Goal: Information Seeking & Learning: Check status

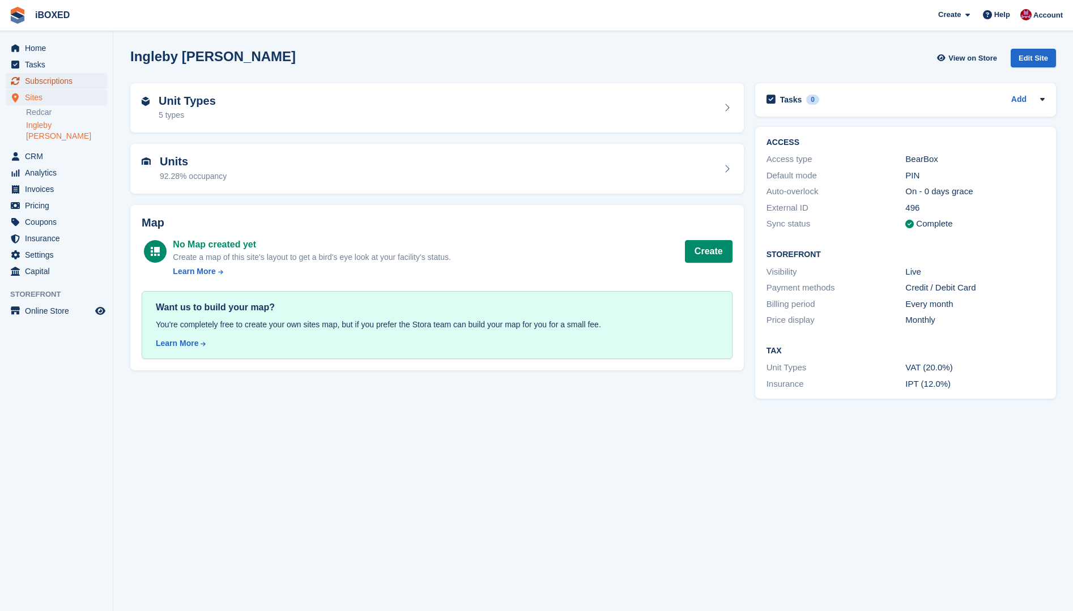
click at [99, 82] on link "Subscriptions" at bounding box center [56, 81] width 101 height 16
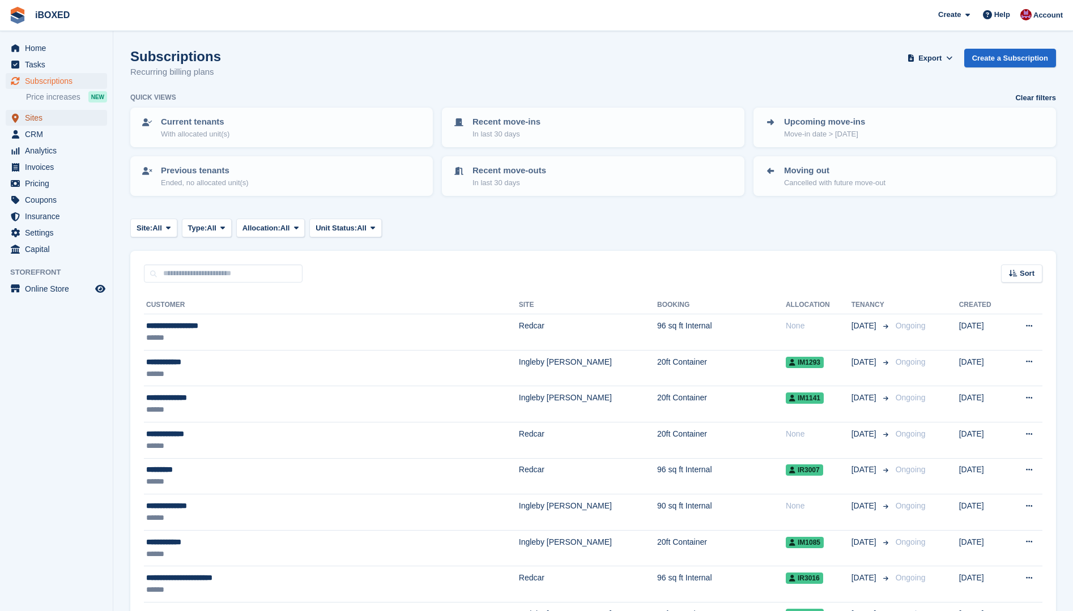
click at [70, 118] on span "Sites" at bounding box center [59, 118] width 68 height 16
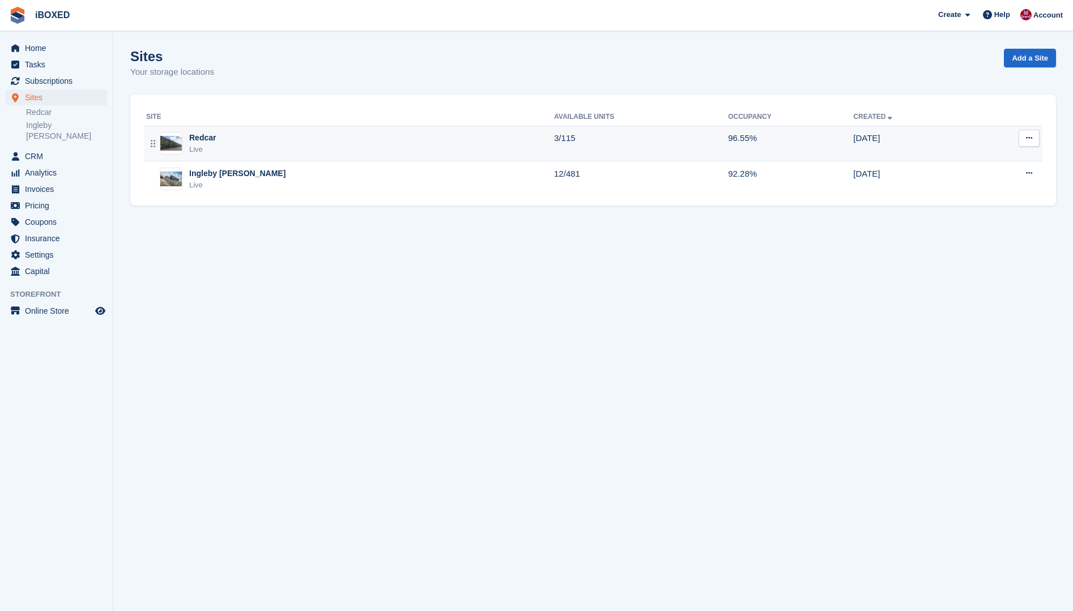
click at [239, 148] on div "Redcar Live" at bounding box center [350, 143] width 408 height 23
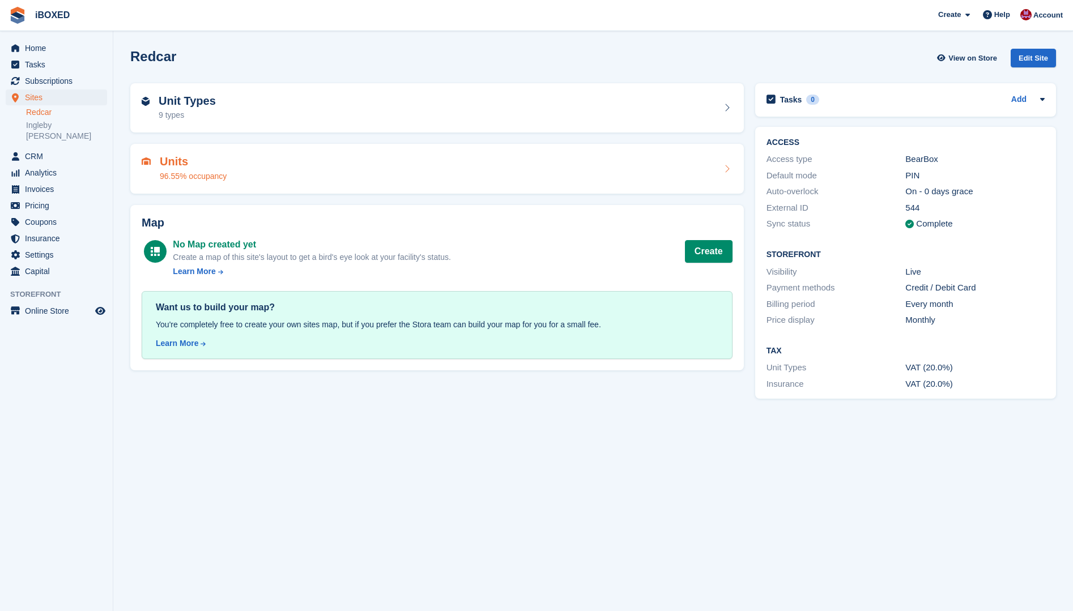
click at [240, 164] on div "Units 96.55% occupancy" at bounding box center [437, 168] width 591 height 27
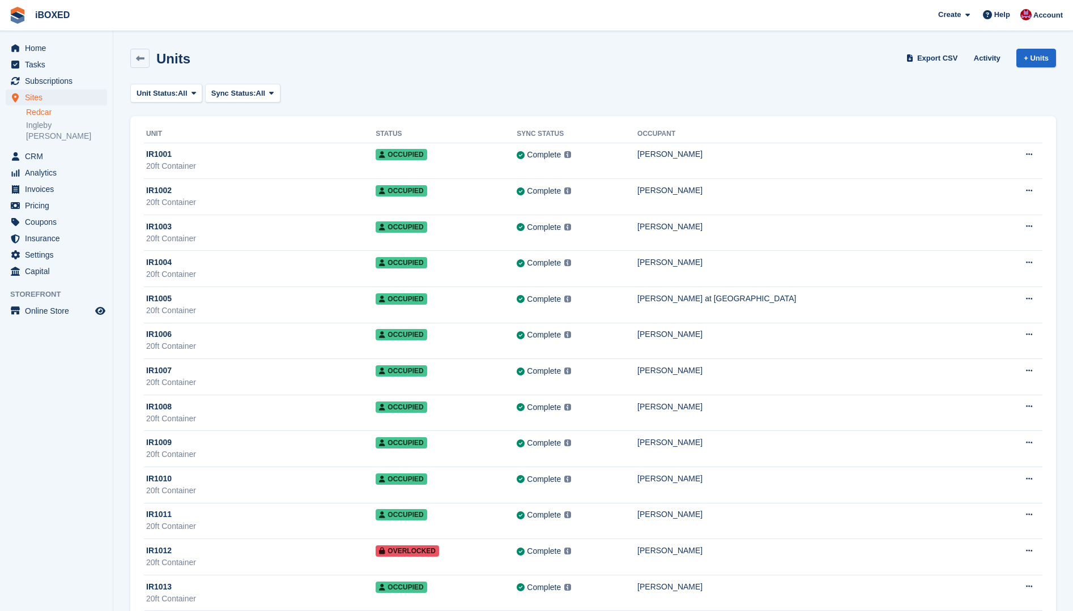
click at [240, 164] on div "20ft Container" at bounding box center [260, 166] width 229 height 12
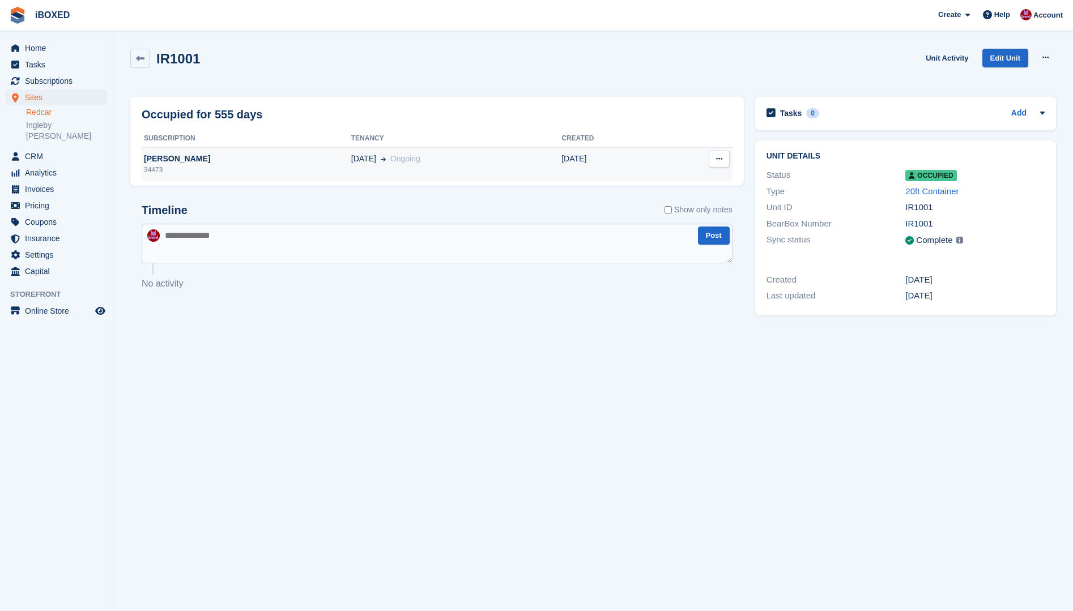
click at [176, 160] on div "Joanne Hill" at bounding box center [247, 159] width 210 height 12
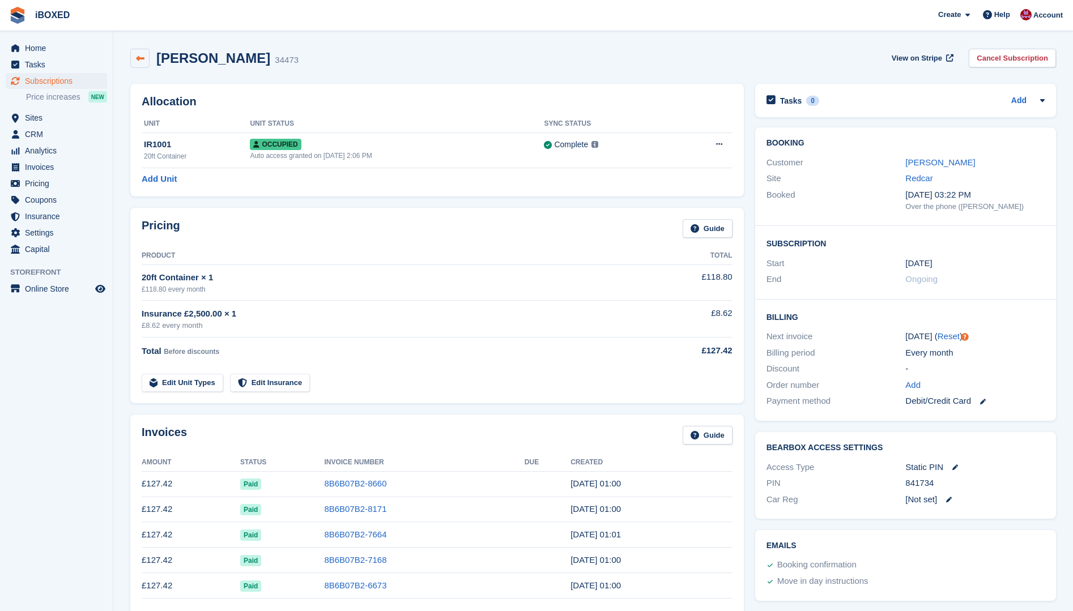
click at [140, 61] on icon at bounding box center [140, 58] width 8 height 8
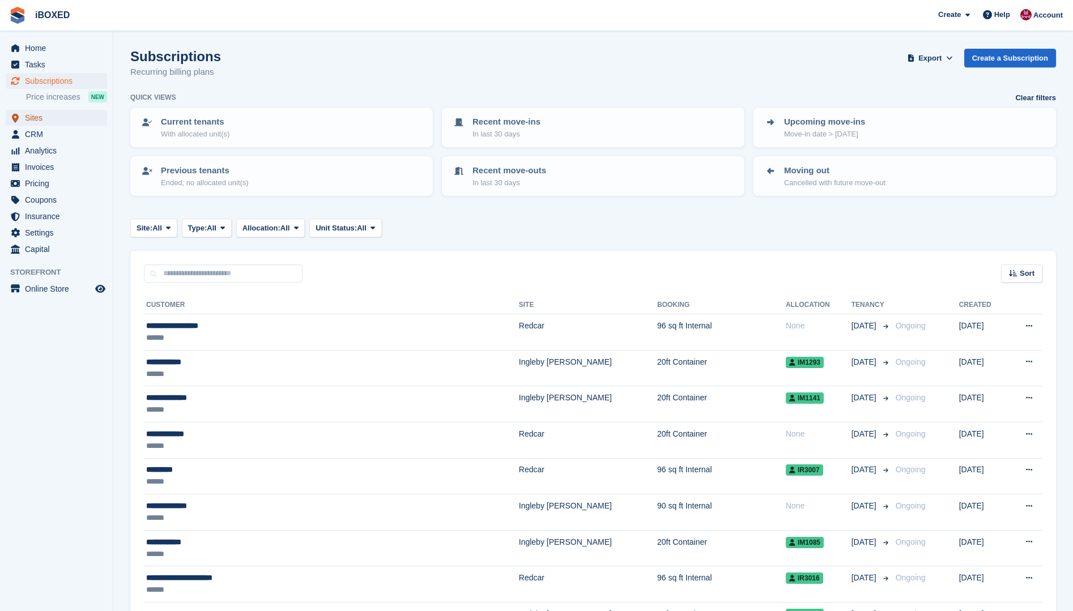
click at [44, 116] on span "Sites" at bounding box center [59, 118] width 68 height 16
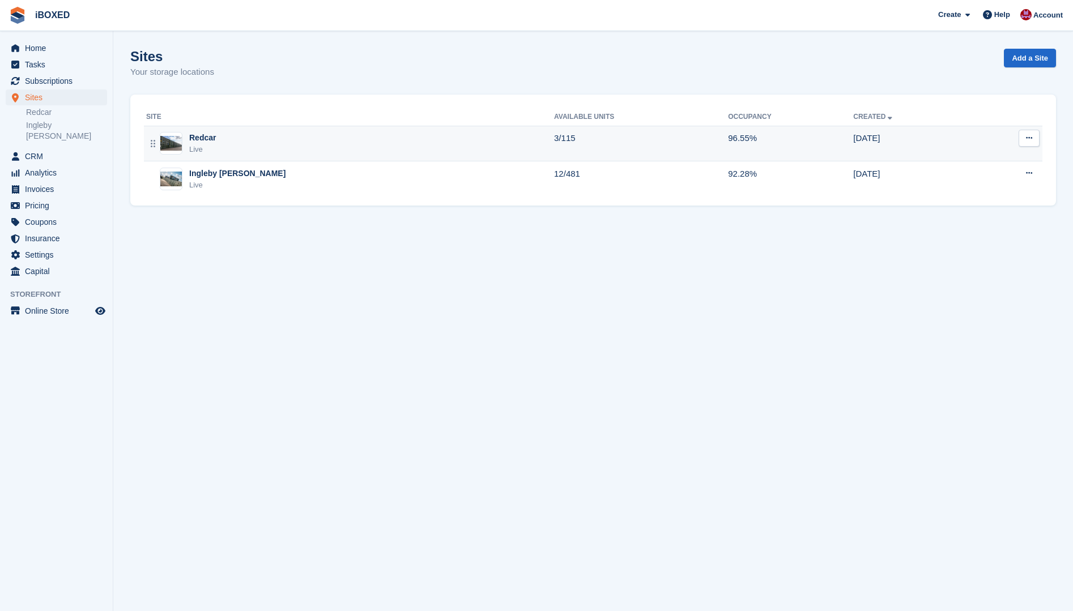
click at [309, 142] on div "Redcar Live" at bounding box center [350, 143] width 408 height 23
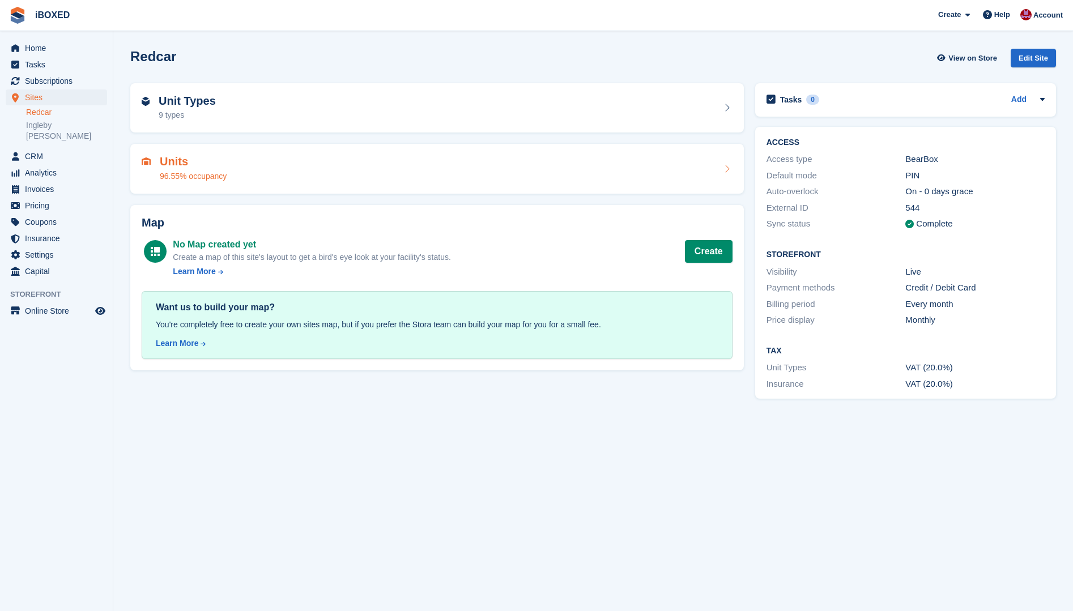
click at [301, 167] on div "Units 96.55% occupancy" at bounding box center [437, 168] width 591 height 27
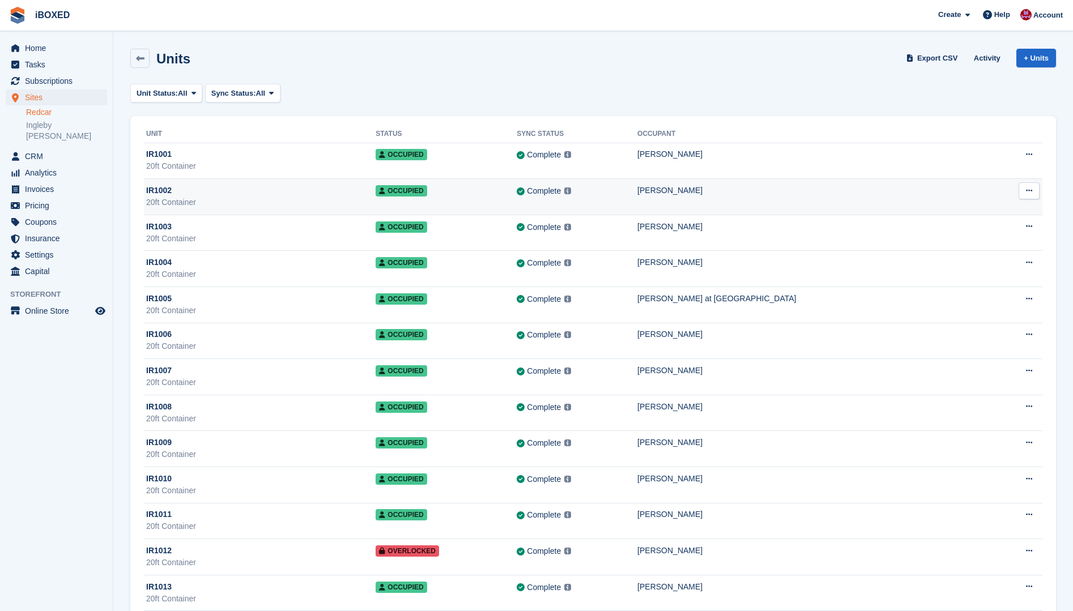
click at [298, 191] on div "IR1002" at bounding box center [260, 191] width 229 height 12
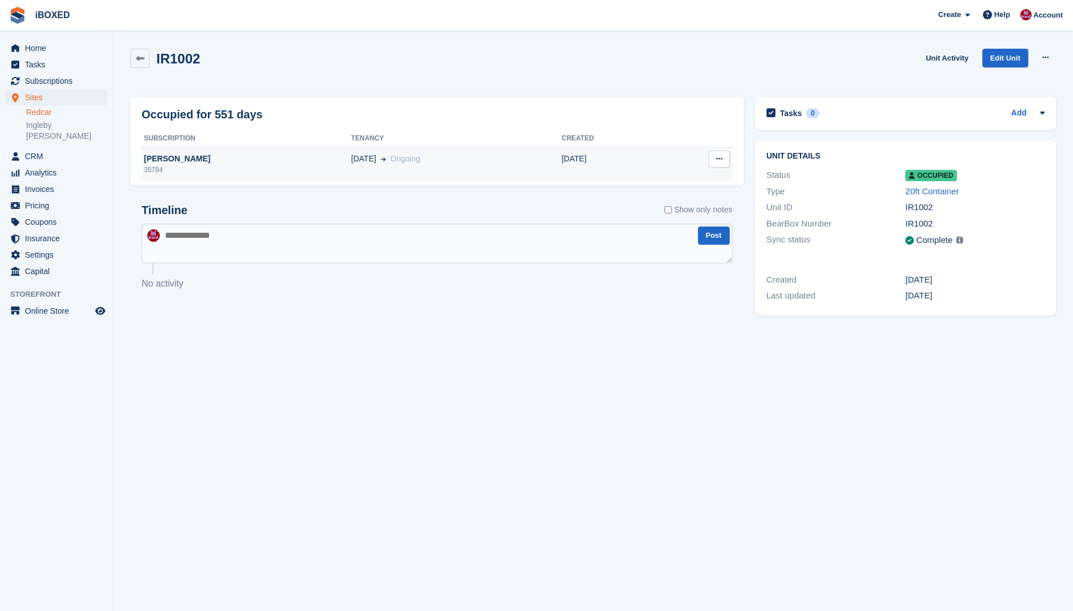
click at [202, 161] on div "[PERSON_NAME]" at bounding box center [247, 159] width 210 height 12
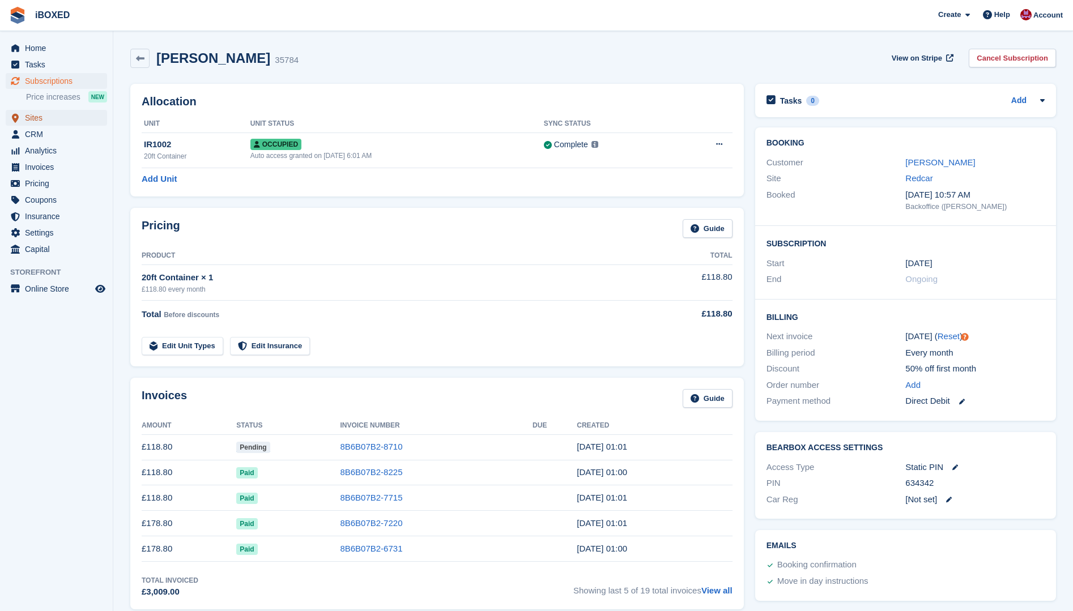
click at [93, 117] on link "Sites" at bounding box center [56, 118] width 101 height 16
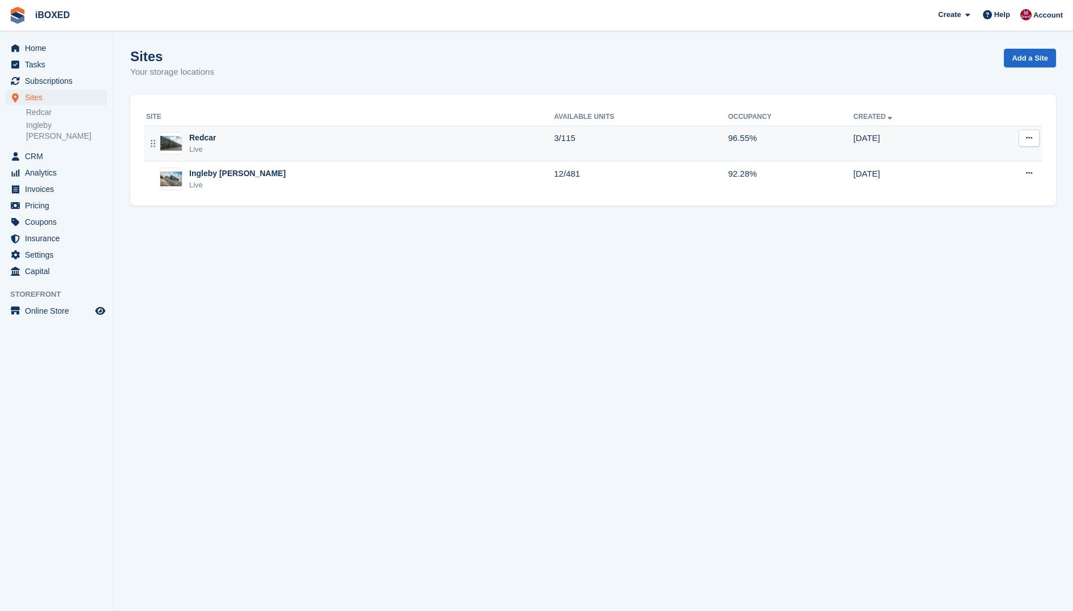
click at [233, 144] on div "Redcar Live" at bounding box center [350, 143] width 408 height 23
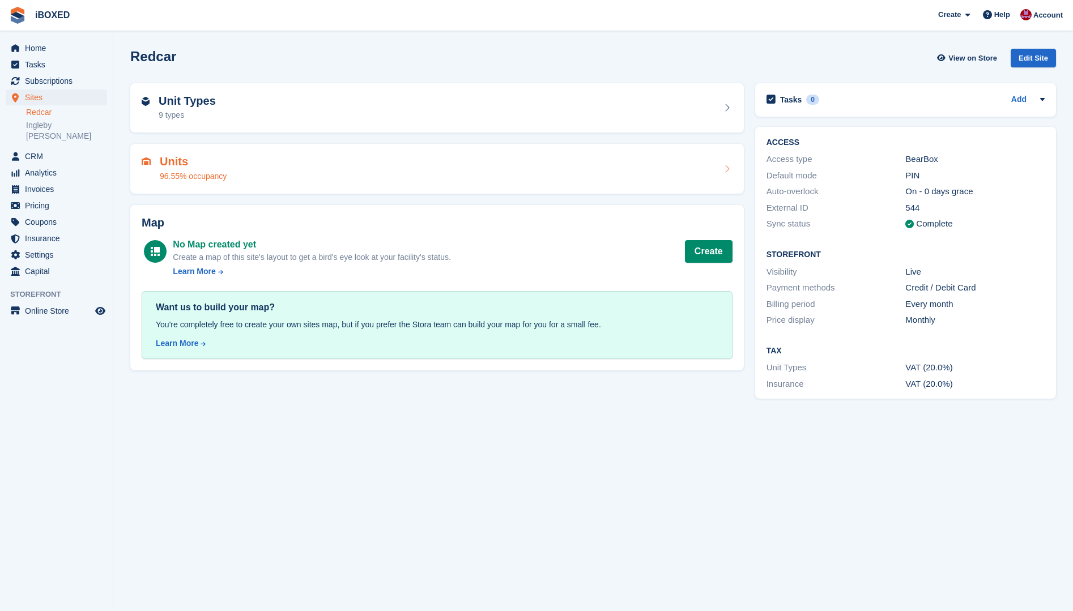
click at [231, 165] on div "Units 96.55% occupancy" at bounding box center [437, 168] width 591 height 27
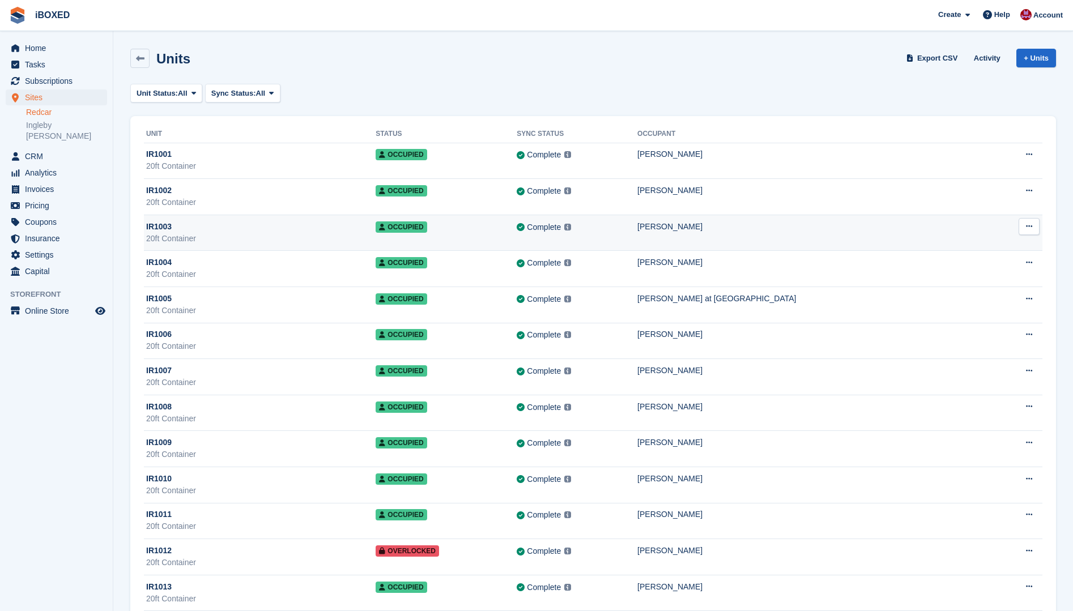
click at [221, 234] on div "20ft Container" at bounding box center [260, 239] width 229 height 12
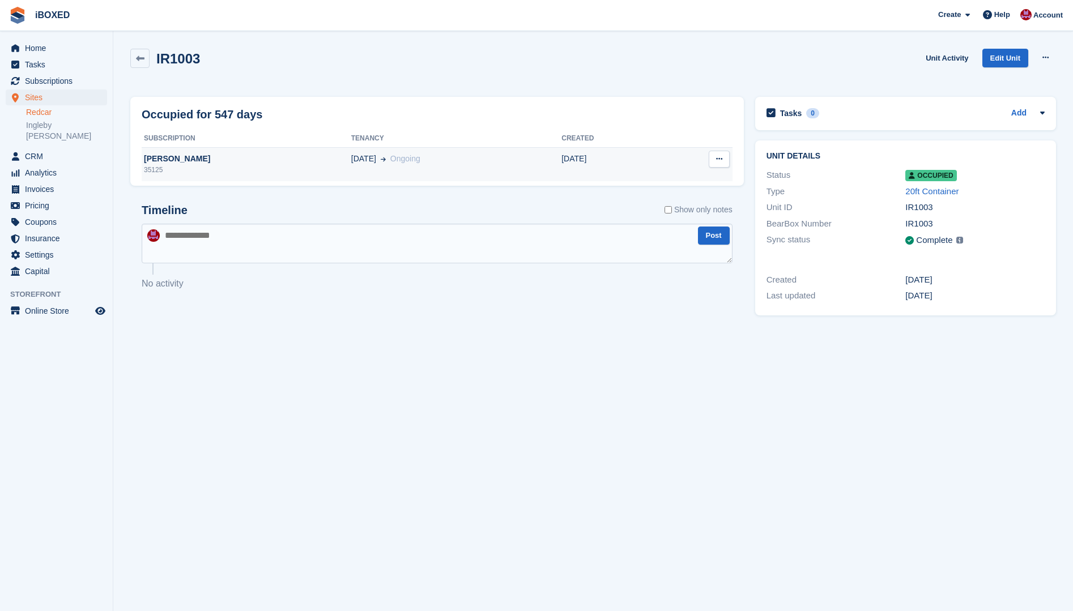
click at [183, 157] on div "[PERSON_NAME]" at bounding box center [247, 159] width 210 height 12
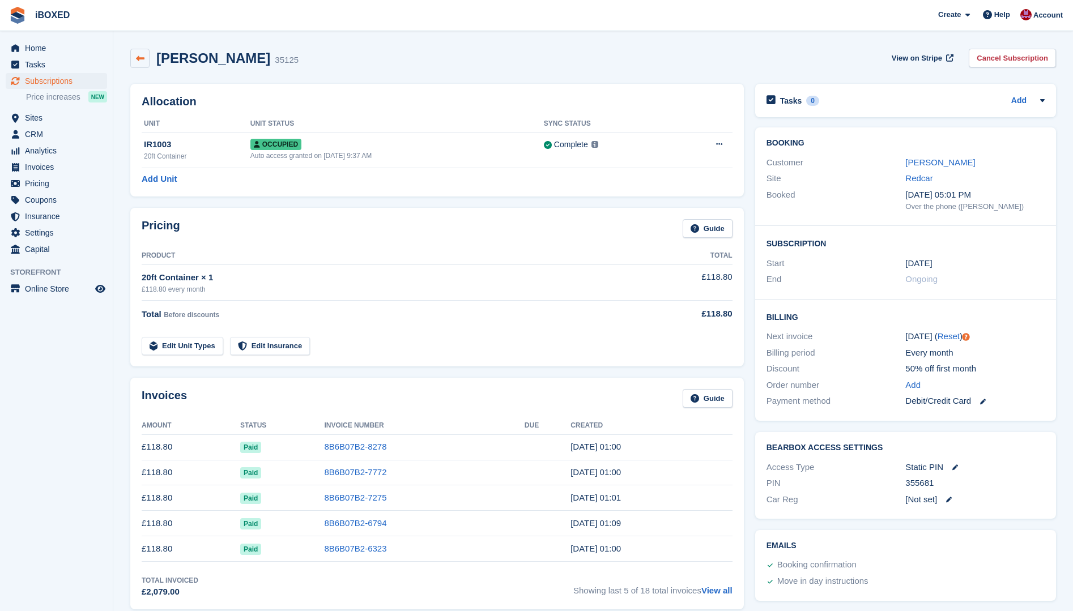
click at [138, 59] on icon at bounding box center [140, 58] width 8 height 8
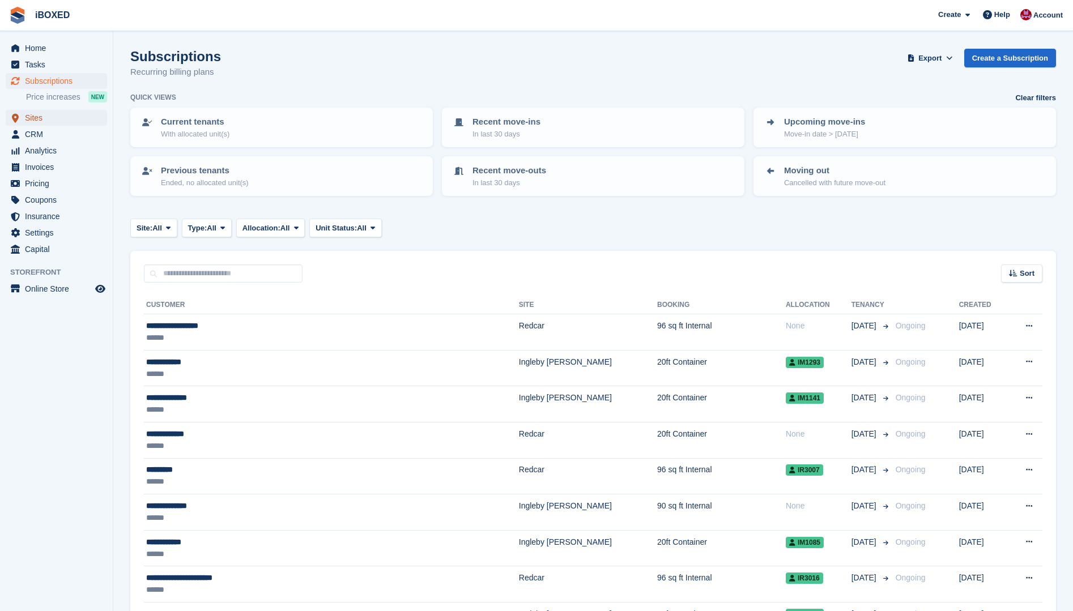
click at [65, 114] on span "Sites" at bounding box center [59, 118] width 68 height 16
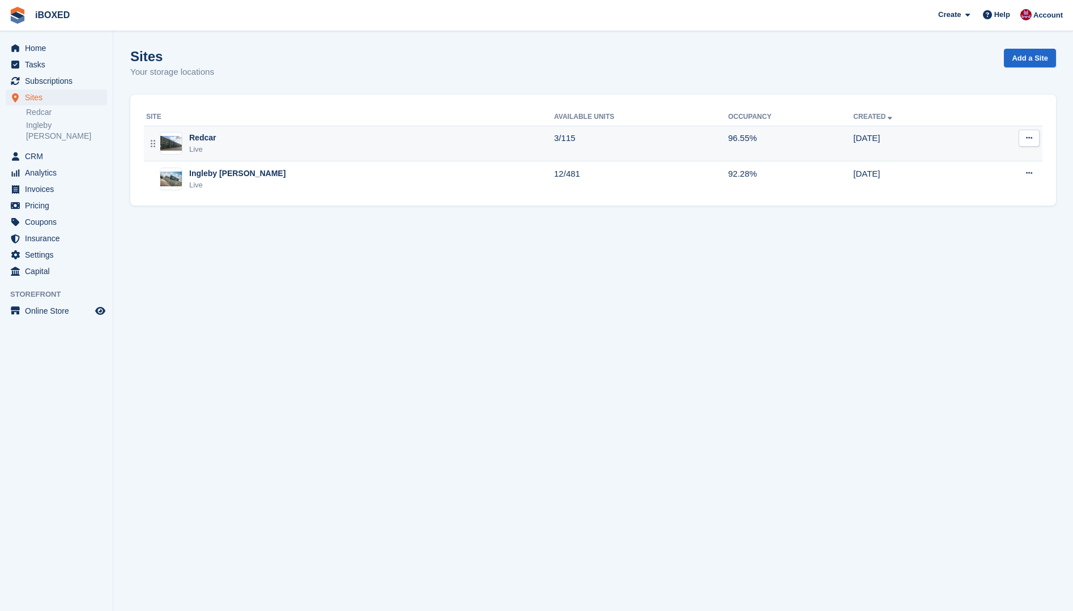
click at [264, 144] on div "Redcar Live" at bounding box center [350, 143] width 408 height 23
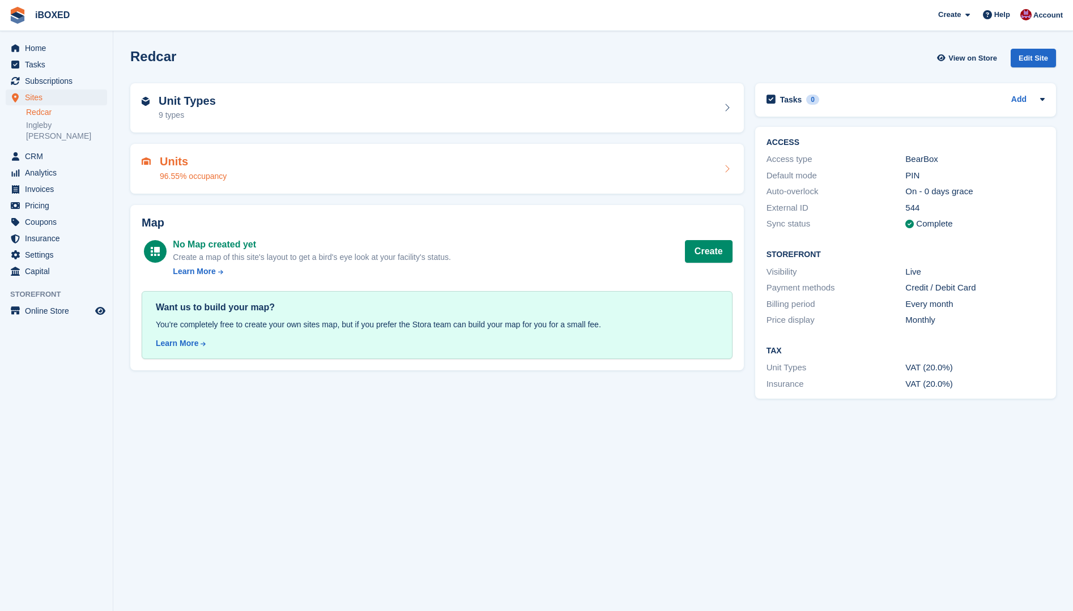
click at [261, 156] on div "Units 96.55% occupancy" at bounding box center [437, 168] width 591 height 27
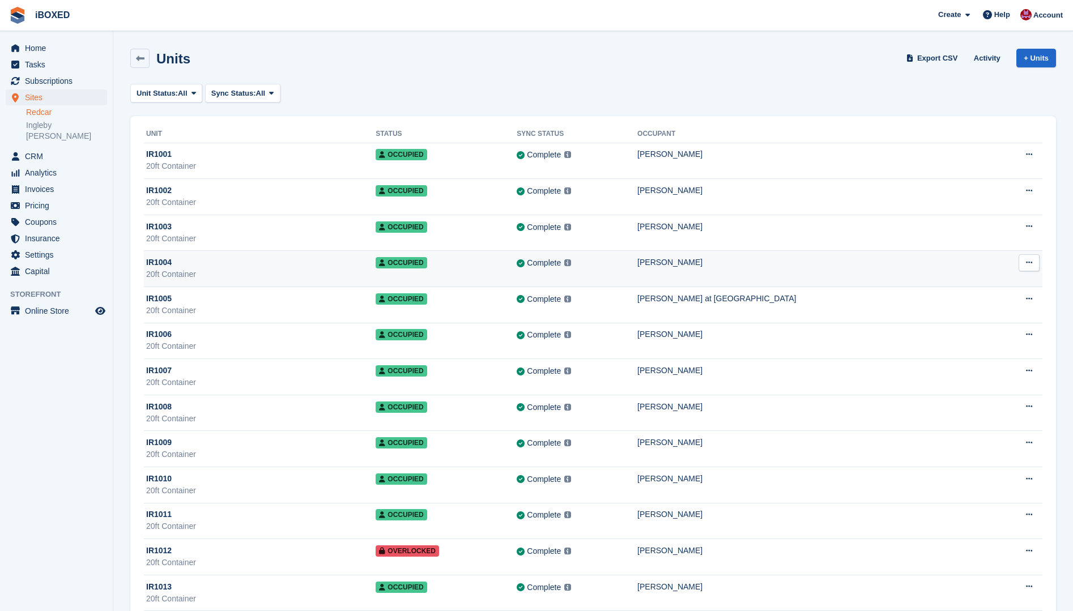
click at [269, 279] on div "20ft Container" at bounding box center [260, 274] width 229 height 12
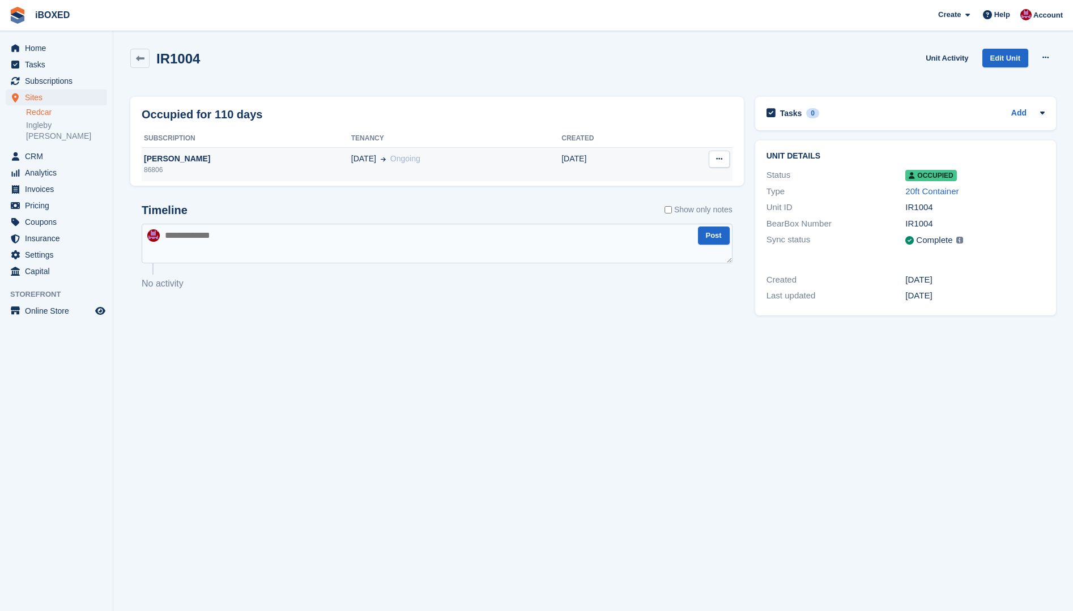
click at [258, 160] on div "Catherine Baxter" at bounding box center [247, 159] width 210 height 12
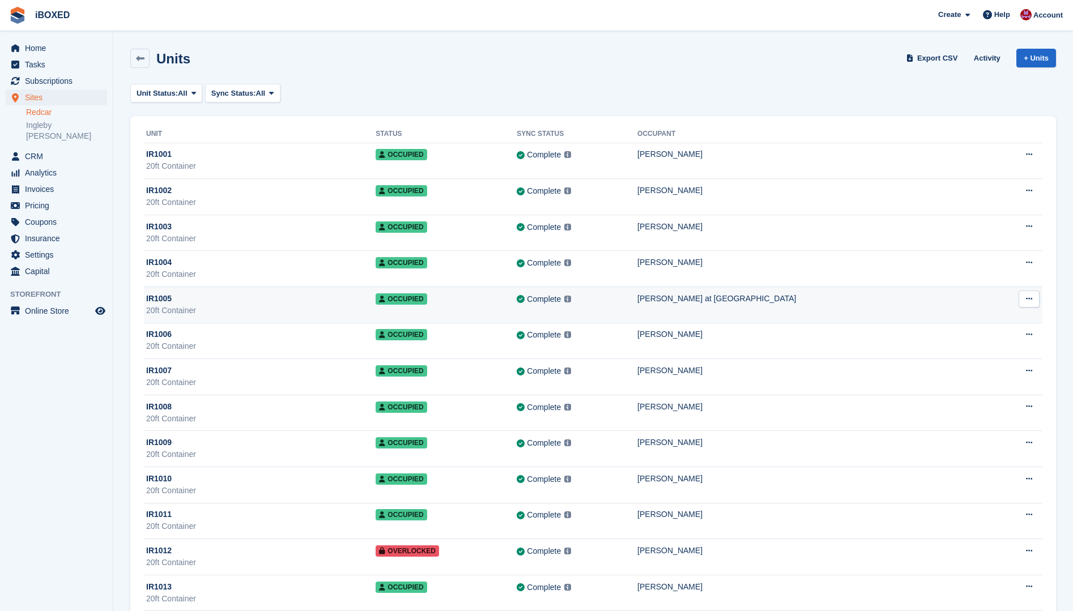
click at [182, 300] on div "IR1005" at bounding box center [260, 299] width 229 height 12
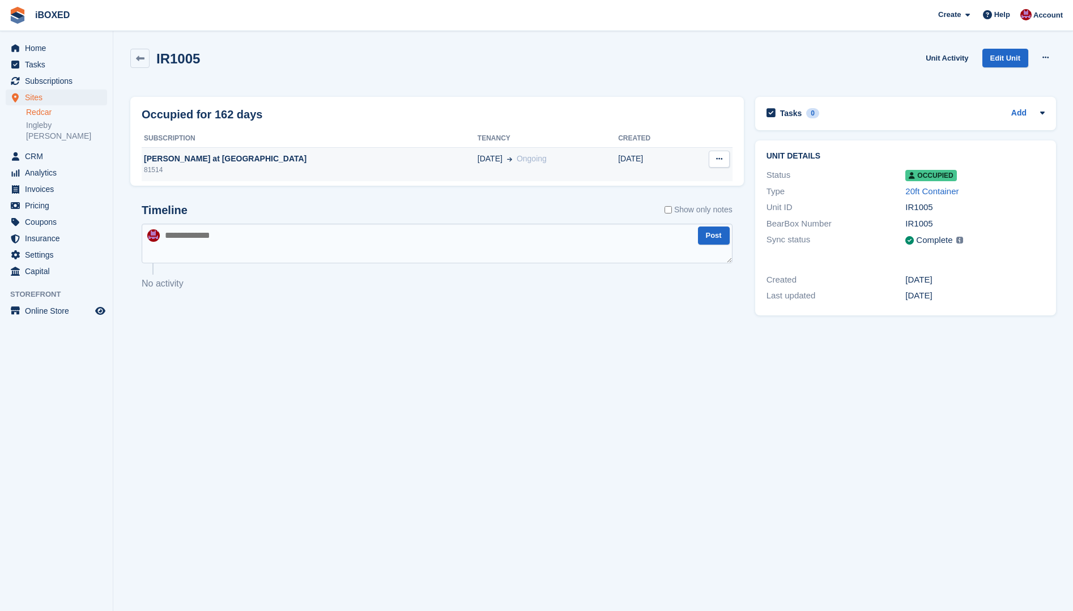
click at [185, 161] on div "Louise Pearson at Accora" at bounding box center [310, 159] width 336 height 12
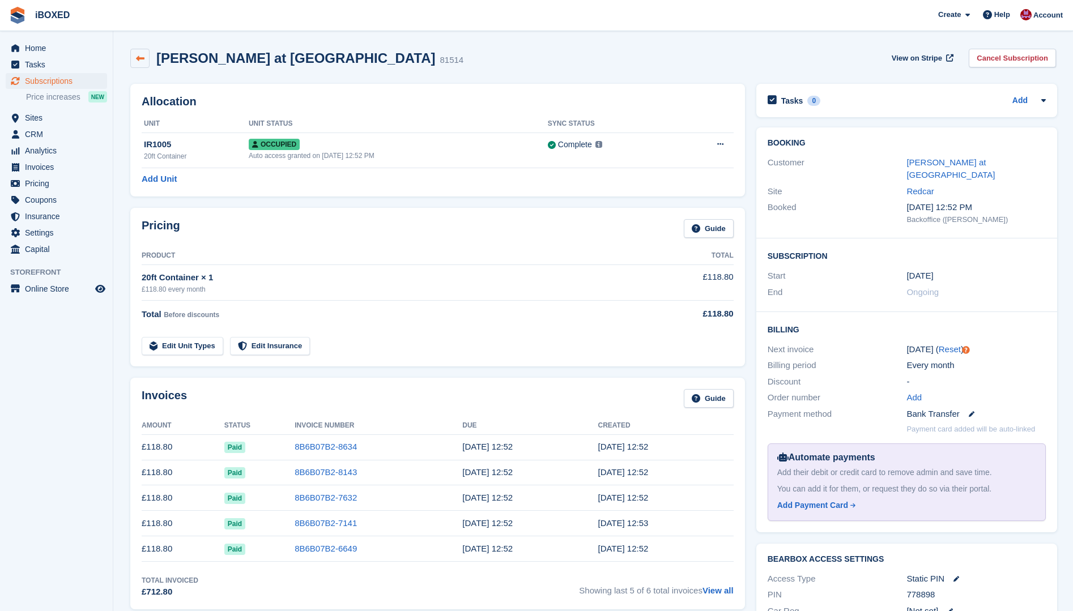
click at [146, 59] on link at bounding box center [139, 58] width 19 height 19
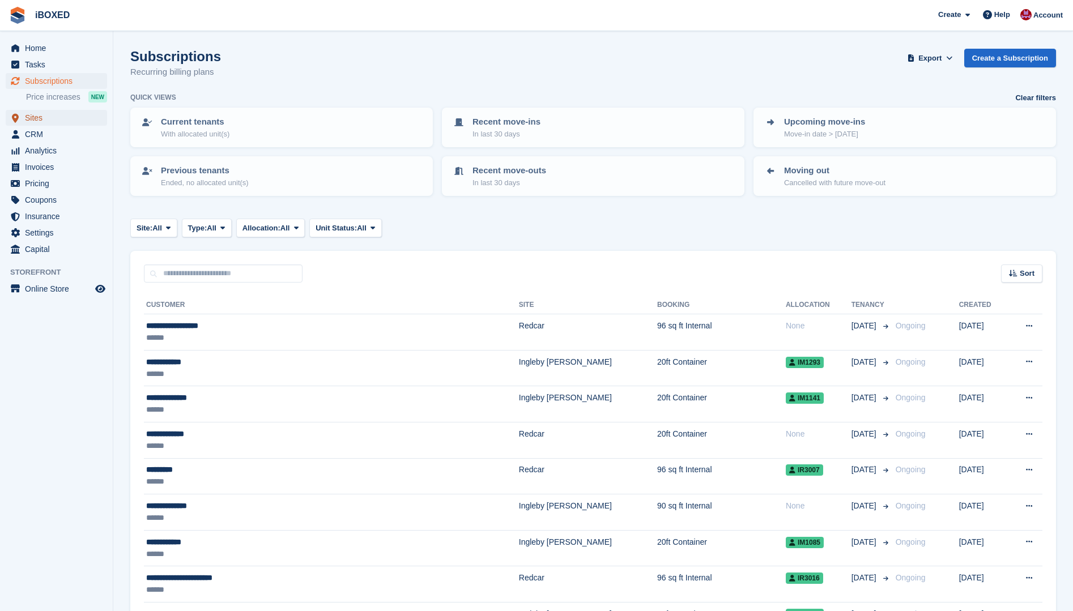
click at [65, 121] on span "Sites" at bounding box center [59, 118] width 68 height 16
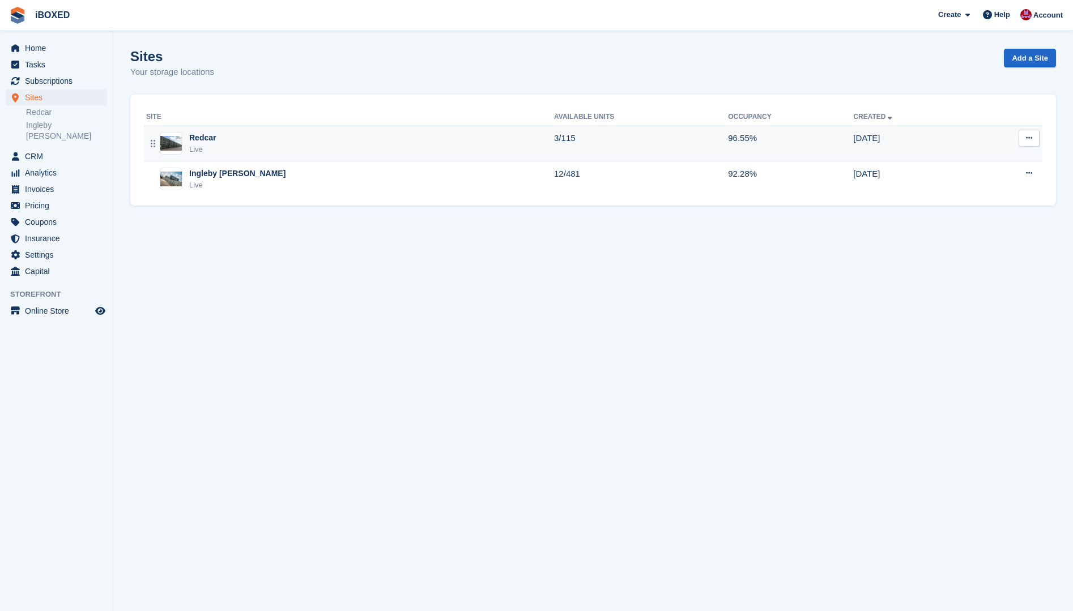
click at [294, 149] on div "Redcar Live" at bounding box center [350, 143] width 408 height 23
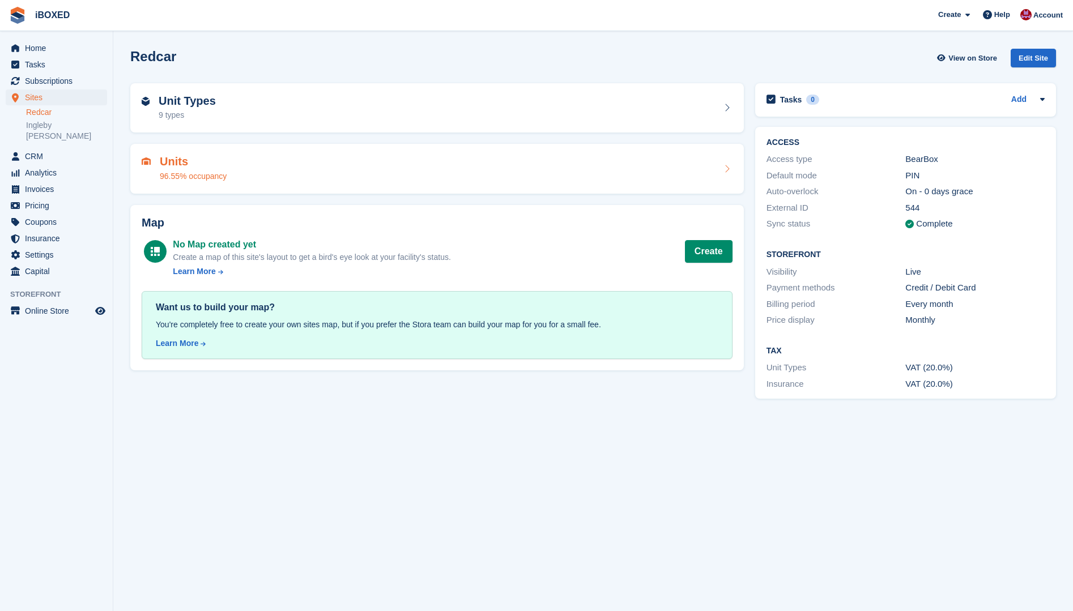
click at [347, 158] on div "Units 96.55% occupancy" at bounding box center [437, 168] width 591 height 27
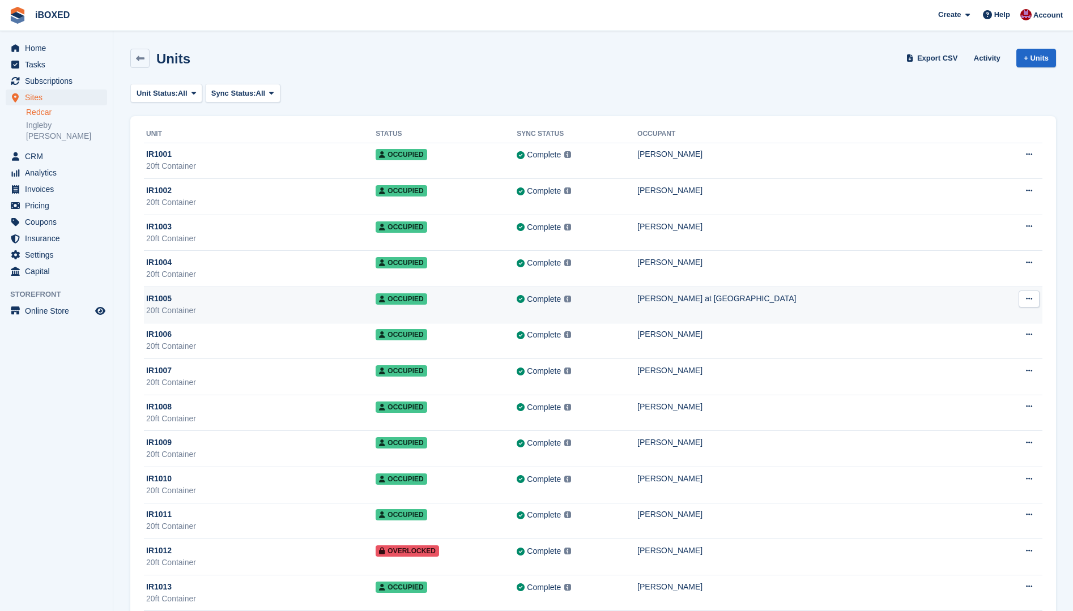
click at [339, 322] on td "IR1005 20ft Container" at bounding box center [260, 305] width 232 height 36
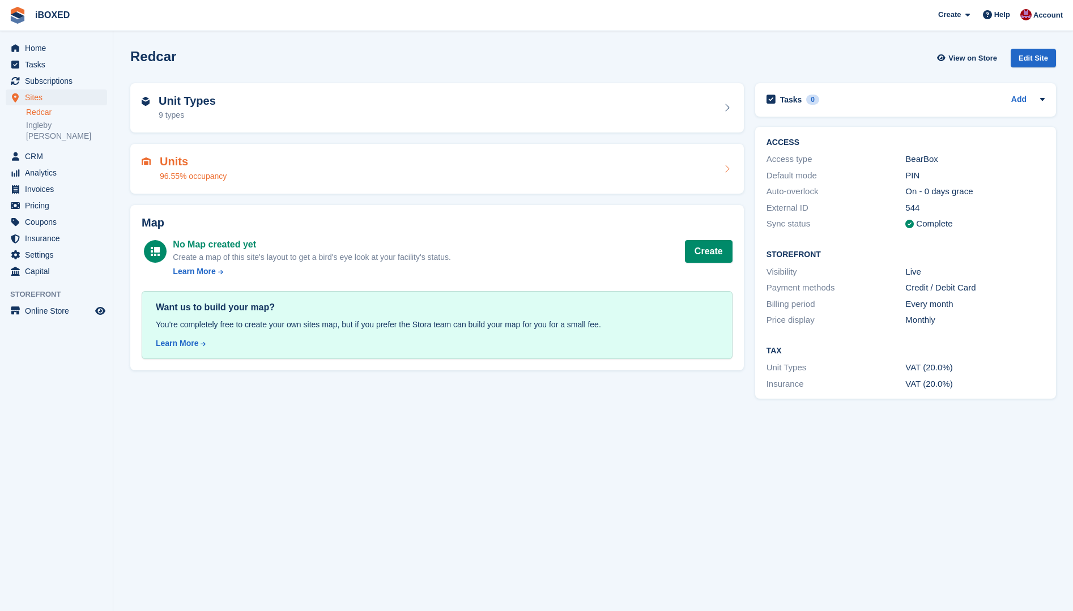
click at [237, 162] on div "Units 96.55% occupancy" at bounding box center [437, 168] width 591 height 27
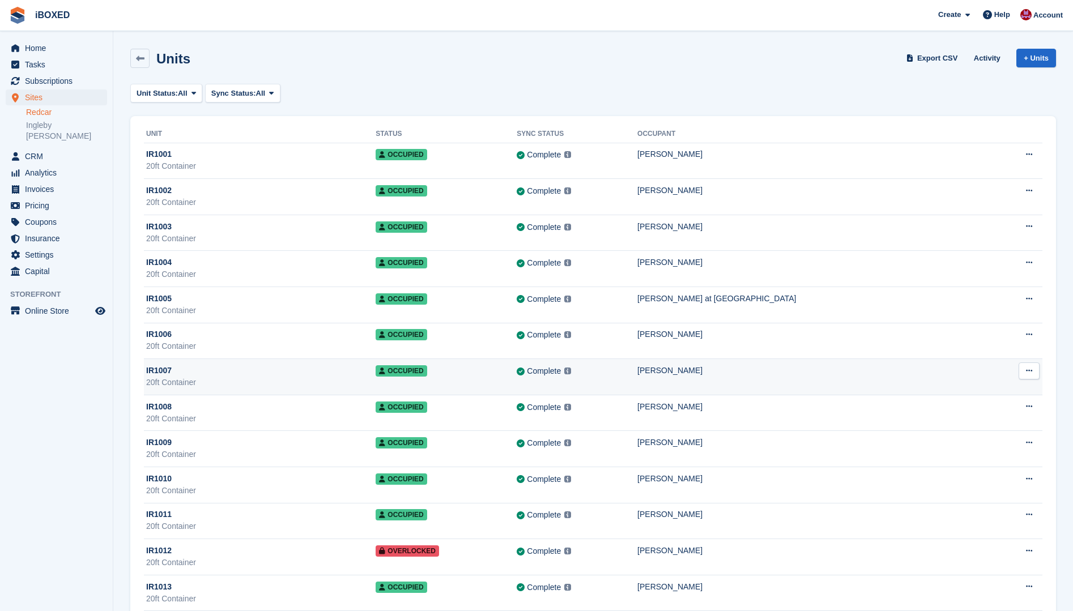
click at [265, 370] on div "IR1007" at bounding box center [260, 371] width 229 height 12
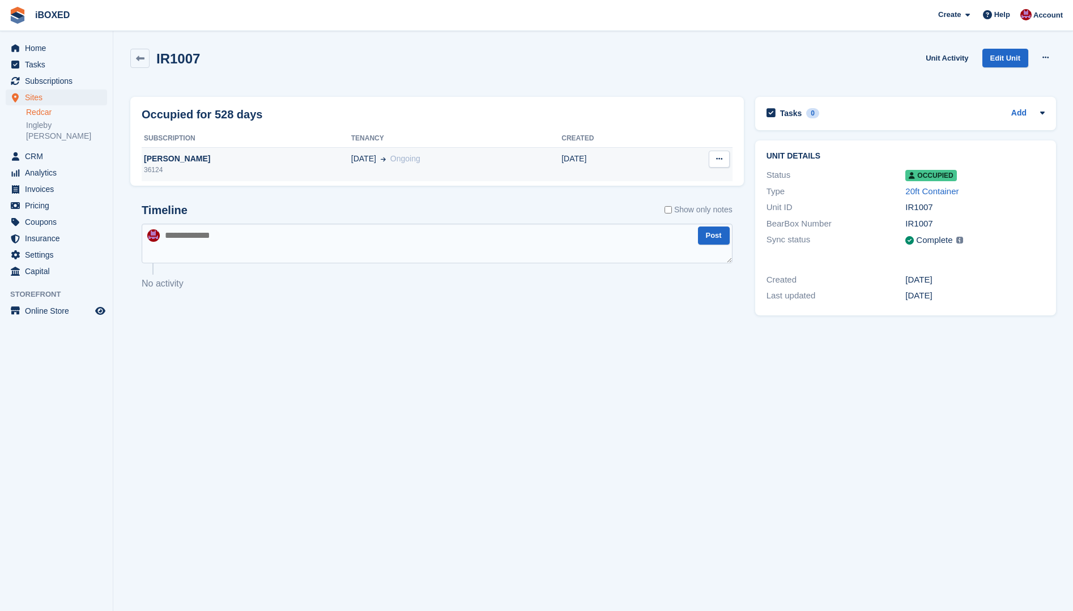
click at [306, 152] on td "[PERSON_NAME] 36124" at bounding box center [247, 164] width 210 height 34
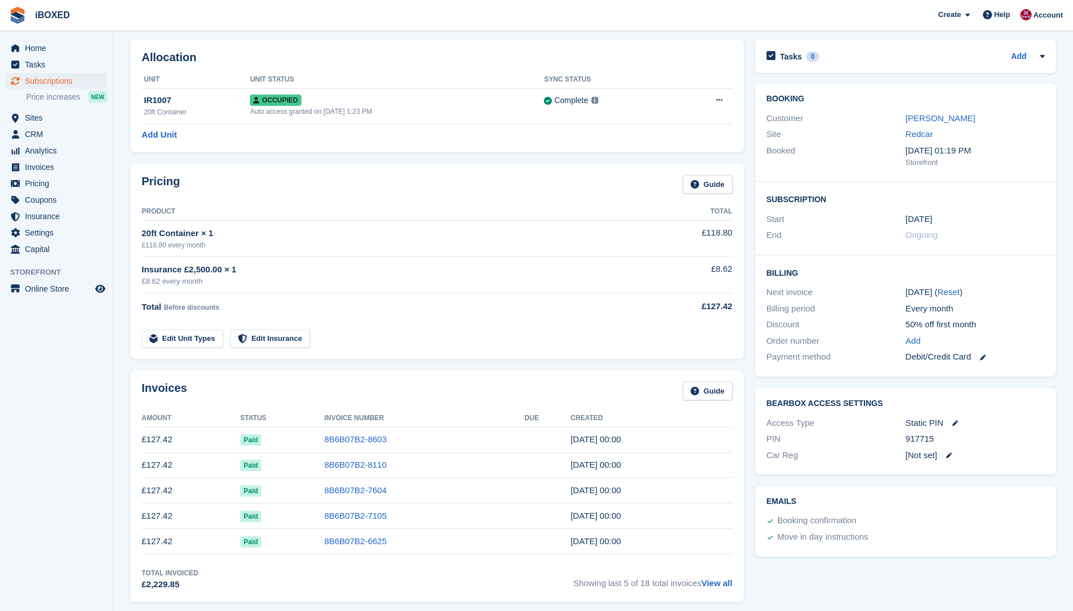
scroll to position [57, 0]
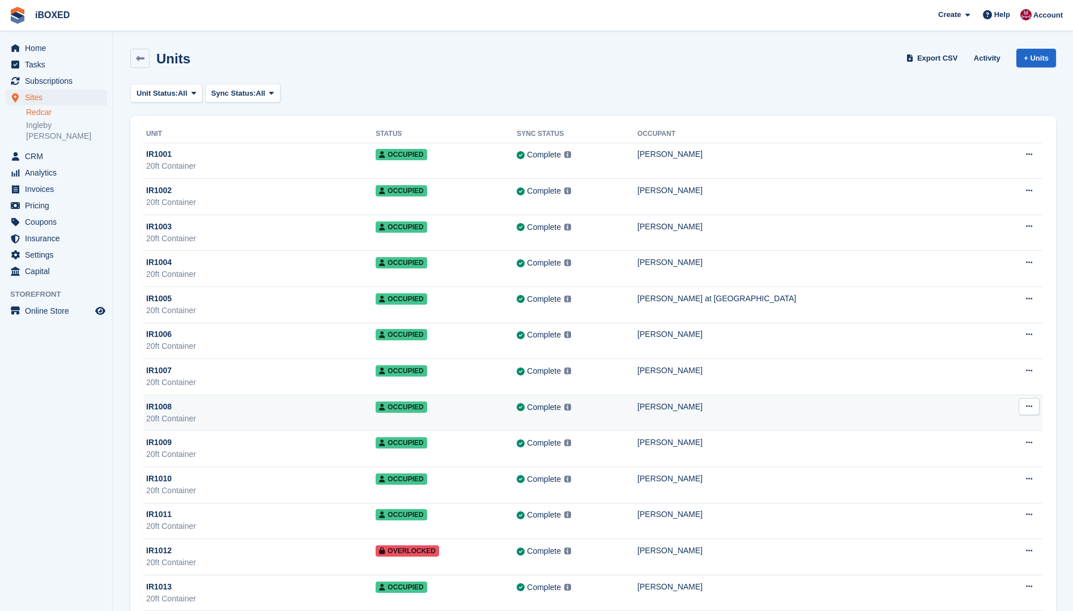
click at [424, 424] on td "Occupied" at bounding box center [445, 413] width 141 height 36
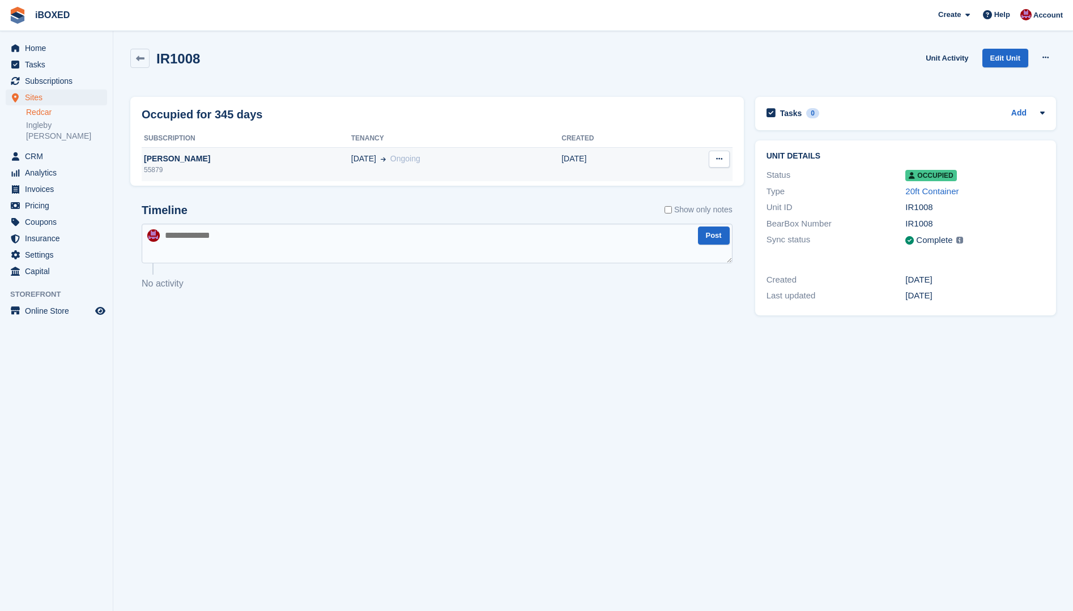
click at [240, 166] on div "55879" at bounding box center [247, 170] width 210 height 10
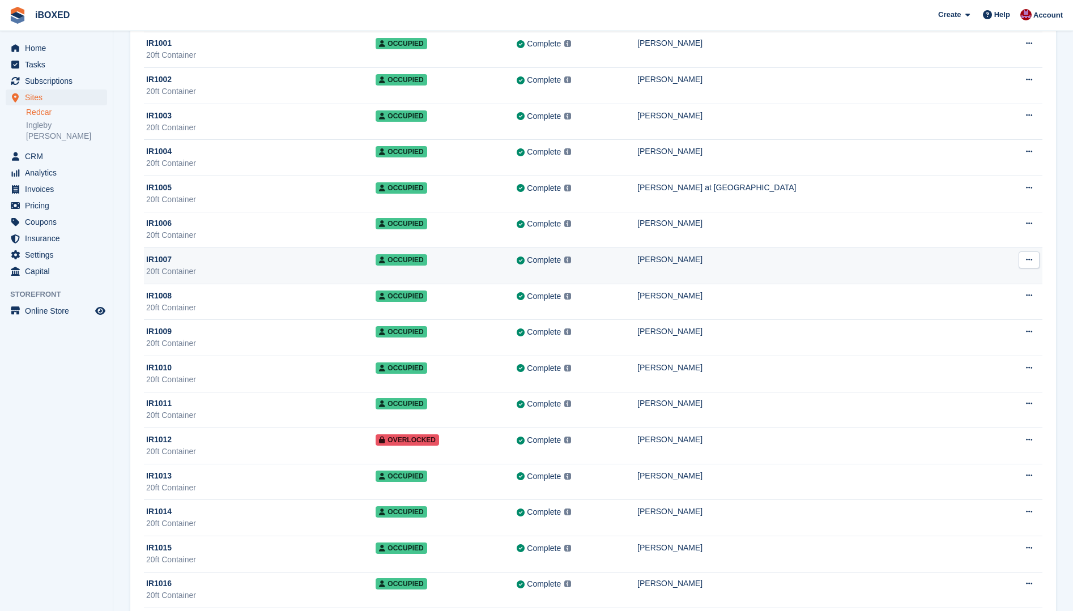
scroll to position [113, 0]
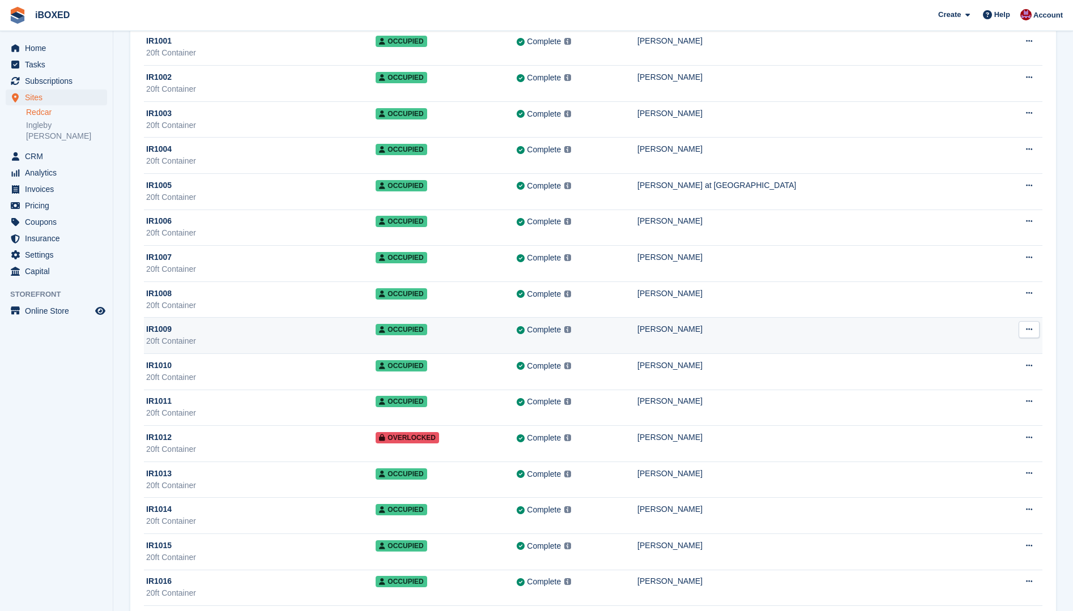
click at [516, 341] on td "Occupied" at bounding box center [445, 336] width 141 height 36
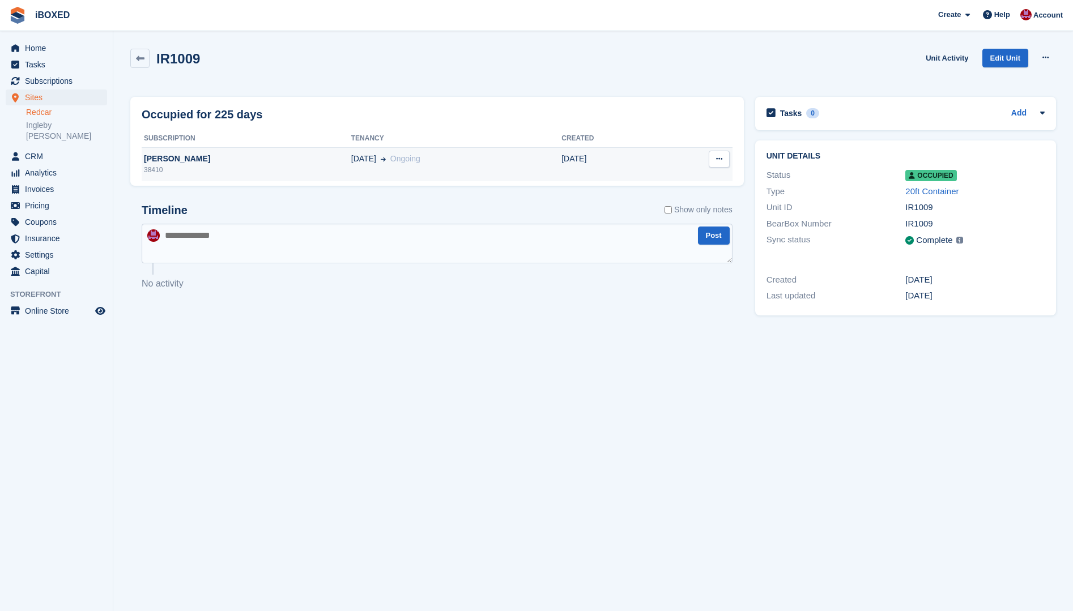
click at [196, 166] on div "38410" at bounding box center [247, 170] width 210 height 10
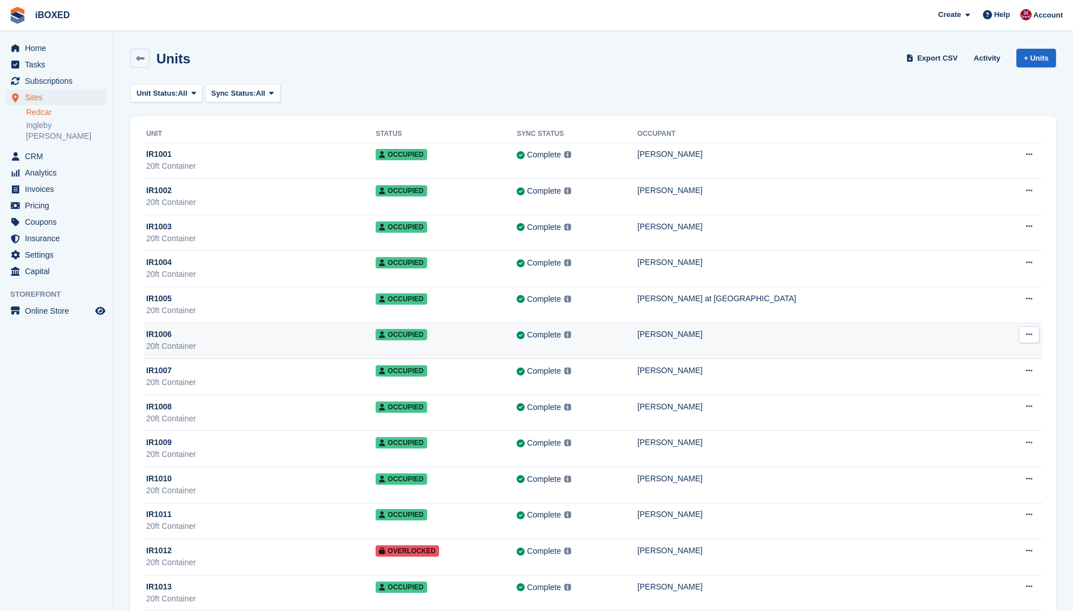
scroll to position [113, 0]
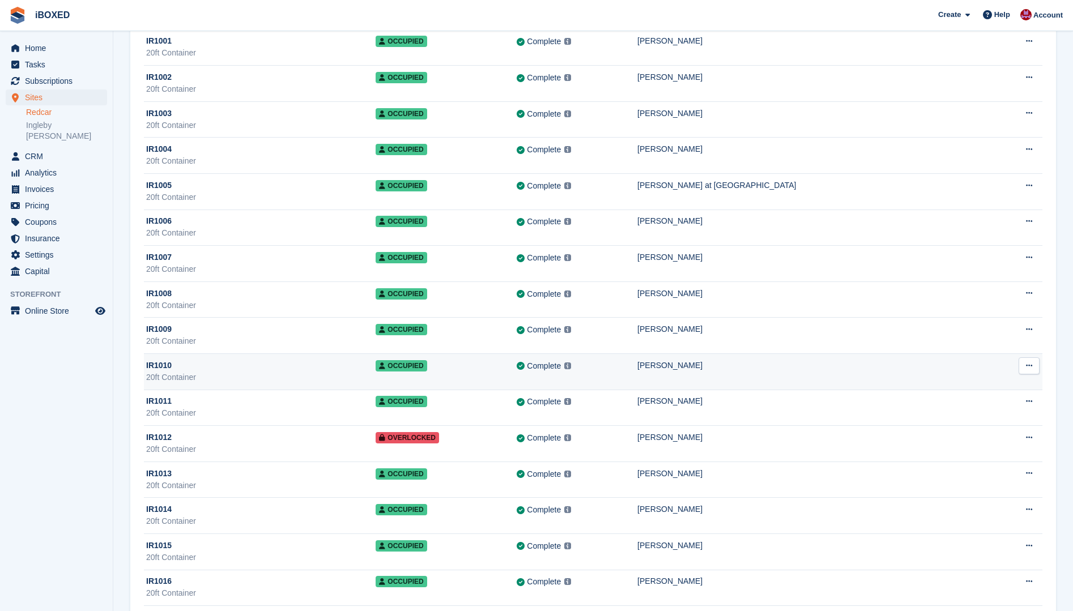
click at [426, 370] on span "Occupied" at bounding box center [400, 365] width 51 height 11
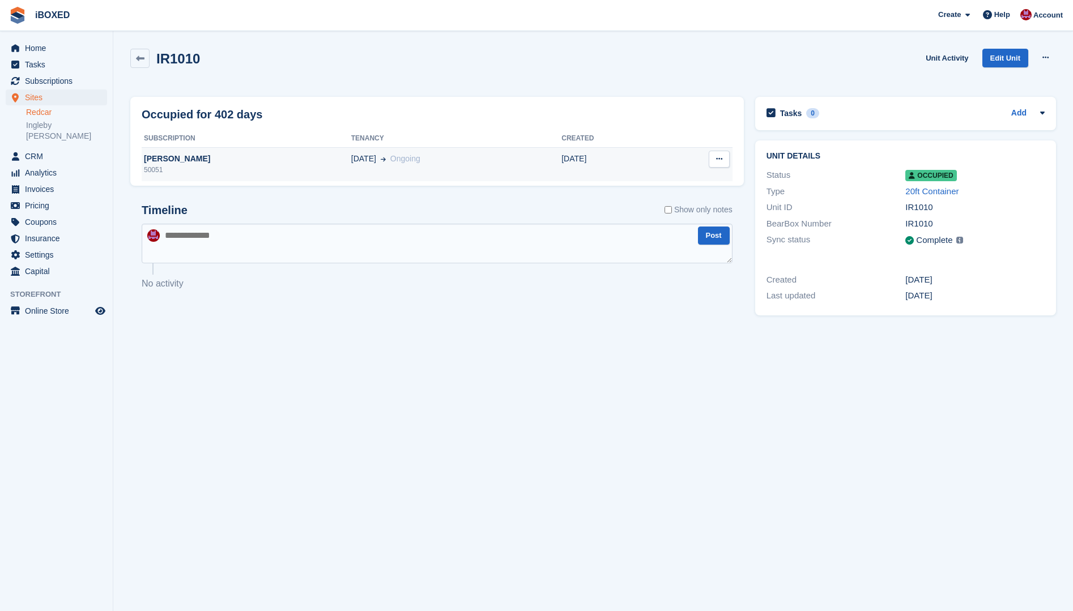
click at [246, 165] on div "50051" at bounding box center [247, 170] width 210 height 10
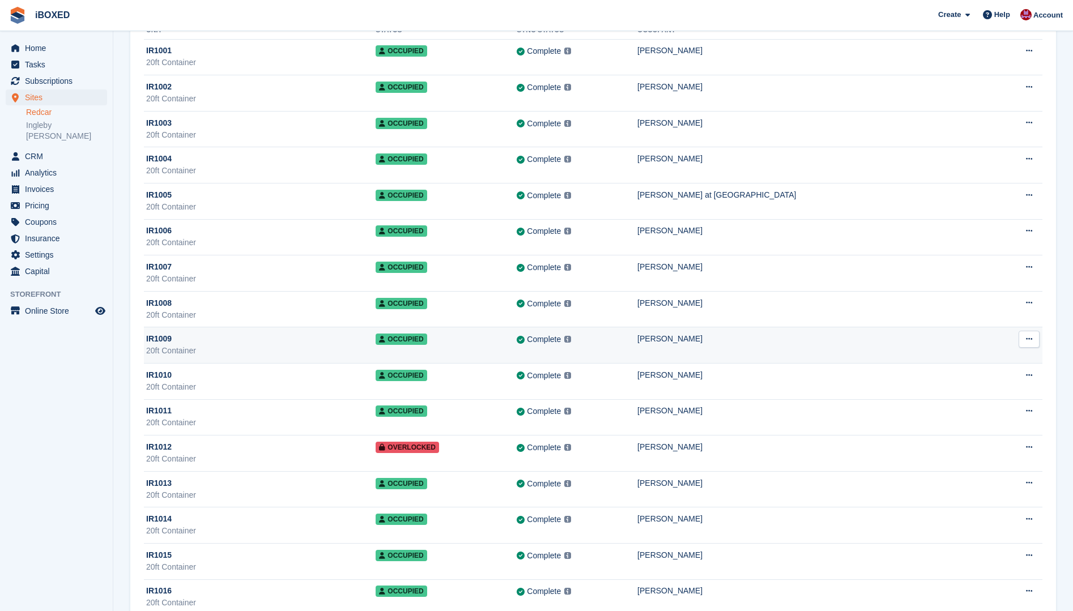
scroll to position [113, 0]
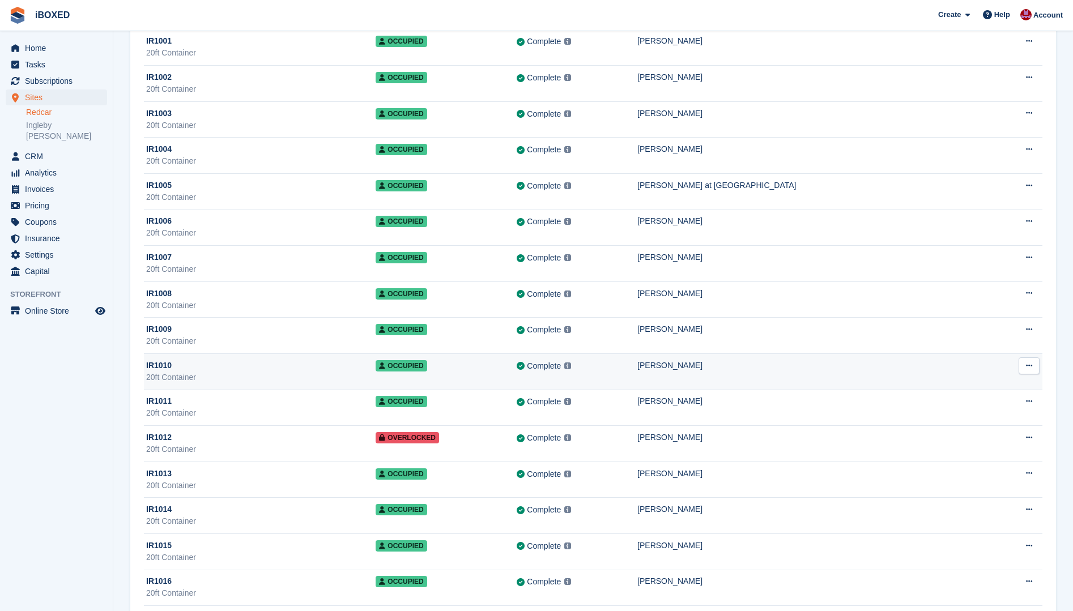
click at [577, 371] on div "Complete Last synced at [DATE] 8:59 AM Learn more →" at bounding box center [576, 366] width 121 height 13
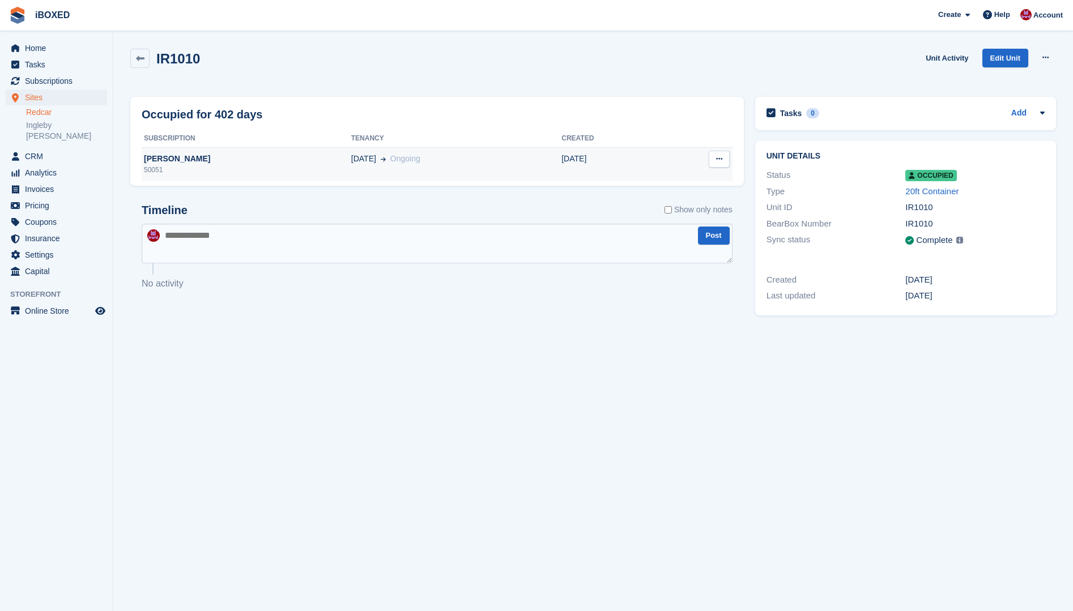
click at [200, 174] on div "50051" at bounding box center [247, 170] width 210 height 10
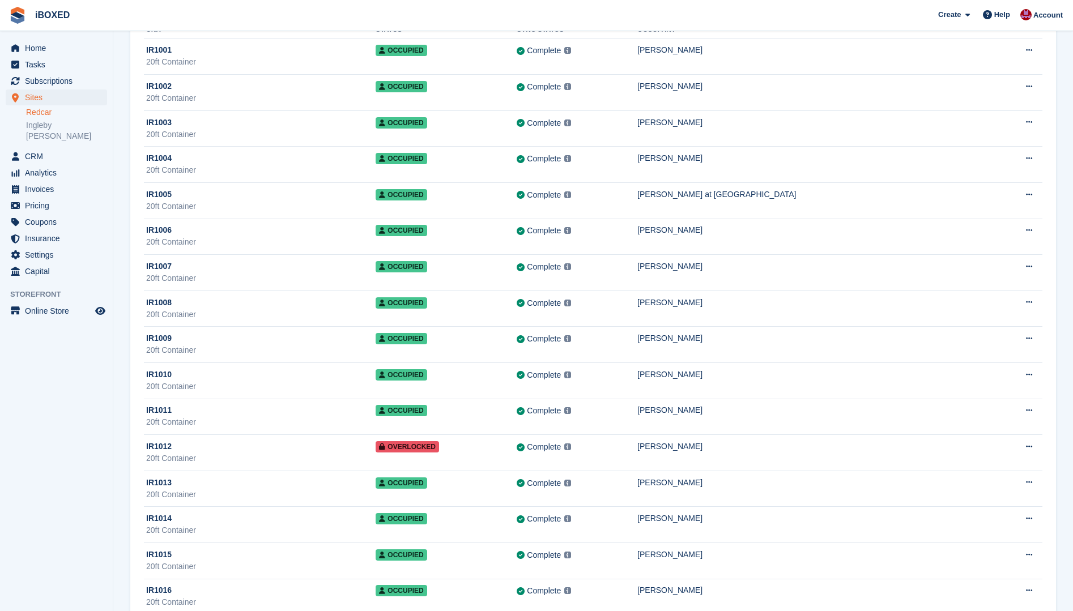
scroll to position [113, 0]
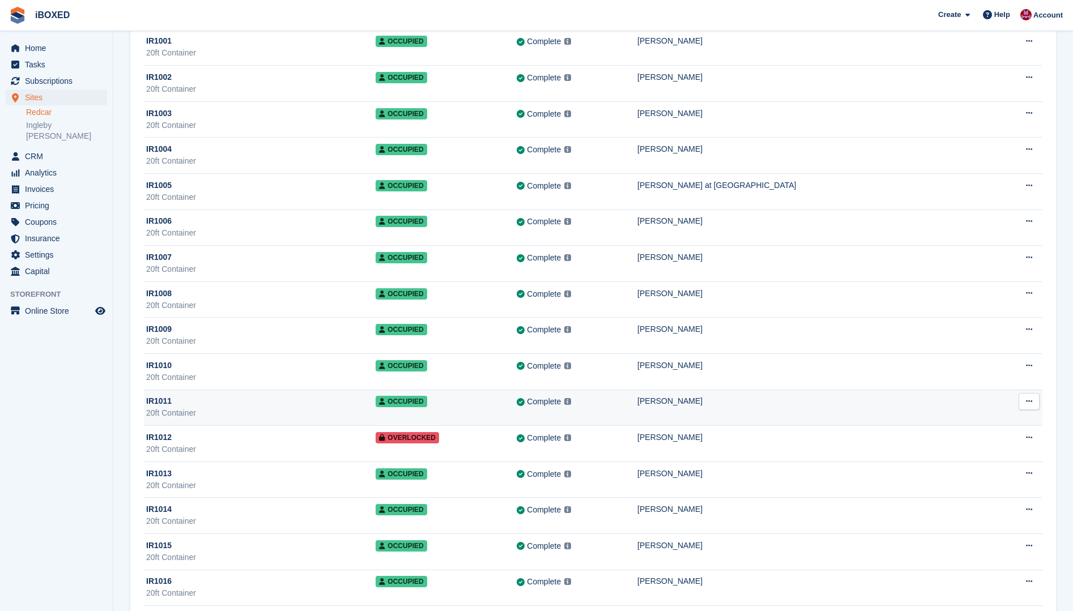
click at [561, 408] on div "Complete" at bounding box center [544, 402] width 34 height 12
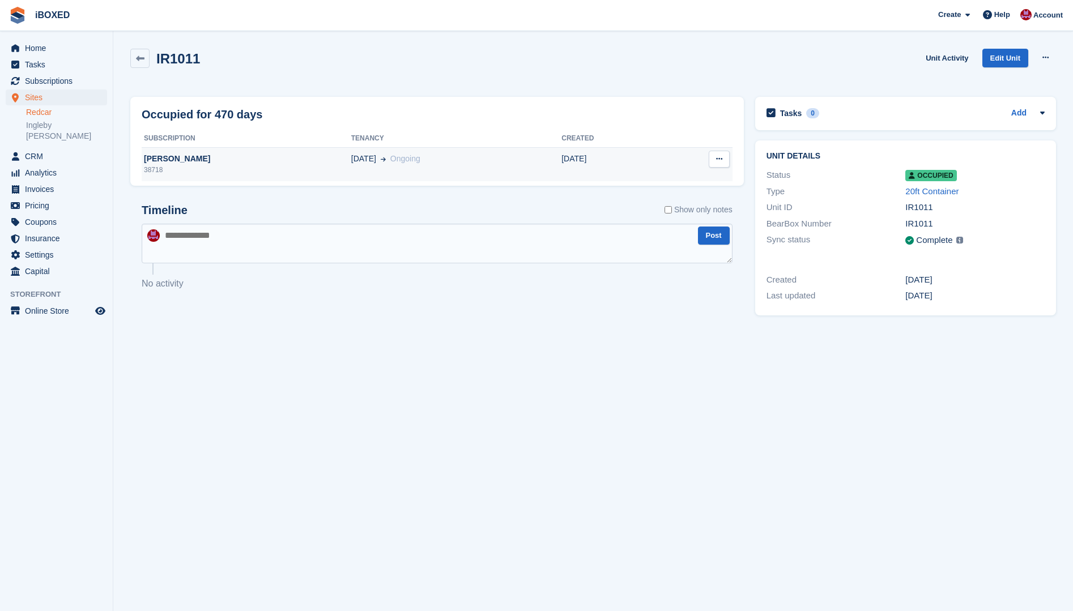
click at [243, 172] on div "38718" at bounding box center [247, 170] width 210 height 10
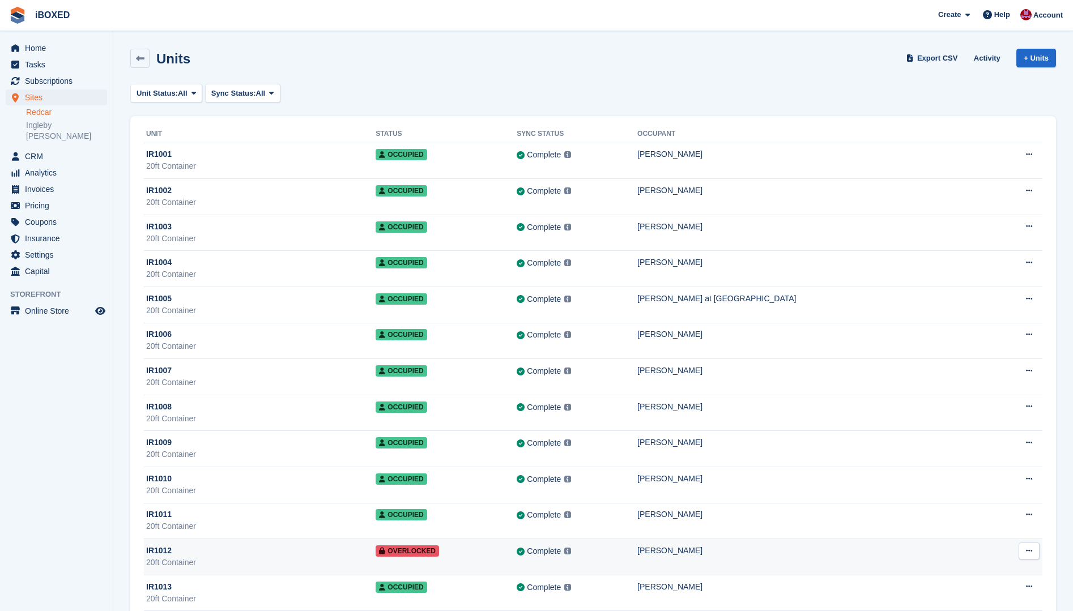
click at [723, 549] on div "Gina Peacock" at bounding box center [813, 551] width 352 height 12
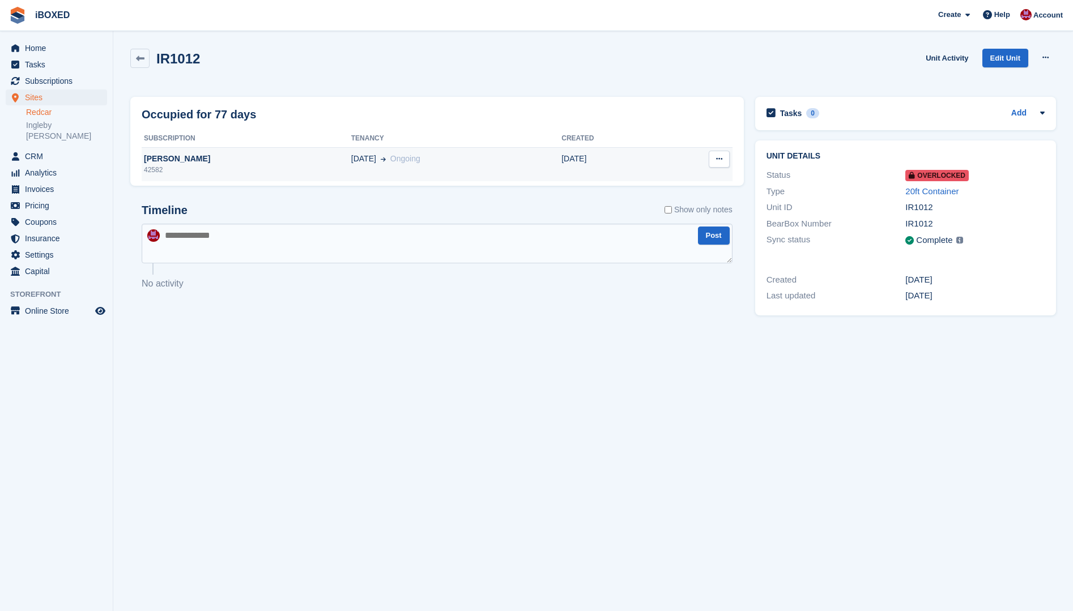
click at [305, 181] on td "[PERSON_NAME] 42582" at bounding box center [247, 164] width 210 height 34
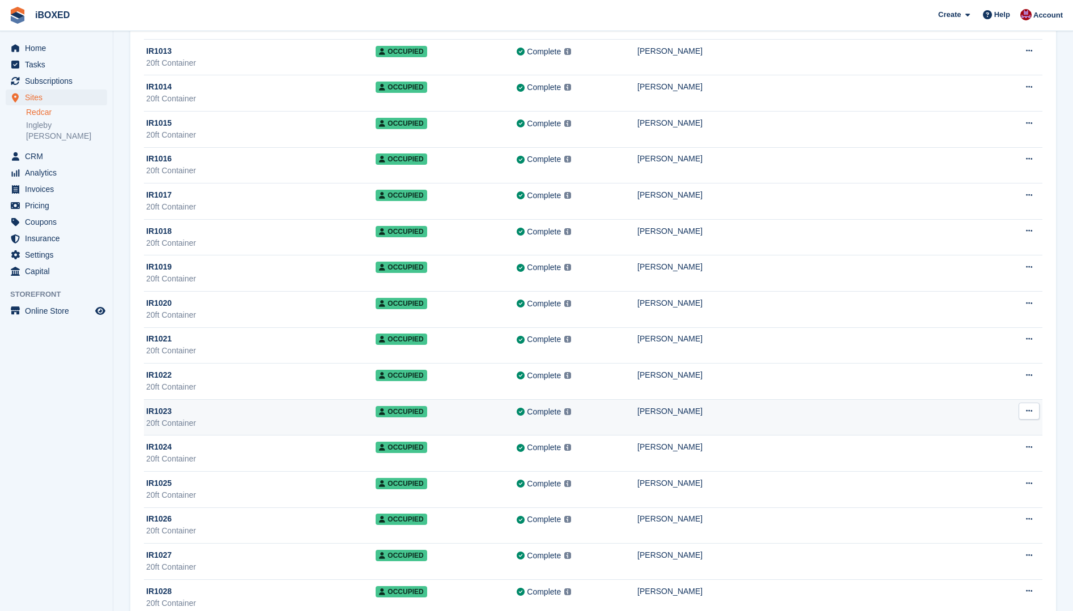
scroll to position [510, 0]
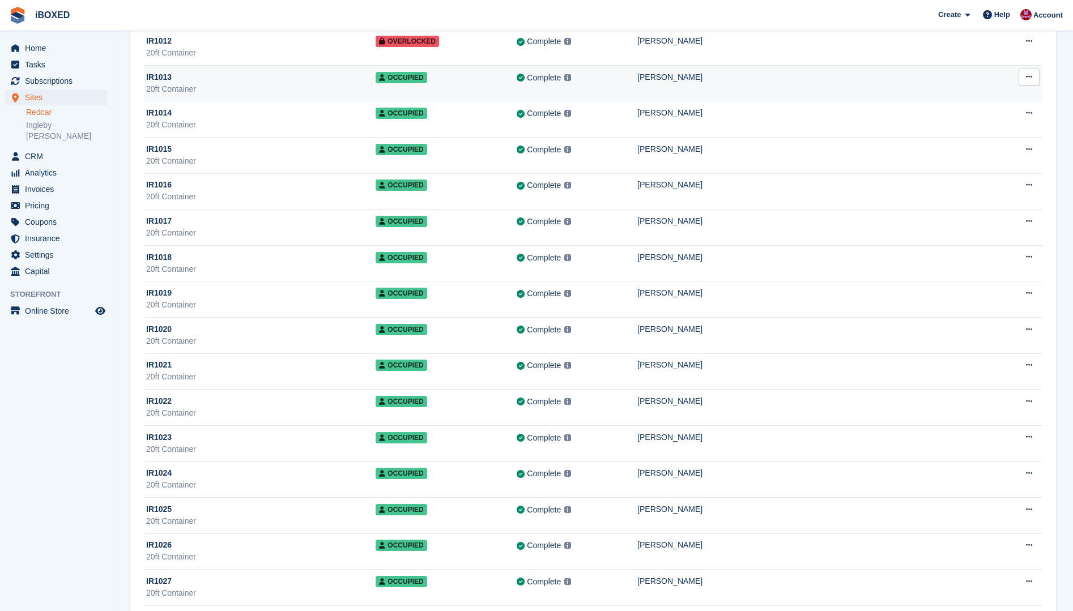
click at [623, 96] on td "Complete Last synced at 6 Sep, 8:59 AM Learn more →" at bounding box center [576, 83] width 121 height 36
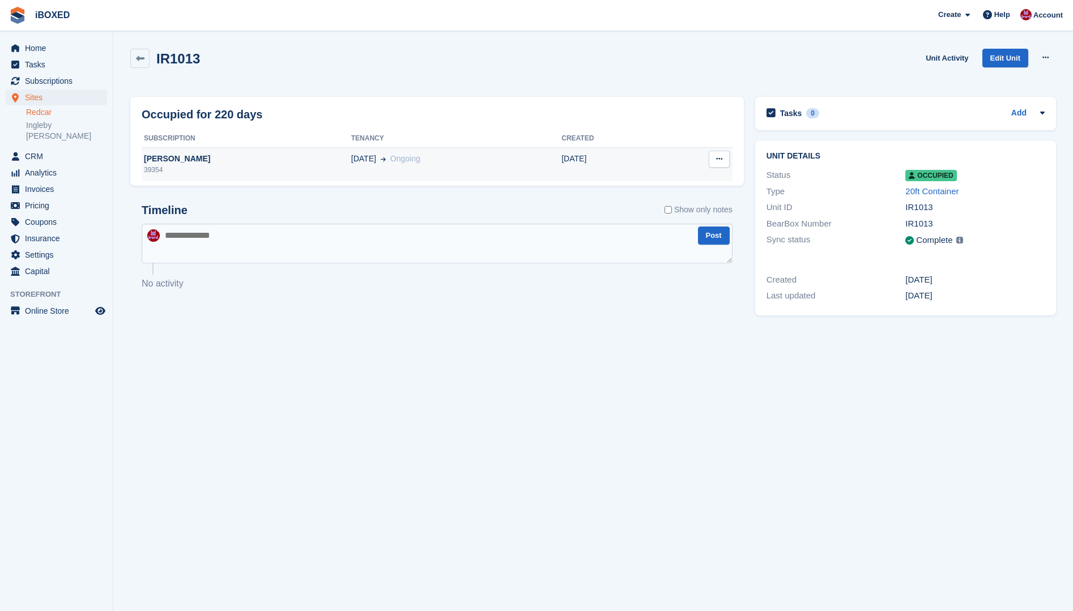
click at [421, 156] on div "[DATE] Ongoing" at bounding box center [456, 159] width 210 height 12
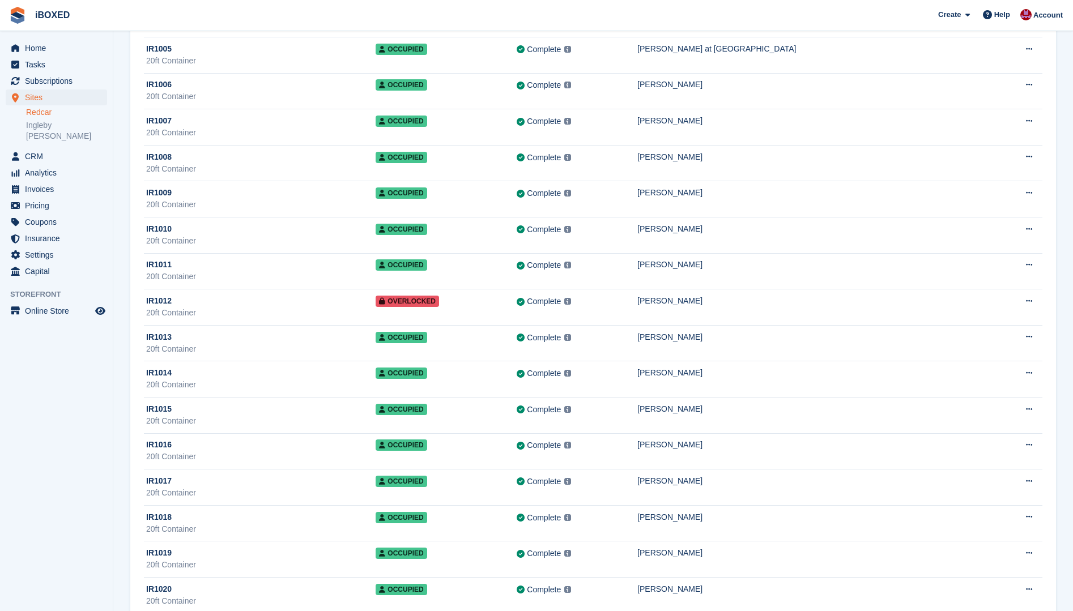
scroll to position [283, 0]
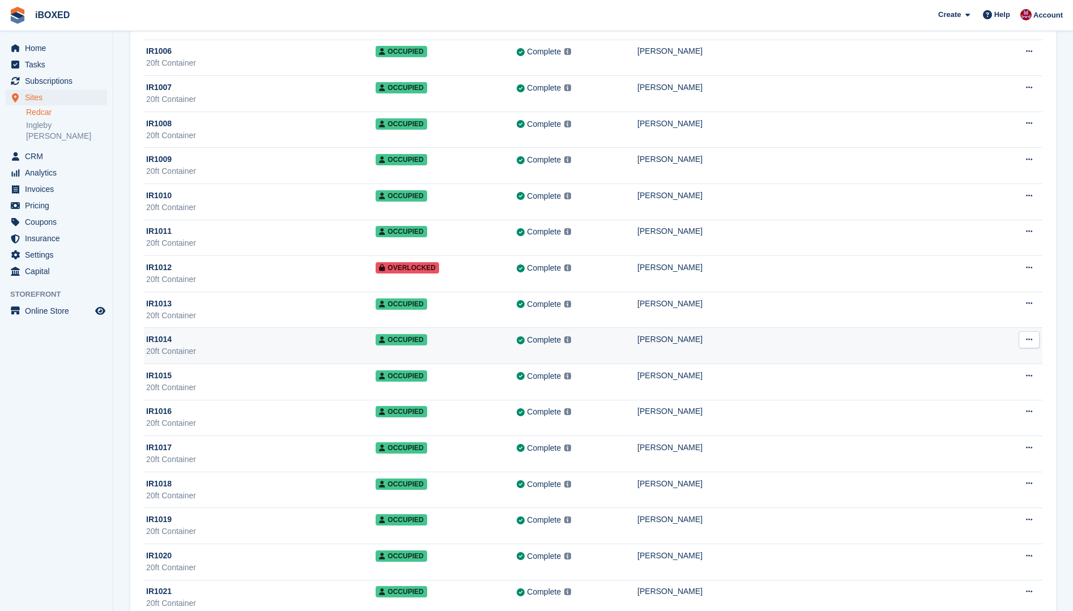
click at [516, 341] on td "Occupied" at bounding box center [445, 346] width 141 height 36
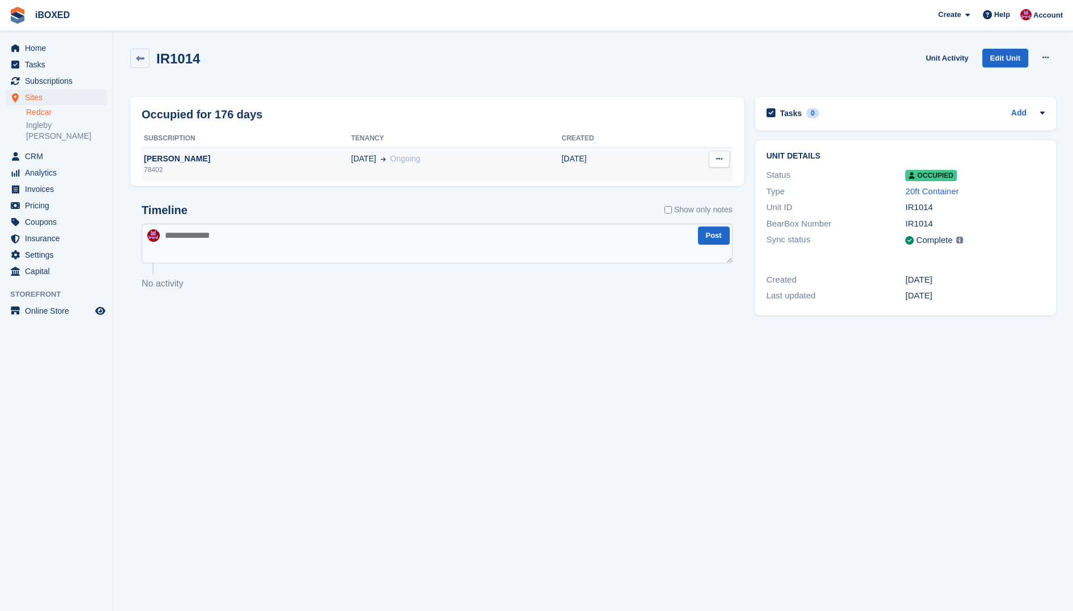
click at [246, 159] on div "Timothy Broughton" at bounding box center [247, 159] width 210 height 12
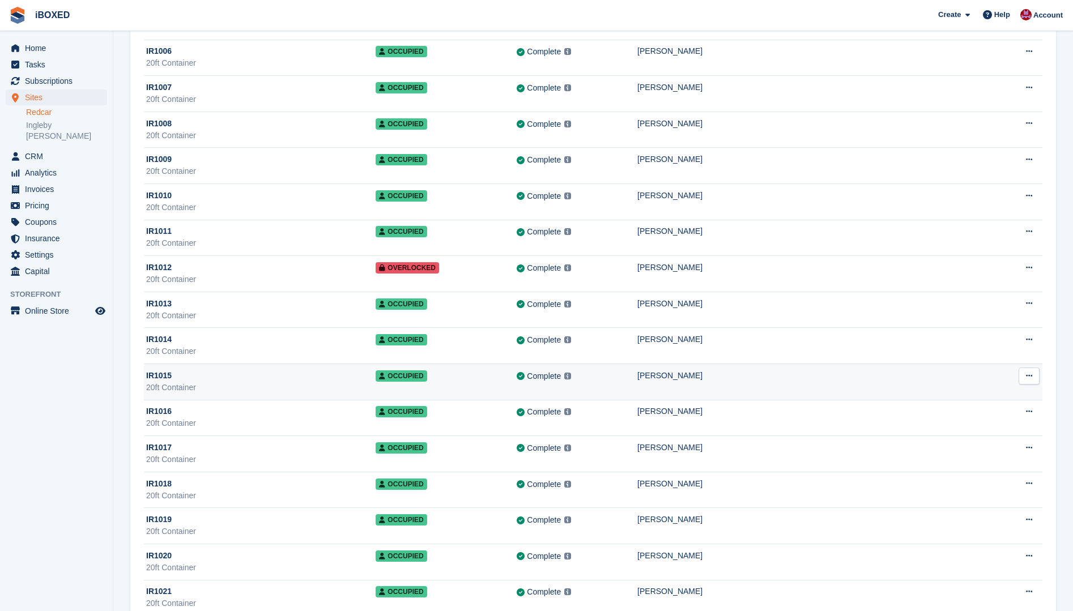
scroll to position [283, 0]
click at [200, 366] on td "IR1015 20ft Container" at bounding box center [260, 382] width 232 height 36
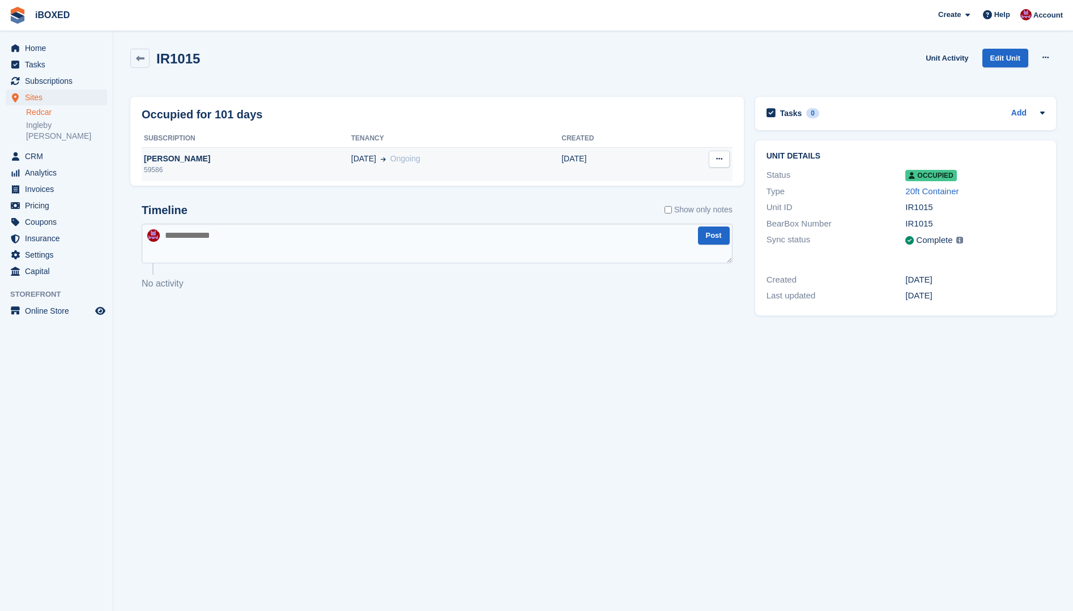
click at [219, 157] on div "[PERSON_NAME]" at bounding box center [247, 159] width 210 height 12
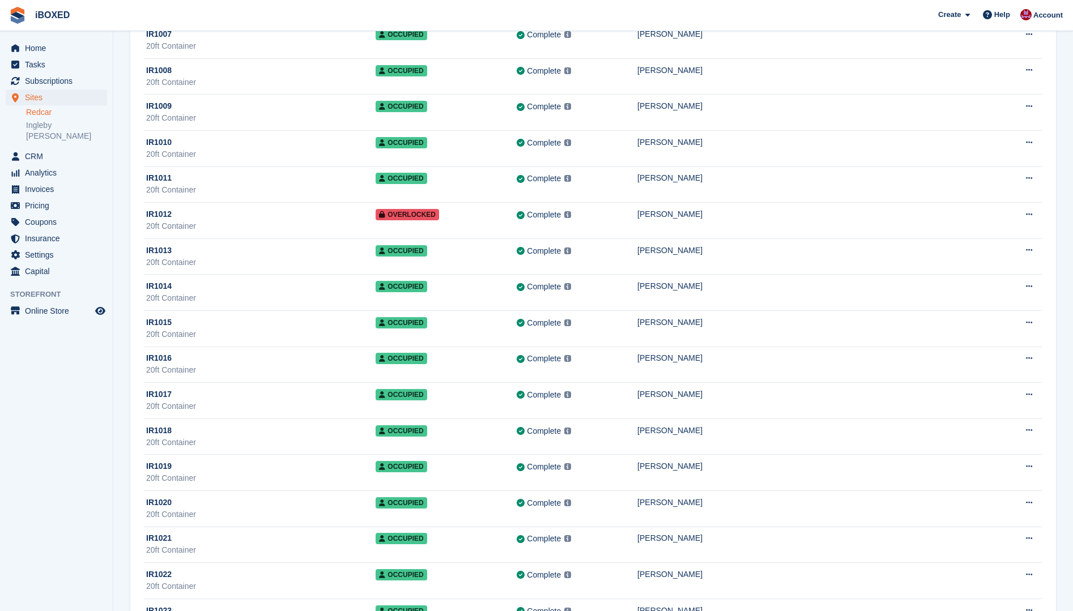
scroll to position [340, 0]
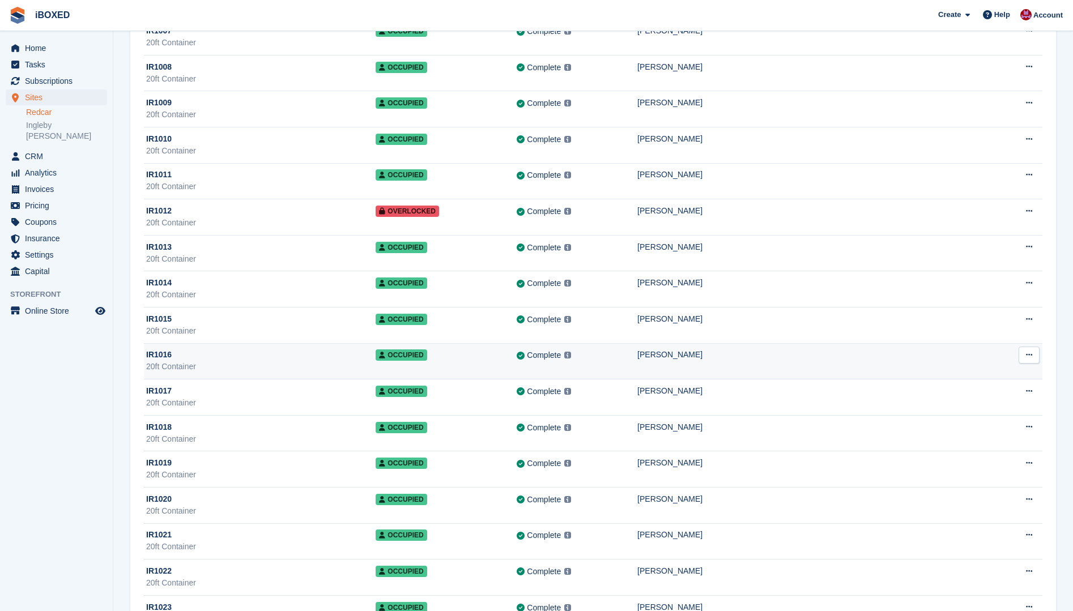
click at [270, 352] on div "IR1016" at bounding box center [260, 355] width 229 height 12
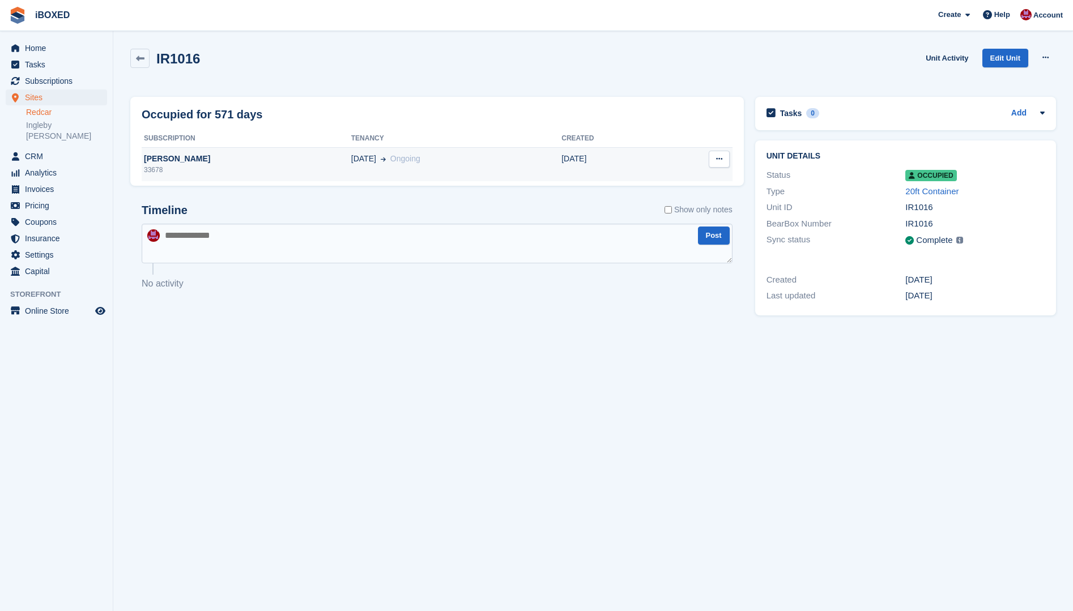
click at [300, 167] on div "33678" at bounding box center [247, 170] width 210 height 10
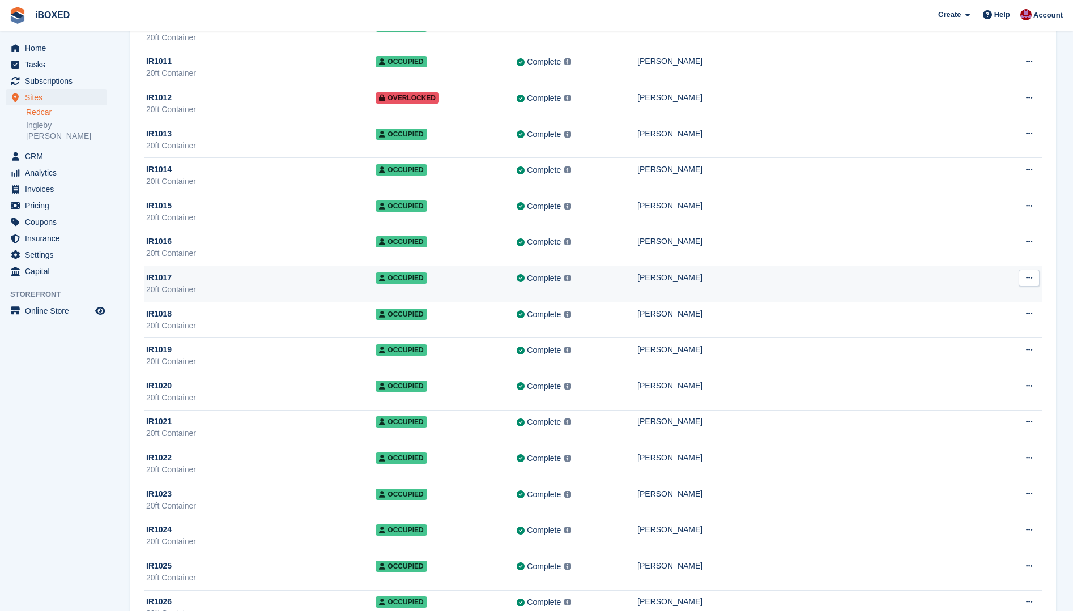
scroll to position [396, 0]
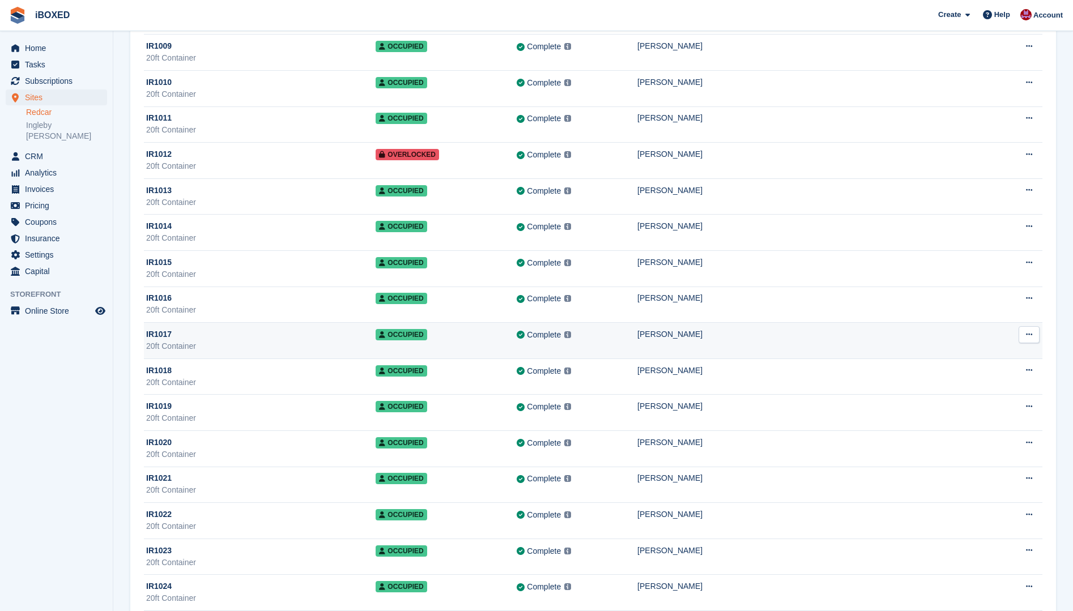
click at [300, 288] on td "IR1016 20ft Container" at bounding box center [260, 305] width 232 height 36
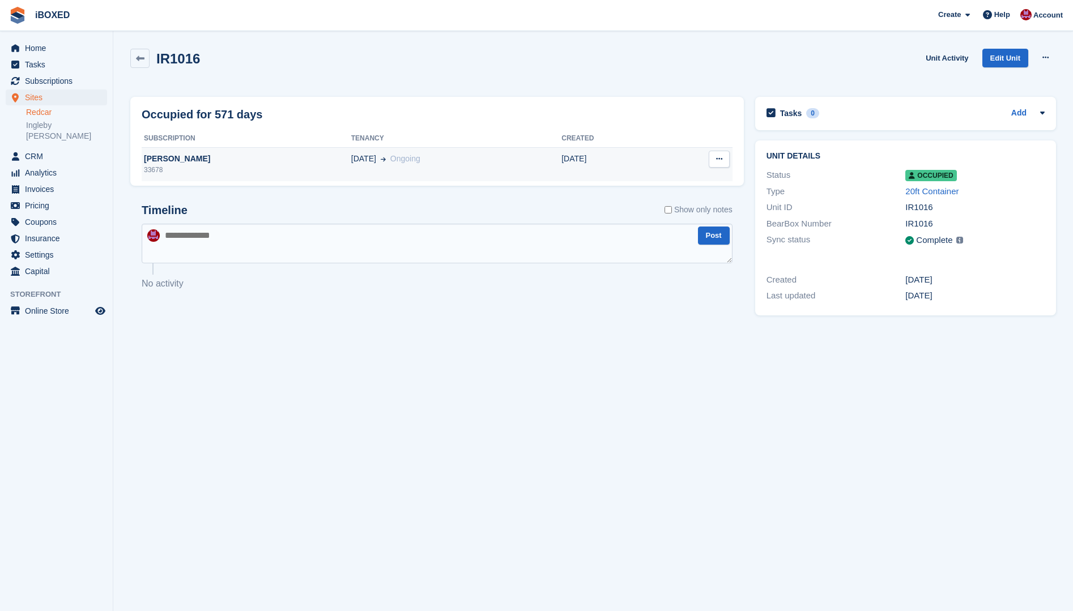
click at [286, 170] on div "33678" at bounding box center [247, 170] width 210 height 10
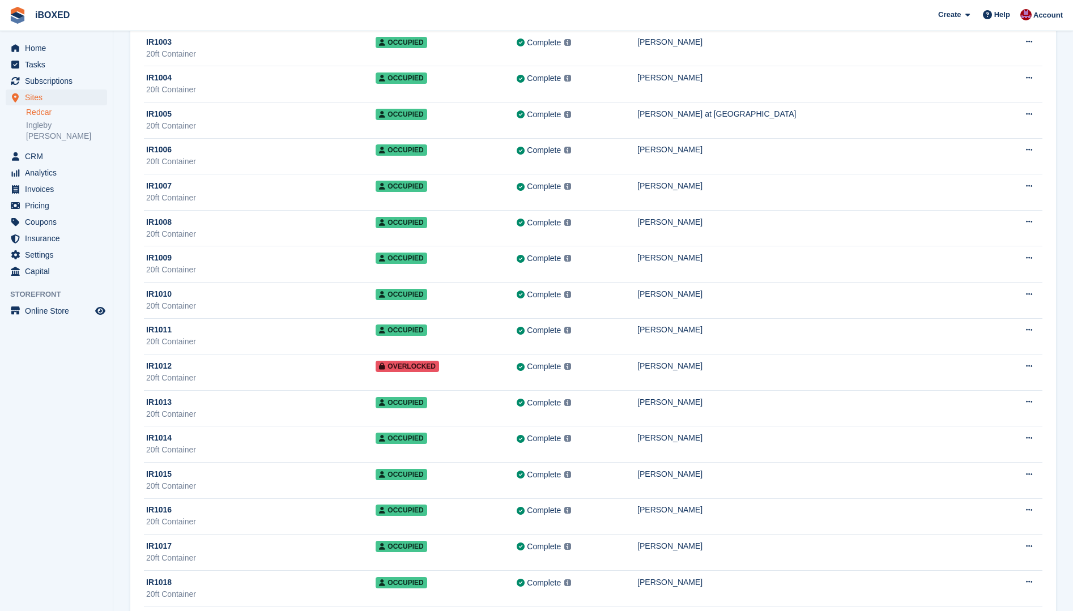
scroll to position [283, 0]
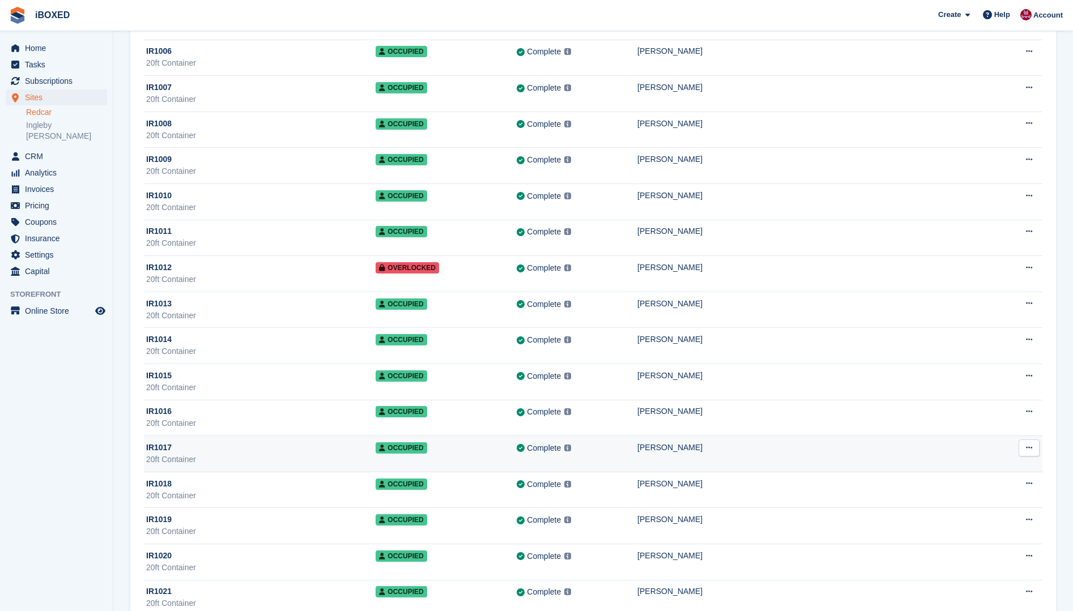
click at [351, 458] on div "20ft Container" at bounding box center [260, 460] width 229 height 12
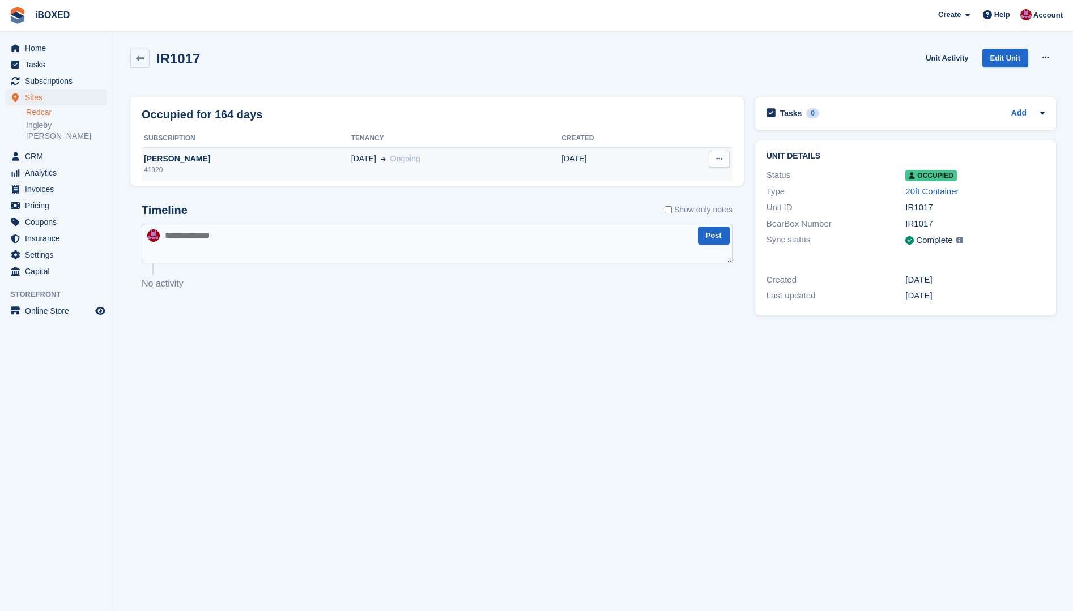
click at [309, 158] on div "[PERSON_NAME]" at bounding box center [247, 159] width 210 height 12
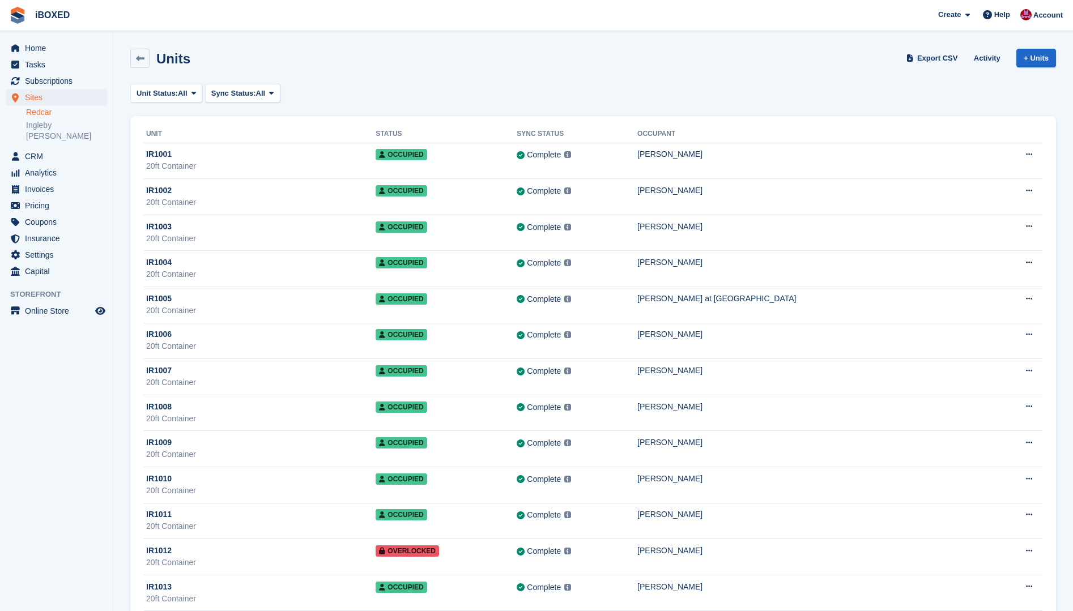
scroll to position [396, 0]
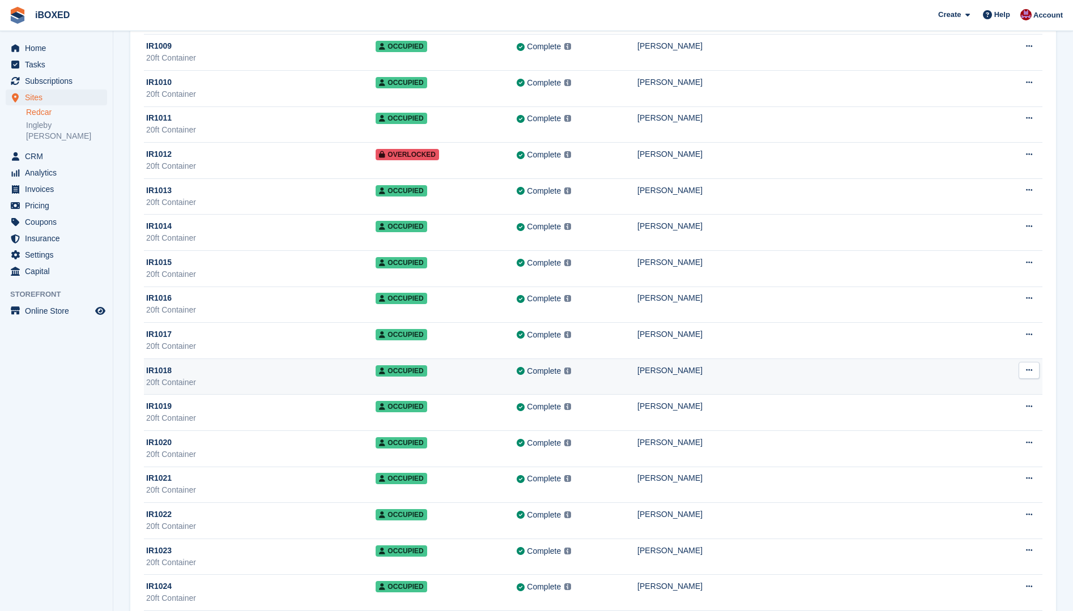
click at [298, 385] on div "20ft Container" at bounding box center [260, 383] width 229 height 12
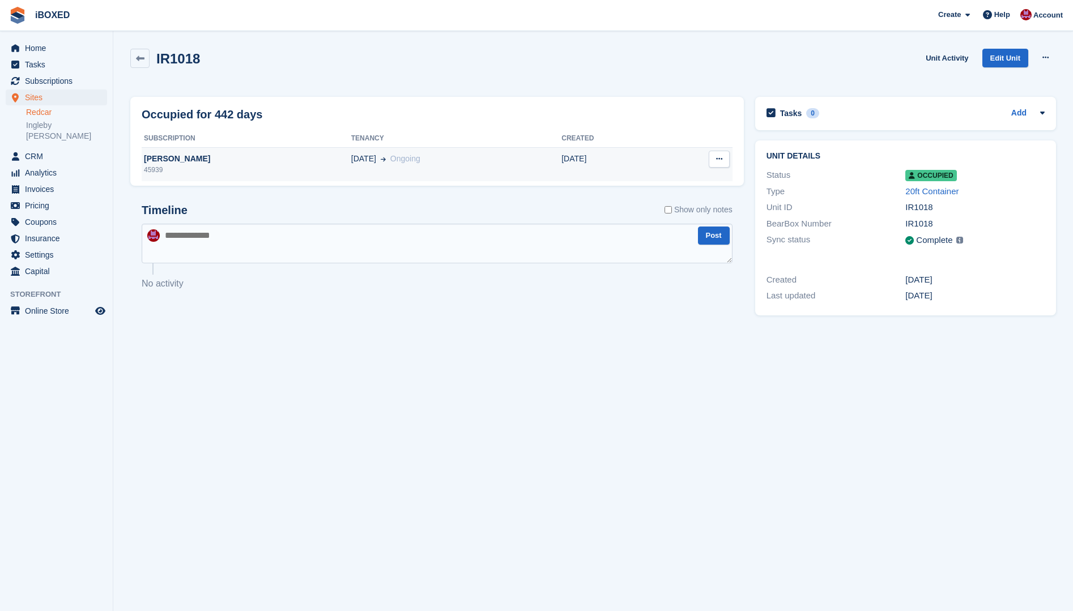
click at [485, 159] on div "05 Jul Ongoing" at bounding box center [456, 159] width 210 height 12
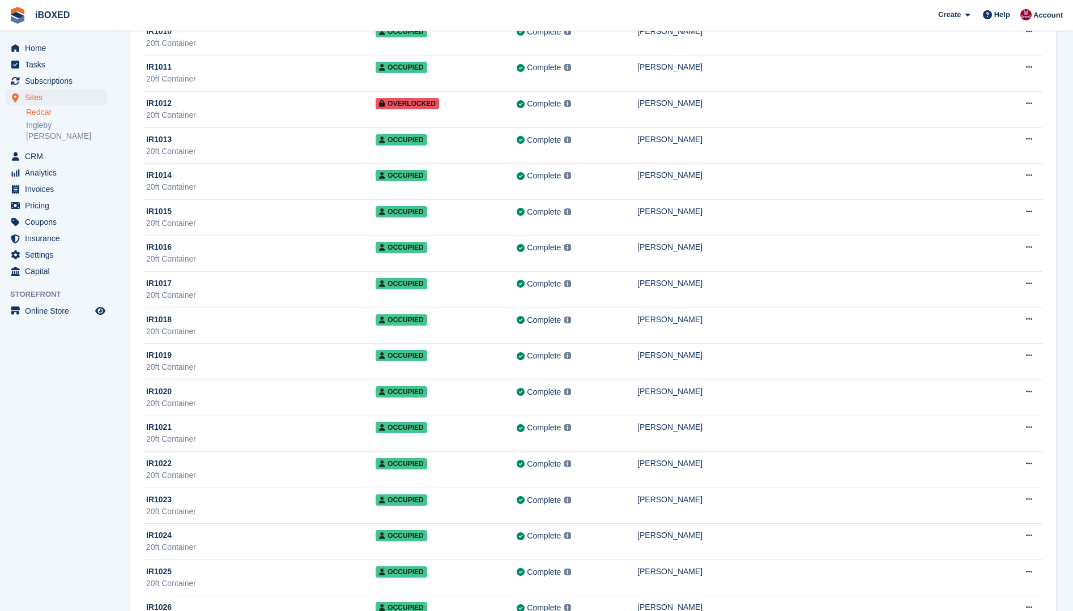
scroll to position [471, 0]
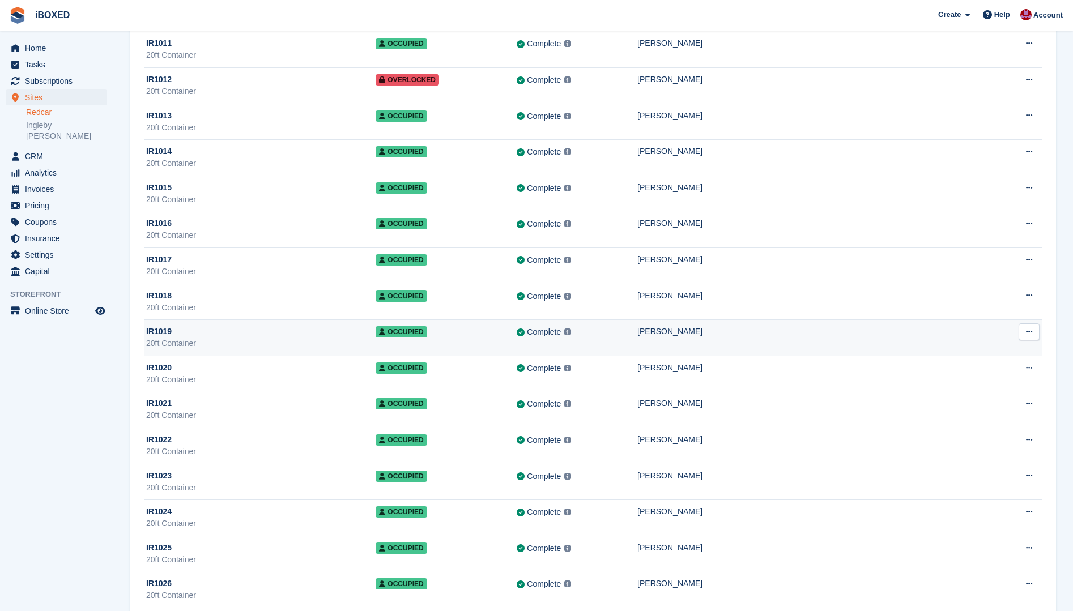
click at [245, 336] on div "IR1019" at bounding box center [260, 332] width 229 height 12
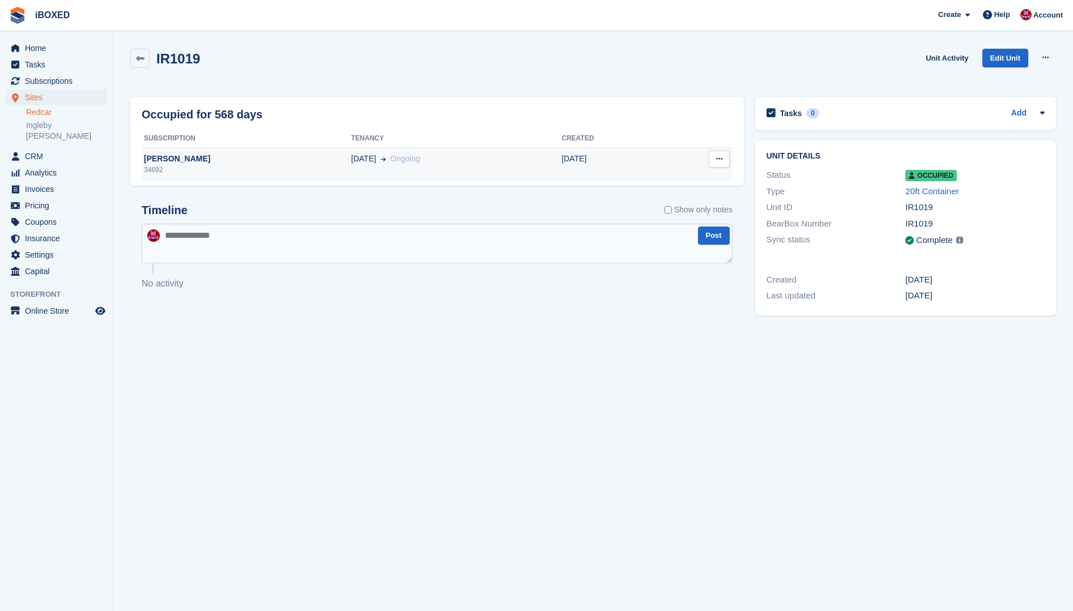
click at [253, 164] on div "[PERSON_NAME]" at bounding box center [247, 159] width 210 height 12
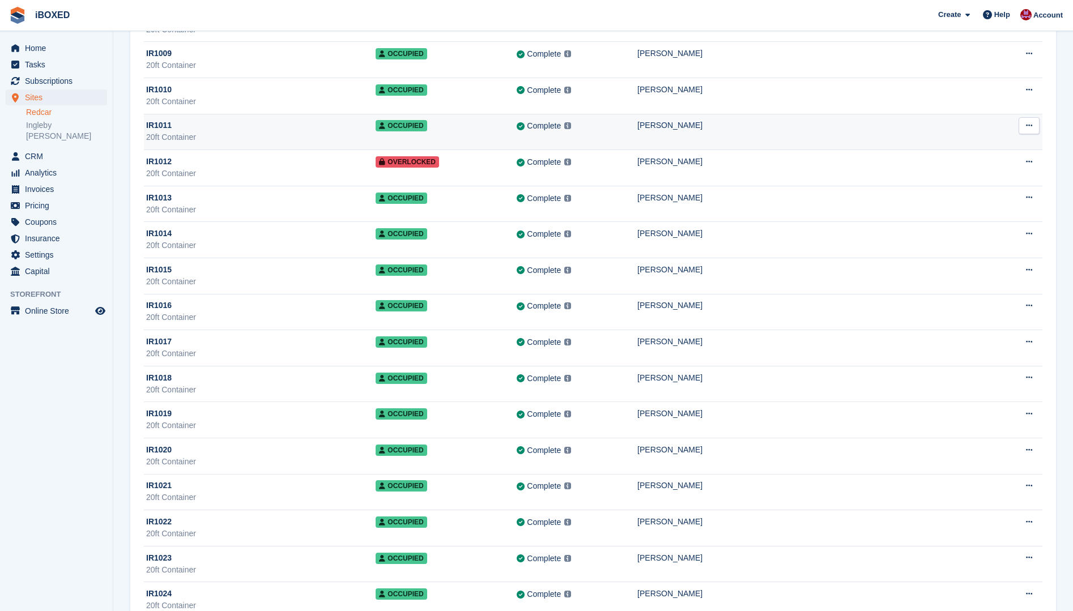
scroll to position [510, 0]
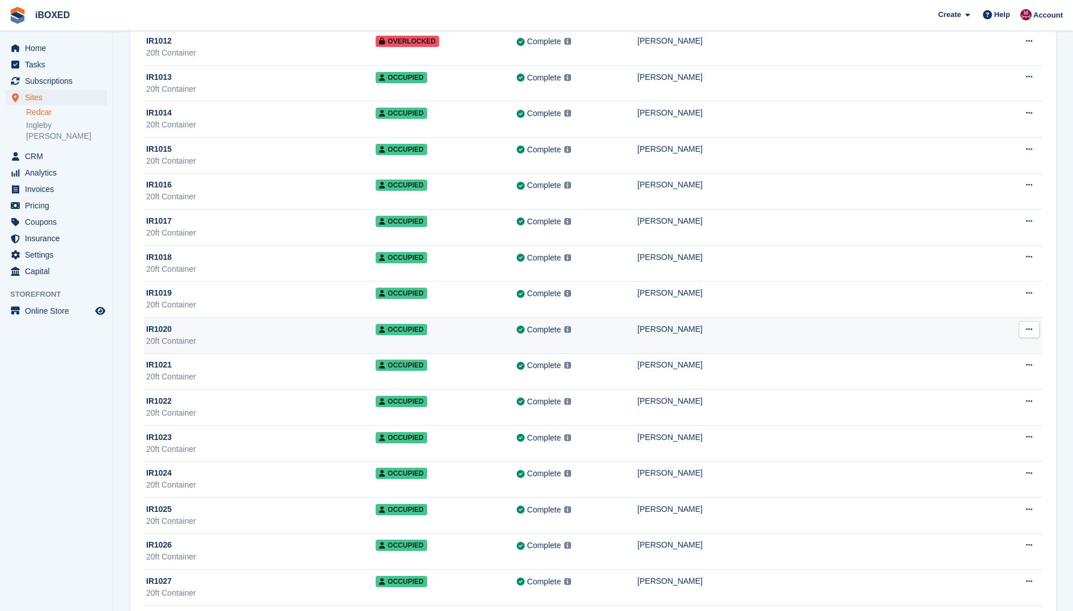
click at [633, 321] on td "Complete Last synced at 6 Sep, 8:59 AM Learn more →" at bounding box center [576, 335] width 121 height 36
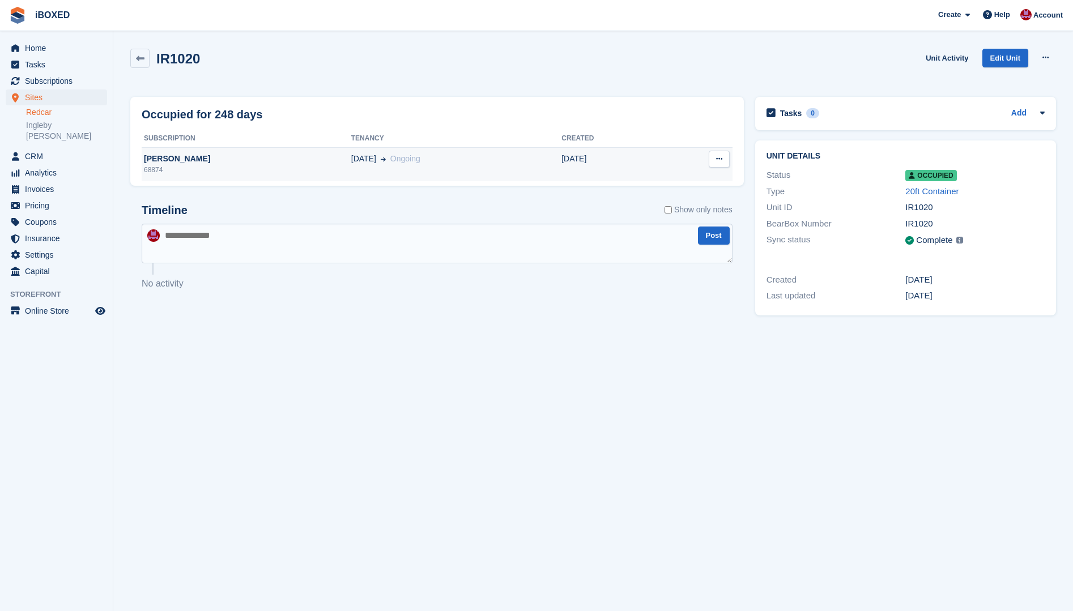
click at [232, 166] on div "68874" at bounding box center [247, 170] width 210 height 10
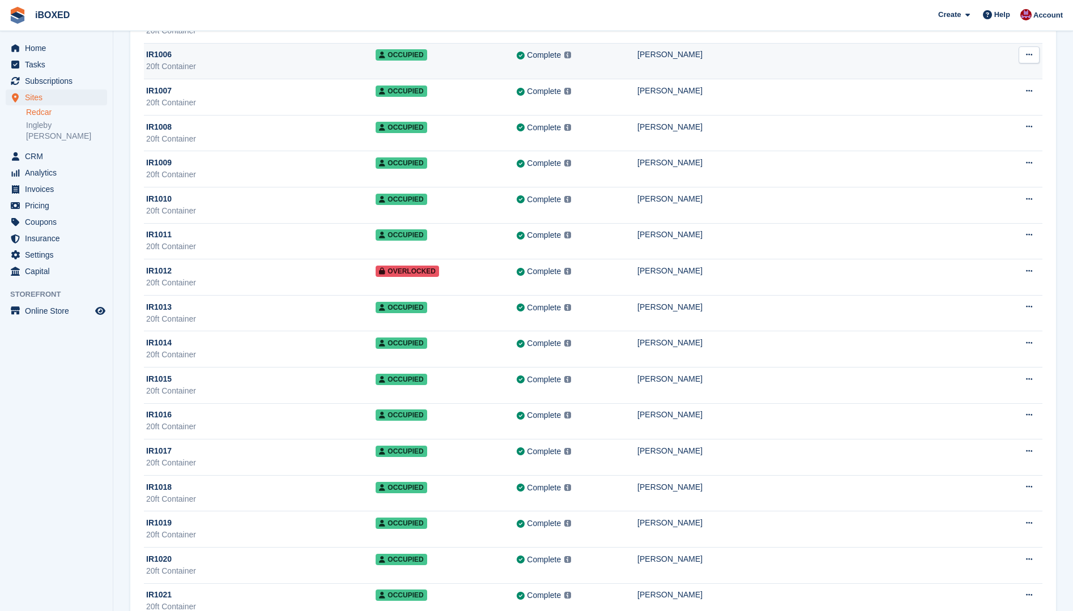
scroll to position [340, 0]
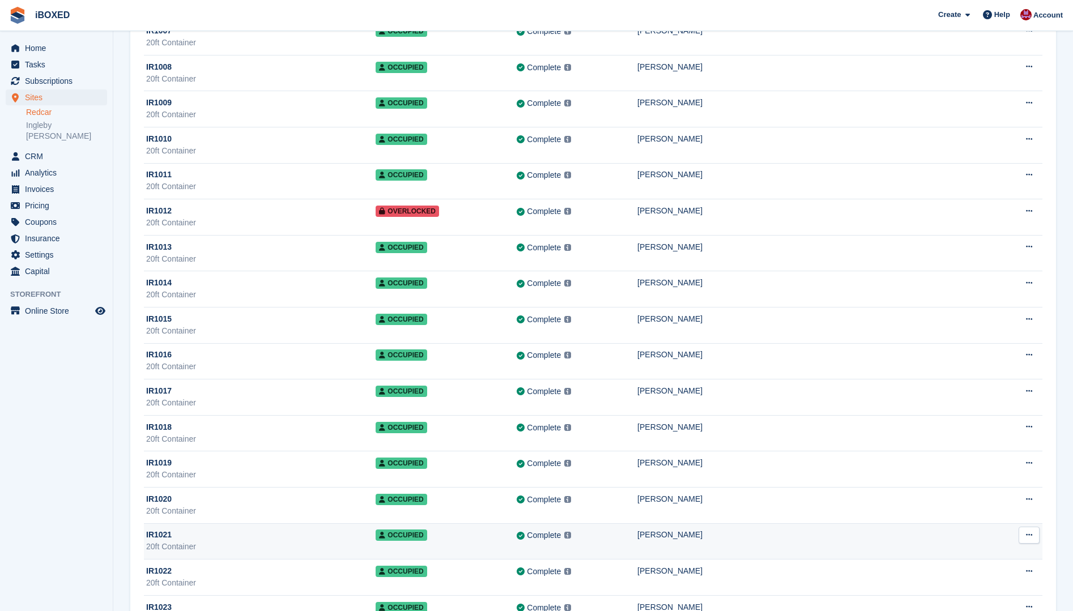
click at [745, 544] on td "[PERSON_NAME]" at bounding box center [813, 541] width 352 height 36
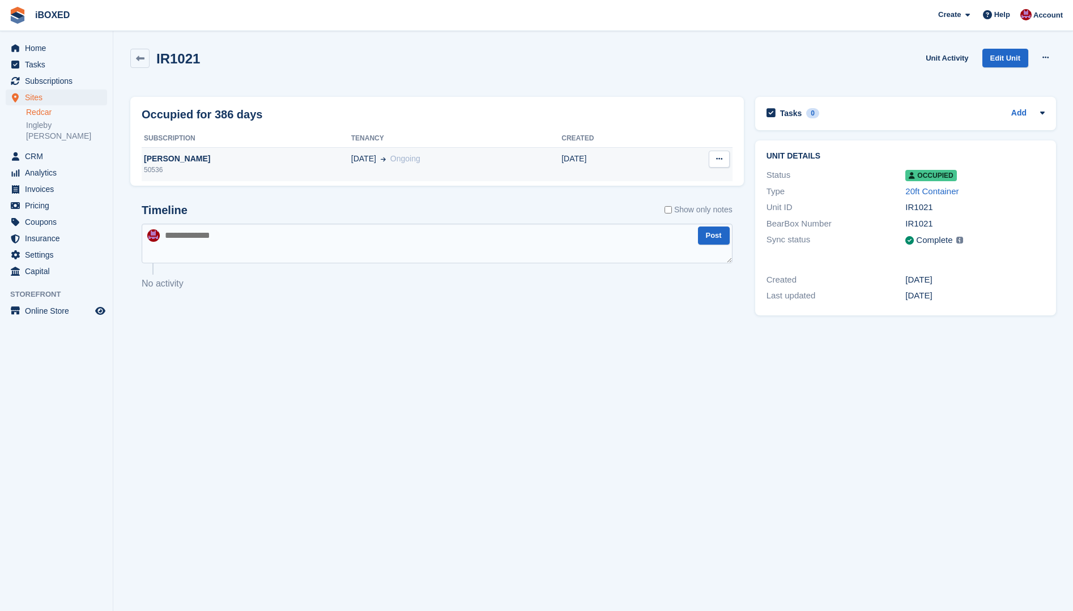
click at [254, 166] on div "50536" at bounding box center [247, 170] width 210 height 10
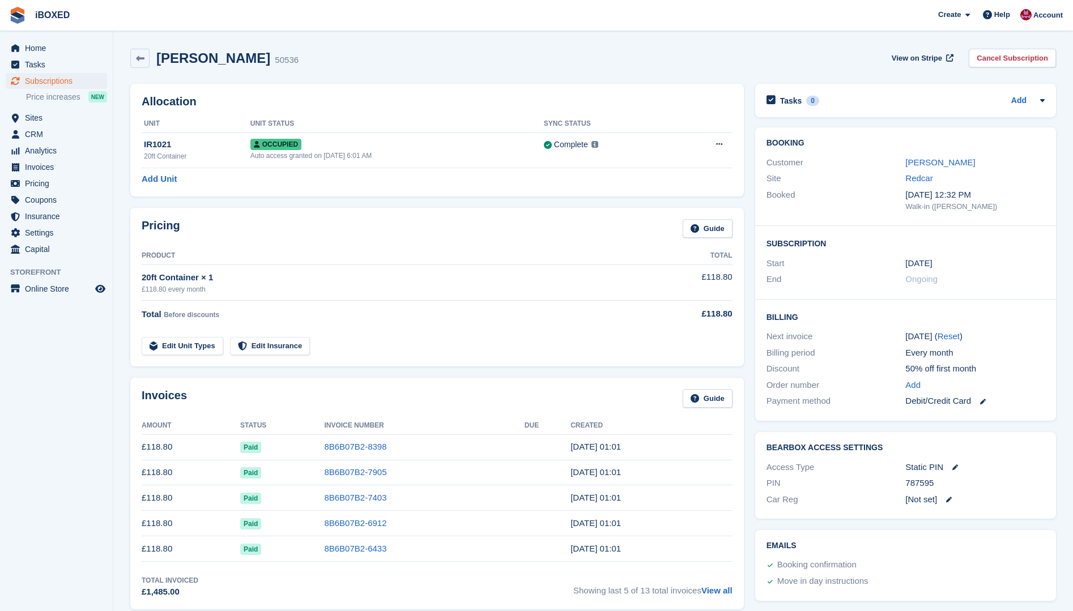
scroll to position [57, 0]
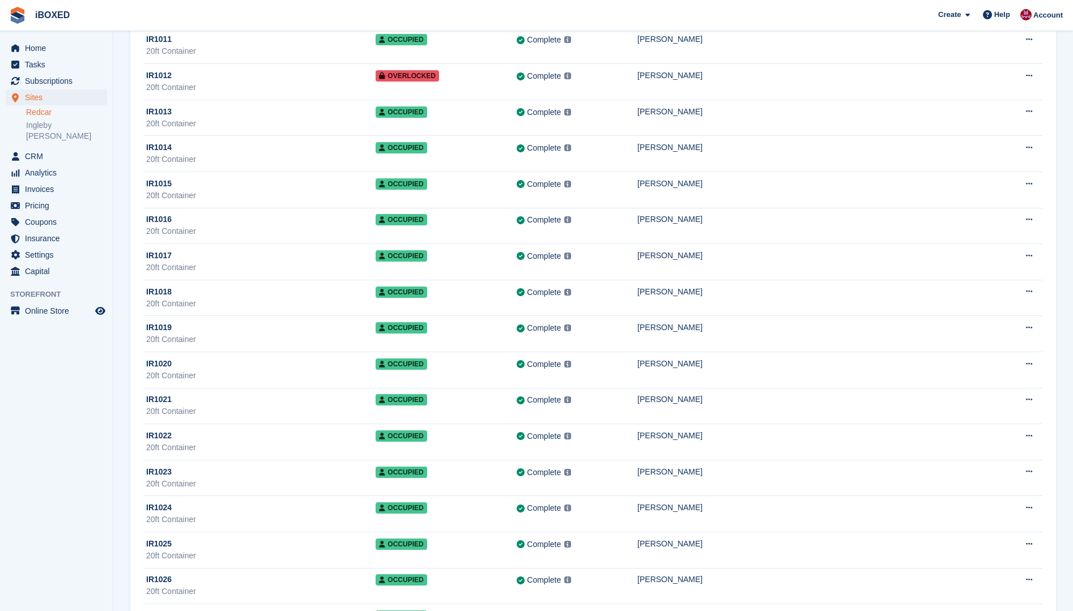
scroll to position [510, 0]
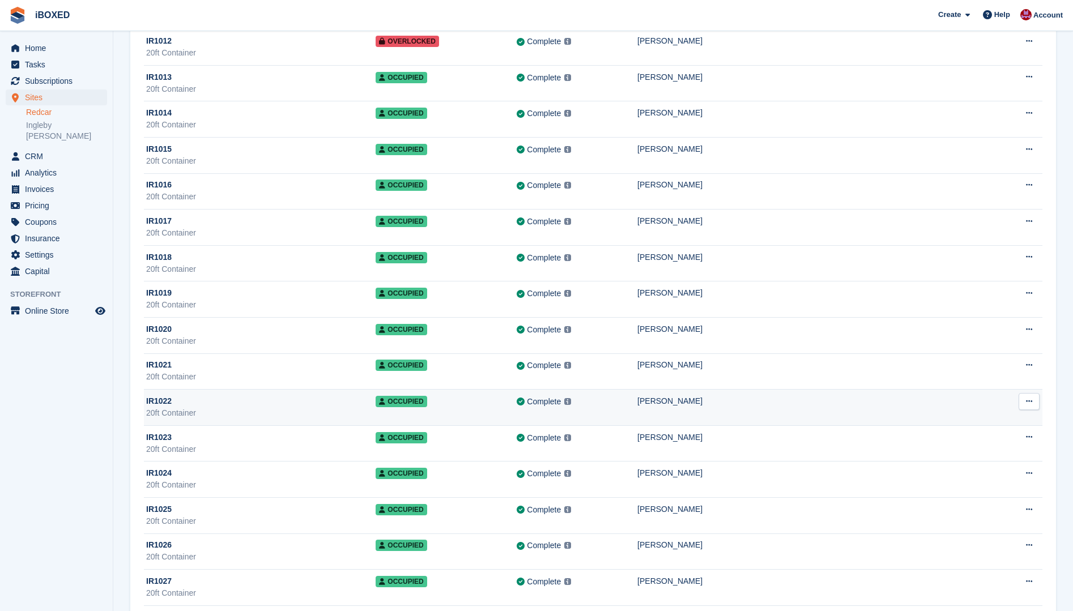
click at [792, 404] on div "[PERSON_NAME]" at bounding box center [813, 401] width 352 height 12
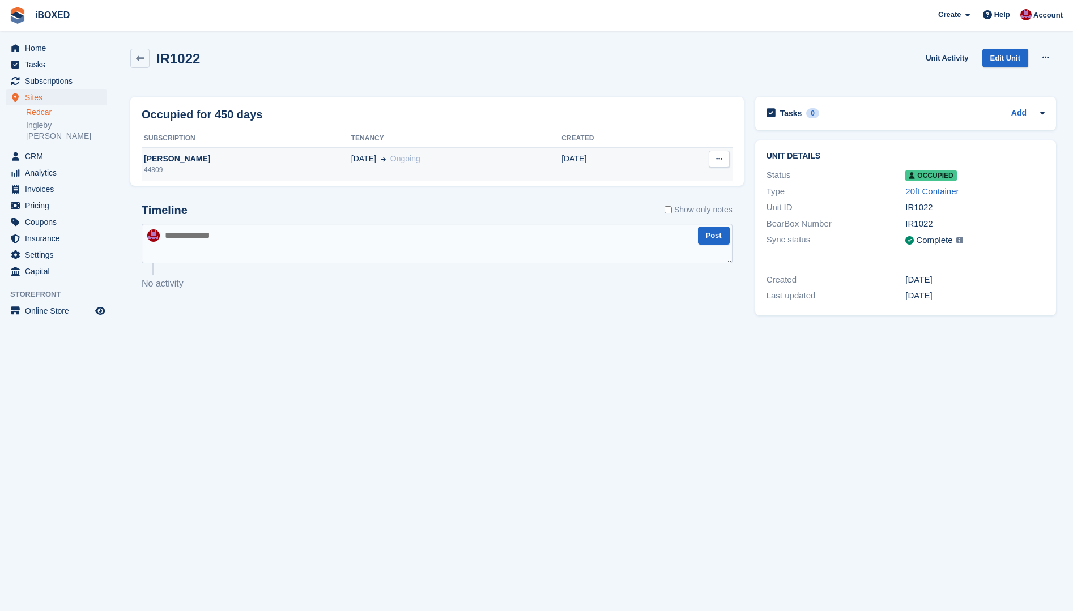
click at [230, 166] on div "44809" at bounding box center [247, 170] width 210 height 10
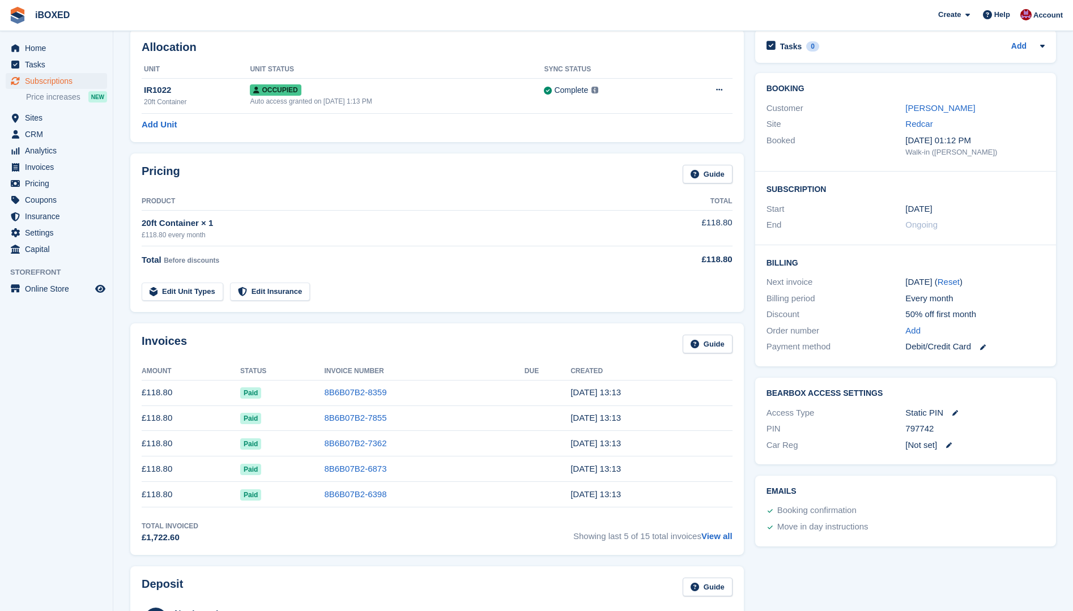
scroll to position [57, 0]
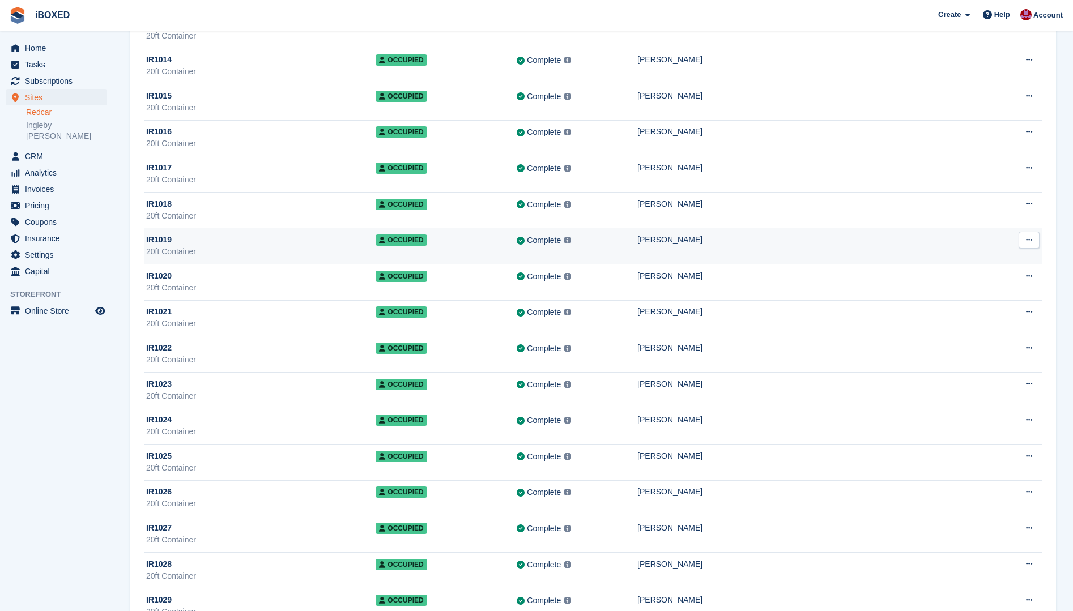
scroll to position [566, 0]
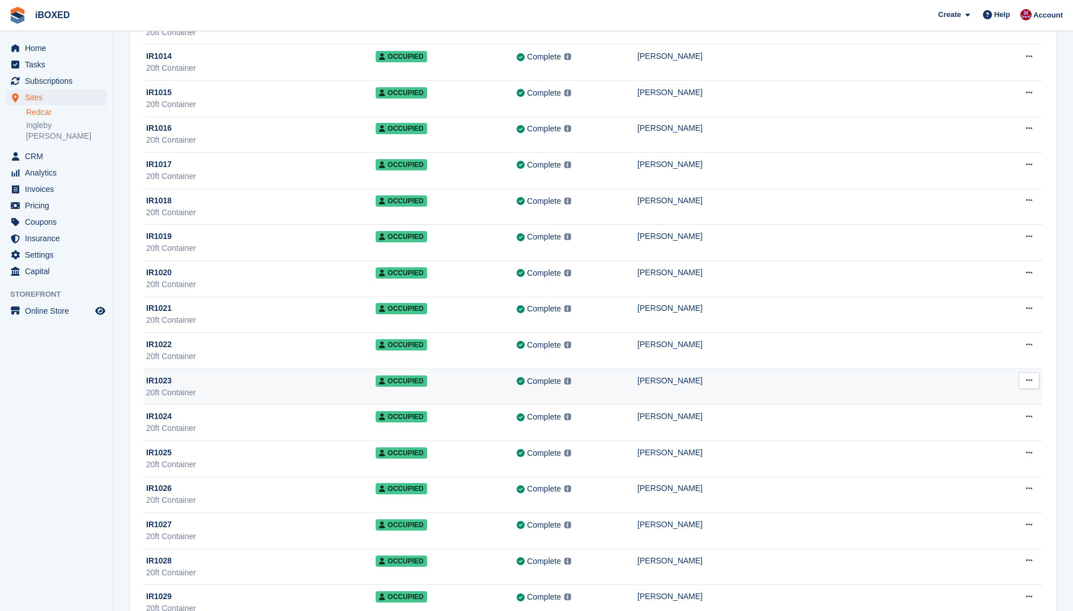
click at [815, 389] on td "[PERSON_NAME]" at bounding box center [813, 387] width 352 height 36
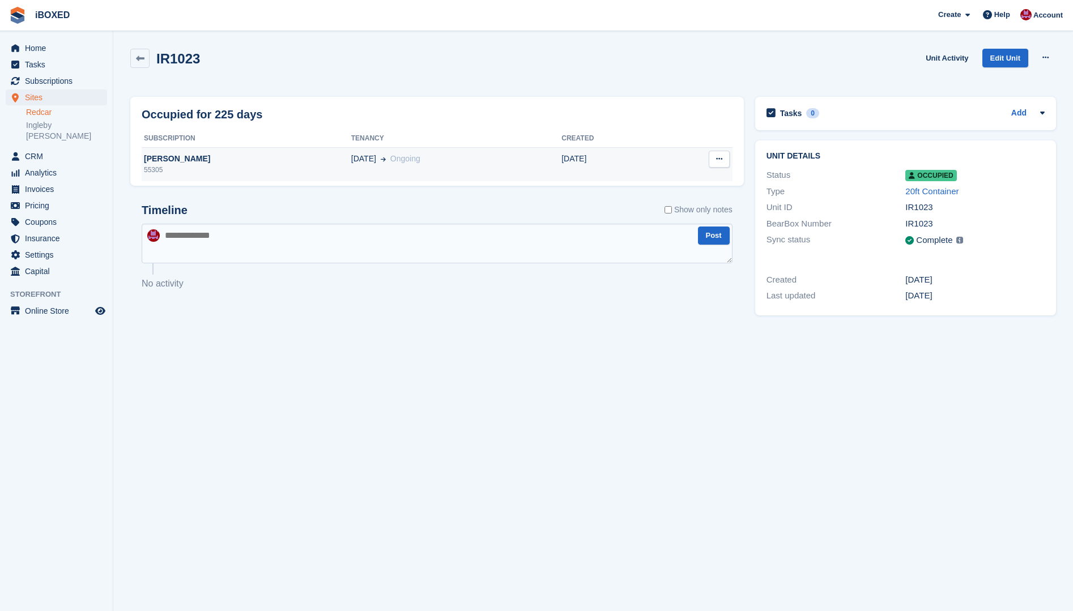
drag, startPoint x: 247, startPoint y: 161, endPoint x: 243, endPoint y: 167, distance: 6.6
click at [246, 162] on div "Joel winter" at bounding box center [247, 159] width 210 height 12
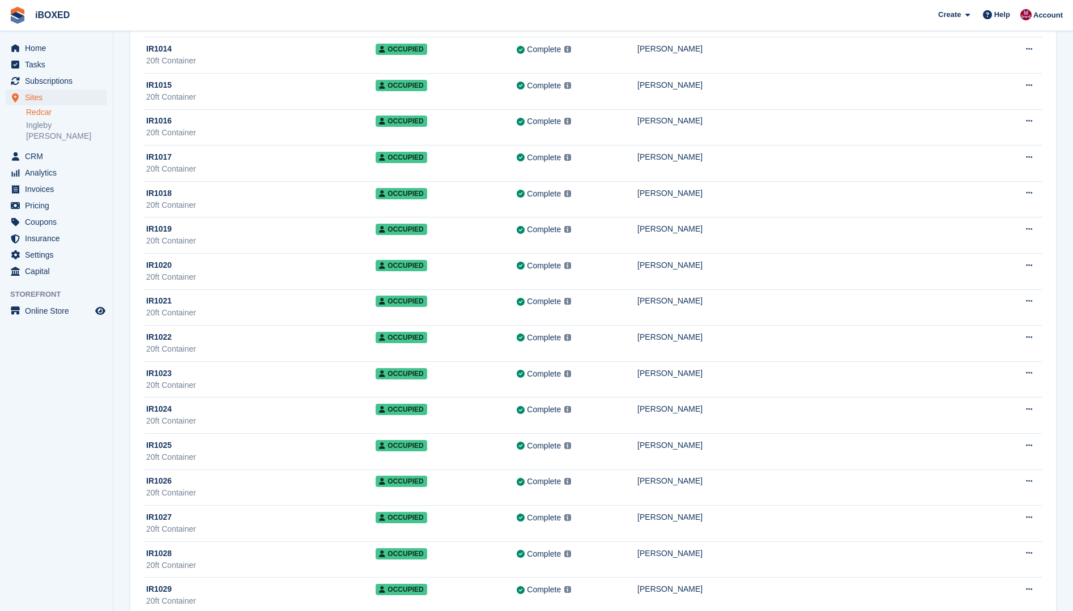
scroll to position [623, 0]
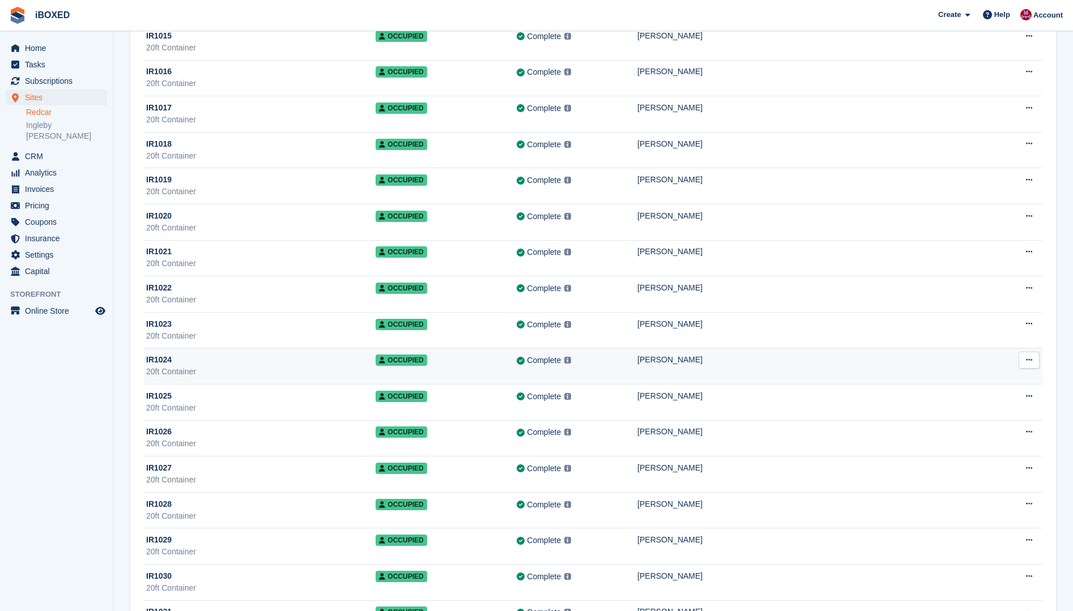
click at [341, 368] on div "20ft Container" at bounding box center [260, 372] width 229 height 12
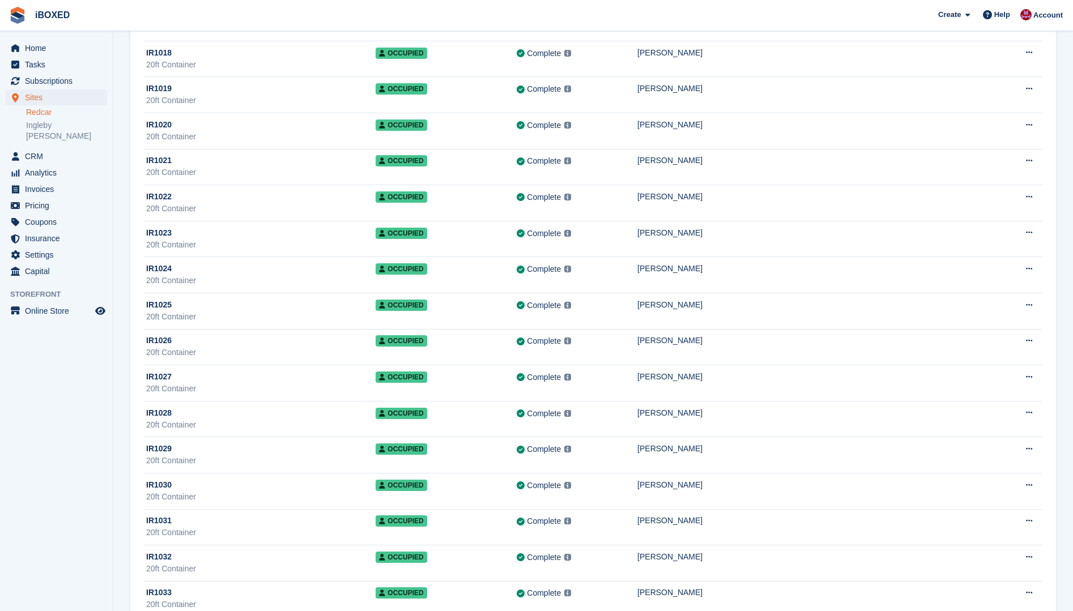
scroll to position [793, 0]
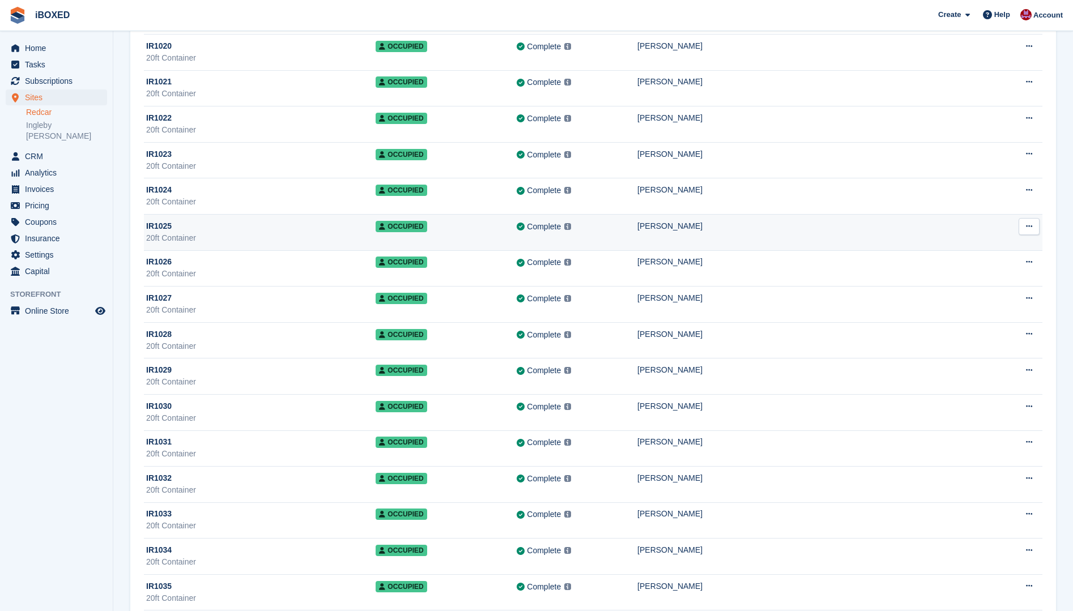
click at [250, 227] on div "IR1025" at bounding box center [260, 226] width 229 height 12
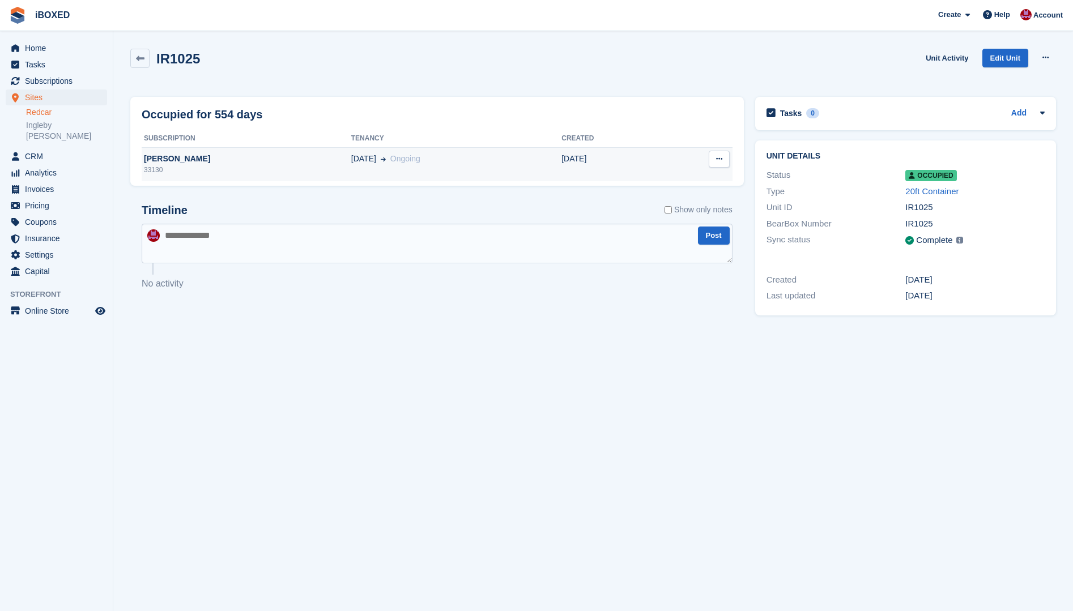
click at [241, 168] on div "33130" at bounding box center [247, 170] width 210 height 10
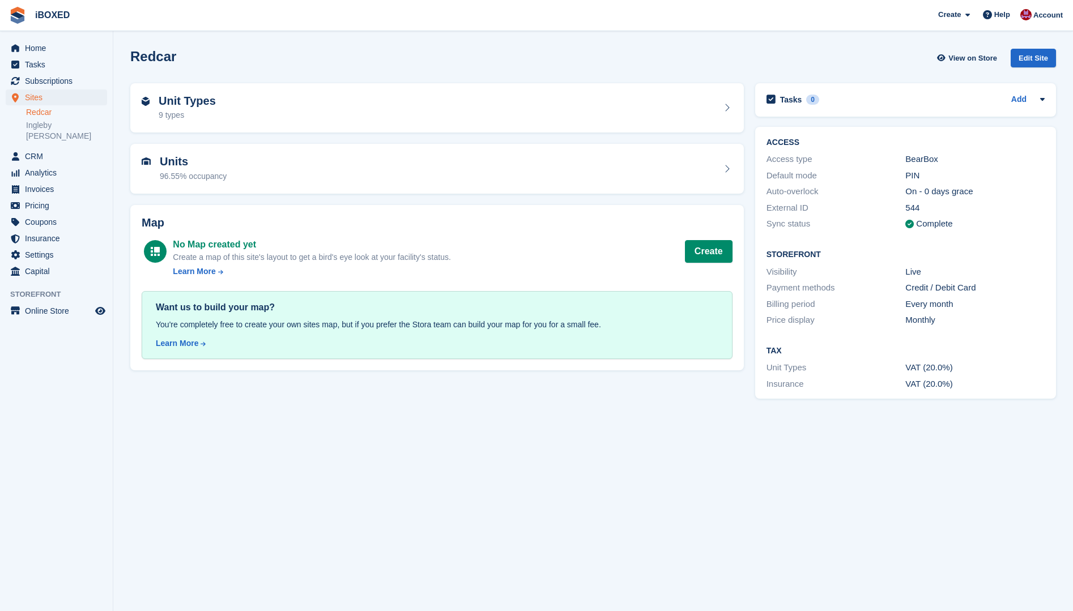
click at [255, 137] on div "Unit Types 9 types" at bounding box center [437, 108] width 625 height 61
click at [255, 164] on div "Units 96.55% occupancy" at bounding box center [437, 168] width 591 height 27
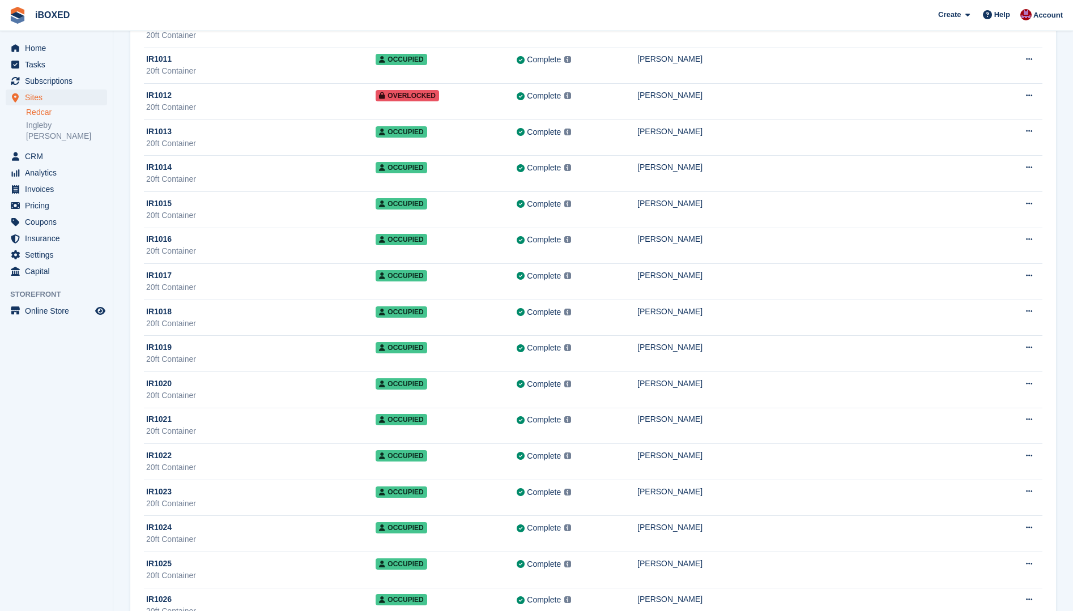
scroll to position [623, 0]
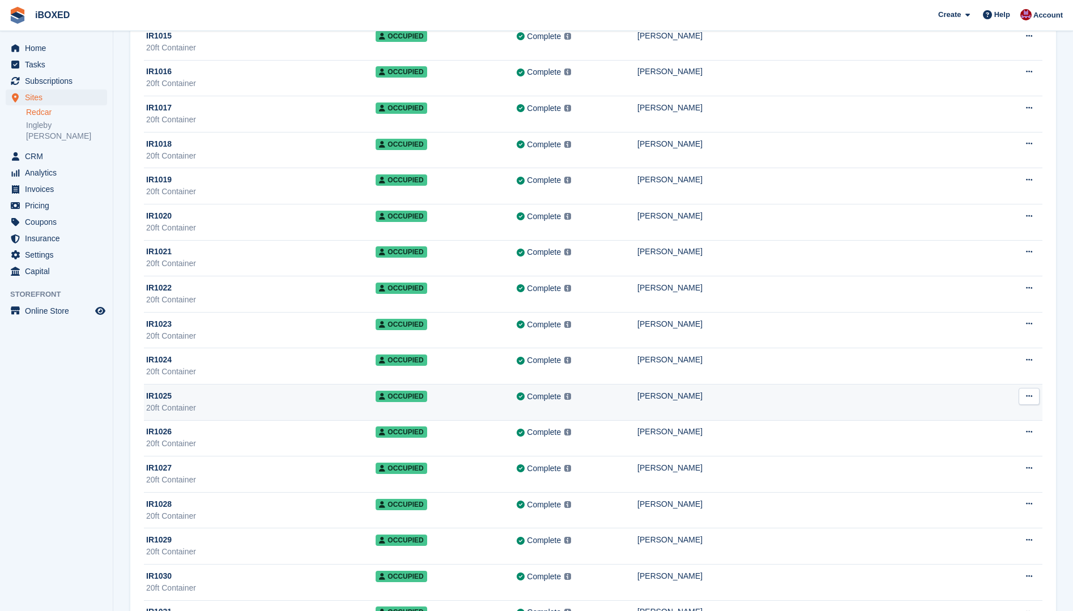
click at [289, 393] on div "IR1025" at bounding box center [260, 396] width 229 height 12
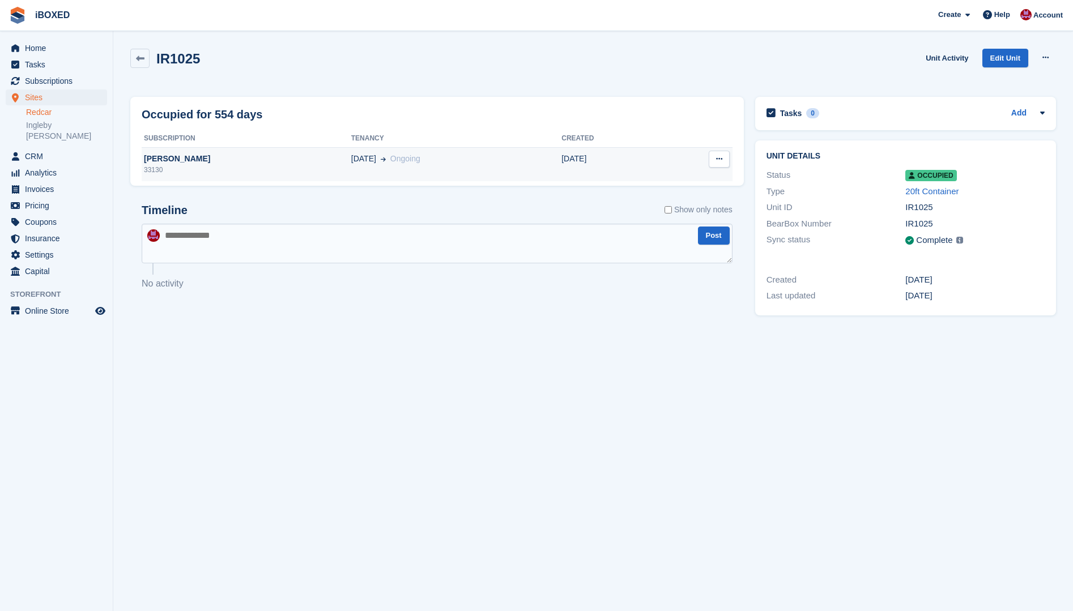
click at [265, 157] on div "[PERSON_NAME]" at bounding box center [247, 159] width 210 height 12
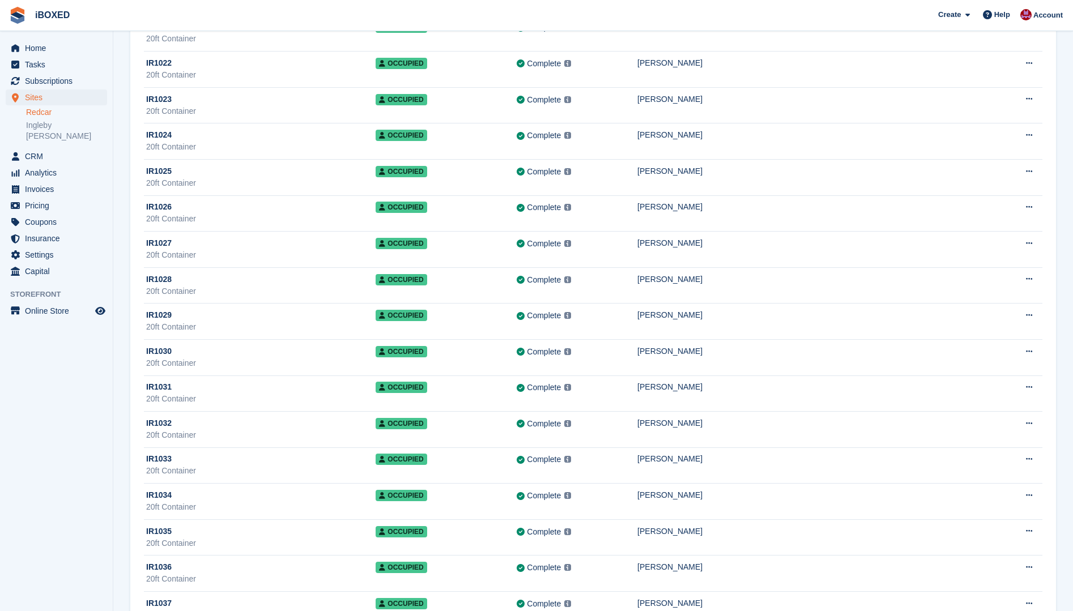
scroll to position [849, 0]
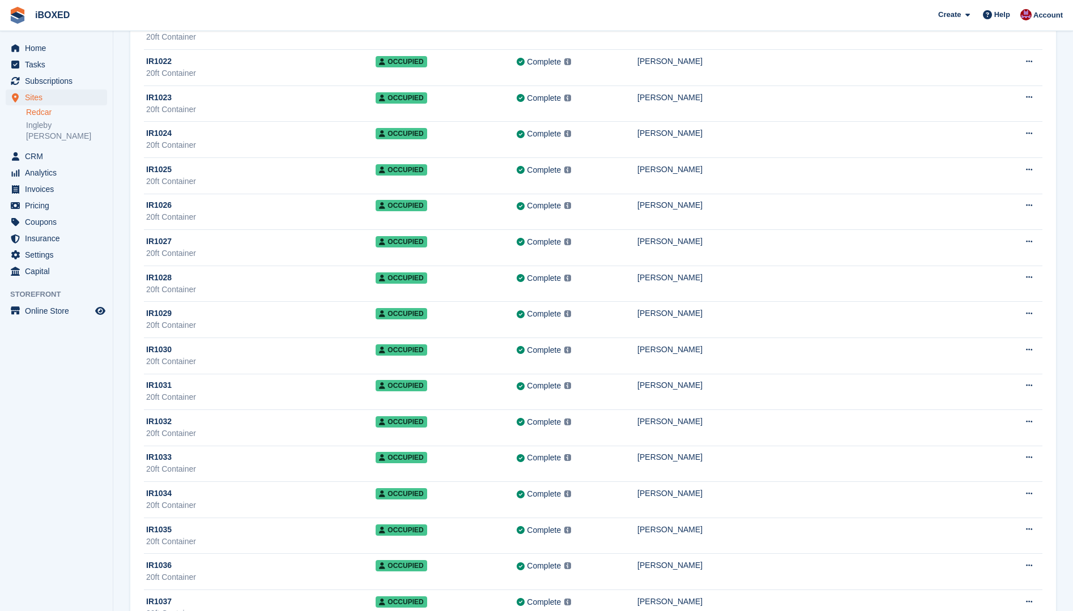
click at [284, 196] on td "IR1026 20ft Container" at bounding box center [260, 212] width 232 height 36
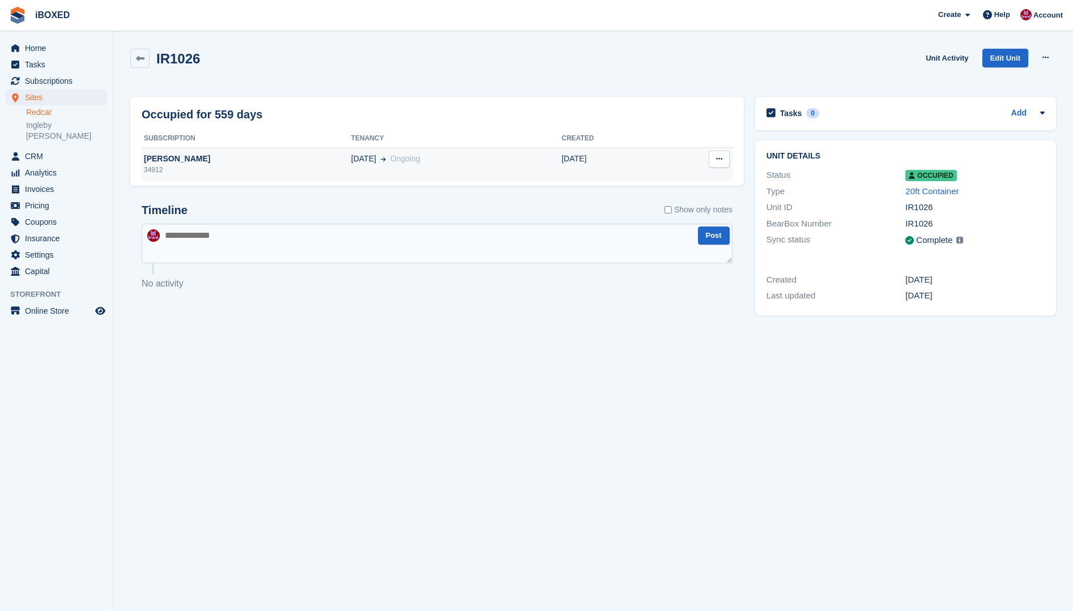
click at [277, 152] on td "James Ball 34912" at bounding box center [247, 164] width 210 height 34
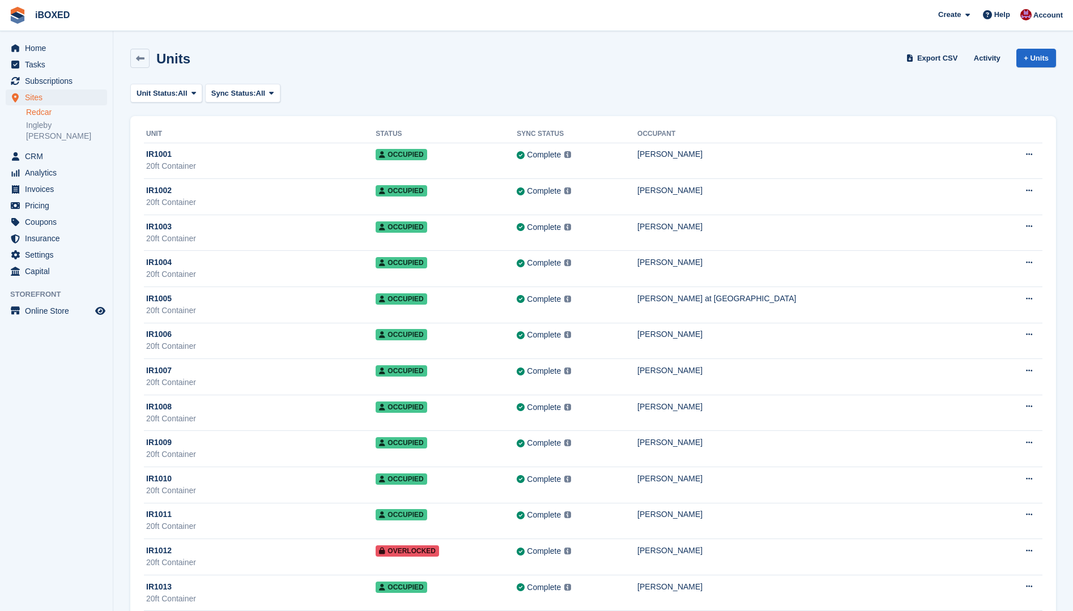
scroll to position [623, 0]
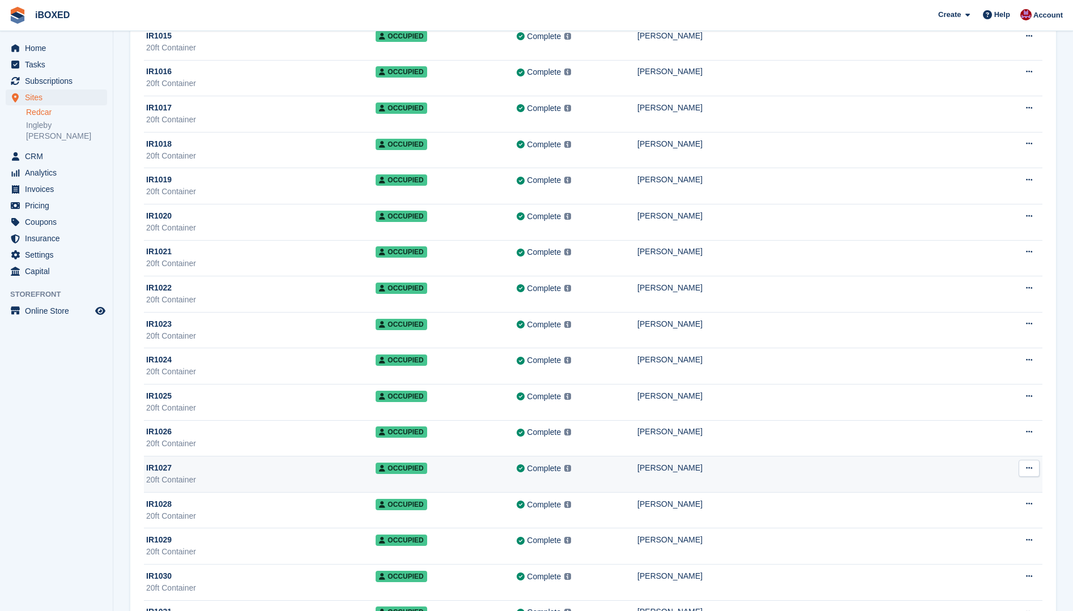
click at [637, 479] on td "Complete Last synced at 6 Sep, 8:59 AM Learn more →" at bounding box center [576, 474] width 121 height 36
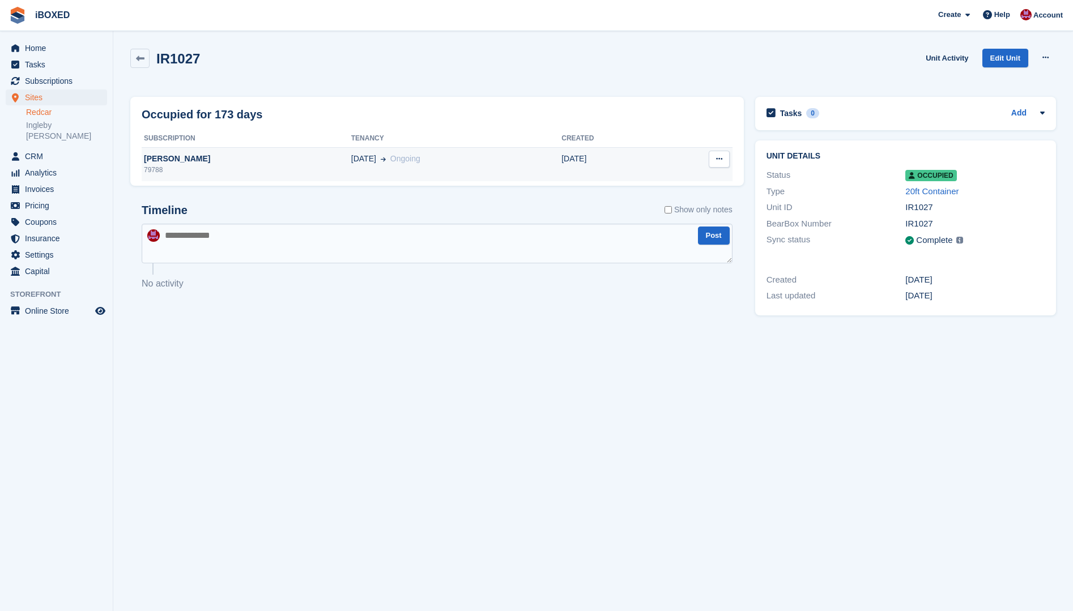
click at [390, 163] on span "Ongoing" at bounding box center [405, 158] width 30 height 9
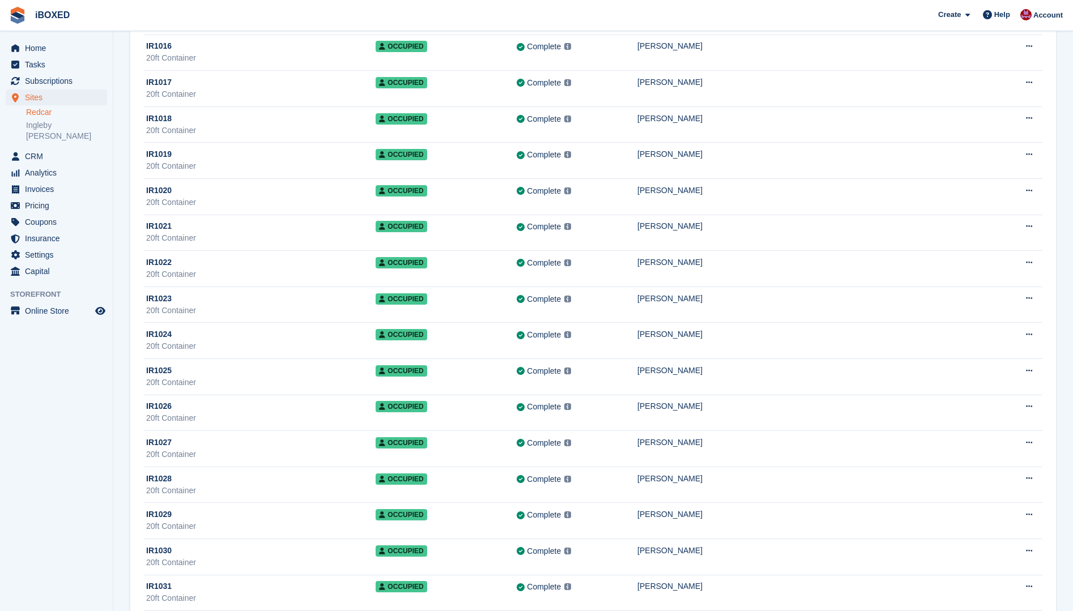
scroll to position [680, 0]
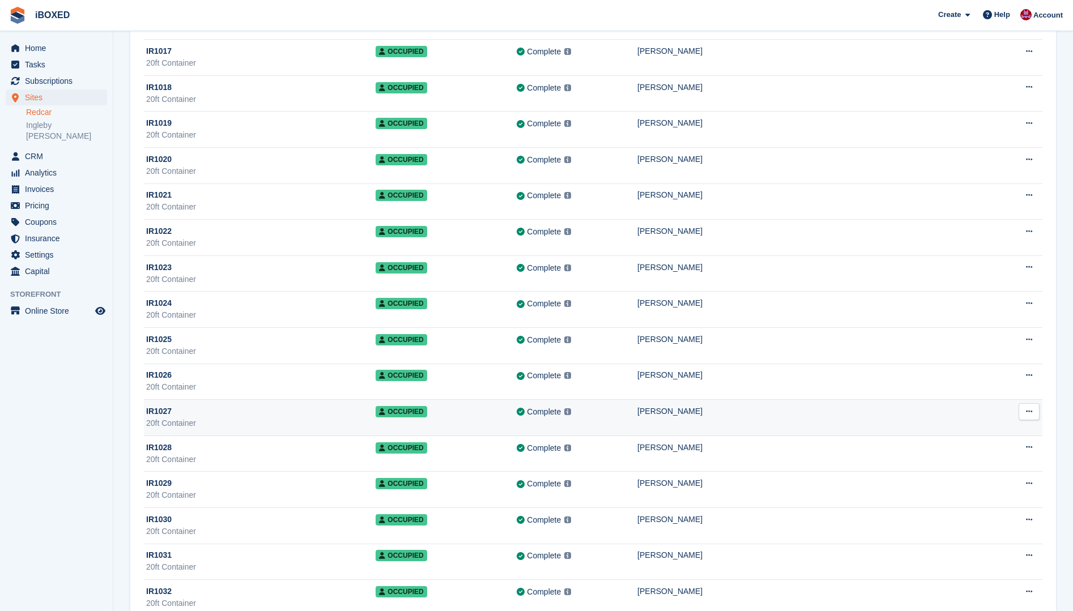
click at [637, 419] on td "Complete Last synced at 6 Sep, 8:59 AM Learn more →" at bounding box center [576, 418] width 121 height 36
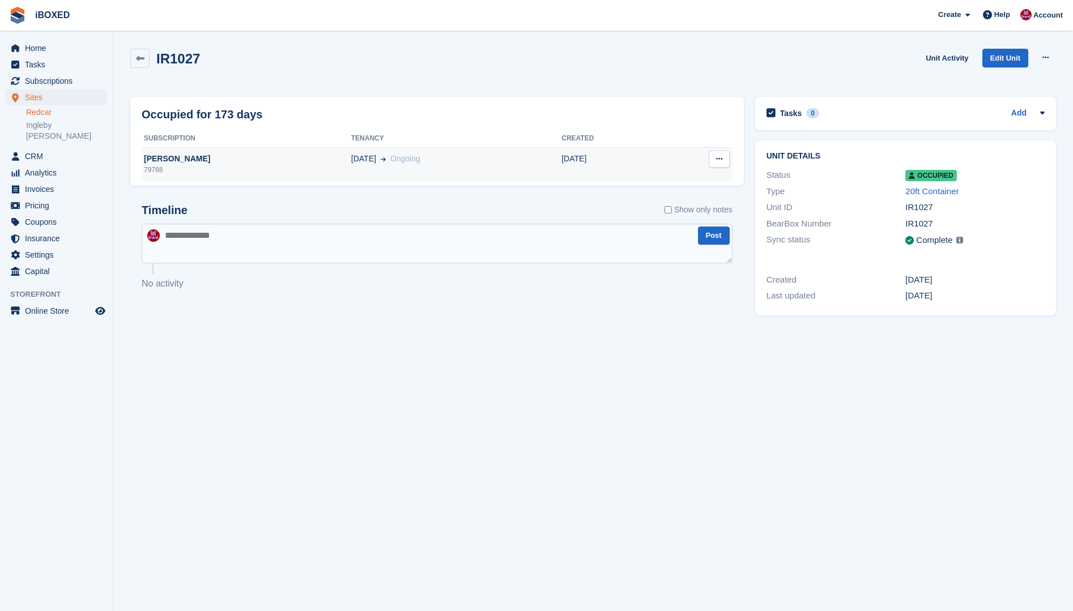
click at [259, 173] on div "79788" at bounding box center [247, 170] width 210 height 10
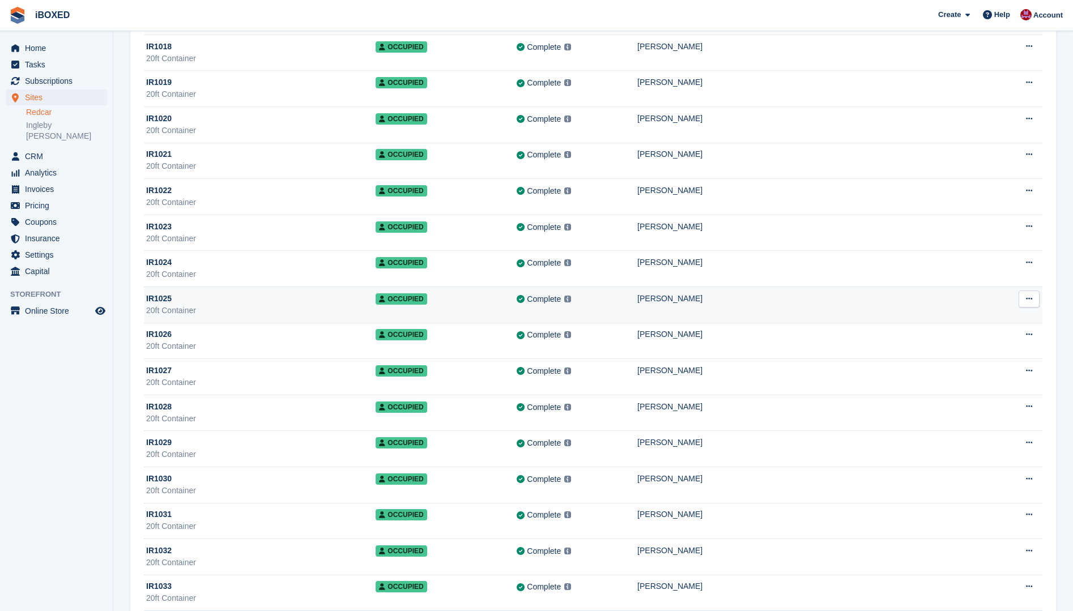
scroll to position [793, 0]
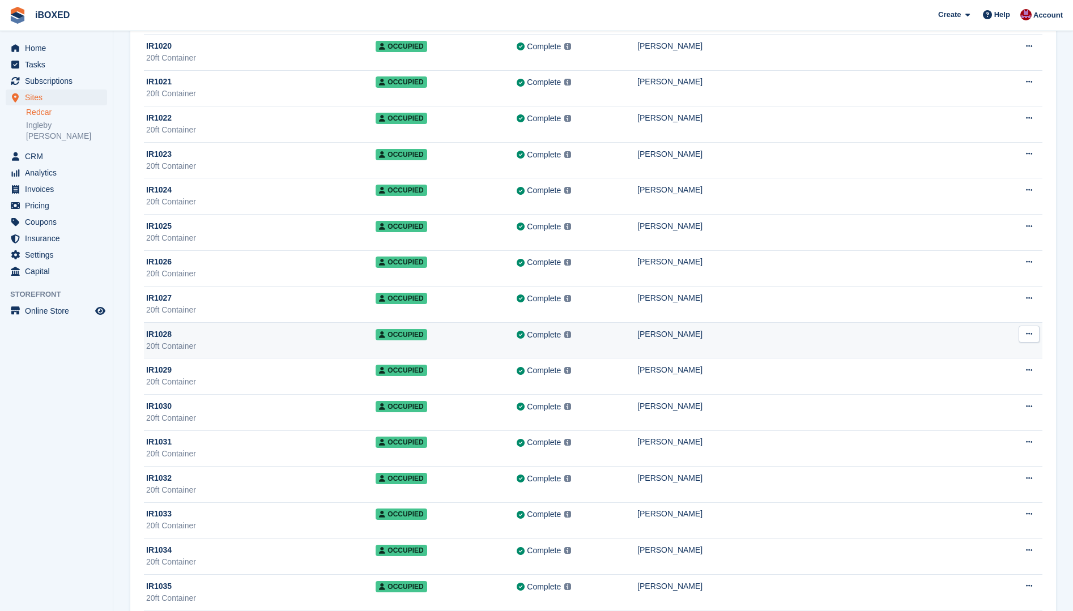
click at [748, 336] on div "[PERSON_NAME]" at bounding box center [813, 334] width 352 height 12
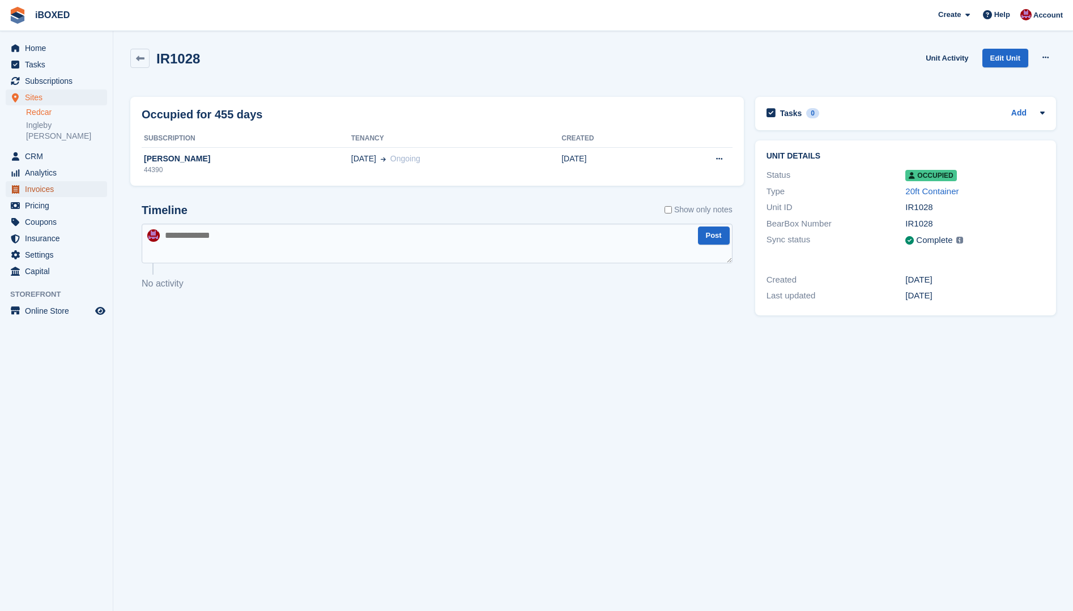
click at [50, 184] on span "Invoices" at bounding box center [59, 189] width 68 height 16
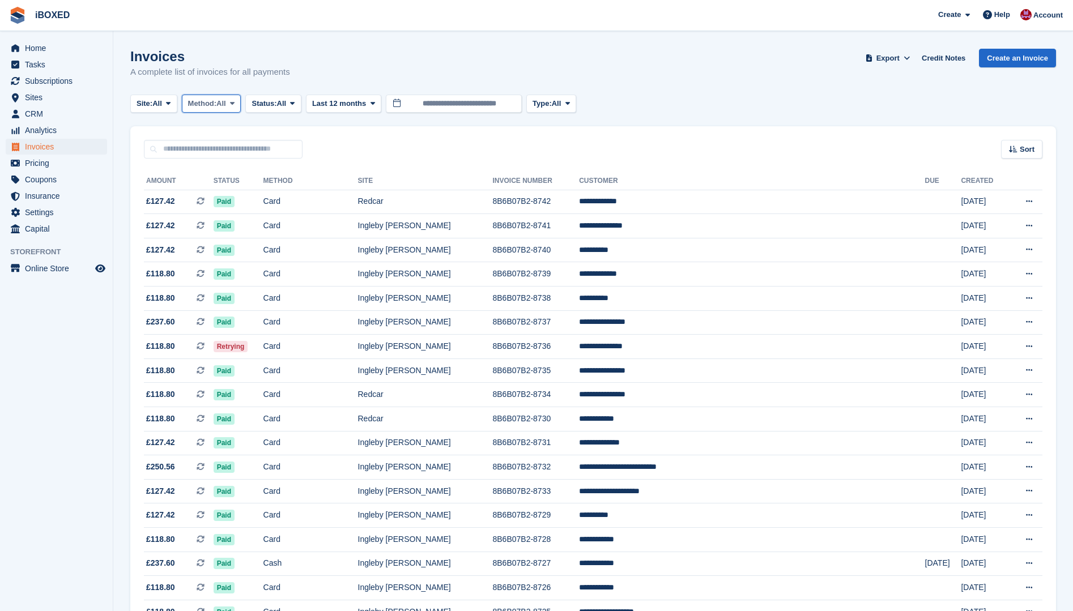
click at [215, 110] on button "Method: All" at bounding box center [211, 104] width 59 height 19
click at [276, 102] on span "Status:" at bounding box center [263, 103] width 25 height 11
click at [300, 182] on link "Open" at bounding box center [299, 191] width 99 height 20
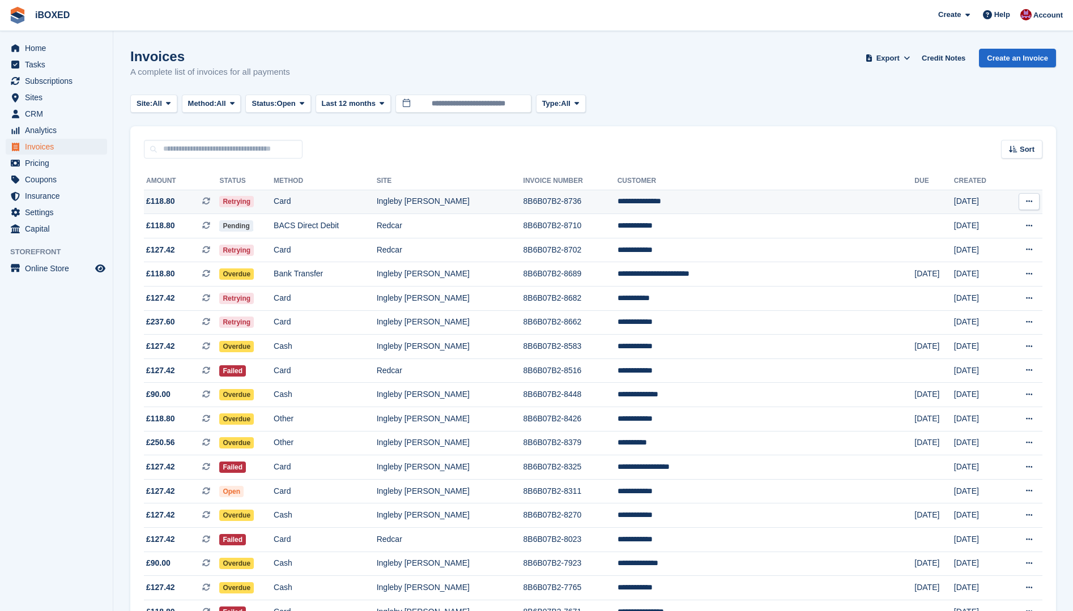
click at [377, 198] on td "Card" at bounding box center [325, 202] width 103 height 24
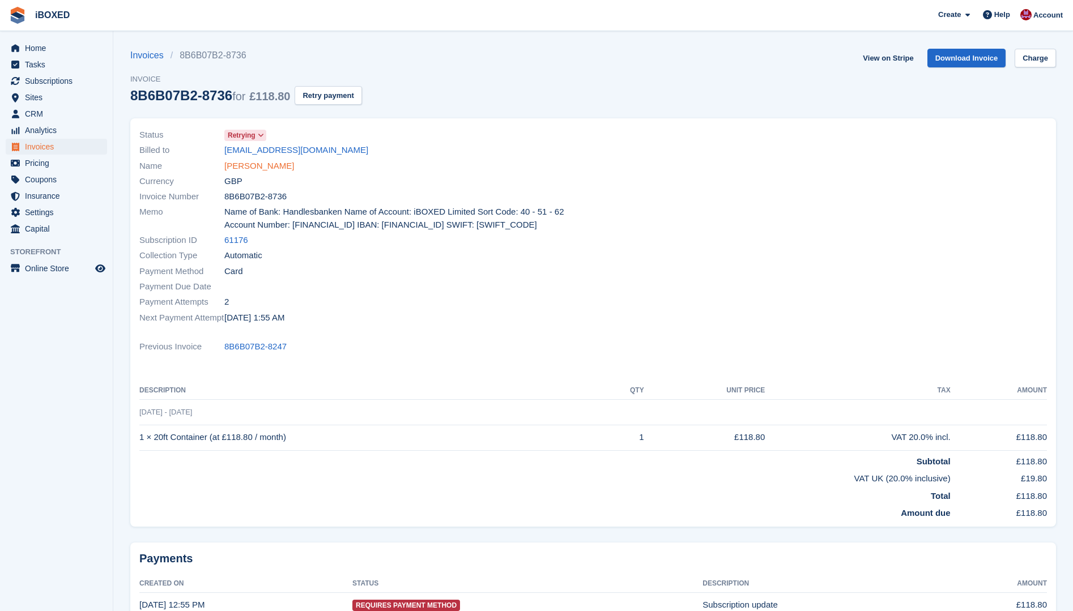
click at [276, 168] on link "[PERSON_NAME]" at bounding box center [259, 166] width 70 height 13
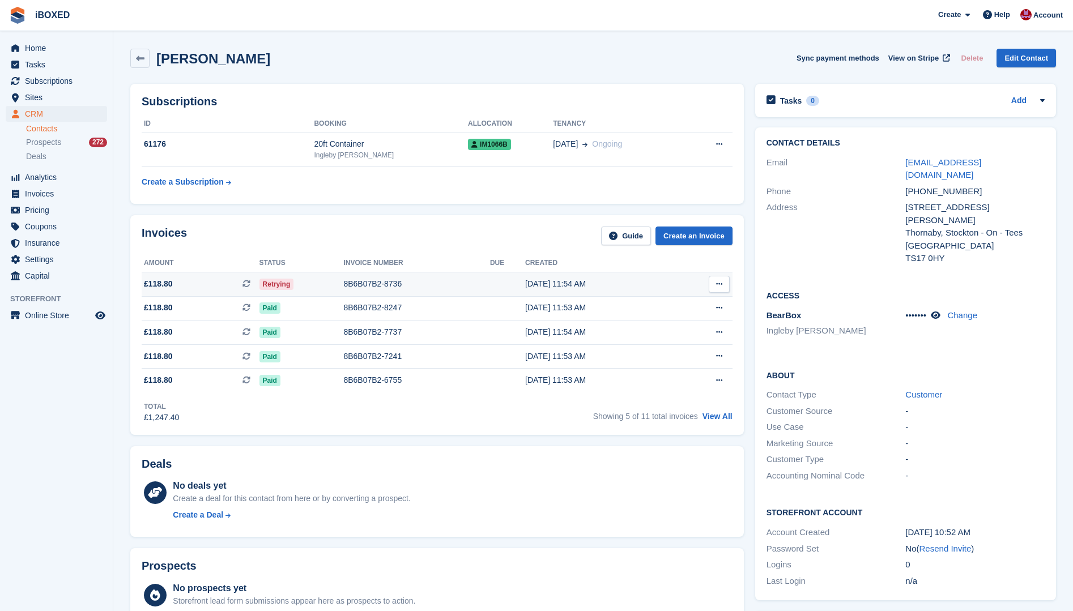
click at [295, 289] on div "Retrying" at bounding box center [301, 284] width 84 height 12
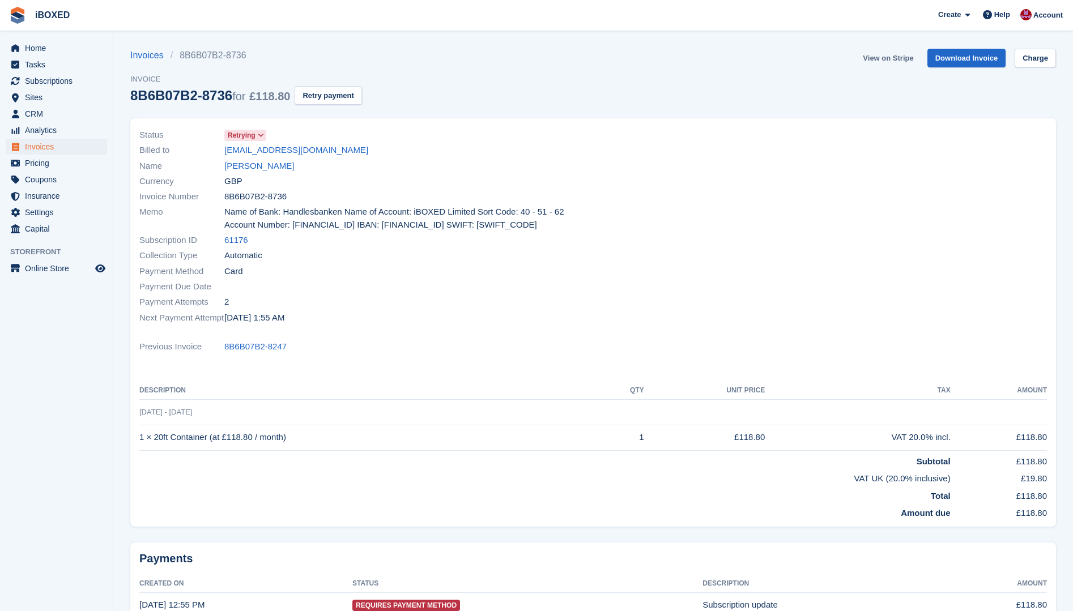
click at [888, 57] on link "View on Stripe" at bounding box center [887, 58] width 59 height 19
click at [266, 164] on link "[PERSON_NAME]" at bounding box center [259, 166] width 70 height 13
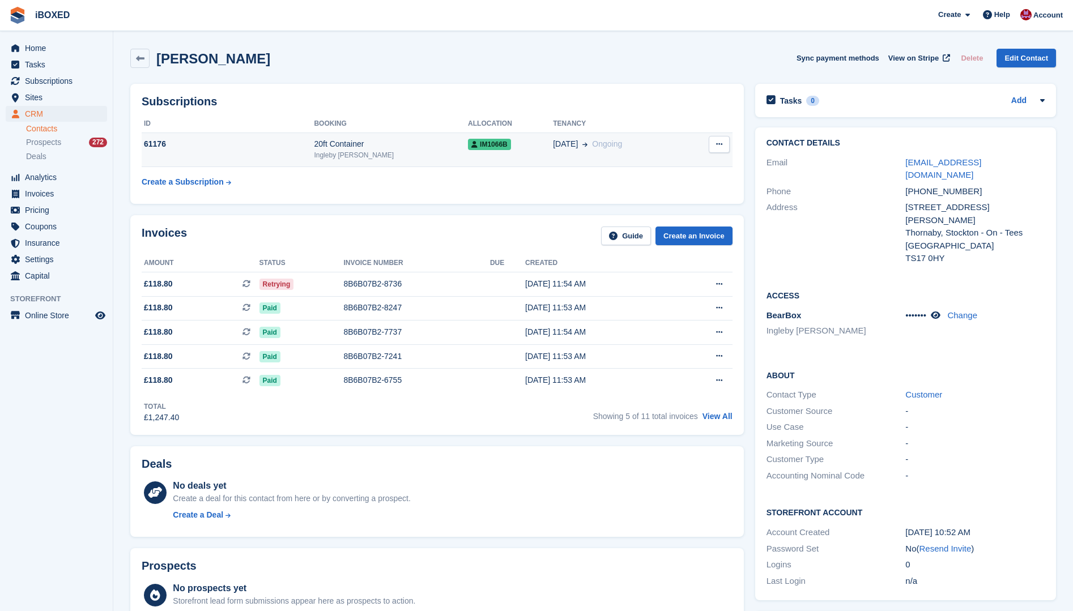
click at [340, 151] on div "Ingleby [PERSON_NAME]" at bounding box center [391, 155] width 154 height 10
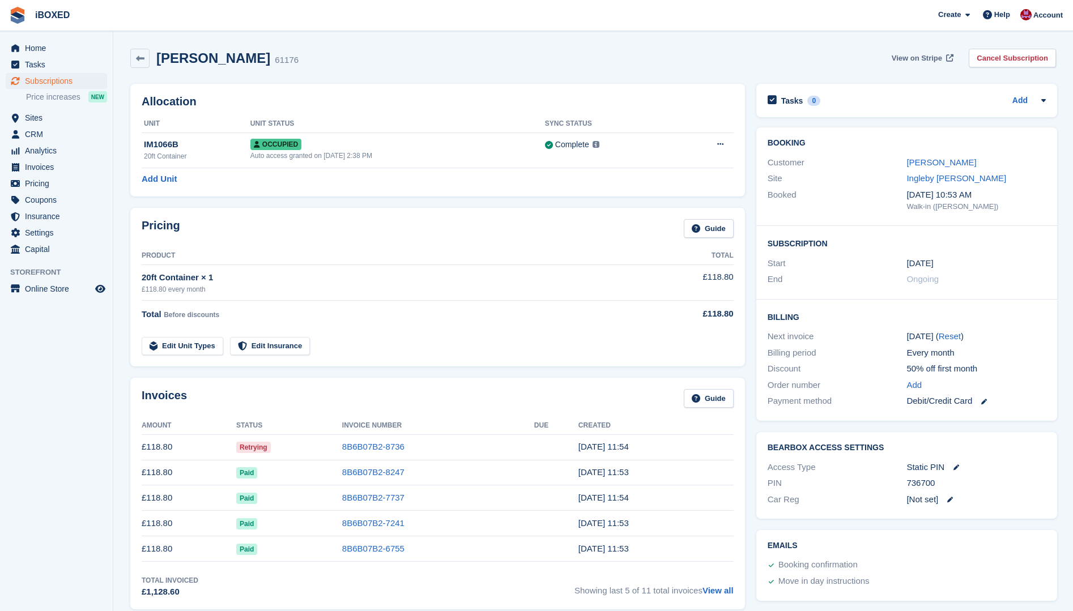
click at [918, 51] on link "View on Stripe" at bounding box center [921, 58] width 69 height 19
click at [339, 288] on div "£118.80 every month" at bounding box center [392, 289] width 501 height 10
click at [307, 282] on div "20ft Container × 1" at bounding box center [392, 277] width 501 height 13
click at [259, 153] on div "Auto access granted on 9th Apr, 2:38 PM" at bounding box center [397, 156] width 294 height 10
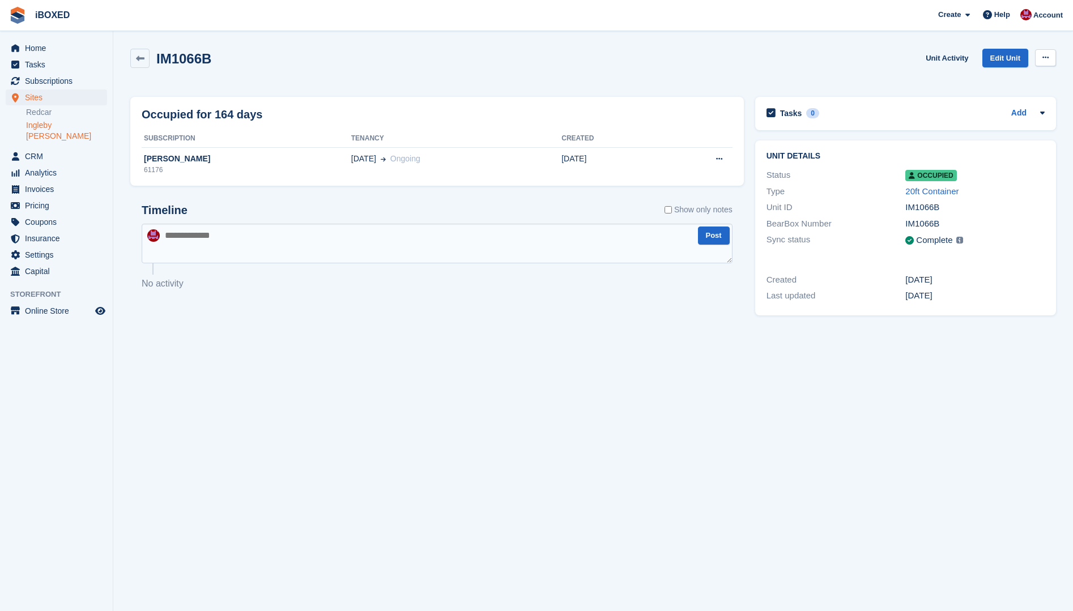
click at [1040, 61] on button at bounding box center [1045, 57] width 21 height 17
click at [1065, 100] on section "IM1066B Unit Activity Edit Unit Overlock Deallocate Occupied for 164 days Subsc…" at bounding box center [592, 305] width 959 height 611
click at [135, 48] on div "IM1066B Unit Activity Edit Unit Overlock Deallocate" at bounding box center [593, 67] width 937 height 48
click at [136, 52] on link at bounding box center [139, 58] width 19 height 19
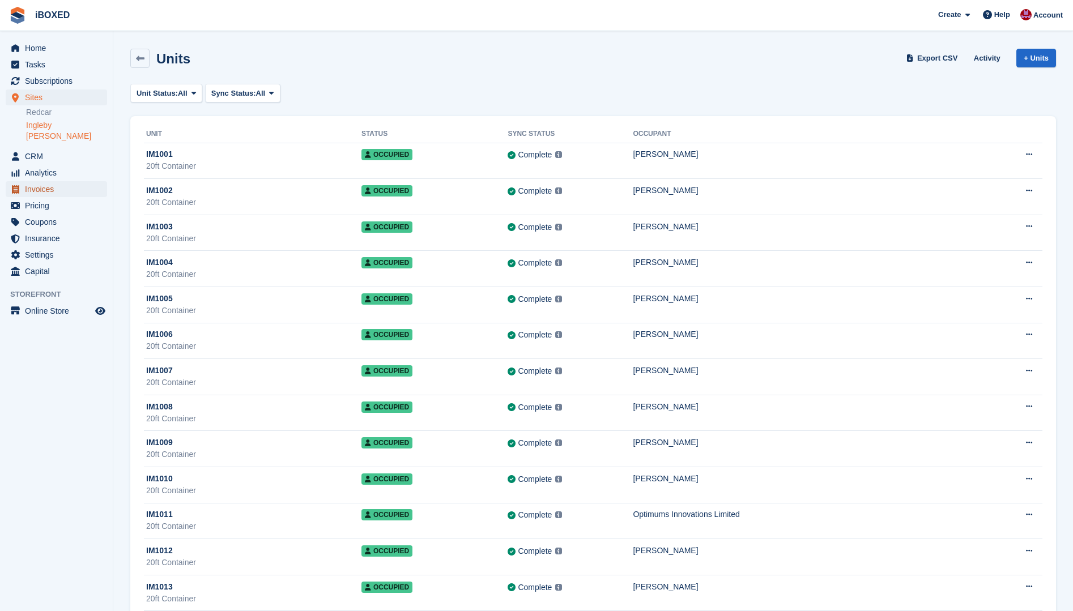
click at [50, 181] on span "Invoices" at bounding box center [59, 189] width 68 height 16
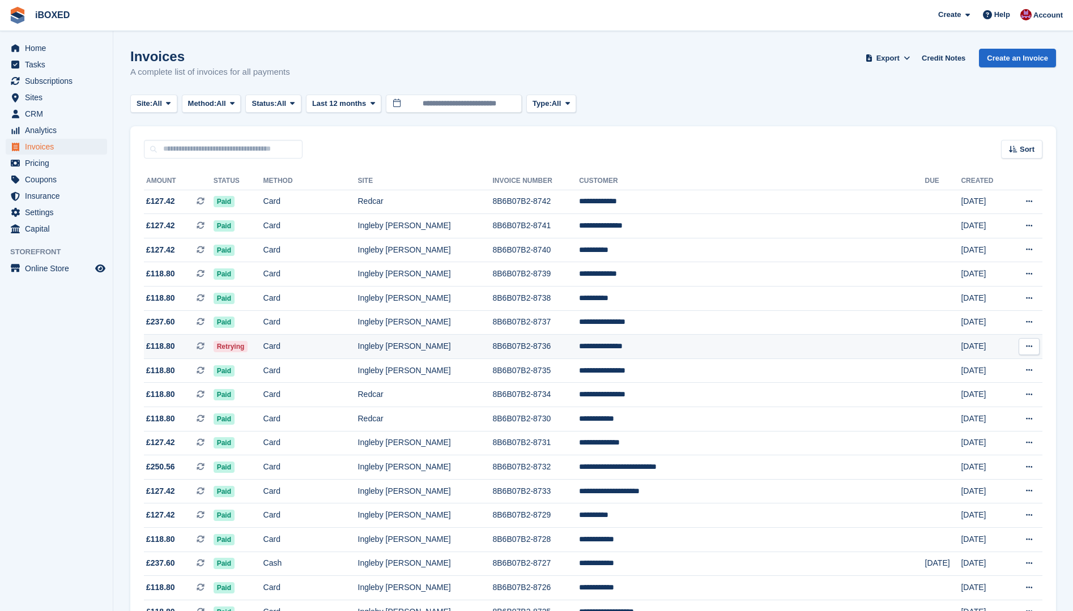
click at [358, 345] on td "Card" at bounding box center [310, 347] width 95 height 24
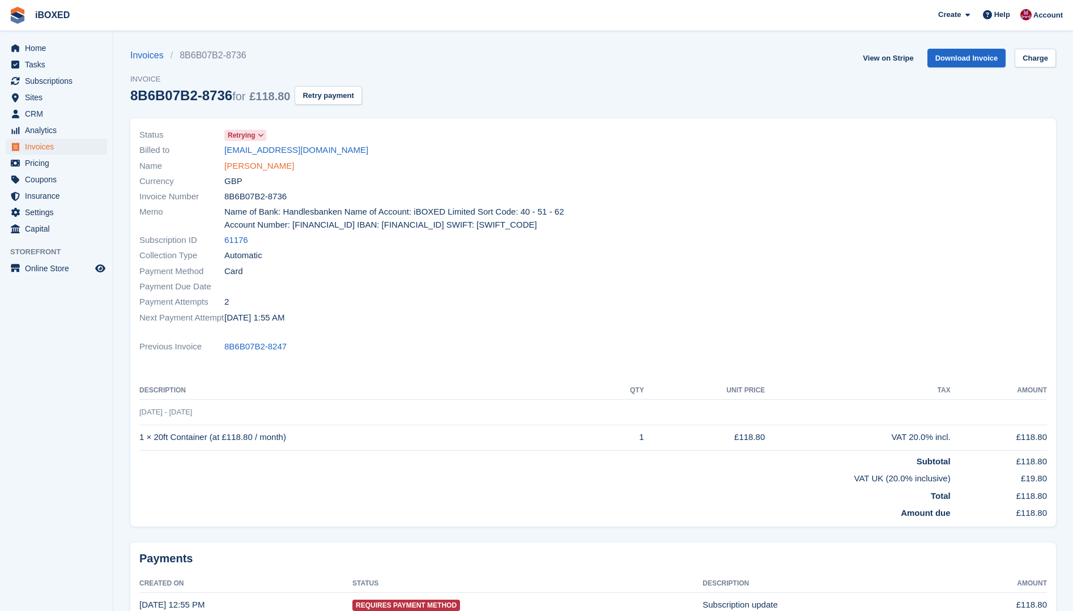
click at [260, 164] on link "[PERSON_NAME]" at bounding box center [259, 166] width 70 height 13
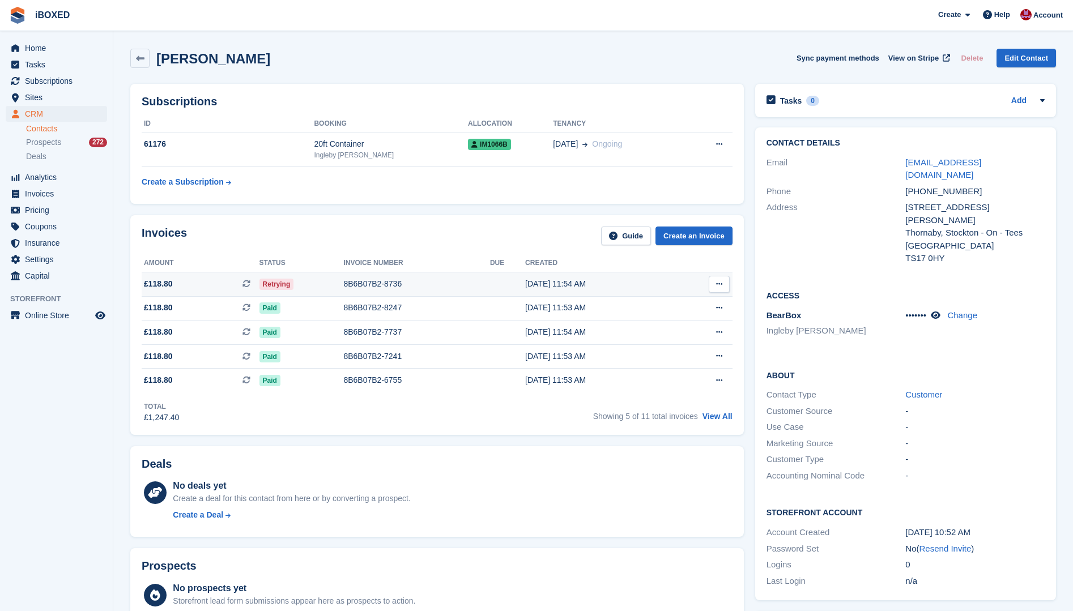
click at [409, 294] on td "8B6B07B2-8736" at bounding box center [416, 284] width 146 height 24
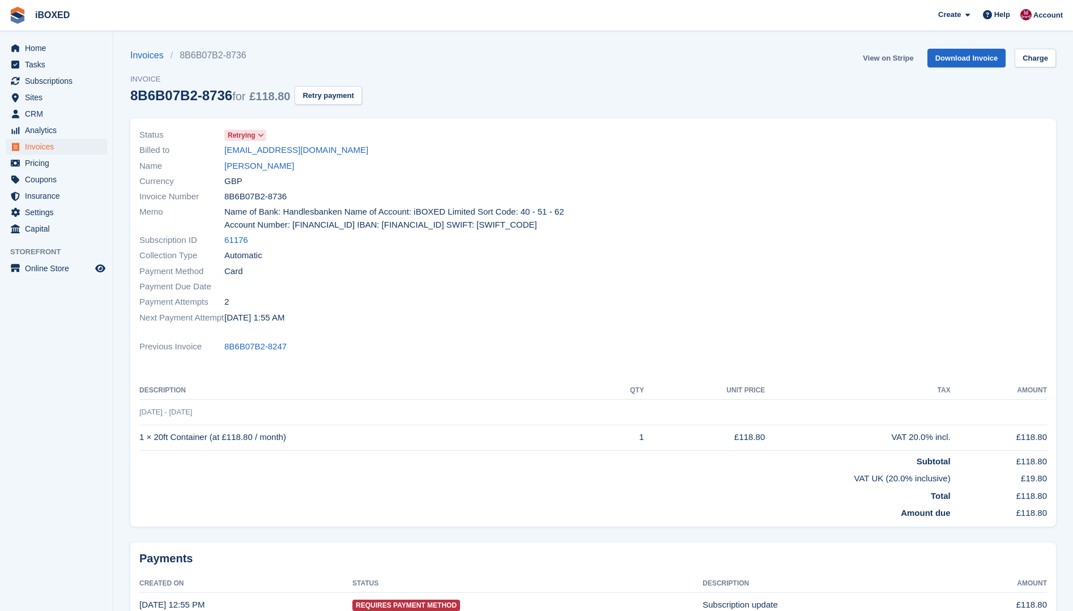
click at [875, 58] on link "View on Stripe" at bounding box center [887, 58] width 59 height 19
click at [734, 68] on div "Invoices 8B6B07B2-8736 Invoice 8B6B07B2-8736 for £118.80 Retry payment View on …" at bounding box center [592, 84] width 925 height 70
click at [241, 166] on link "Jordan Spashett" at bounding box center [259, 166] width 70 height 13
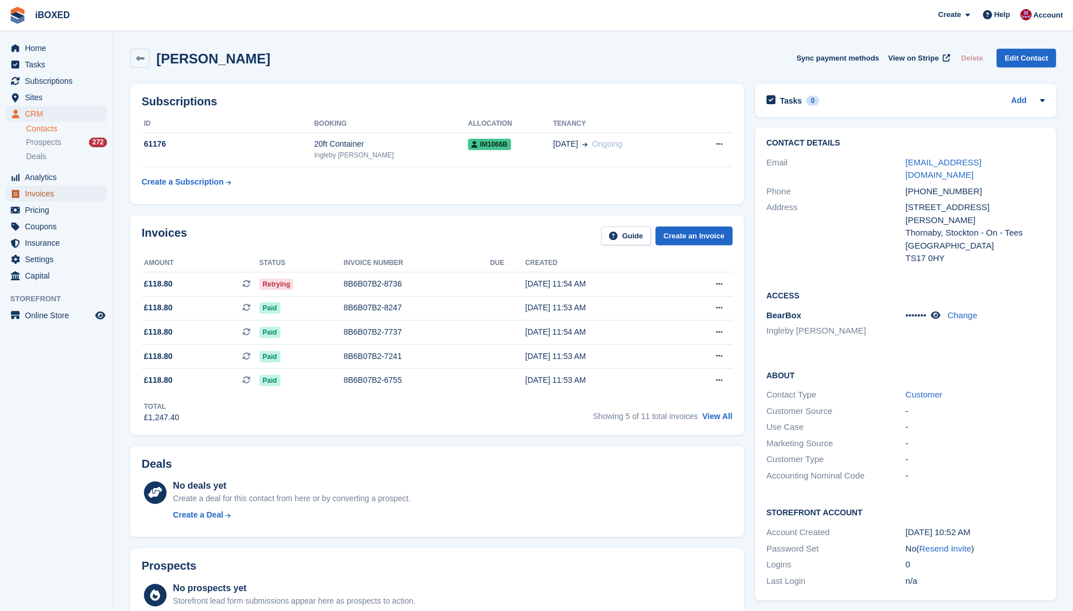
click at [52, 197] on span "Invoices" at bounding box center [59, 194] width 68 height 16
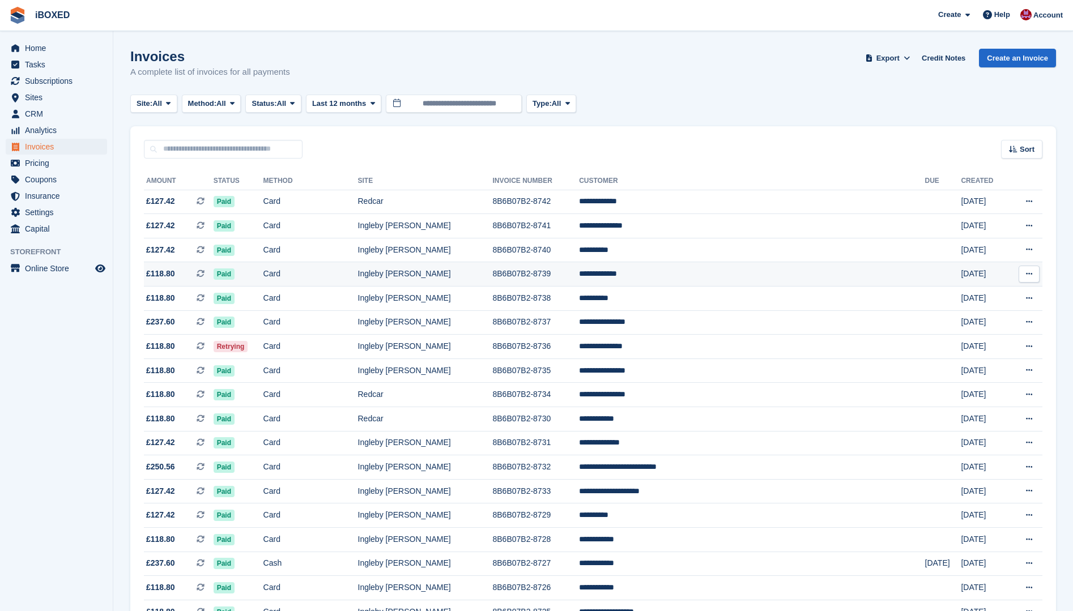
click at [358, 284] on td "Card" at bounding box center [310, 274] width 95 height 24
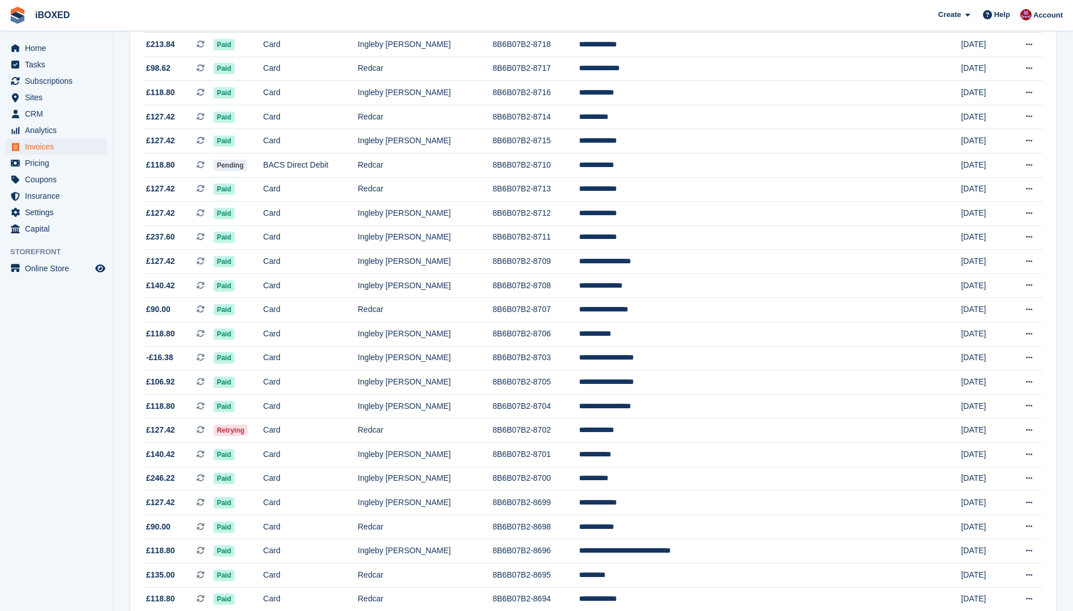
scroll to position [841, 0]
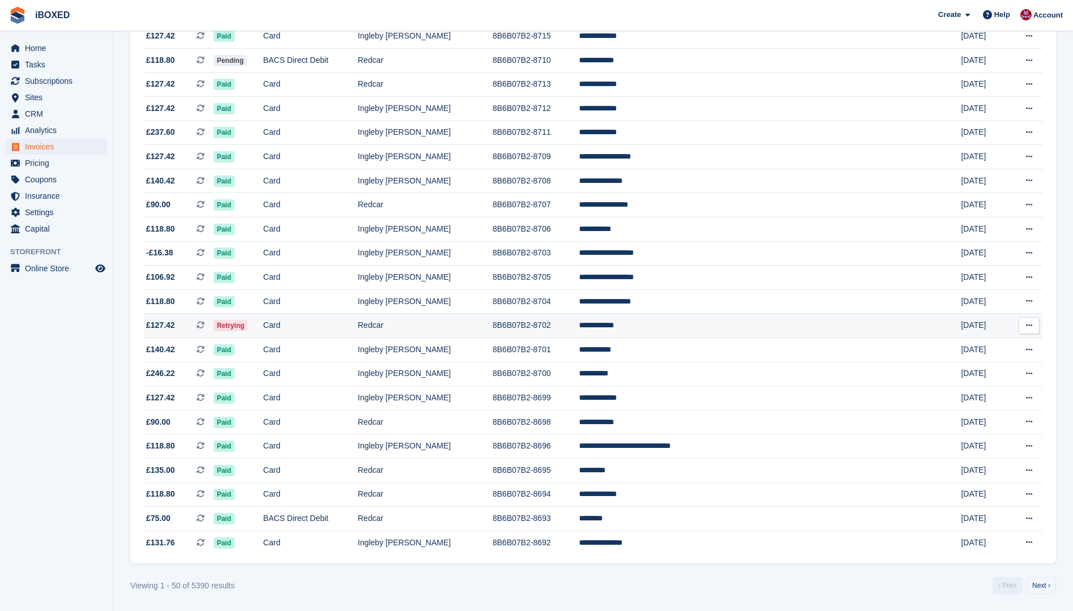
click at [457, 316] on td "Redcar" at bounding box center [425, 326] width 135 height 24
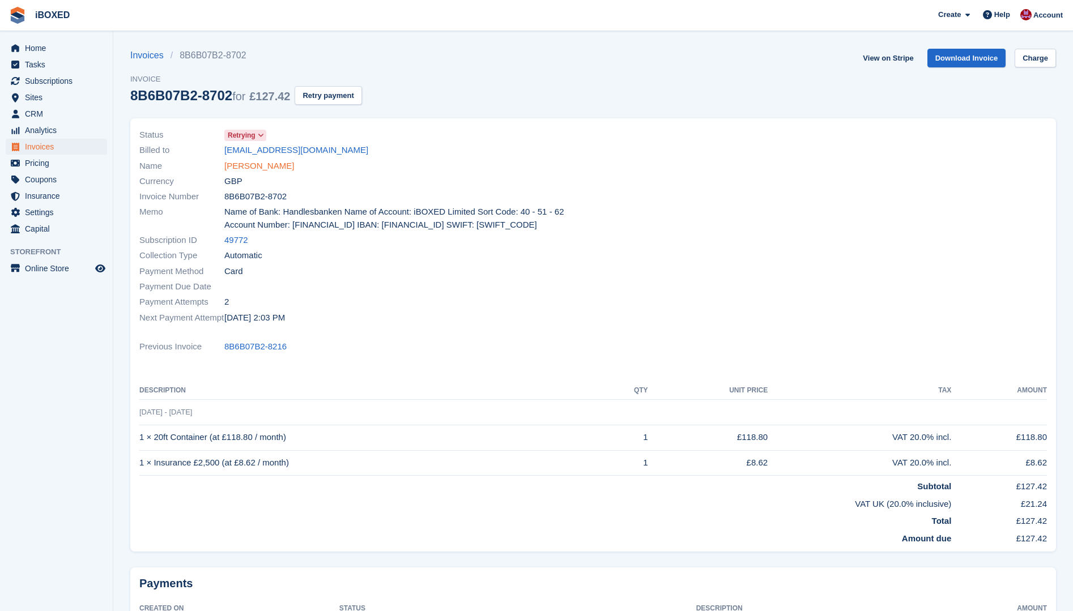
click at [270, 170] on link "[PERSON_NAME]" at bounding box center [259, 166] width 70 height 13
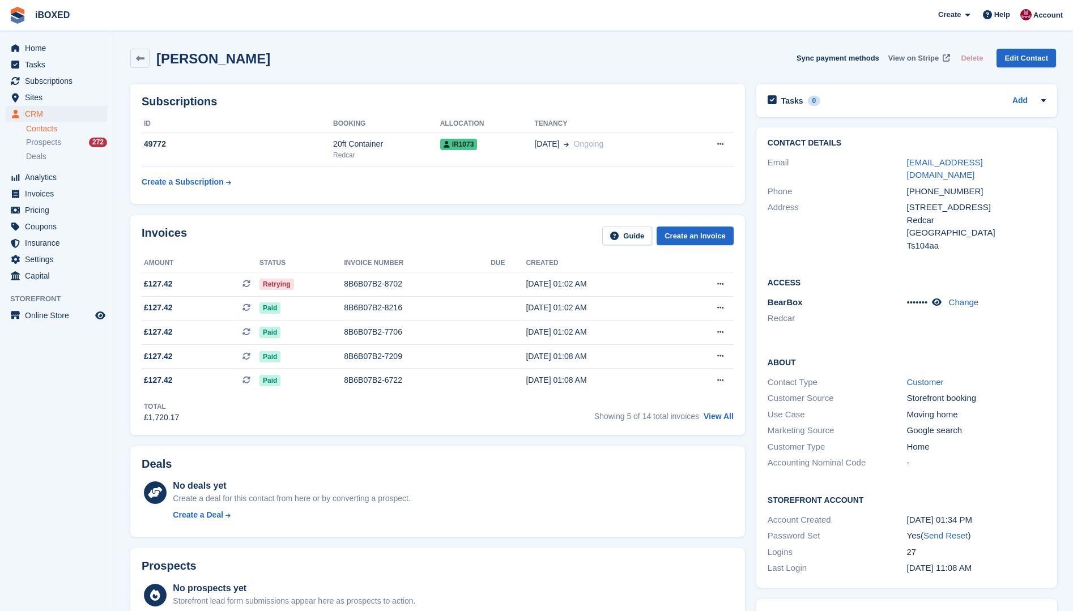
click at [910, 64] on link "View on Stripe" at bounding box center [917, 58] width 69 height 19
click at [281, 166] on td "49772" at bounding box center [237, 150] width 191 height 35
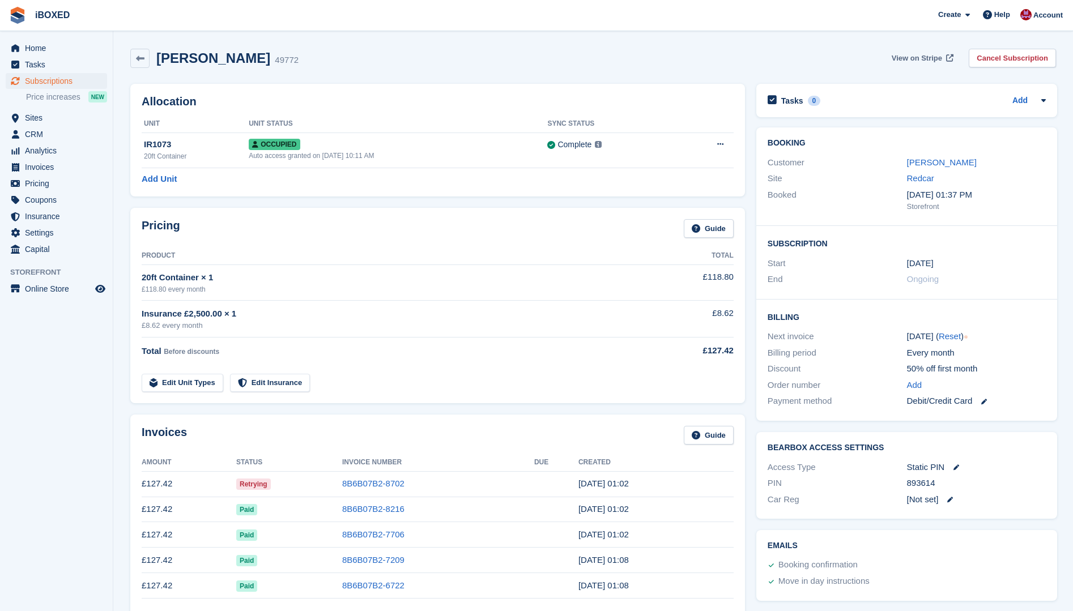
click at [912, 64] on link "View on Stripe" at bounding box center [921, 58] width 69 height 19
click at [566, 340] on td "Total Before discounts" at bounding box center [392, 349] width 501 height 23
click at [462, 485] on td "8B6B07B2-8702" at bounding box center [438, 483] width 192 height 25
click at [366, 486] on link "8B6B07B2-8702" at bounding box center [373, 484] width 62 height 10
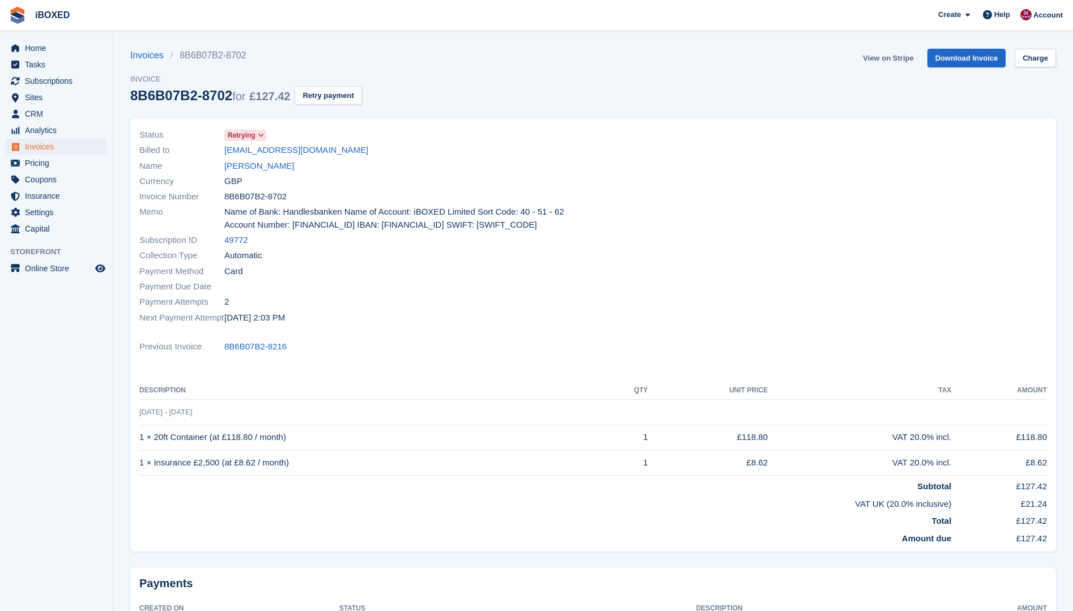
click at [900, 54] on link "View on Stripe" at bounding box center [887, 58] width 59 height 19
click at [89, 140] on span "Invoices" at bounding box center [59, 147] width 68 height 16
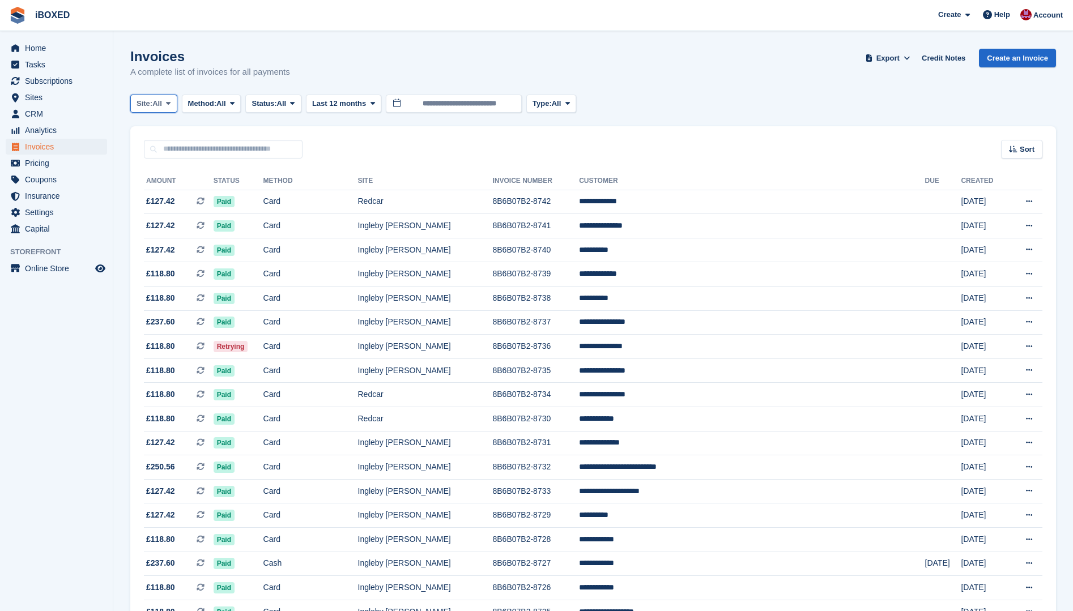
click at [170, 100] on icon at bounding box center [168, 103] width 5 height 7
click at [182, 159] on link "Redcar" at bounding box center [191, 150] width 113 height 20
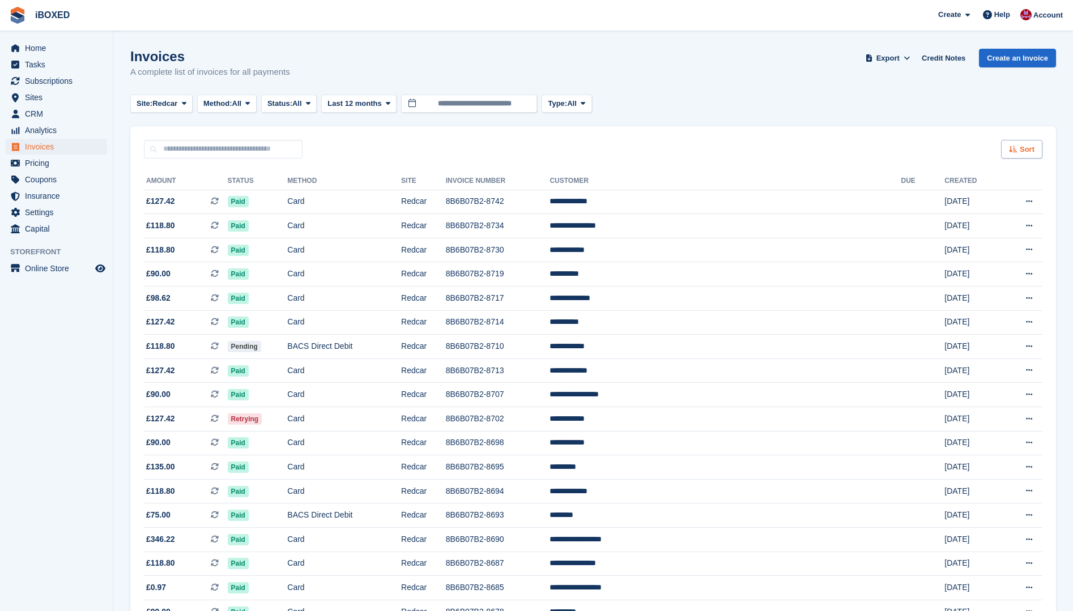
click at [1028, 144] on span "Sort" at bounding box center [1026, 149] width 15 height 11
click at [53, 97] on span "Sites" at bounding box center [59, 97] width 68 height 16
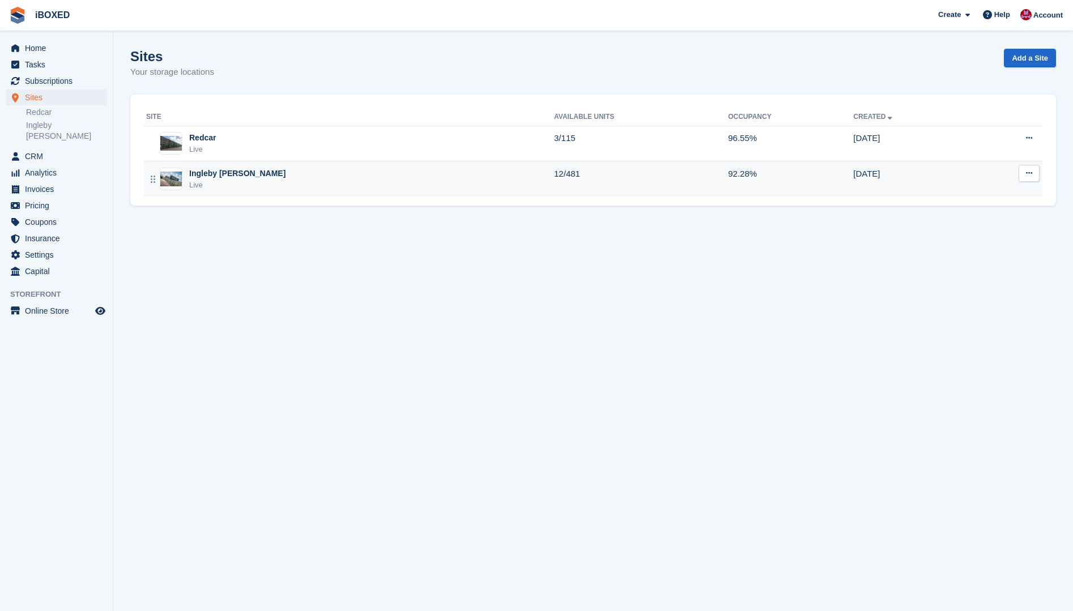
click at [304, 185] on div "Ingleby Barwick Live" at bounding box center [350, 179] width 408 height 23
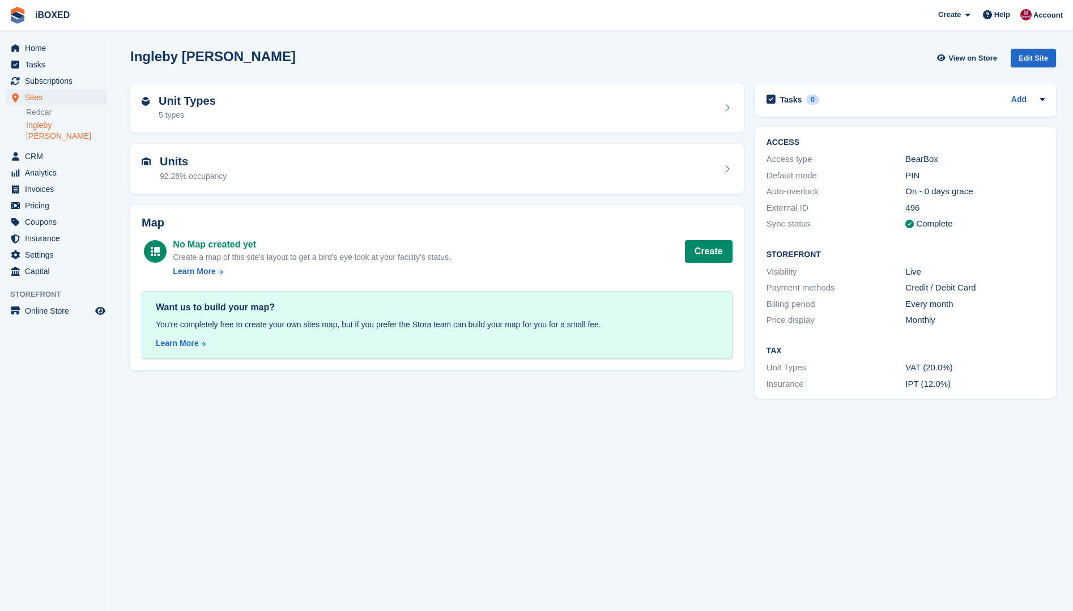
click at [303, 186] on div "Units 92.28% occupancy" at bounding box center [436, 169] width 613 height 50
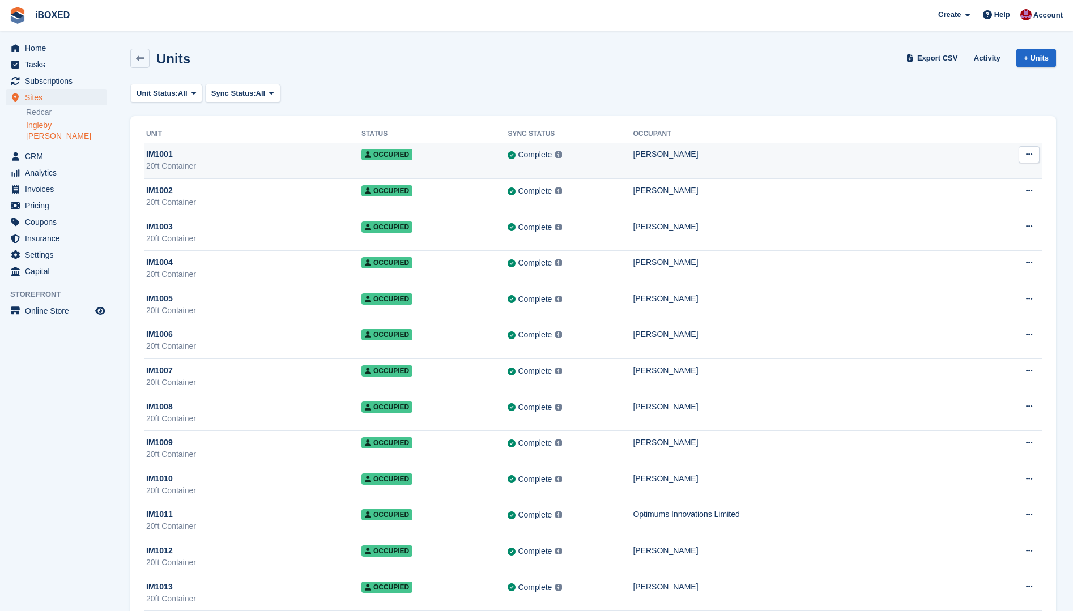
click at [339, 165] on div "20ft Container" at bounding box center [253, 166] width 215 height 12
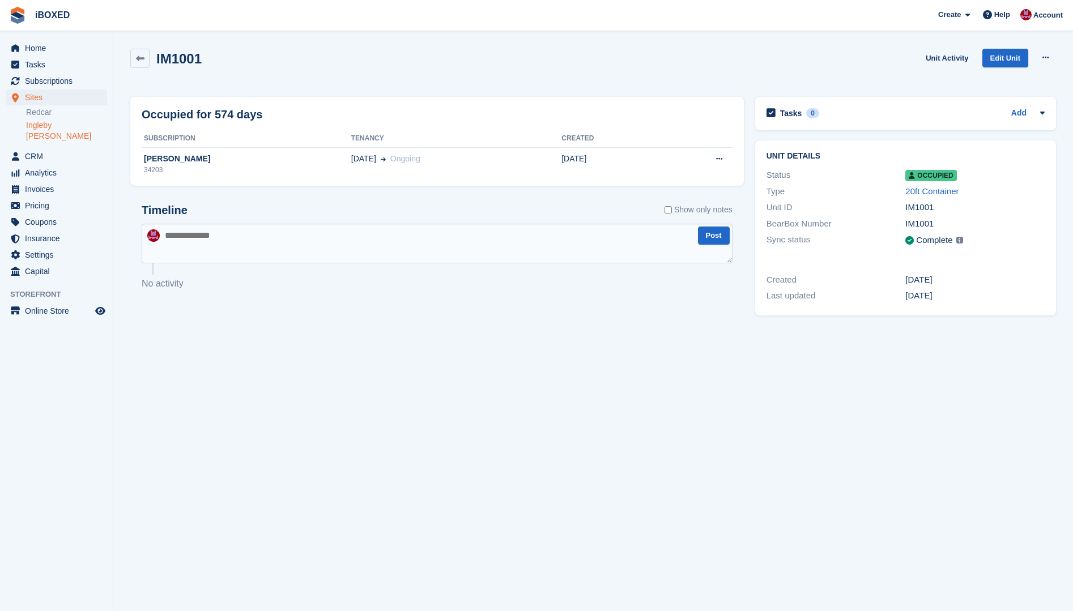
click at [351, 165] on td "[DATE] Ongoing" at bounding box center [456, 164] width 210 height 34
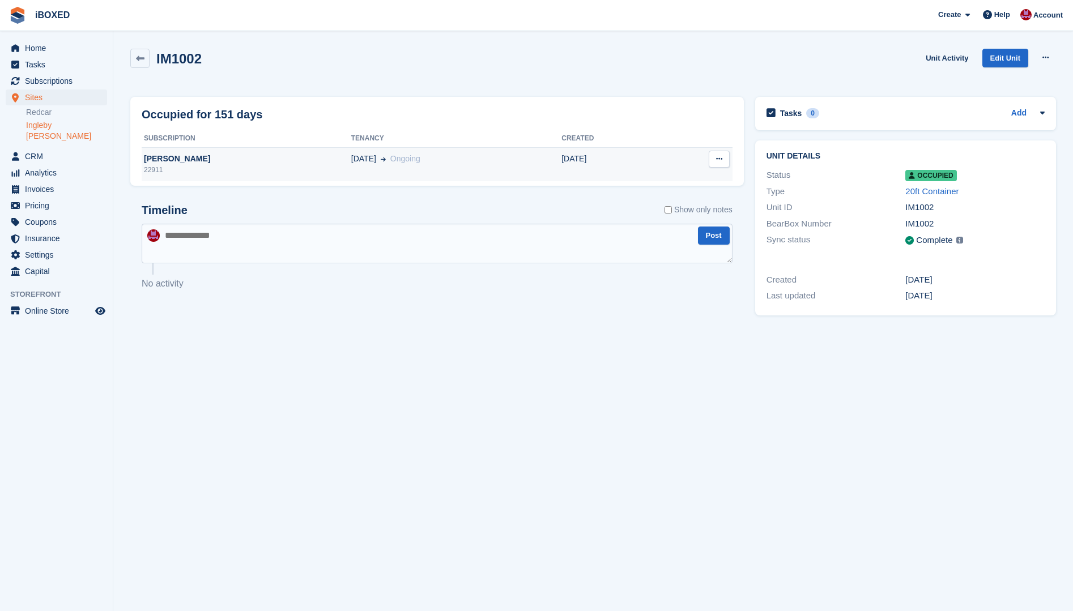
click at [351, 176] on td "10 Aug Ongoing" at bounding box center [456, 164] width 210 height 34
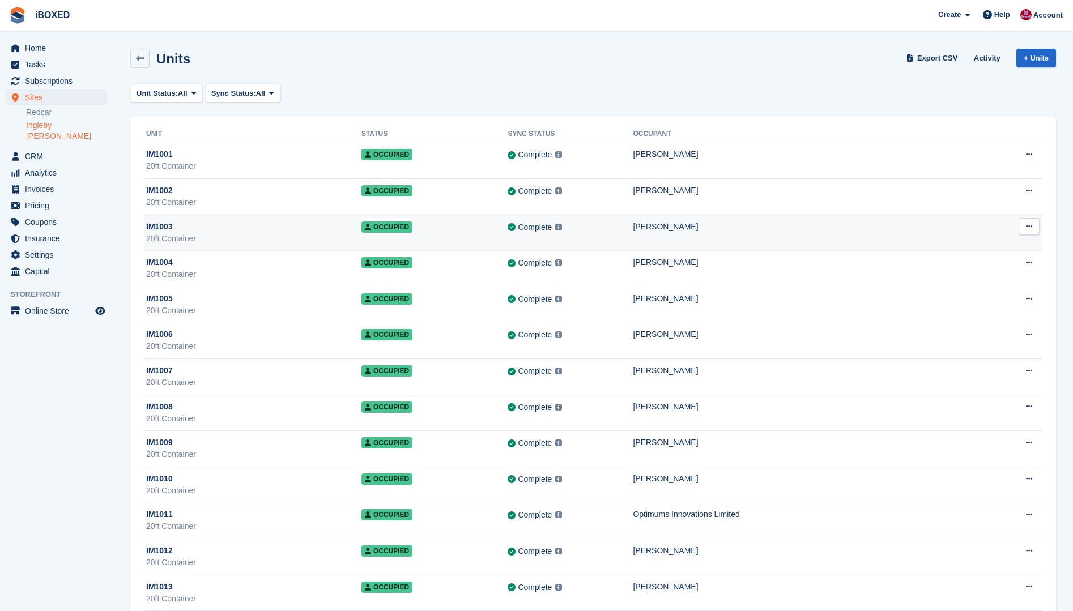
click at [315, 229] on div "IM1003" at bounding box center [253, 227] width 215 height 12
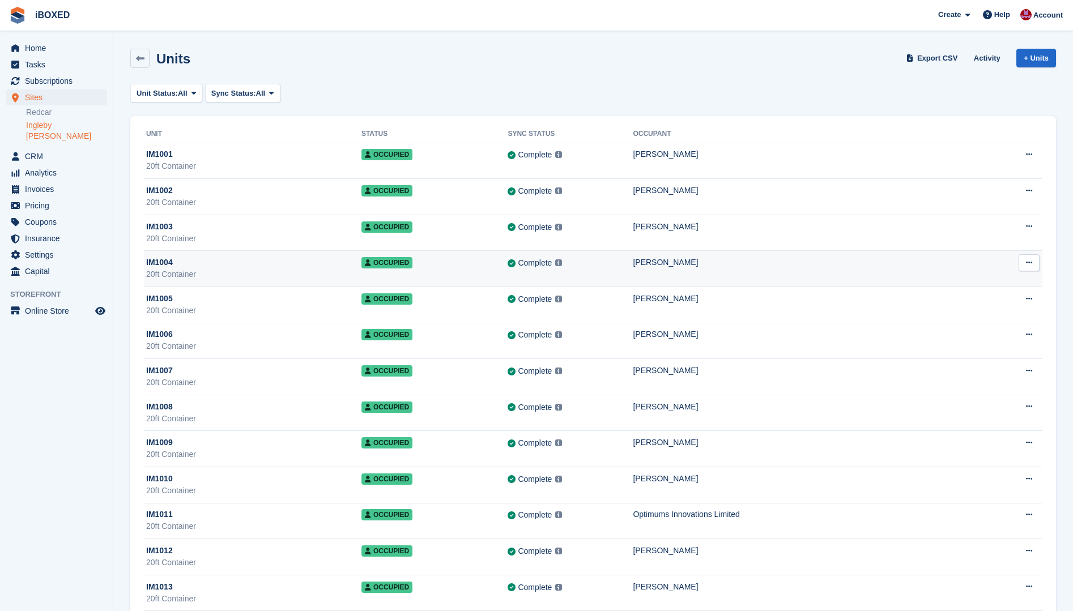
click at [426, 254] on td "Occupied" at bounding box center [434, 269] width 147 height 36
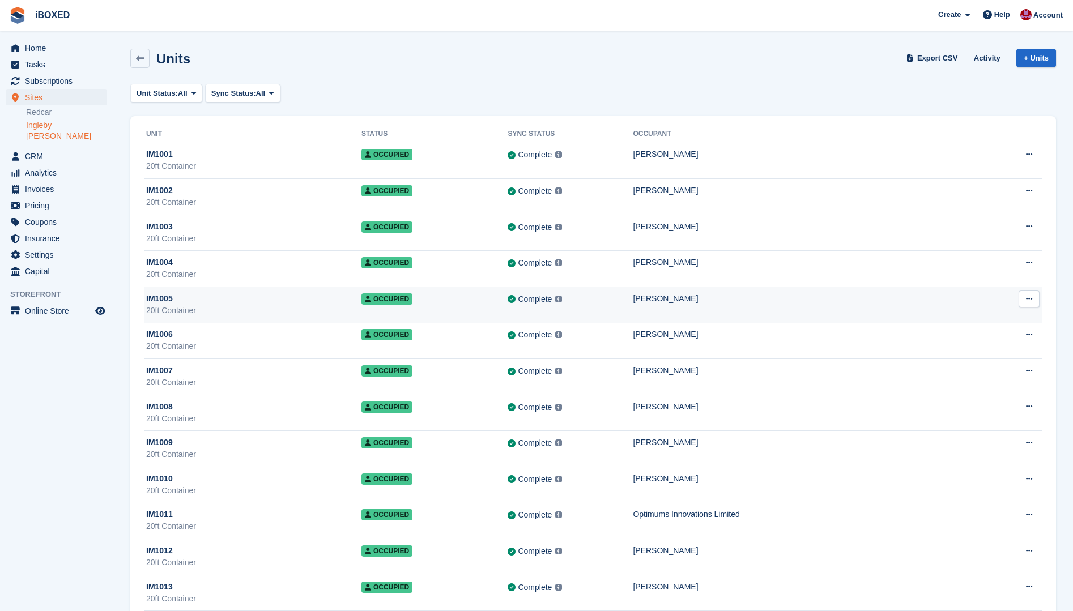
click at [412, 321] on td "Occupied" at bounding box center [434, 305] width 147 height 36
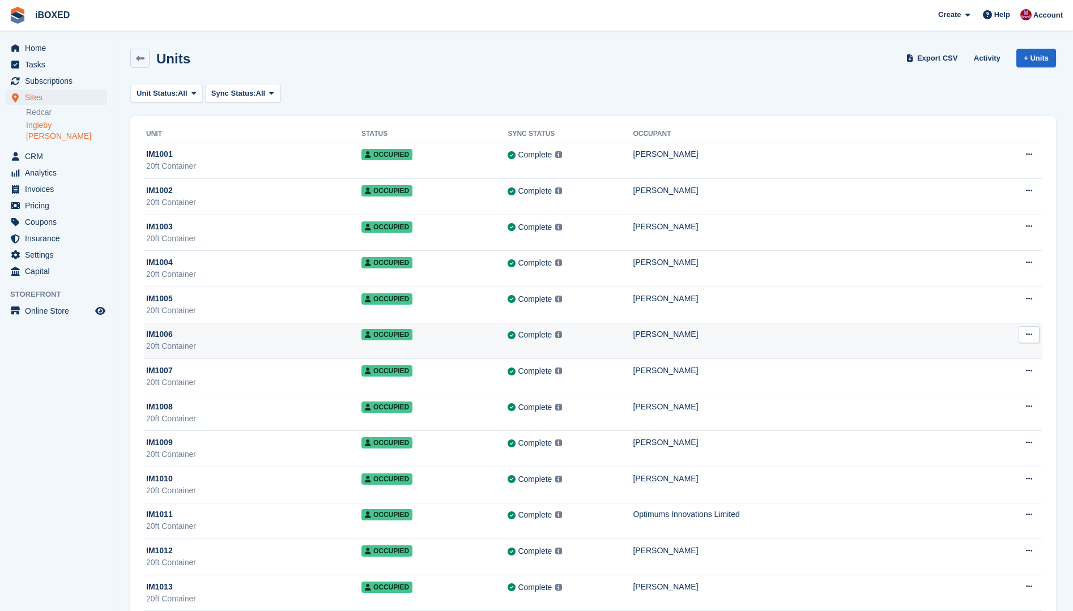
click at [508, 344] on td "Occupied" at bounding box center [434, 341] width 147 height 36
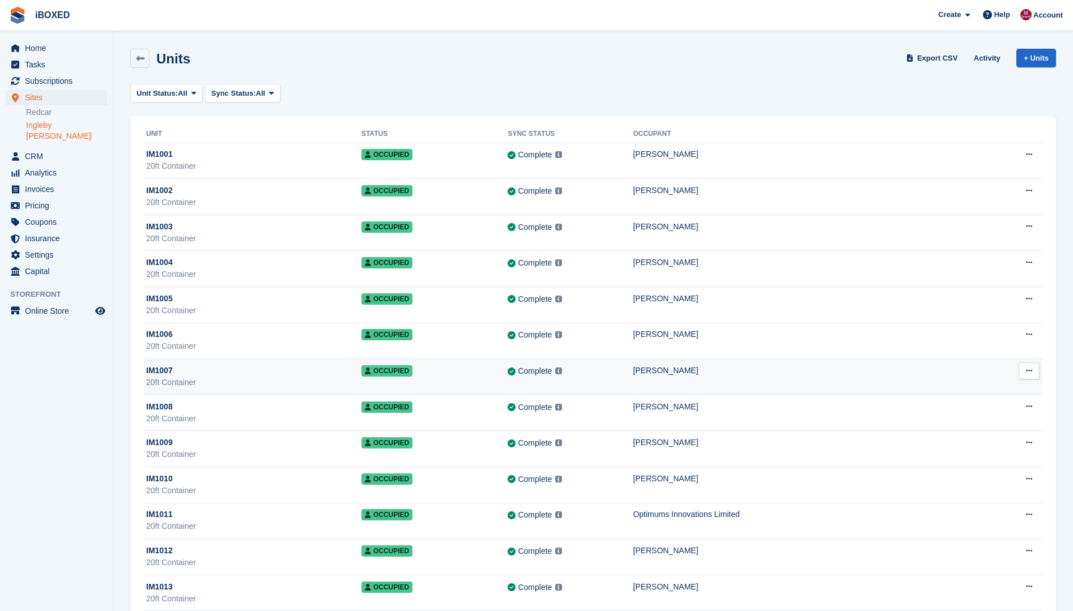
click at [633, 361] on td "Complete Last synced at 13 Sep, 9:47 AM Learn more →" at bounding box center [569, 377] width 125 height 36
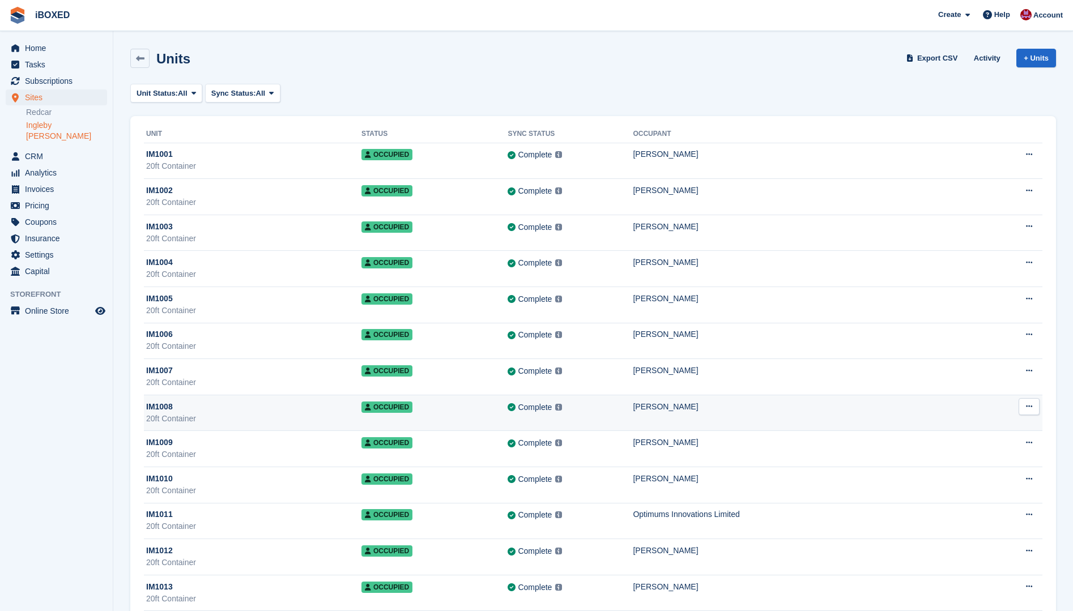
click at [418, 417] on td "Occupied" at bounding box center [434, 413] width 147 height 36
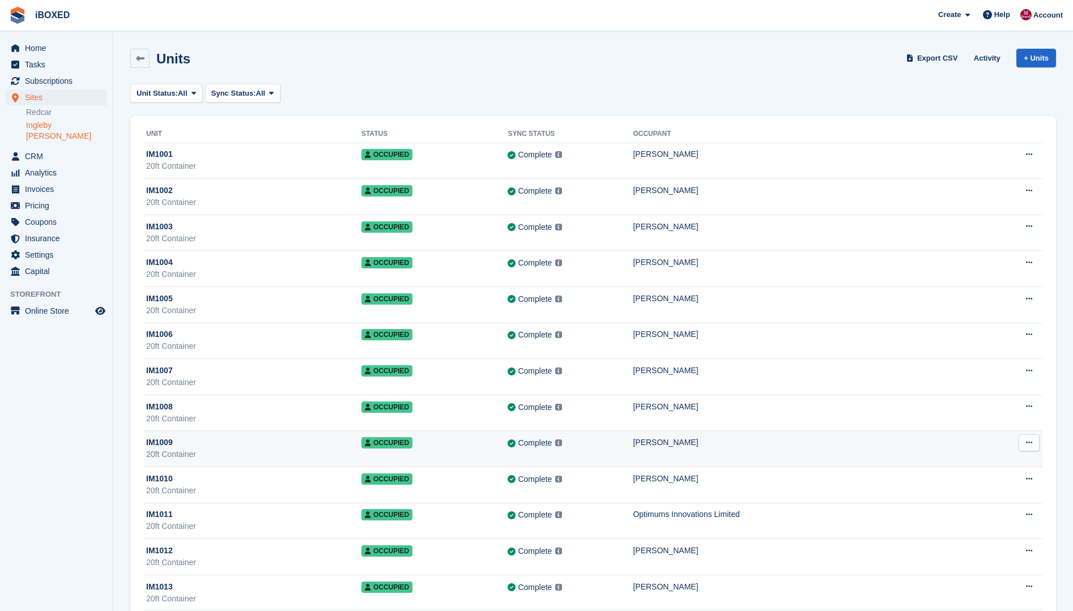
click at [344, 441] on div "IM1009" at bounding box center [253, 443] width 215 height 12
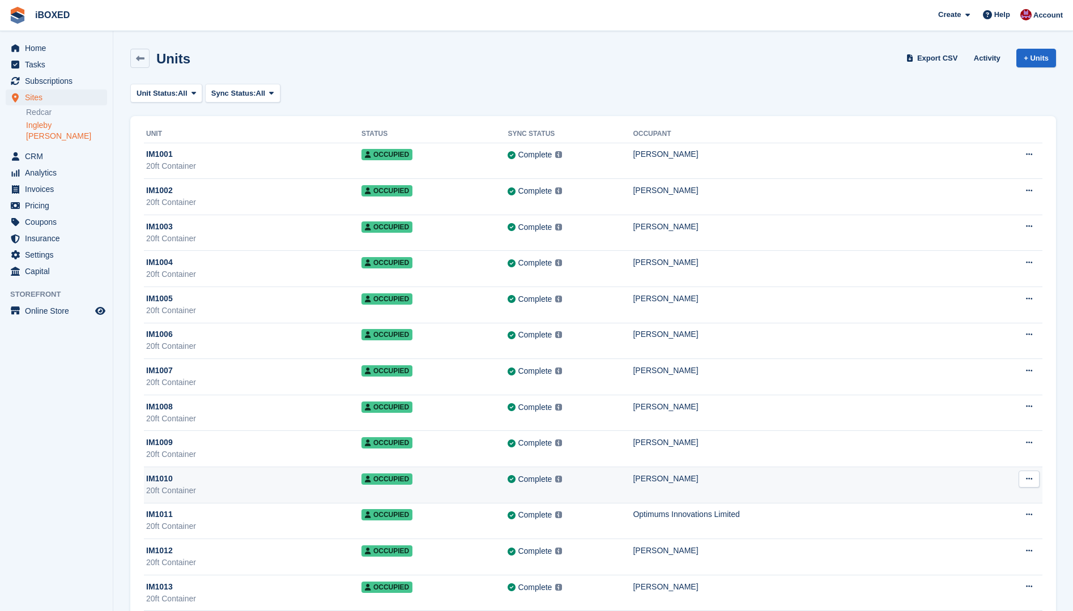
click at [729, 471] on td "John Patterson" at bounding box center [810, 485] width 354 height 36
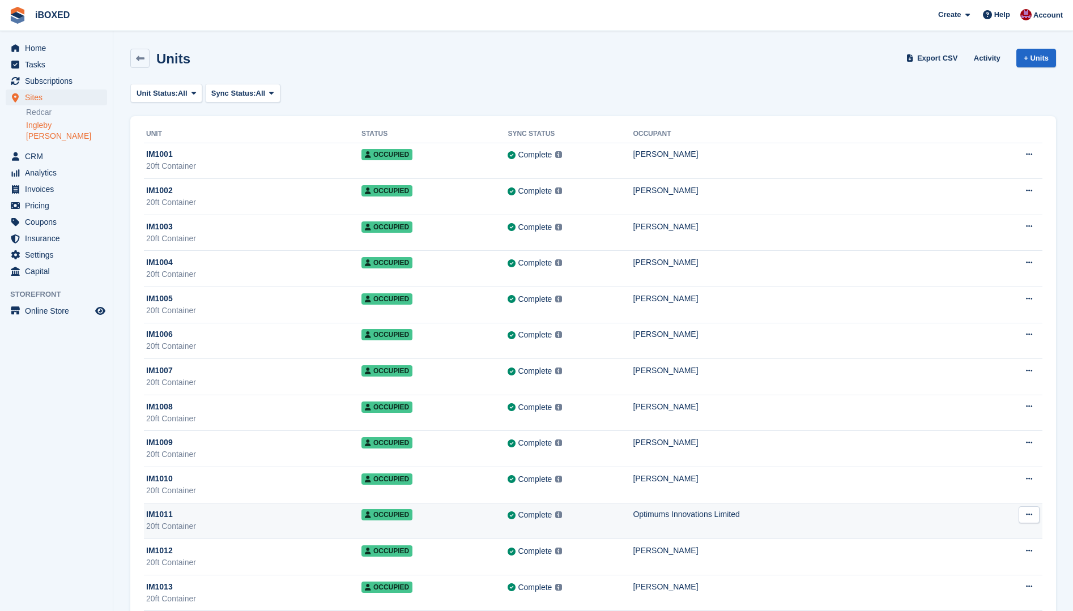
click at [754, 514] on div "Optimums Innovations Limited" at bounding box center [810, 515] width 354 height 12
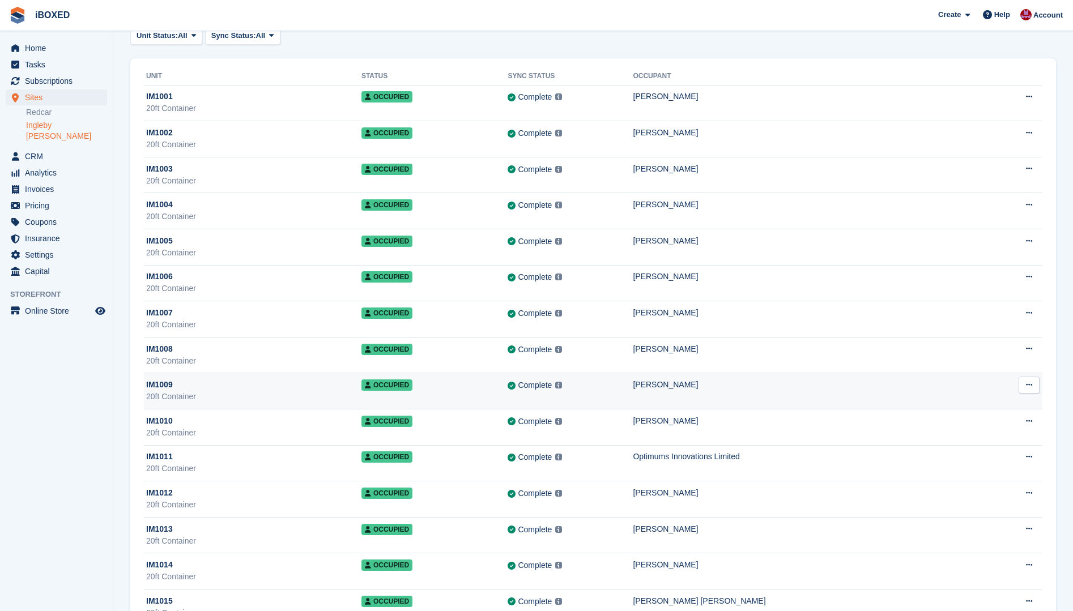
scroll to position [113, 0]
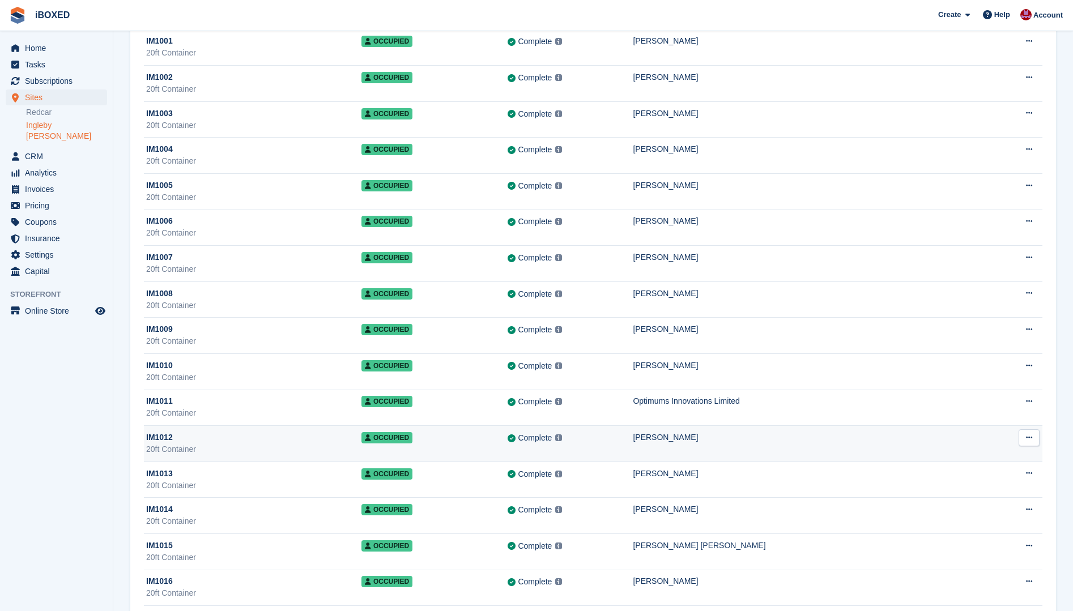
click at [633, 446] on td "Complete Last synced at 13 Sep, 9:47 AM Learn more →" at bounding box center [569, 444] width 125 height 36
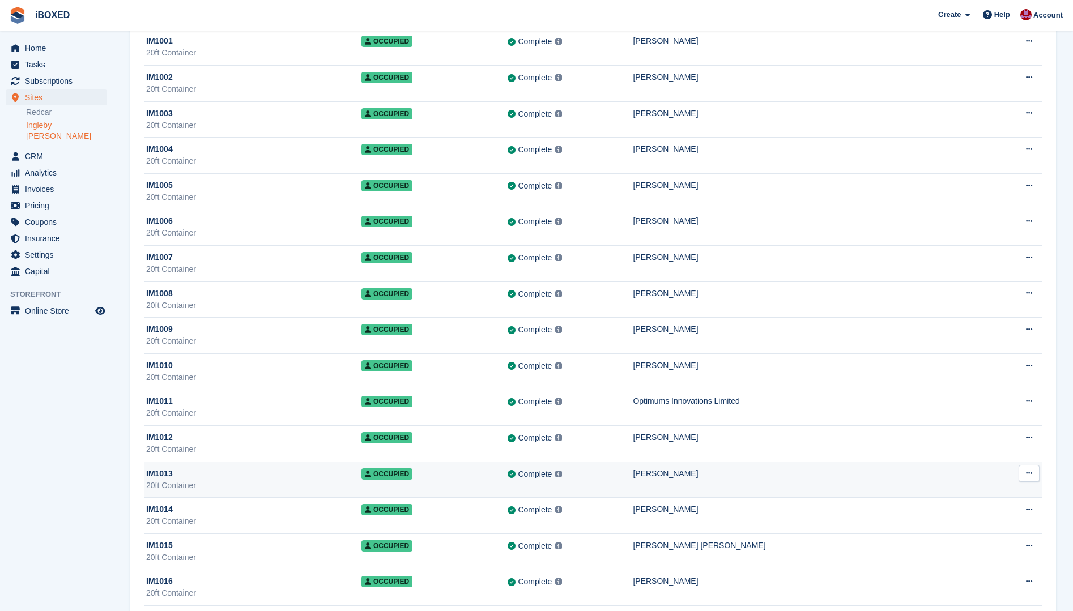
click at [711, 493] on td "Doug dalby" at bounding box center [810, 480] width 354 height 36
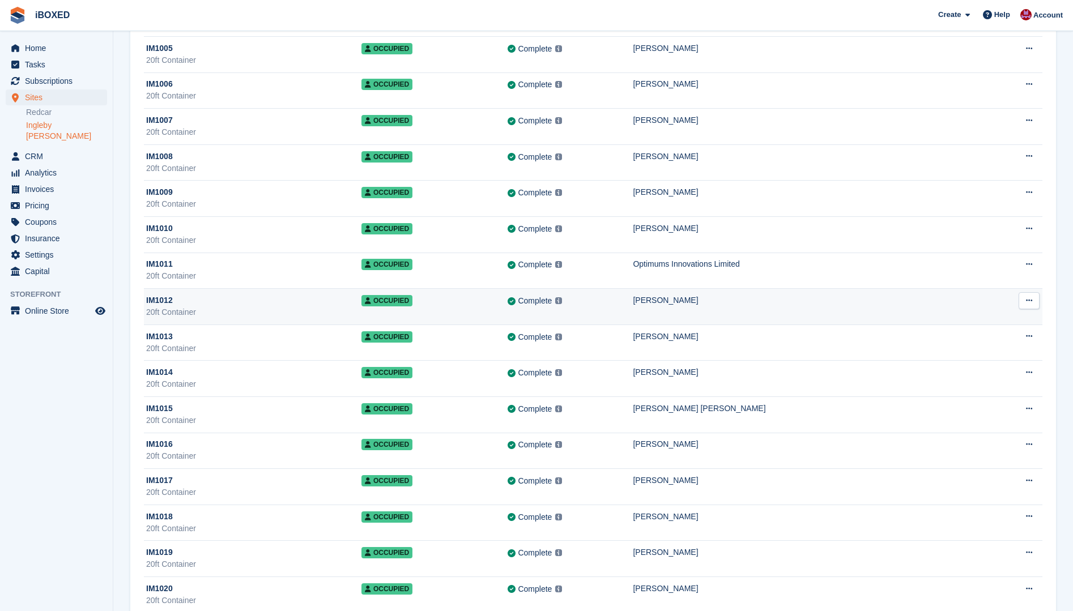
scroll to position [283, 0]
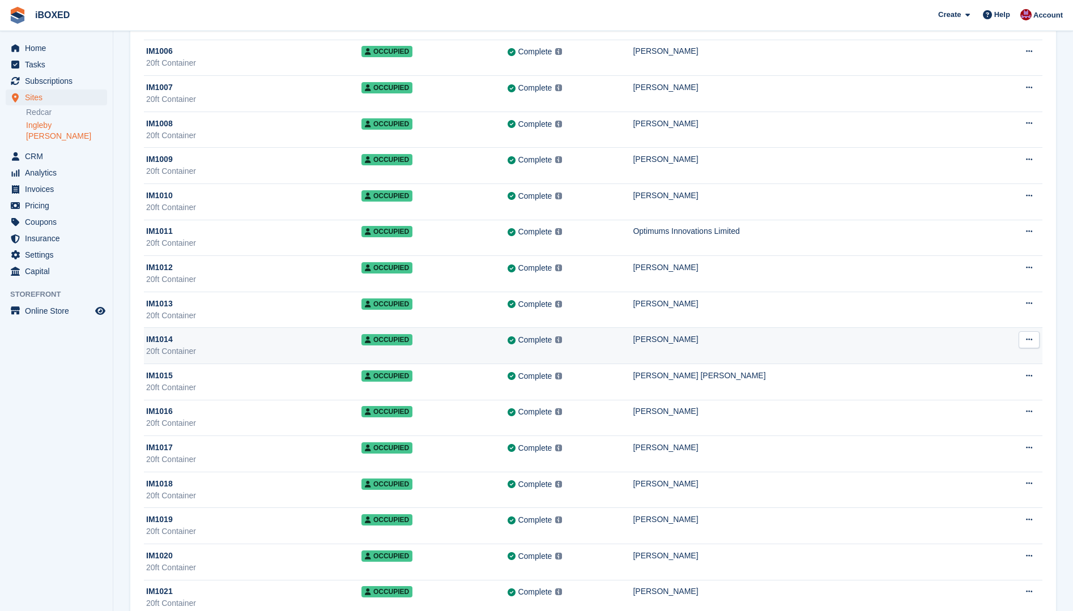
click at [633, 348] on td "Complete Last synced at 13 Sep, 9:47 AM Learn more →" at bounding box center [569, 346] width 125 height 36
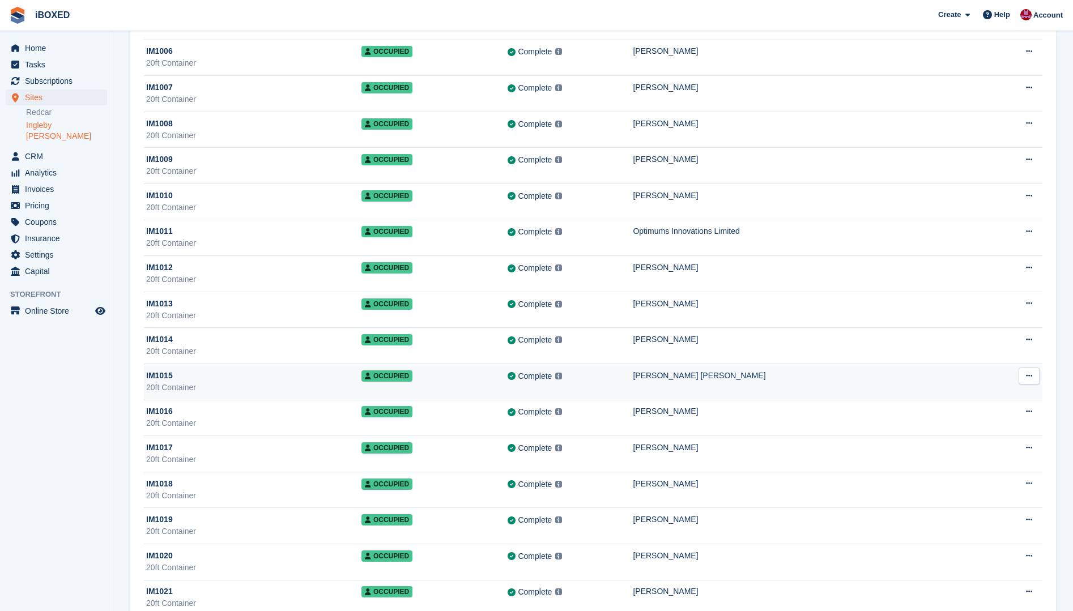
click at [713, 366] on td "Peter Harold Hoar HOAR" at bounding box center [810, 382] width 354 height 36
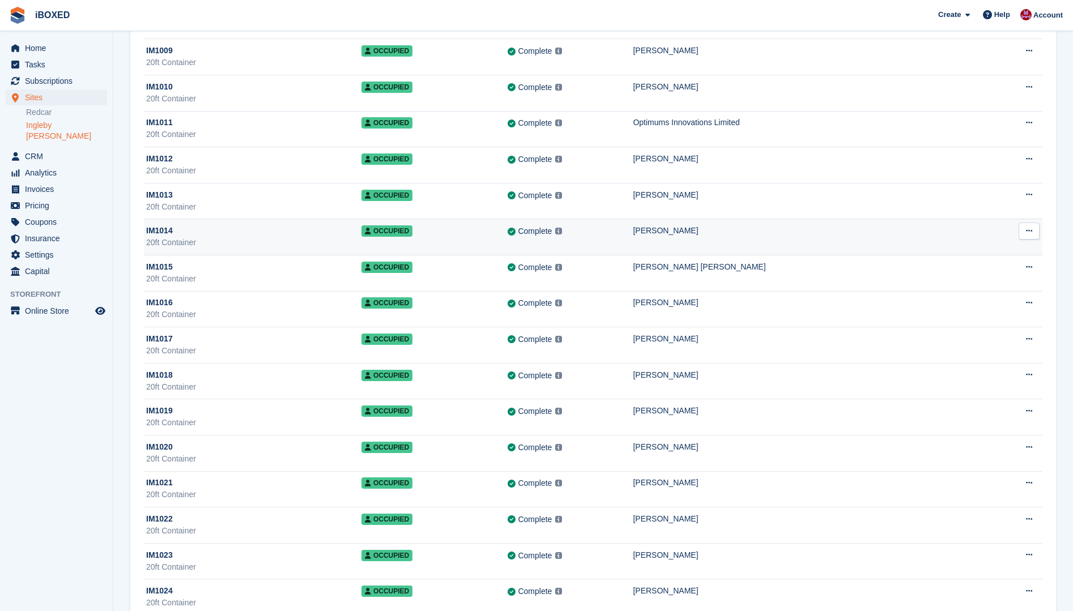
scroll to position [396, 0]
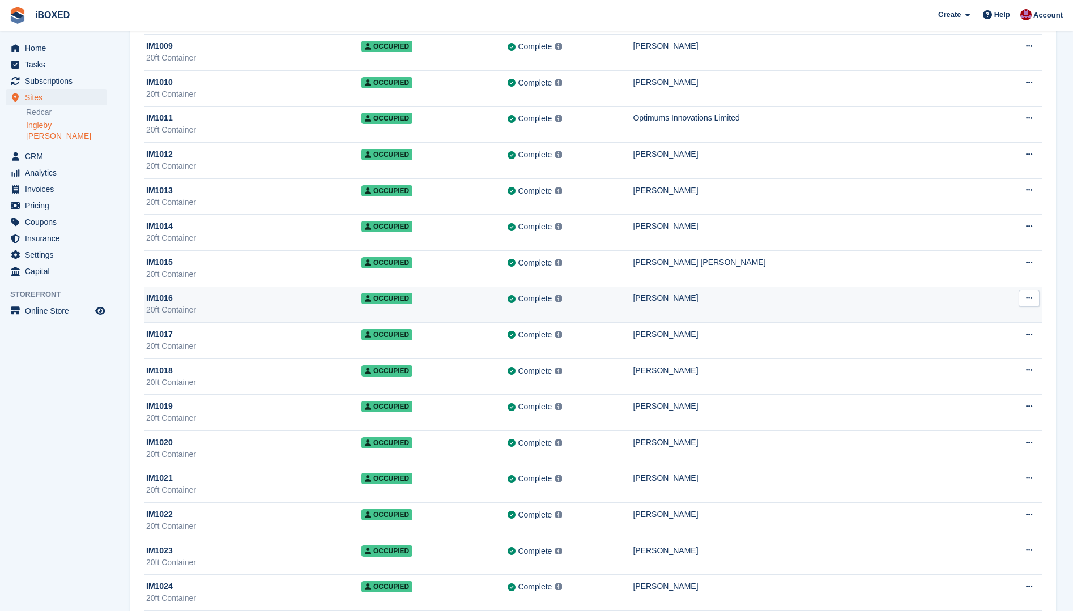
click at [681, 310] on td "Alex Barron" at bounding box center [810, 305] width 354 height 36
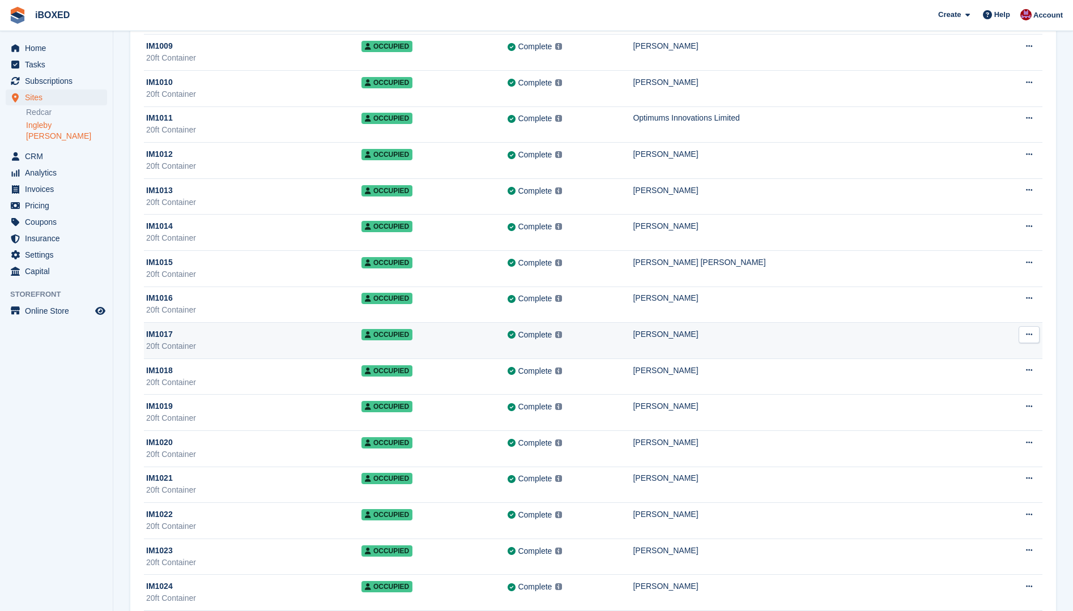
click at [781, 347] on td "Michael Clennett" at bounding box center [810, 341] width 354 height 36
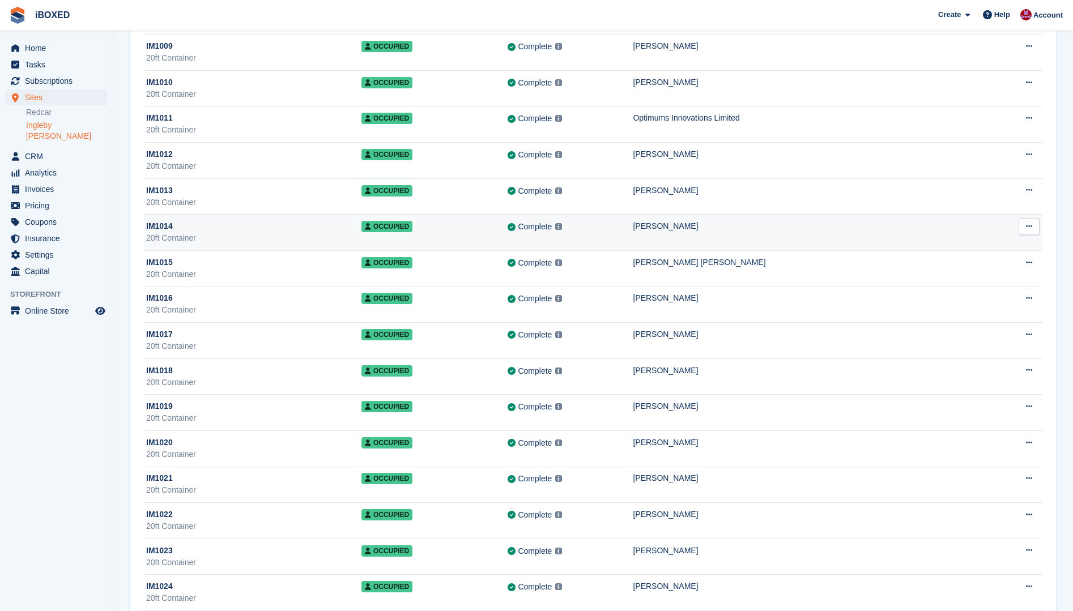
scroll to position [453, 0]
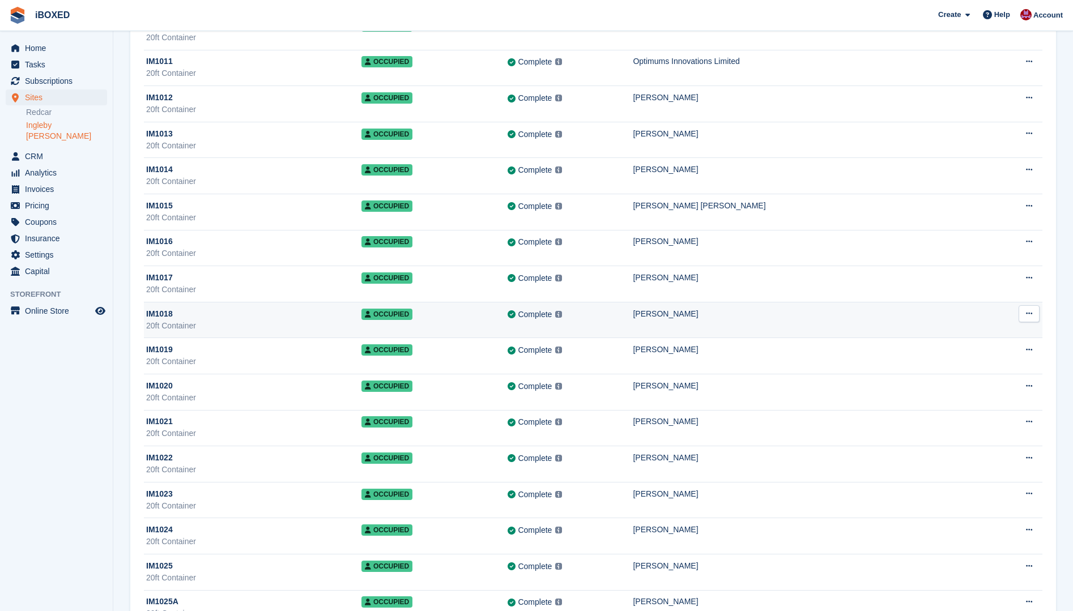
click at [633, 317] on div "Complete Last synced at 13 Sep, 9:47 AM Learn more →" at bounding box center [569, 314] width 125 height 13
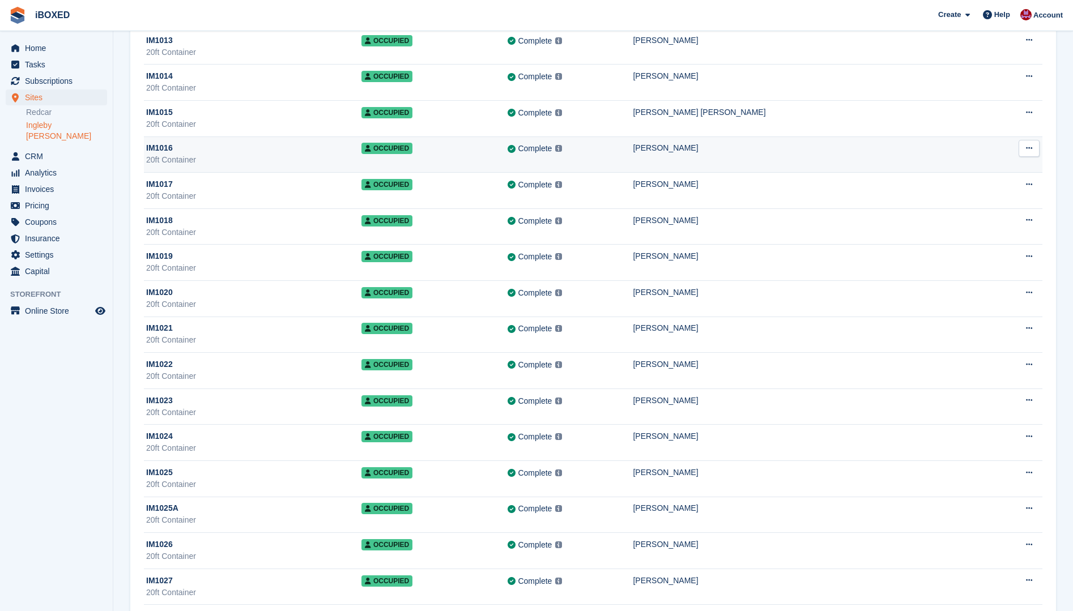
scroll to position [566, 0]
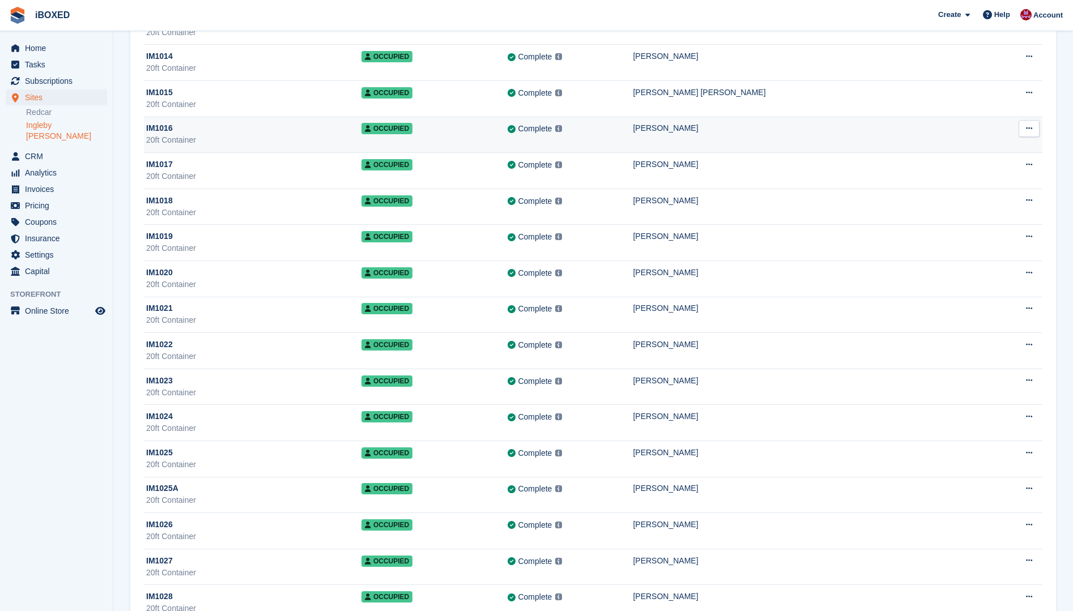
click at [455, 231] on td "Occupied" at bounding box center [434, 243] width 147 height 36
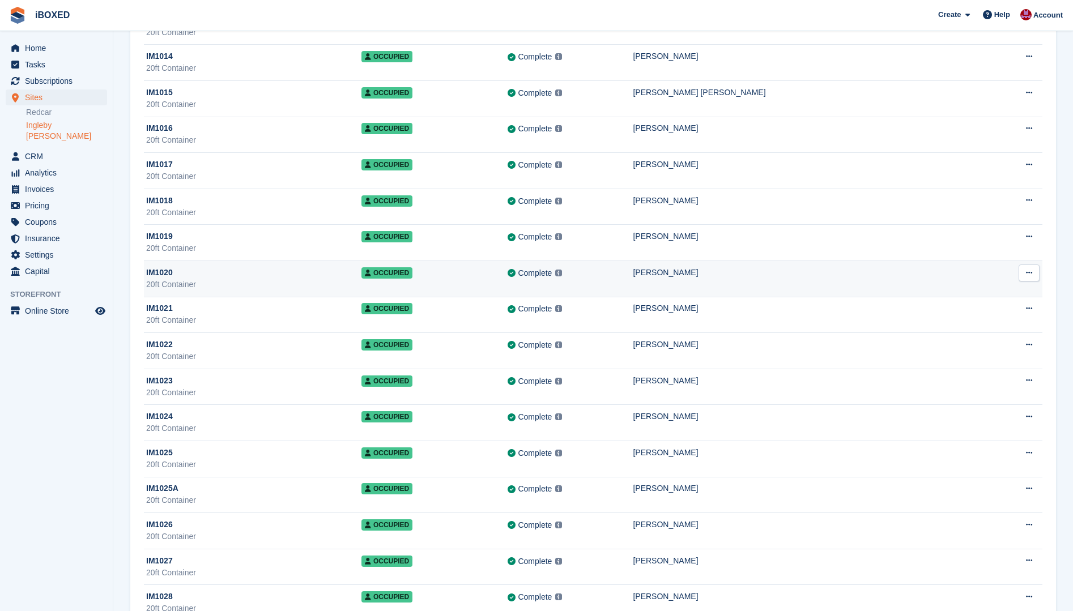
click at [728, 267] on div "[PERSON_NAME]" at bounding box center [810, 273] width 354 height 12
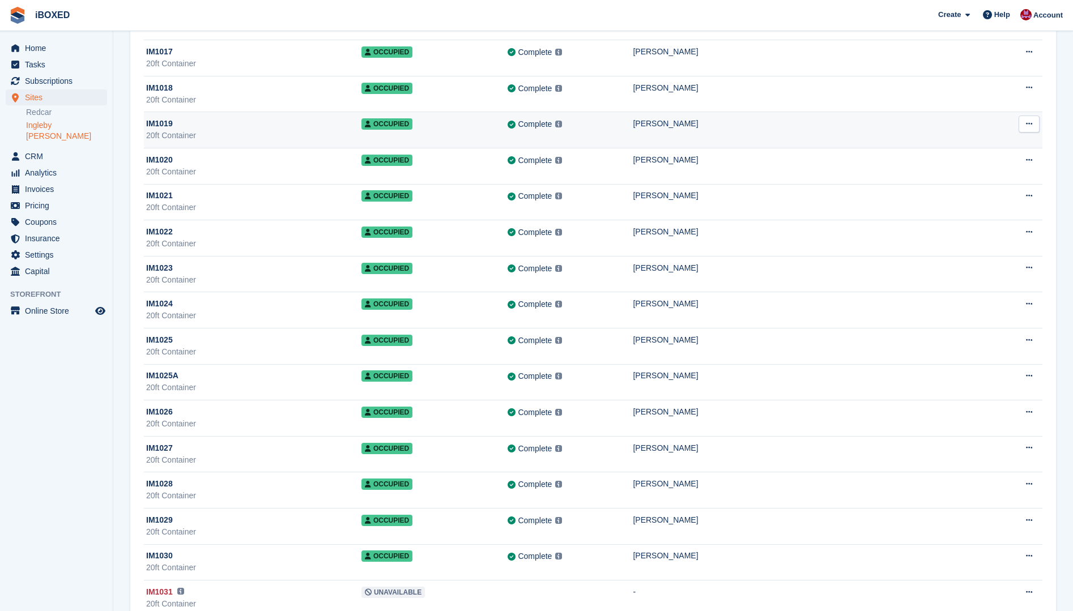
scroll to position [680, 0]
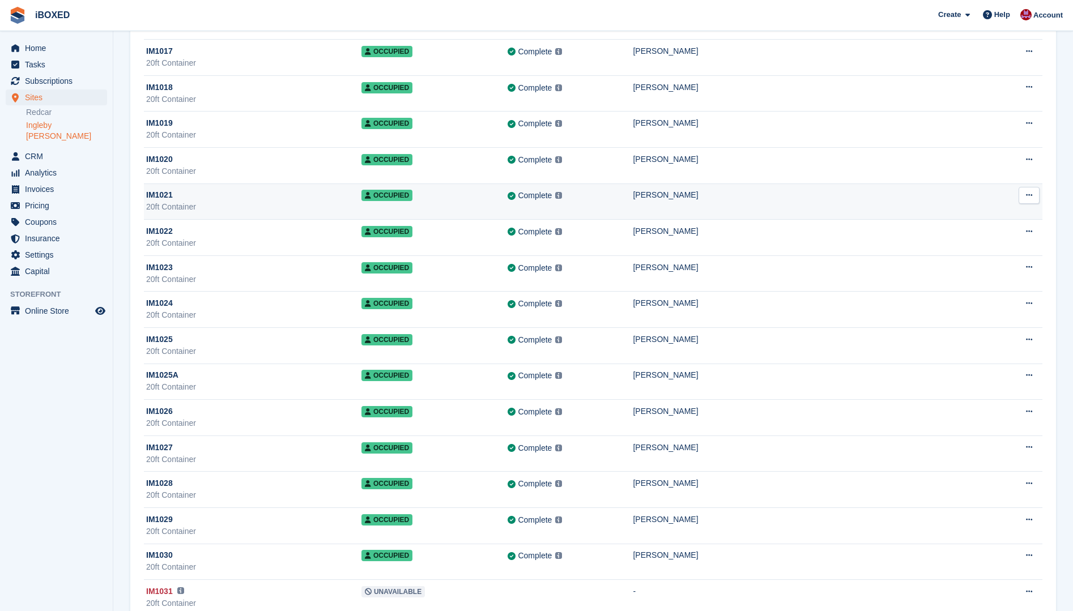
click at [717, 194] on div "[PERSON_NAME]" at bounding box center [810, 195] width 354 height 12
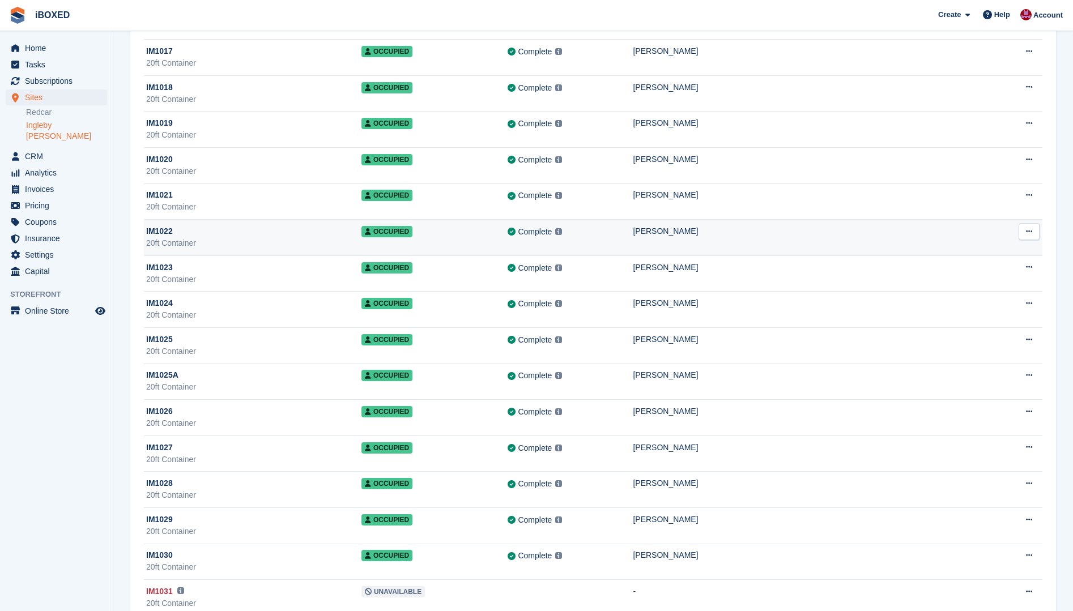
click at [789, 233] on div "[PERSON_NAME]" at bounding box center [810, 231] width 354 height 12
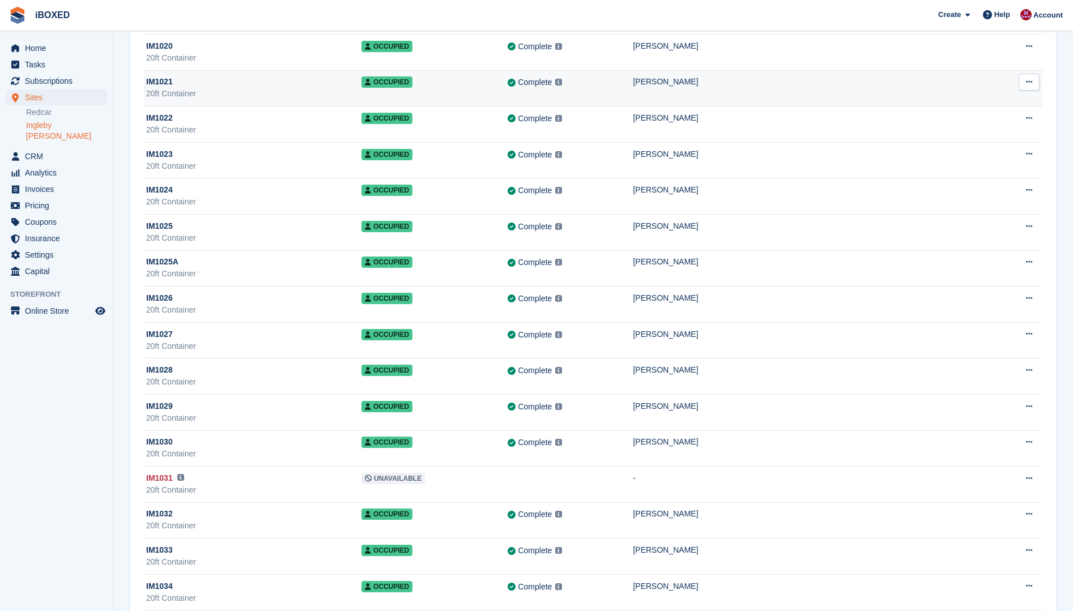
scroll to position [849, 0]
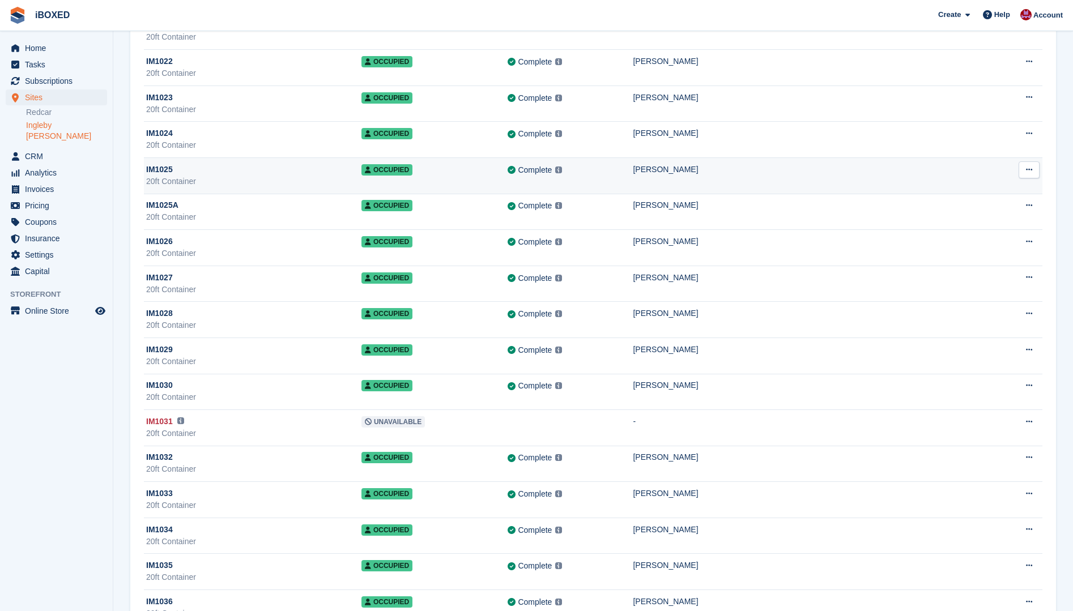
click at [745, 172] on div "[PERSON_NAME]" at bounding box center [810, 170] width 354 height 12
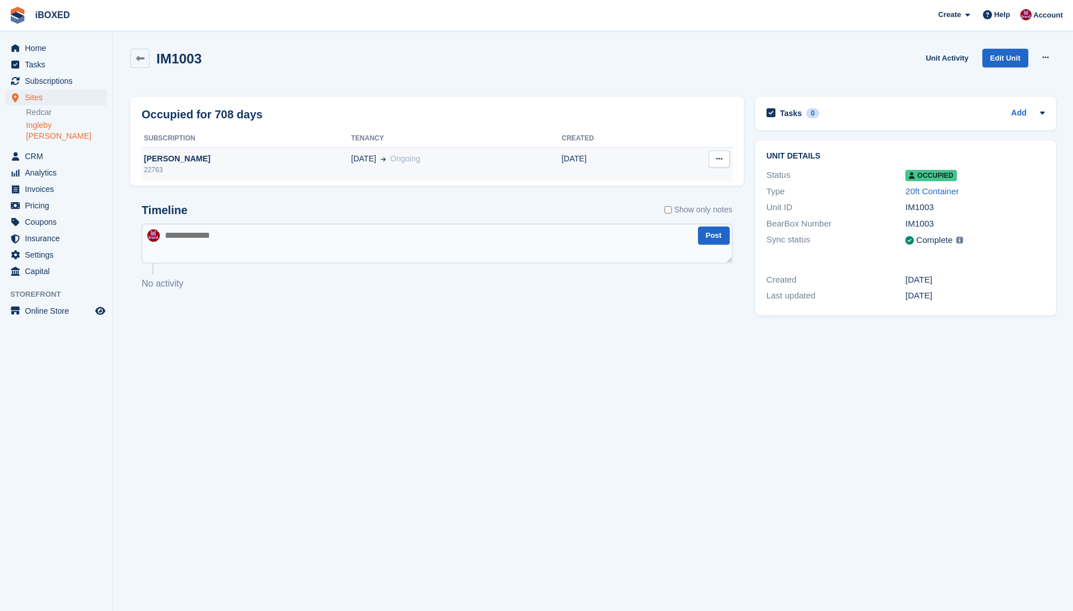
click at [351, 157] on span "05 Aug" at bounding box center [363, 159] width 25 height 12
click at [316, 168] on div "23310" at bounding box center [247, 170] width 210 height 10
click at [417, 156] on div "[DATE] Ongoing" at bounding box center [456, 159] width 210 height 12
click at [398, 164] on div "16 Aug Ongoing" at bounding box center [456, 159] width 210 height 12
click at [352, 163] on span "[DATE]" at bounding box center [363, 159] width 25 height 12
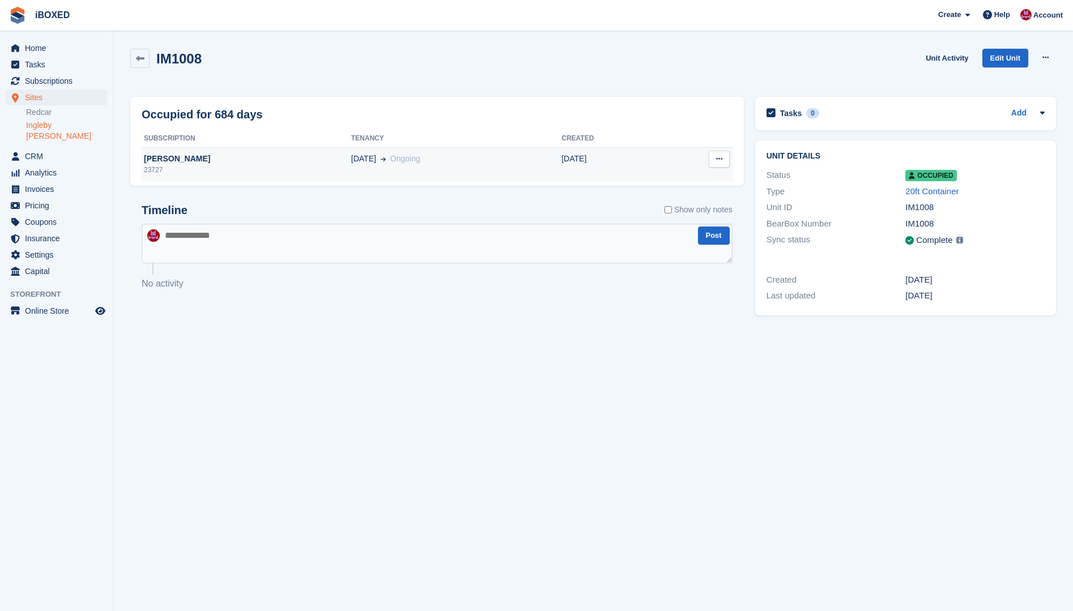
click at [294, 173] on div "23727" at bounding box center [247, 170] width 210 height 10
click at [400, 149] on td "23 Aug Ongoing" at bounding box center [456, 164] width 210 height 34
click at [309, 164] on div "[PERSON_NAME]" at bounding box center [247, 159] width 210 height 12
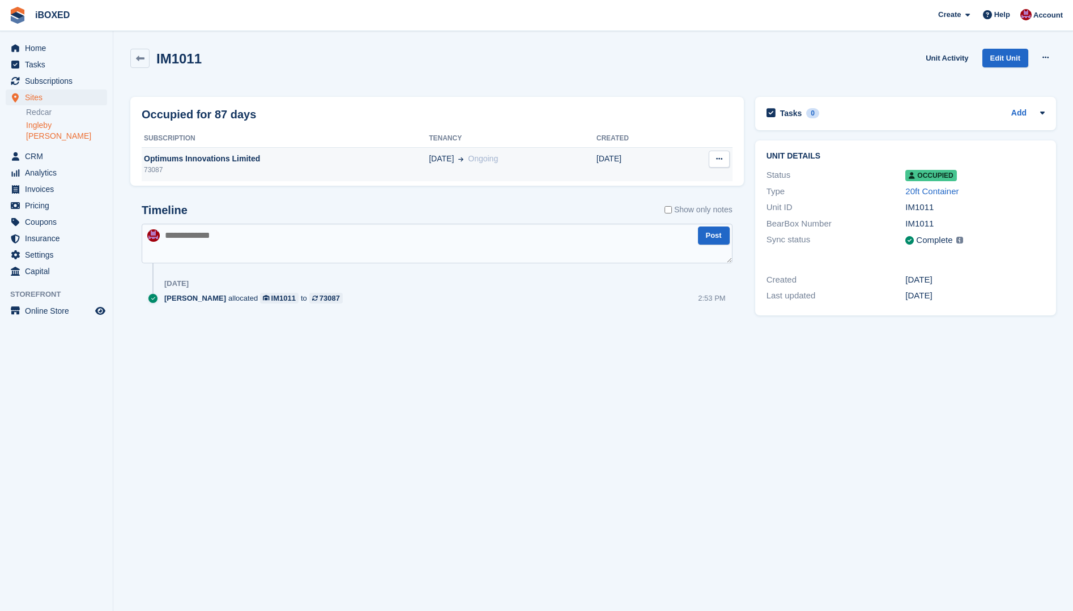
click at [338, 173] on div "73087" at bounding box center [285, 170] width 287 height 10
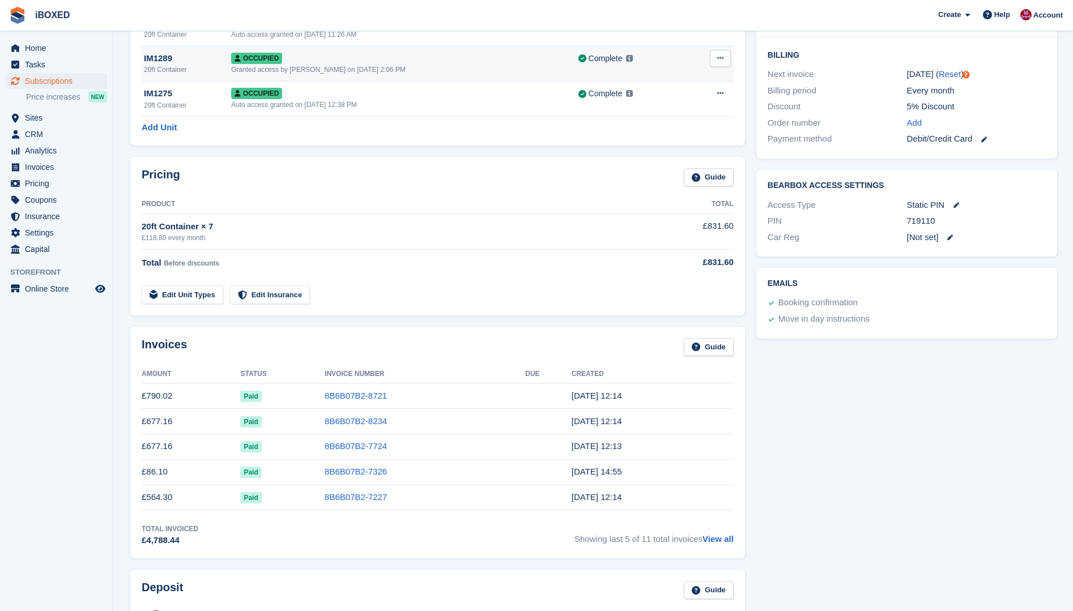
scroll to position [283, 0]
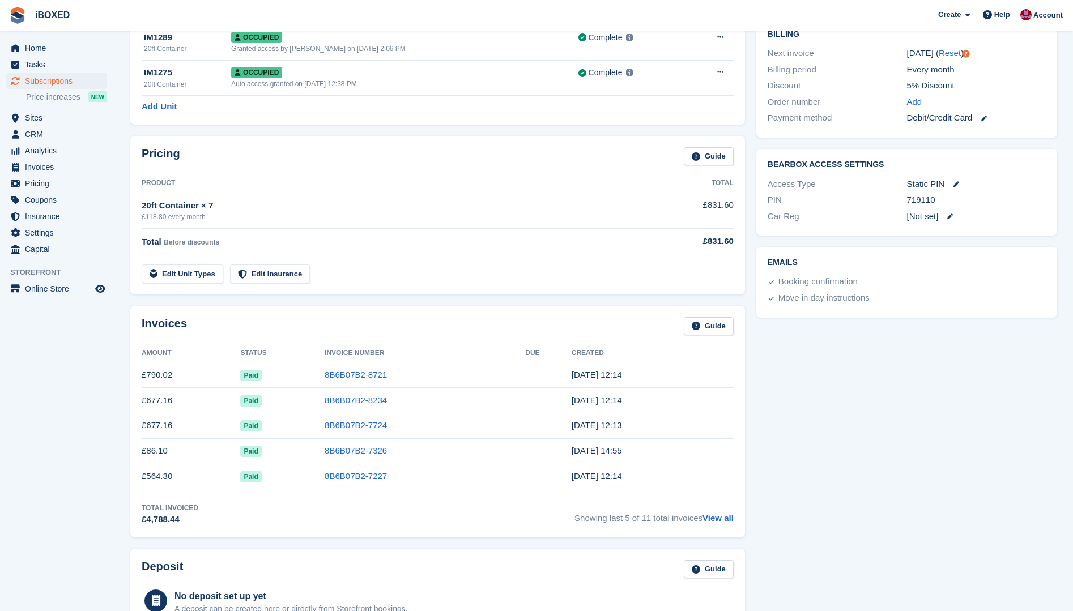
click at [425, 373] on td "8B6B07B2-8721" at bounding box center [424, 374] width 200 height 25
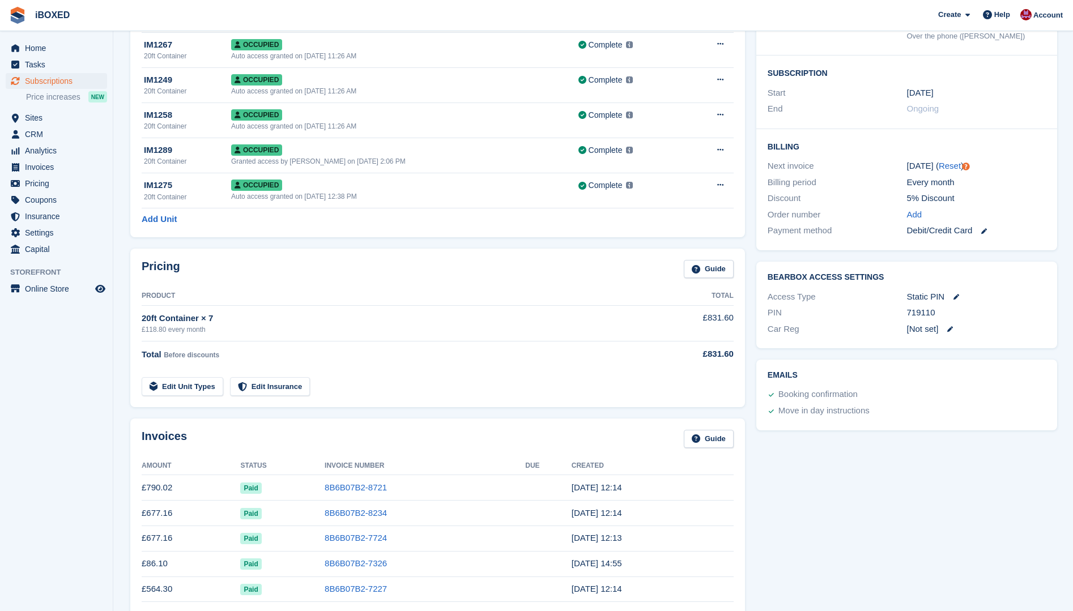
scroll to position [170, 0]
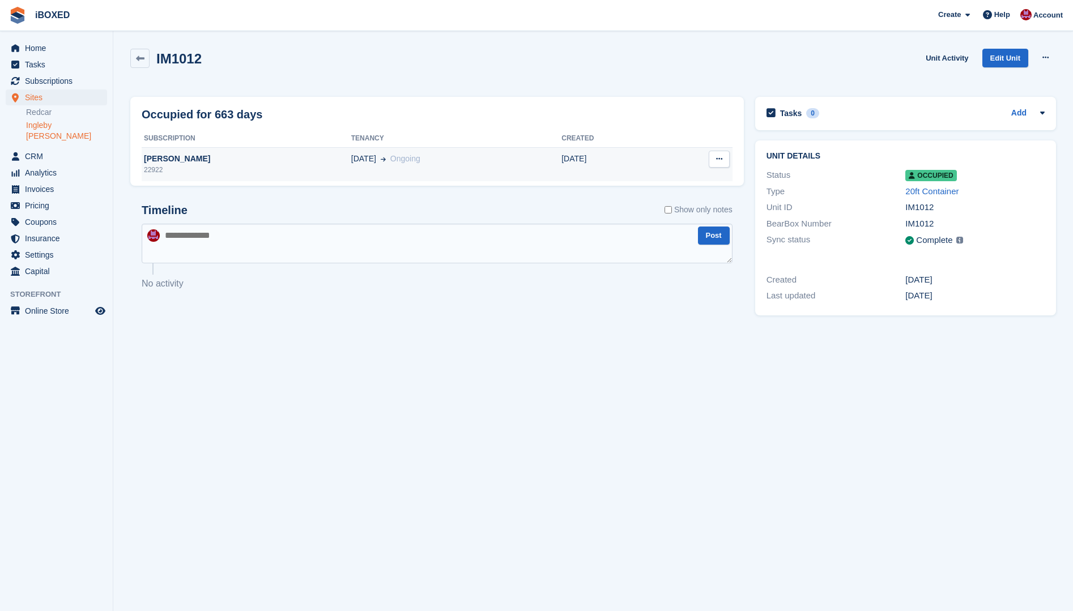
click at [472, 157] on div "[DATE] Ongoing" at bounding box center [456, 159] width 210 height 12
click at [403, 157] on div "10 Aug Ongoing" at bounding box center [456, 159] width 210 height 12
click at [351, 164] on span "03 Mar" at bounding box center [363, 159] width 25 height 12
click at [283, 151] on td "Peter Harold Hoar HOAR 24415" at bounding box center [296, 164] width 309 height 34
click at [450, 157] on div "05 Dec Ongoing" at bounding box center [456, 159] width 210 height 12
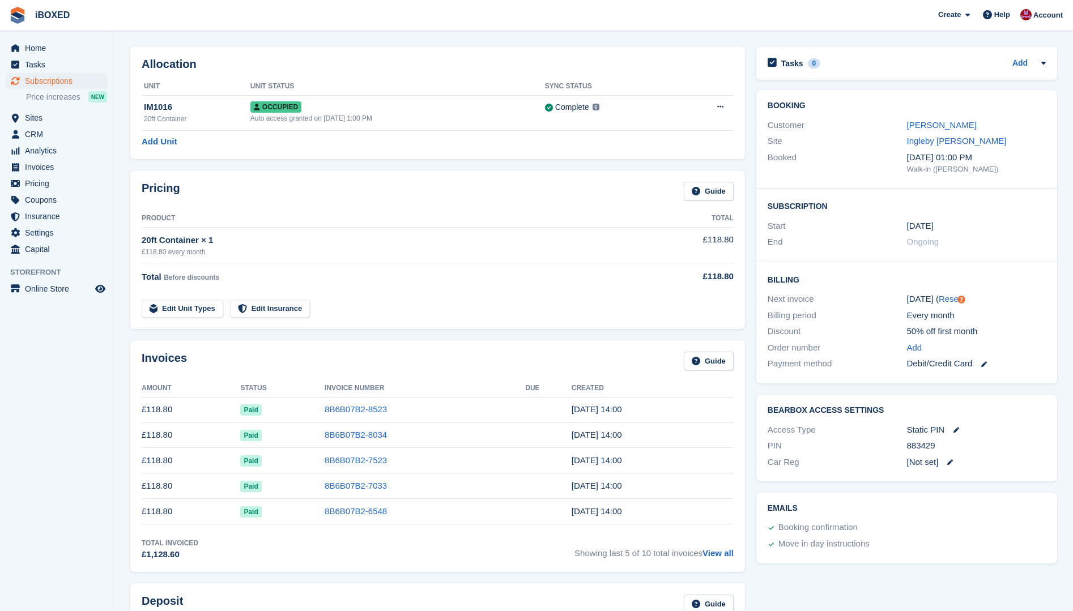
scroll to position [57, 0]
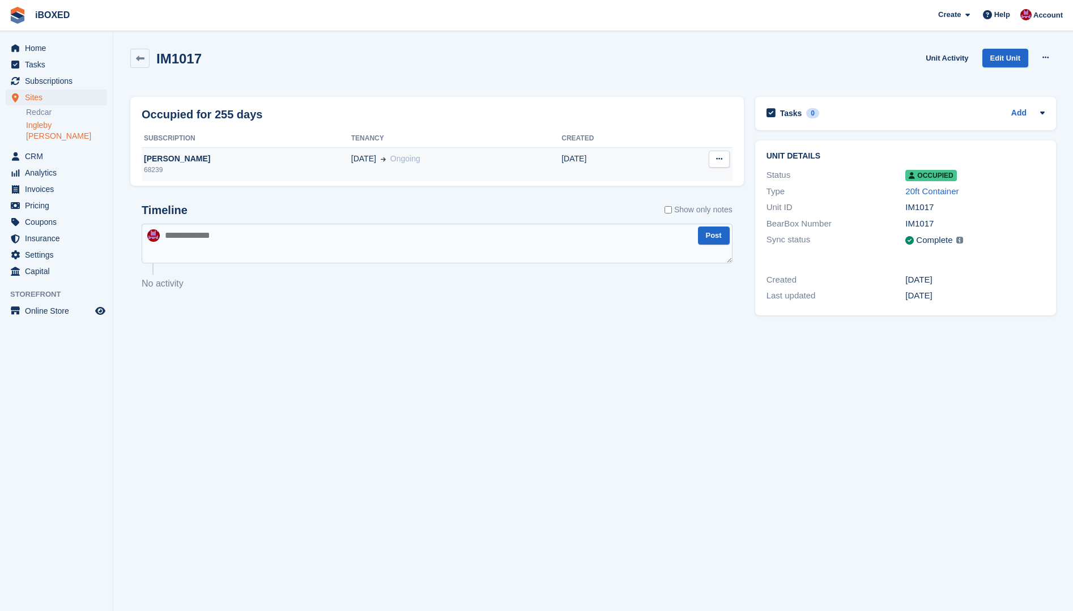
click at [414, 174] on td "08 Jan Ongoing" at bounding box center [456, 164] width 210 height 34
drag, startPoint x: 280, startPoint y: 161, endPoint x: 280, endPoint y: 167, distance: 6.3
click at [280, 165] on td "Karen Evans 22695" at bounding box center [247, 164] width 210 height 34
click at [289, 172] on div "33310" at bounding box center [247, 170] width 210 height 10
drag, startPoint x: 376, startPoint y: 156, endPoint x: 366, endPoint y: 160, distance: 11.2
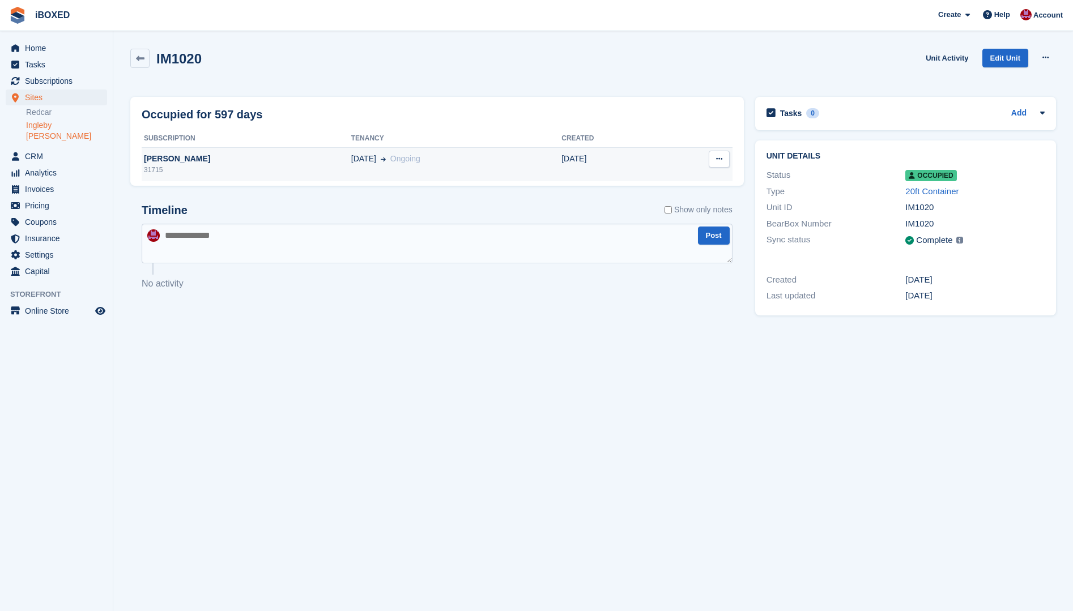
click at [390, 158] on span "Ongoing" at bounding box center [405, 158] width 30 height 9
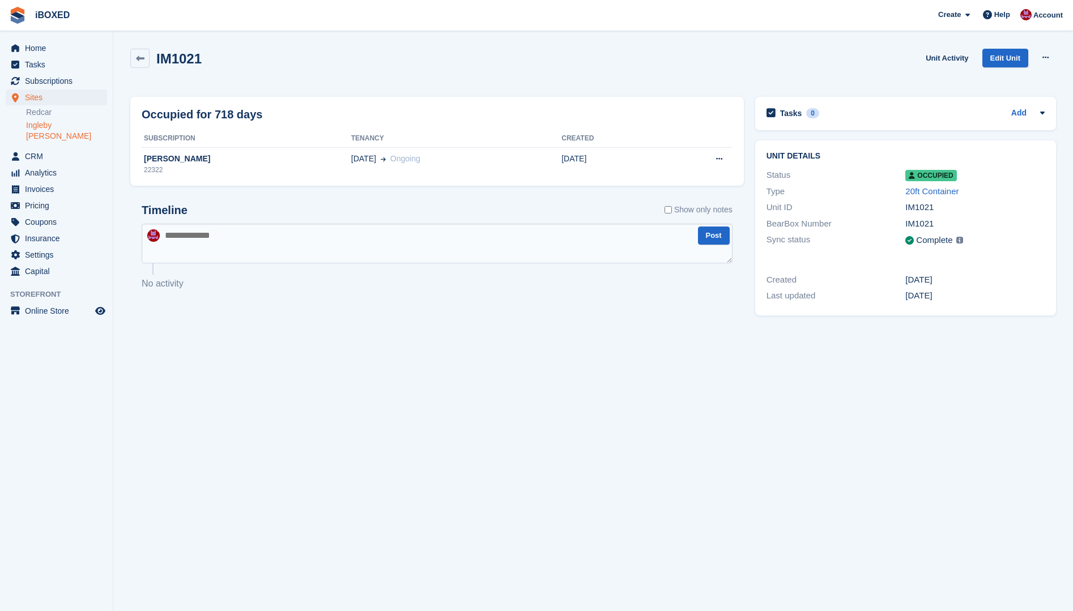
click at [265, 152] on td "alex campbell 22322" at bounding box center [247, 164] width 210 height 34
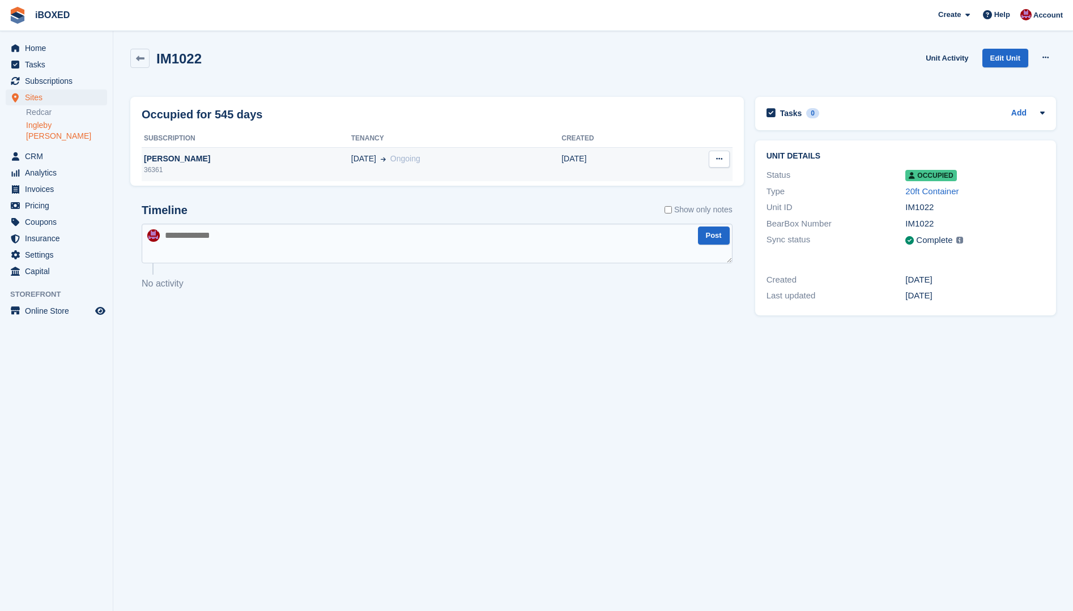
click at [284, 148] on td "[PERSON_NAME] 36361" at bounding box center [247, 164] width 210 height 34
click at [485, 161] on div "[DATE] Ongoing" at bounding box center [456, 159] width 210 height 12
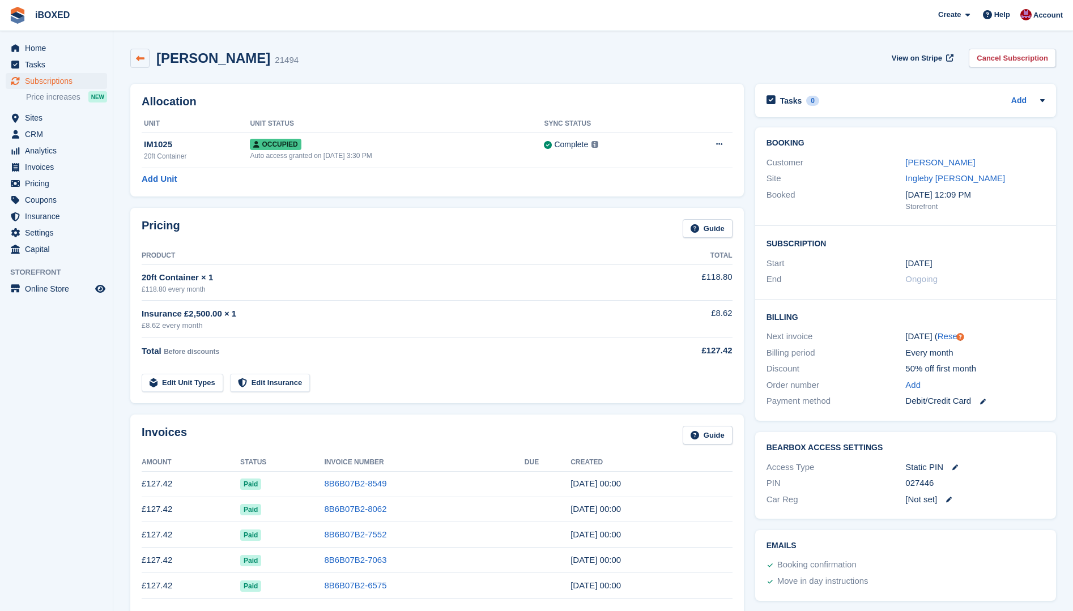
click at [136, 59] on icon at bounding box center [140, 58] width 8 height 8
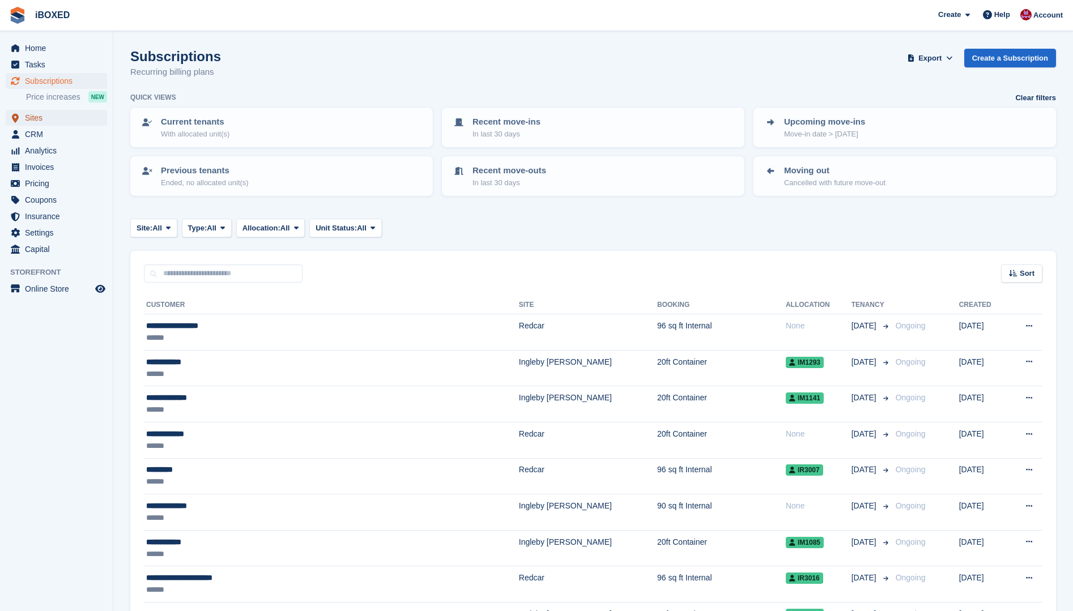
click at [48, 113] on span "Sites" at bounding box center [59, 118] width 68 height 16
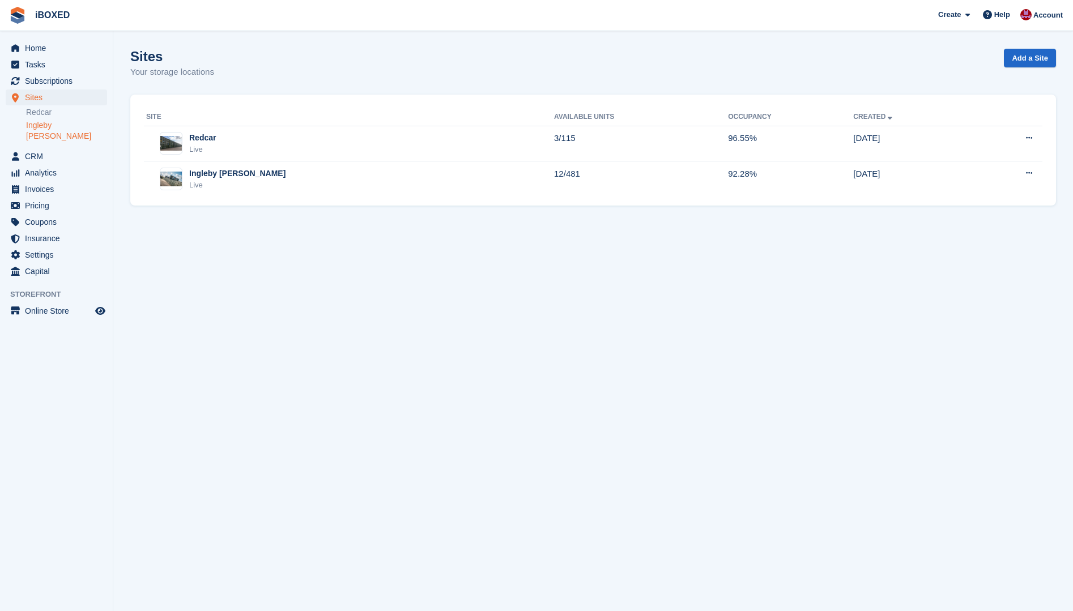
click at [69, 124] on link "Ingleby [PERSON_NAME]" at bounding box center [66, 131] width 81 height 22
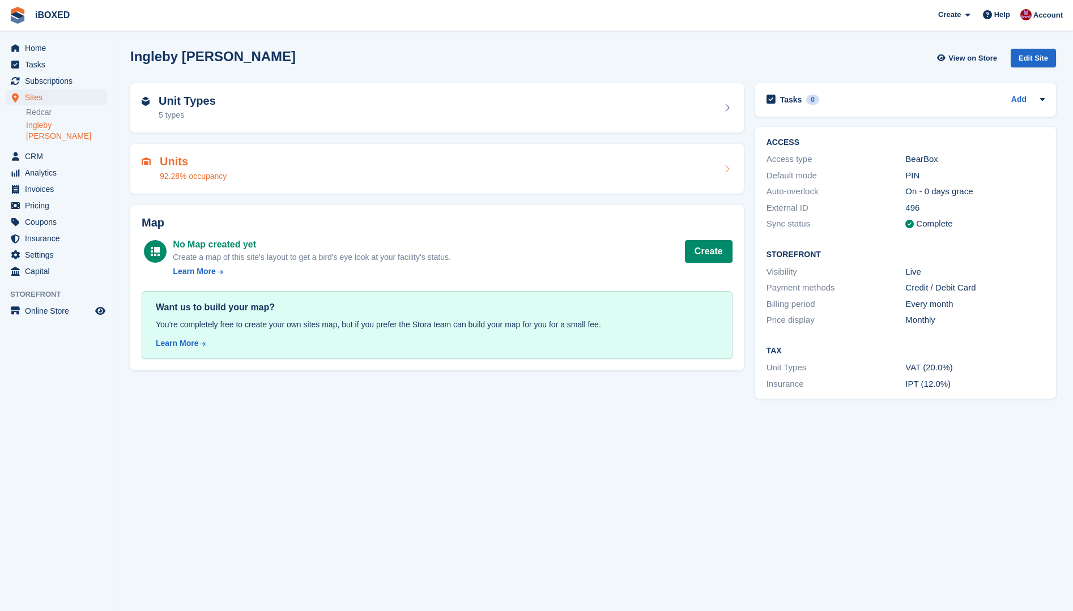
click at [279, 161] on div "Units 92.28% occupancy" at bounding box center [437, 168] width 591 height 27
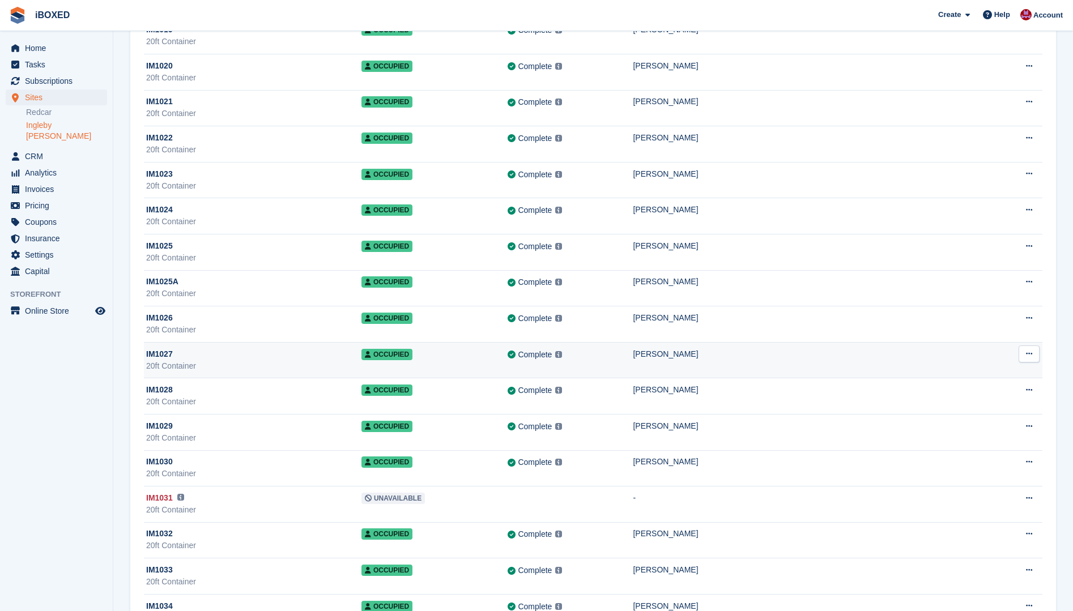
scroll to position [793, 0]
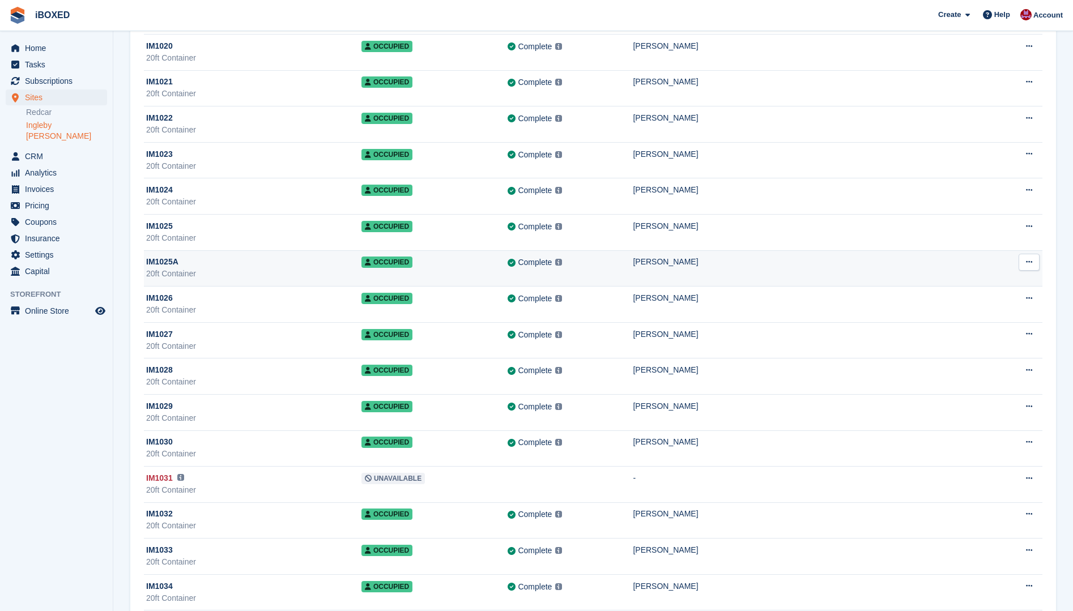
click at [679, 275] on td "[PERSON_NAME]" at bounding box center [810, 268] width 354 height 36
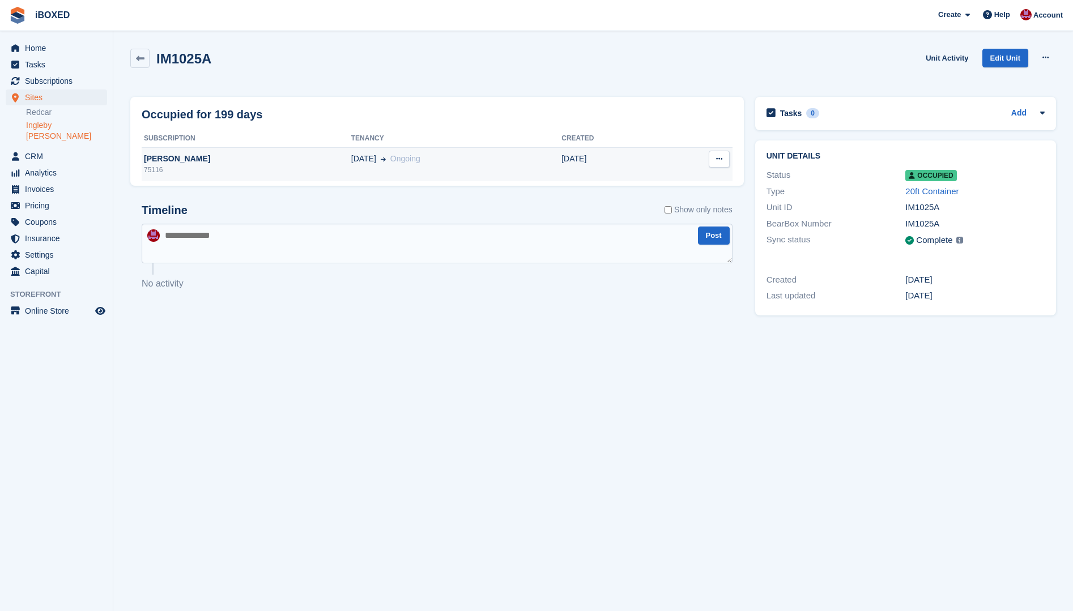
click at [438, 149] on td "[DATE] Ongoing" at bounding box center [456, 164] width 210 height 34
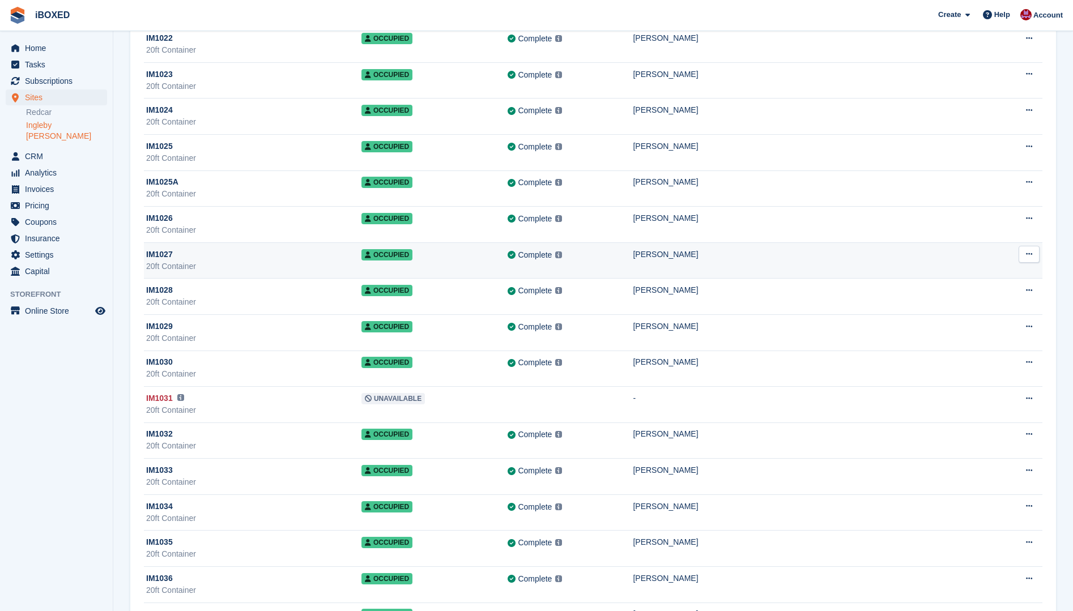
scroll to position [906, 0]
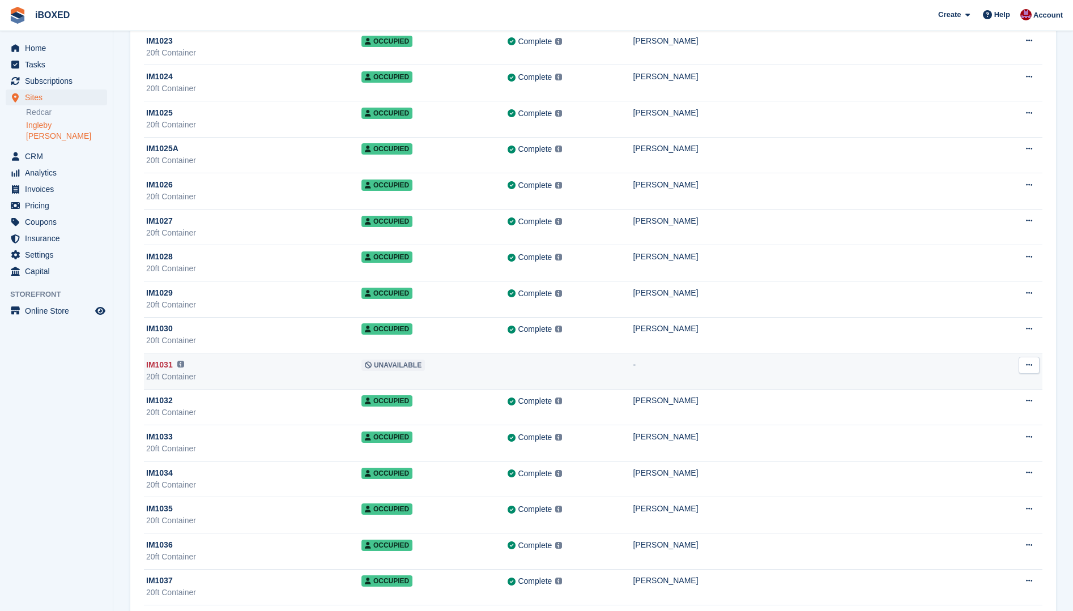
click at [508, 363] on td "Unavailable" at bounding box center [434, 371] width 147 height 36
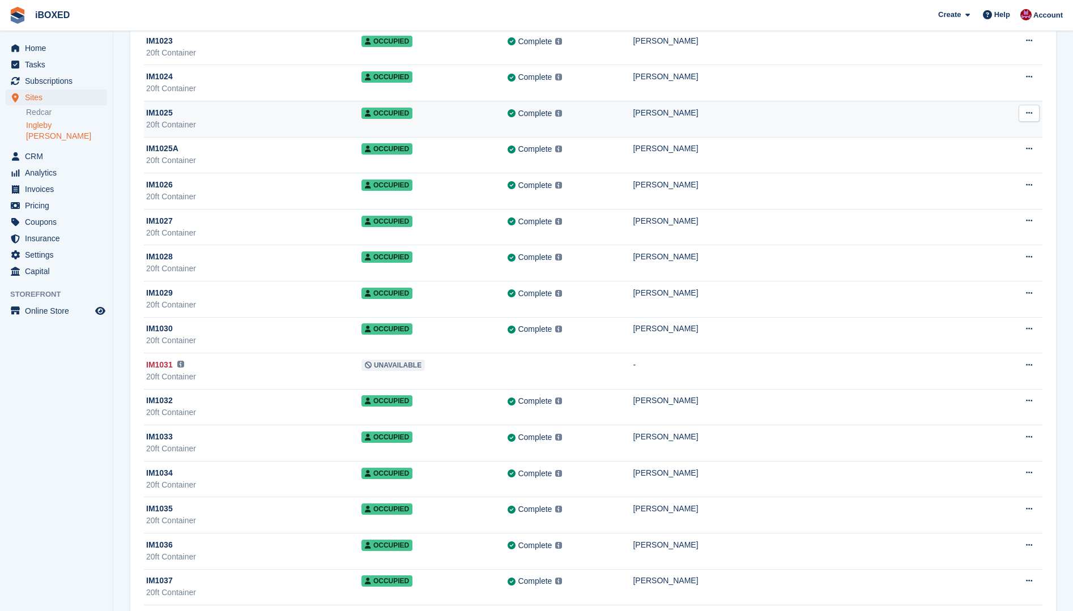
scroll to position [906, 0]
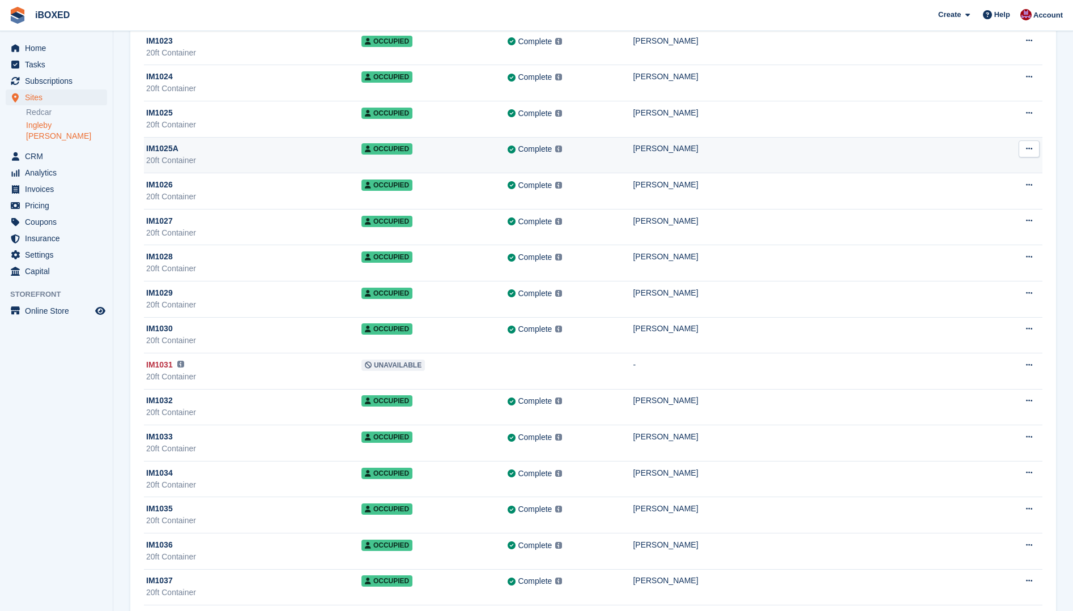
drag, startPoint x: 683, startPoint y: 161, endPoint x: 1031, endPoint y: 147, distance: 348.0
click at [1031, 147] on icon at bounding box center [1029, 148] width 6 height 7
click at [951, 146] on div "[PERSON_NAME]" at bounding box center [810, 149] width 354 height 12
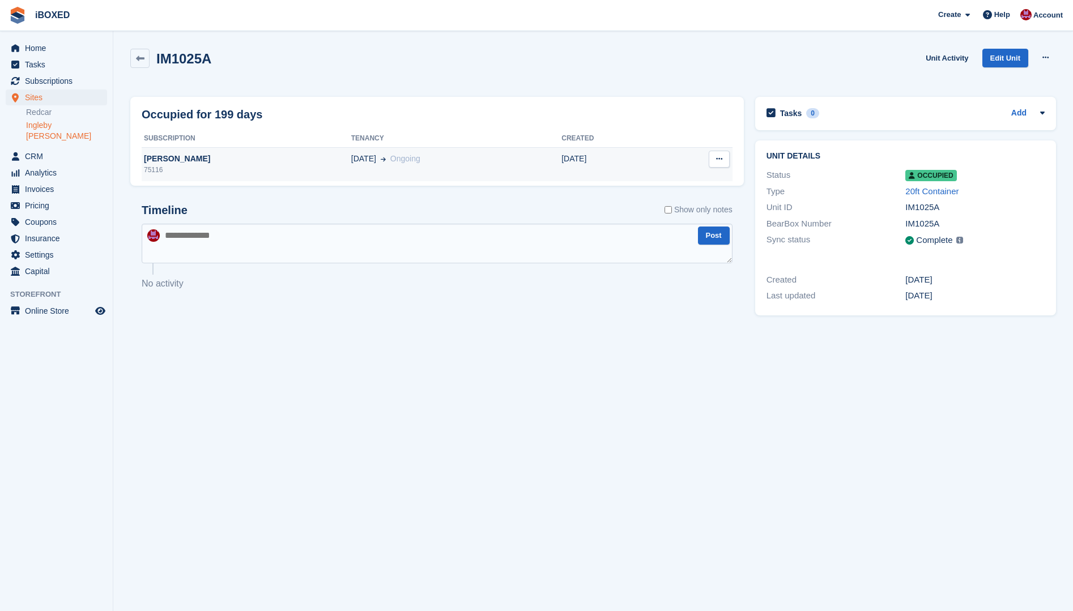
click at [285, 148] on td "[PERSON_NAME] 75116" at bounding box center [247, 164] width 210 height 34
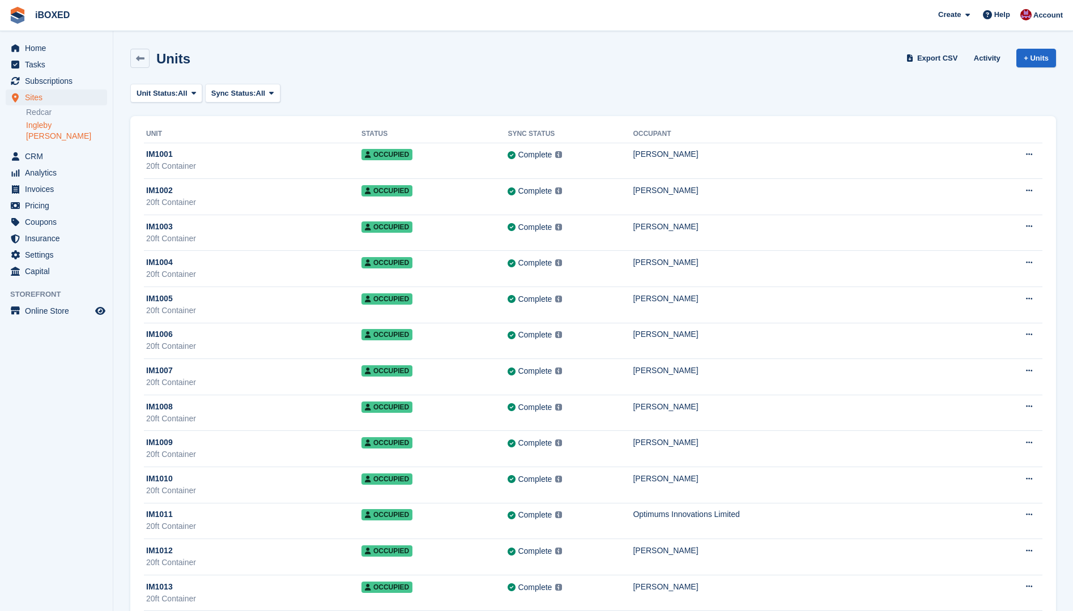
scroll to position [906, 0]
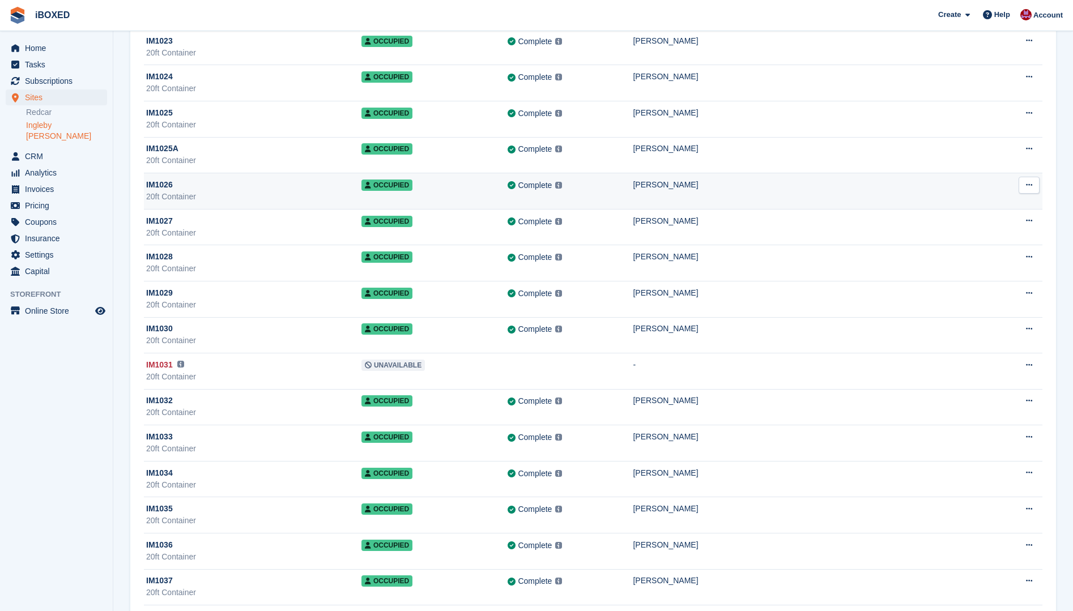
drag, startPoint x: 0, startPoint y: 0, endPoint x: 718, endPoint y: 200, distance: 745.3
click at [718, 200] on td "Mohamed Shauq" at bounding box center [810, 191] width 354 height 36
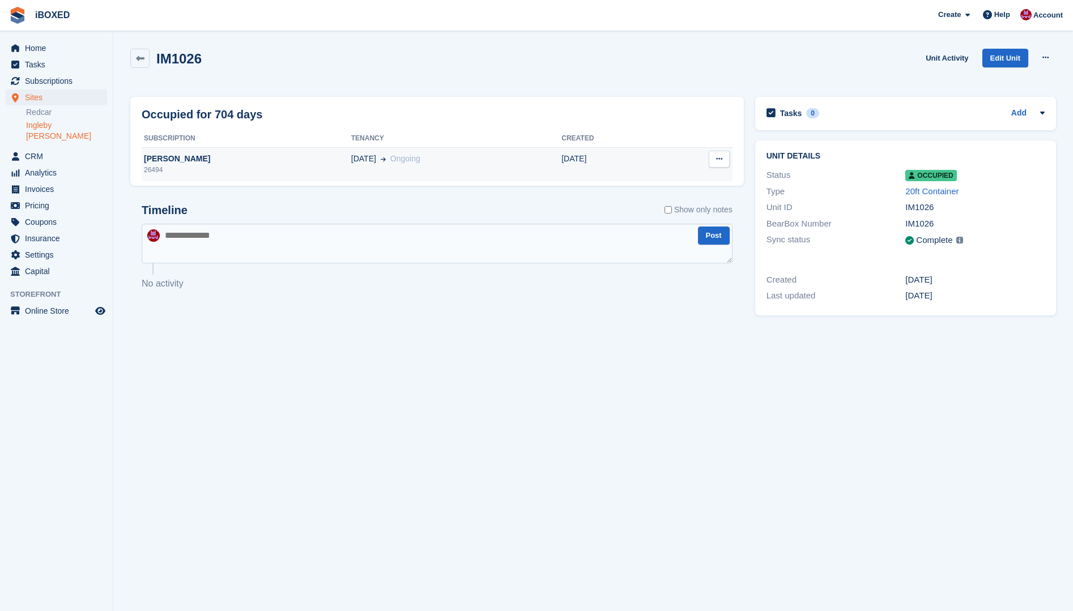
click at [245, 156] on div "[PERSON_NAME]" at bounding box center [247, 159] width 210 height 12
click at [433, 161] on div "[DATE] Ongoing" at bounding box center [456, 159] width 210 height 12
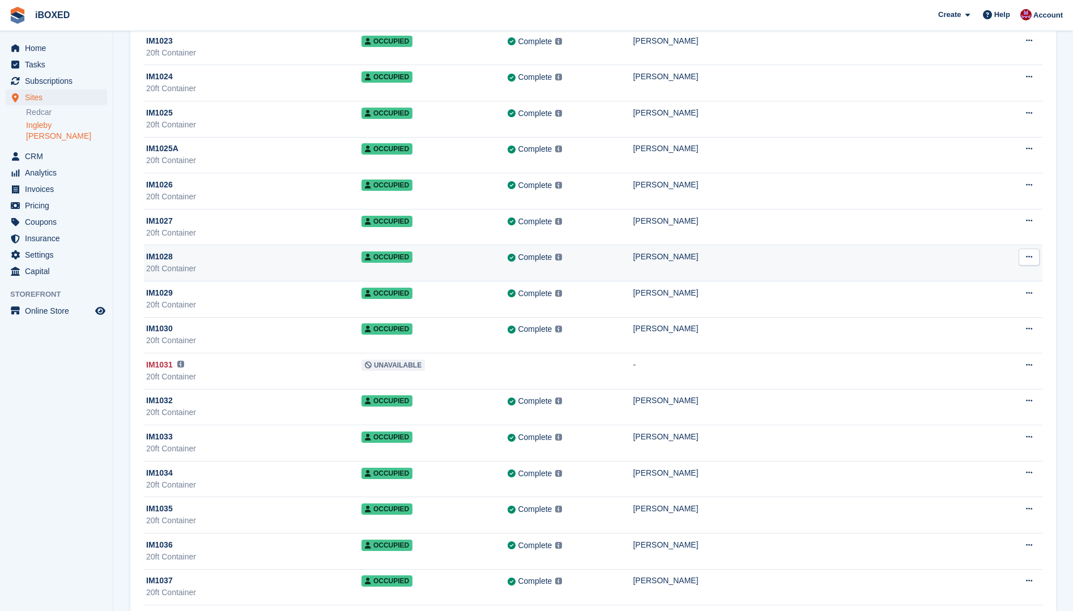
scroll to position [906, 0]
click at [809, 267] on td "[PERSON_NAME]" at bounding box center [810, 263] width 354 height 36
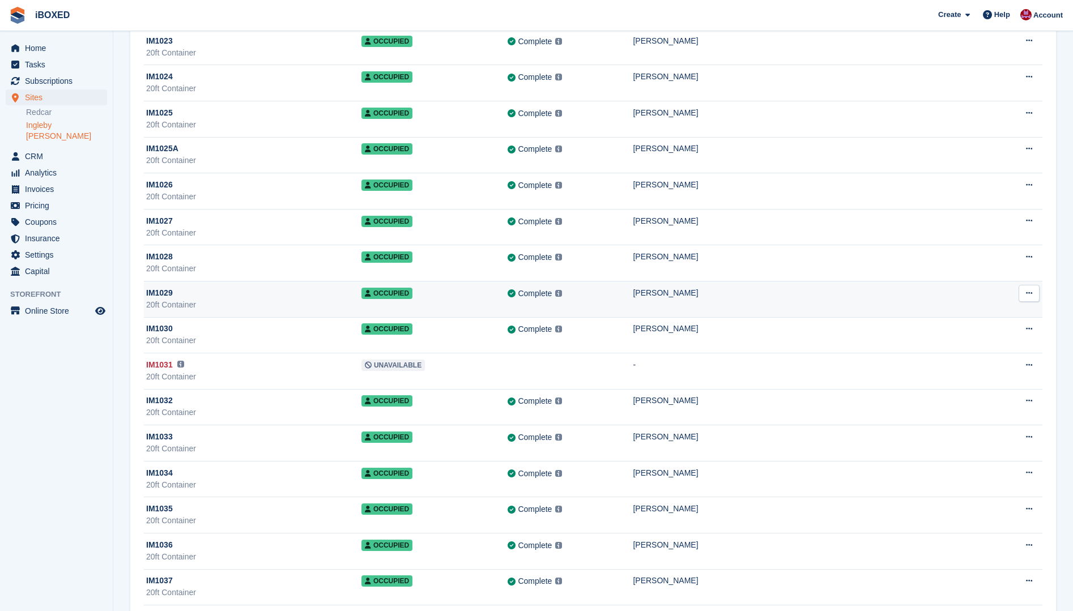
click at [632, 287] on div "Complete Last synced at 13 Sep, 9:47 AM Learn more →" at bounding box center [569, 293] width 125 height 13
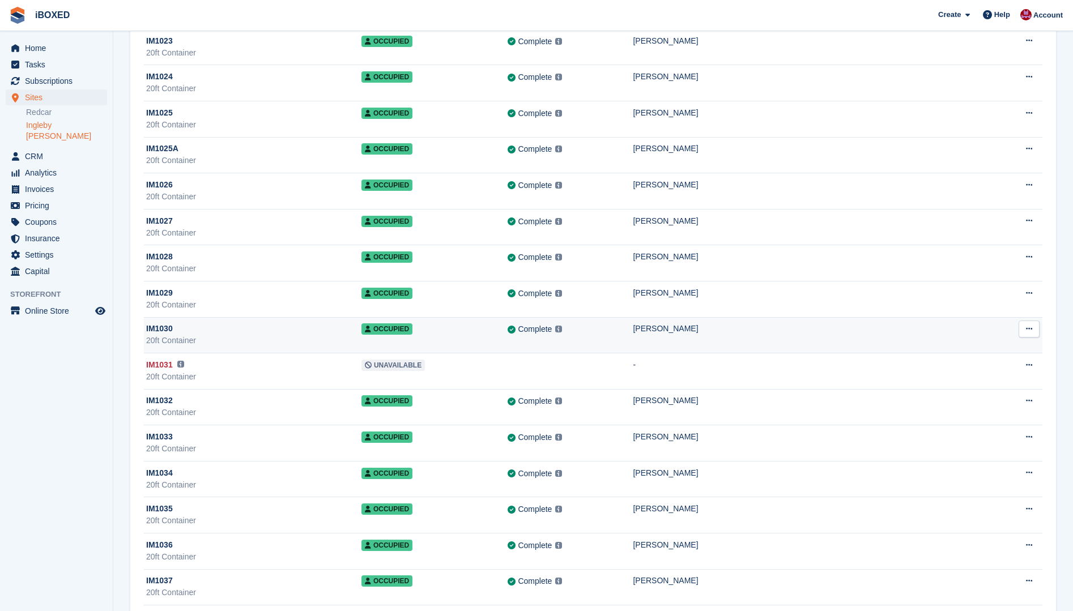
click at [633, 339] on td "Complete Last synced at 13 Sep, 9:47 AM Learn more →" at bounding box center [569, 335] width 125 height 36
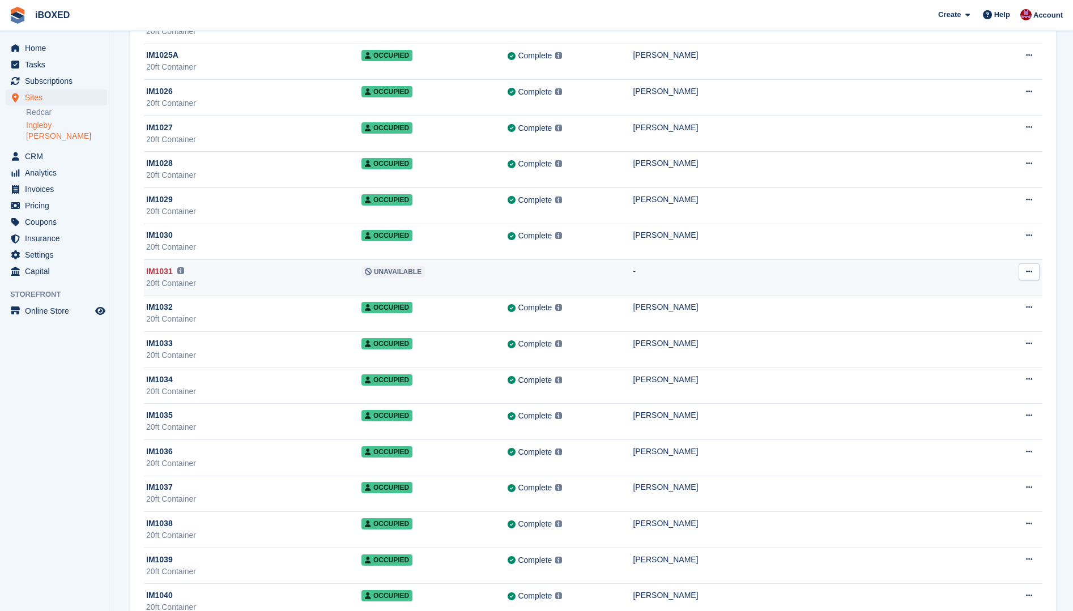
scroll to position [1019, 0]
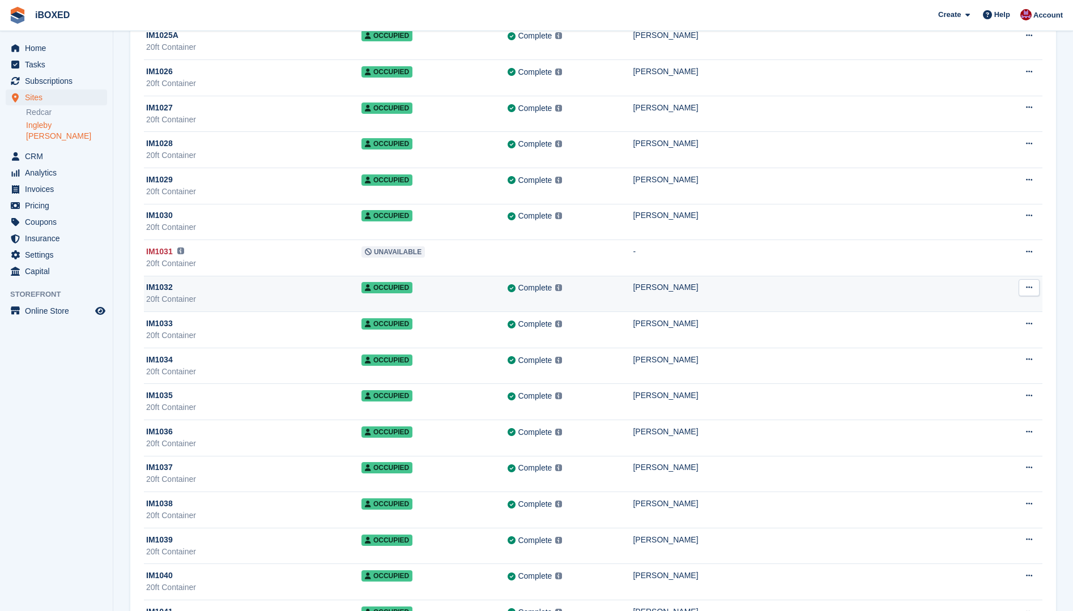
click at [633, 294] on div "Complete Last synced at 13 Sep, 9:47 AM Learn more →" at bounding box center [569, 287] width 125 height 13
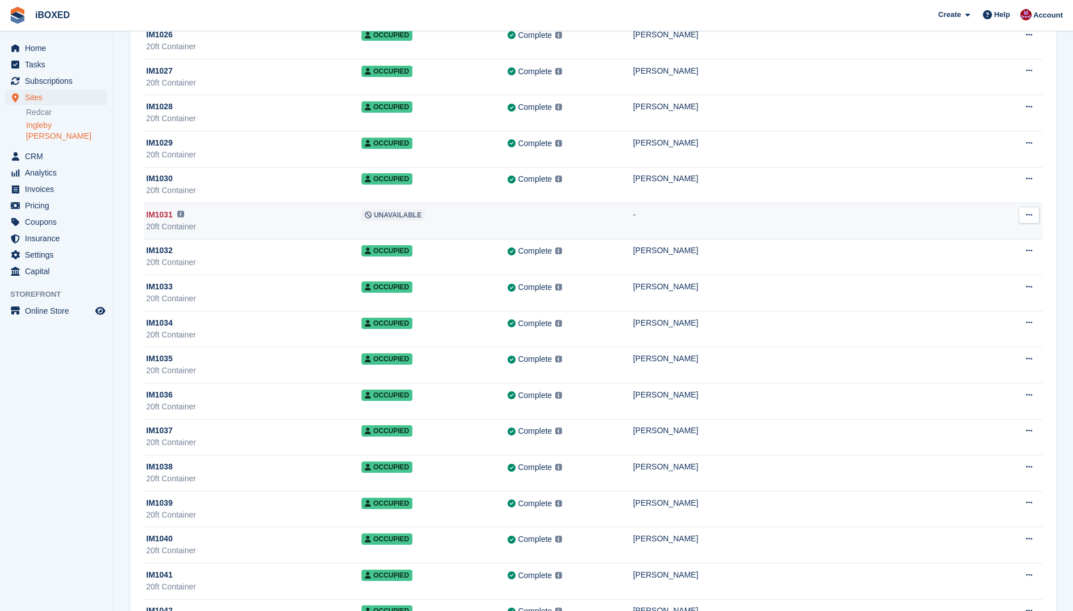
scroll to position [1076, 0]
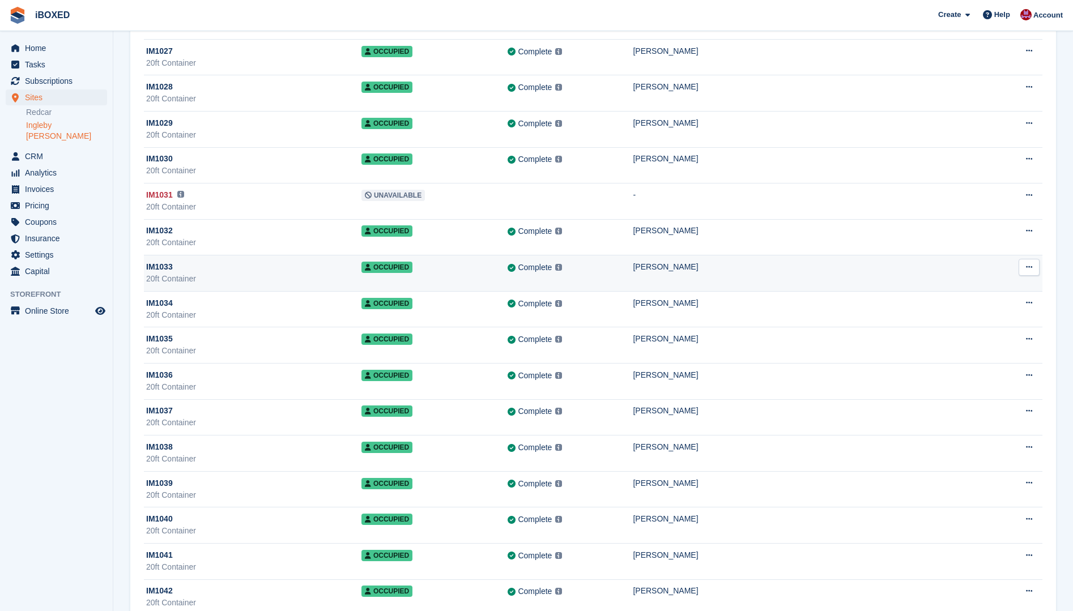
click at [722, 274] on td "David Smith" at bounding box center [810, 273] width 354 height 36
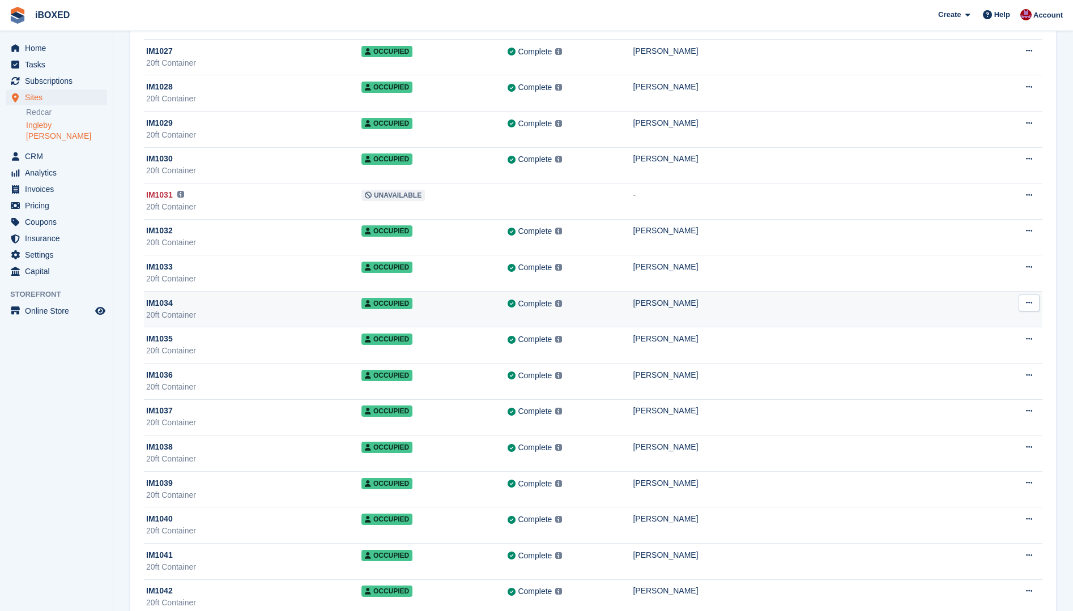
click at [631, 300] on div "Complete Last synced at 13 Sep, 9:47 AM Learn more →" at bounding box center [569, 303] width 125 height 13
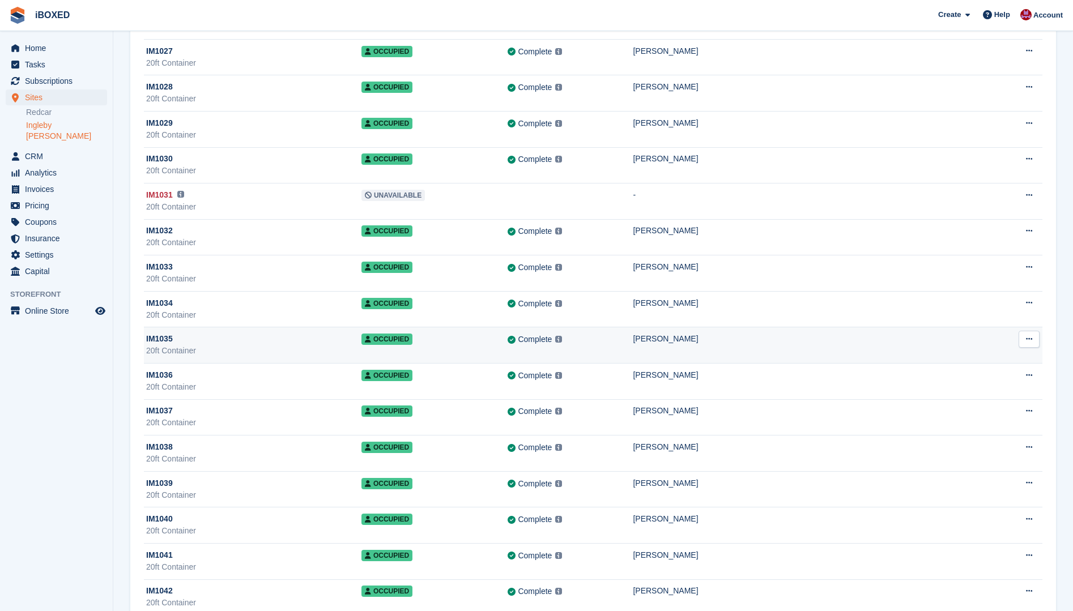
click at [583, 353] on td "Complete Last synced at 13 Sep, 9:47 AM Learn more →" at bounding box center [569, 345] width 125 height 36
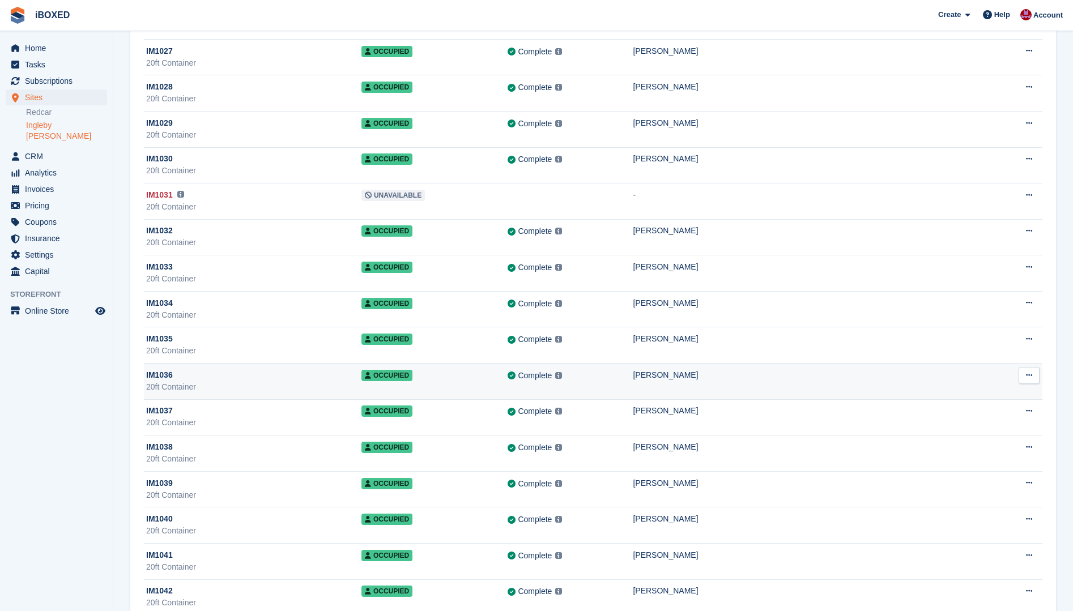
click at [633, 374] on div "Complete Last synced at 13 Sep, 9:47 AM Learn more →" at bounding box center [569, 375] width 125 height 13
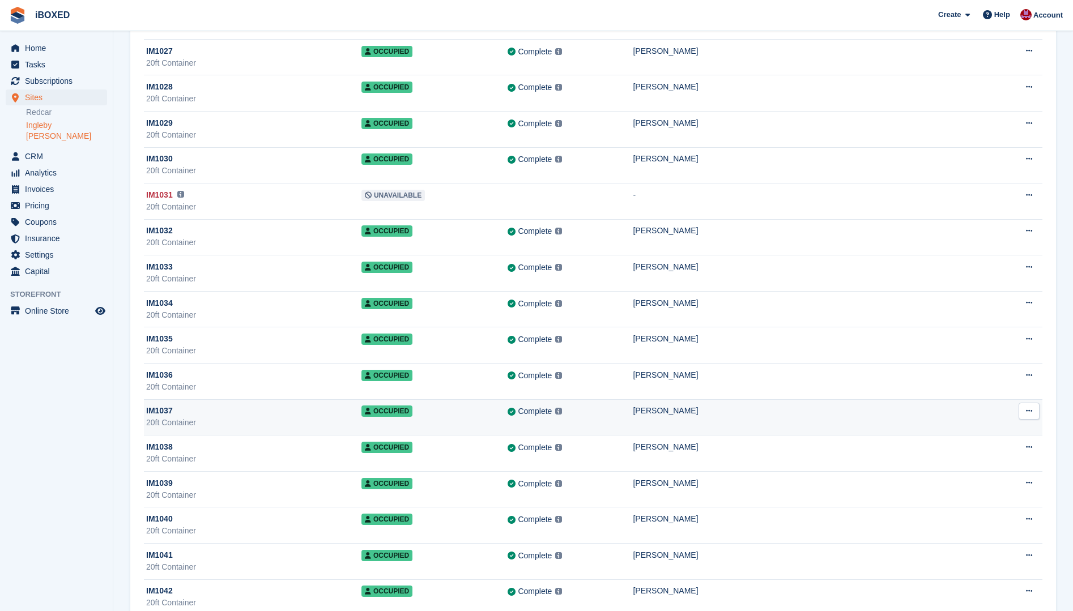
click at [749, 417] on td "[PERSON_NAME]" at bounding box center [810, 417] width 354 height 36
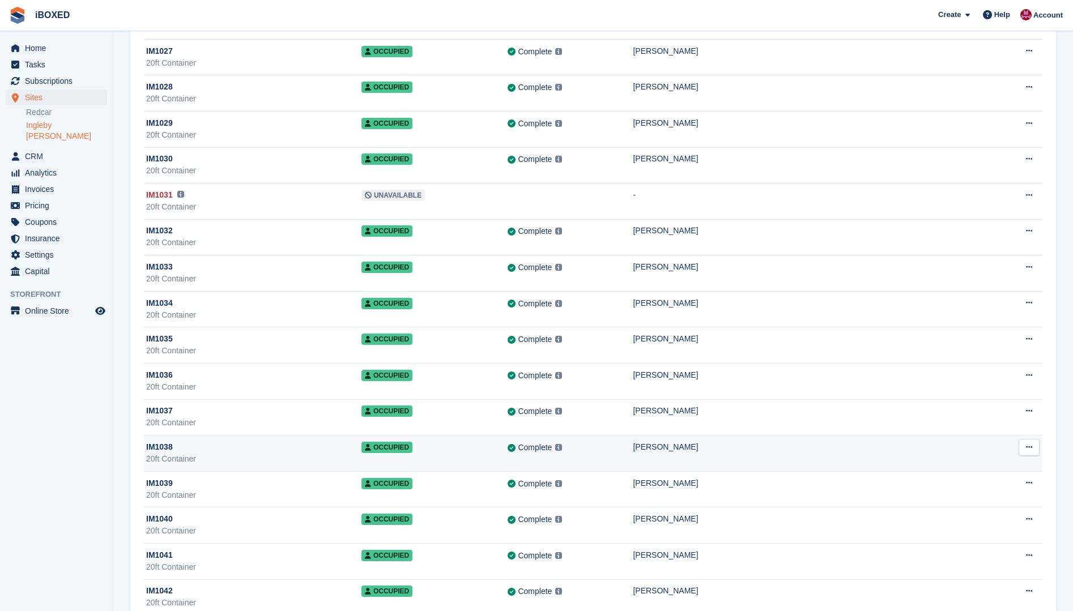
click at [695, 454] on td "[PERSON_NAME]" at bounding box center [810, 453] width 354 height 36
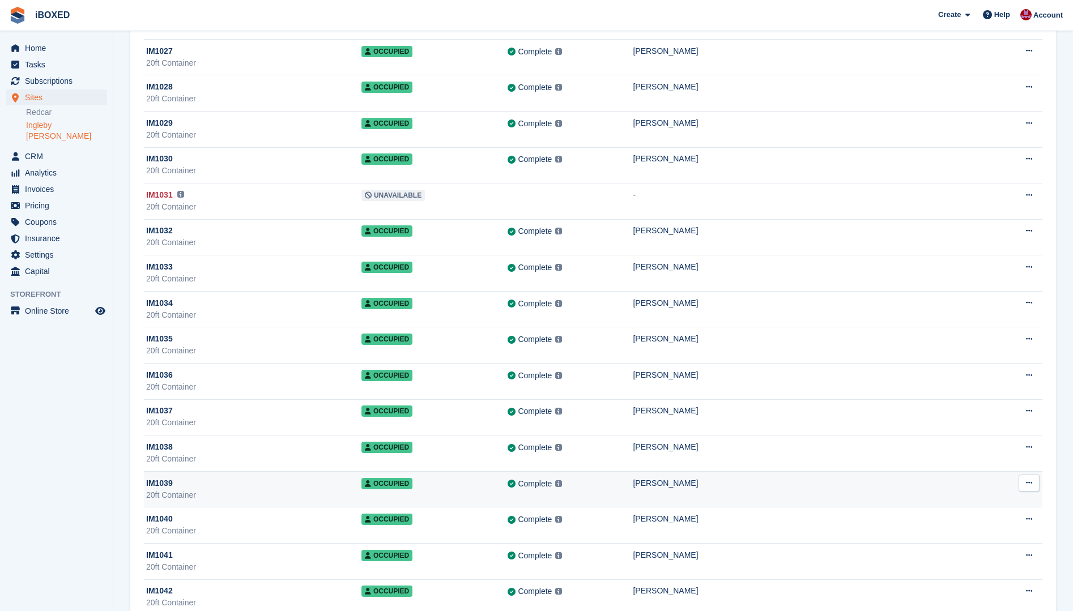
click at [831, 487] on div "[PERSON_NAME]" at bounding box center [810, 483] width 354 height 12
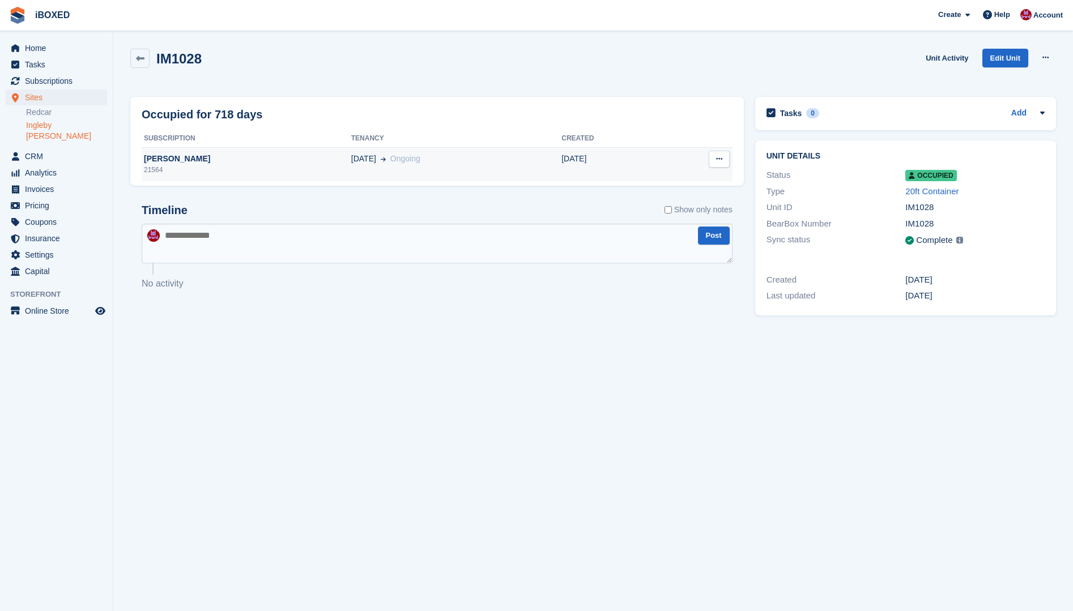
click at [351, 163] on span "[DATE]" at bounding box center [363, 159] width 25 height 12
click at [239, 158] on div "[PERSON_NAME]" at bounding box center [247, 159] width 210 height 12
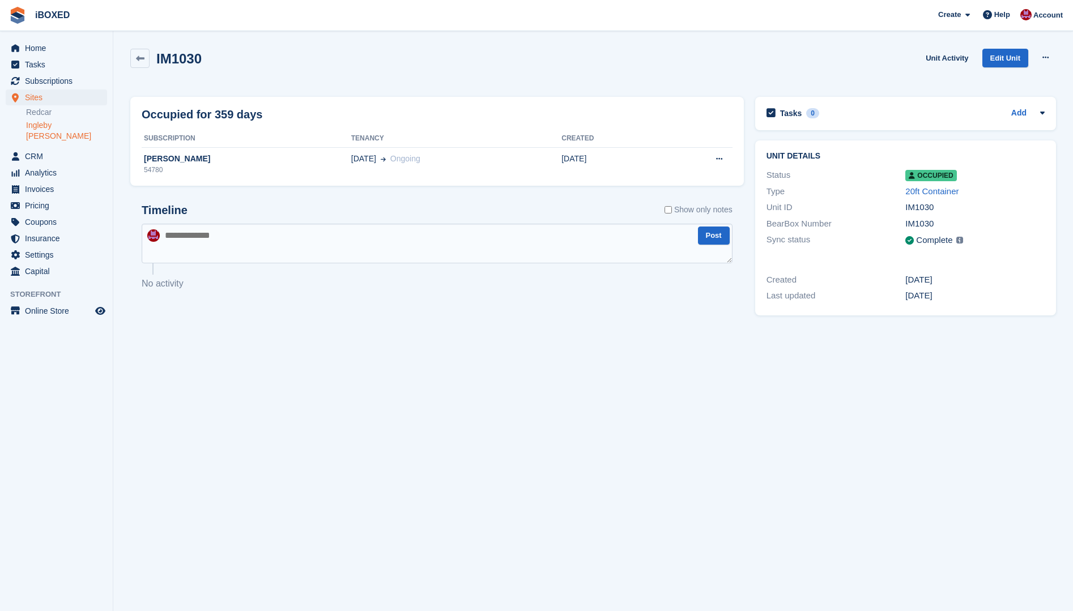
click at [240, 157] on div "[PERSON_NAME]" at bounding box center [247, 159] width 210 height 12
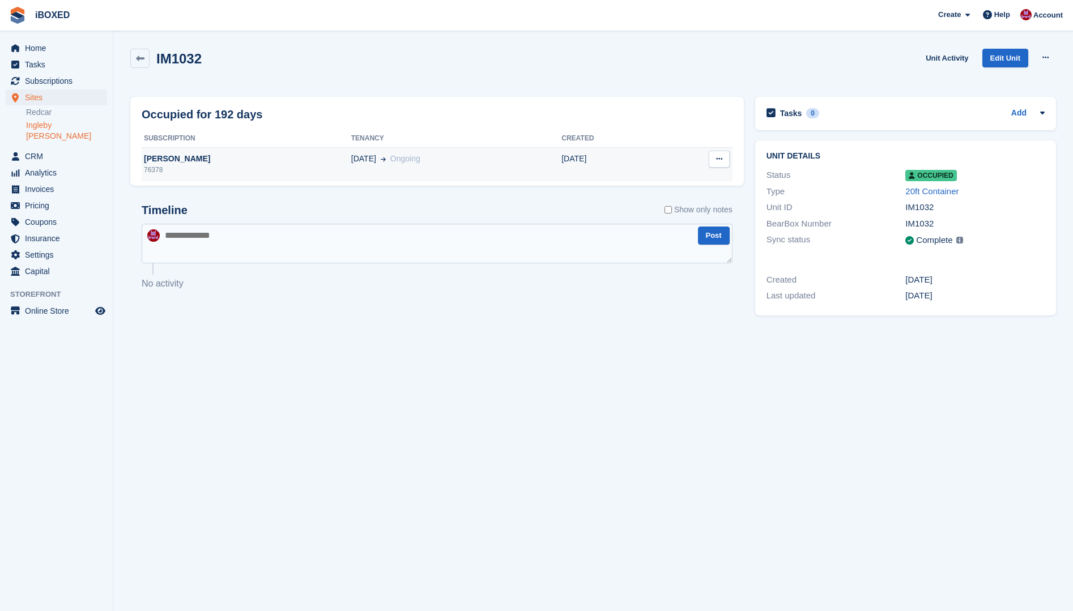
click at [255, 163] on div "[PERSON_NAME]" at bounding box center [247, 159] width 210 height 12
click at [299, 169] on div "63422" at bounding box center [247, 170] width 210 height 10
click at [251, 160] on div "Chris Kemp" at bounding box center [247, 159] width 210 height 12
click at [226, 176] on td "Michael cassidy 45362" at bounding box center [247, 164] width 210 height 34
click at [248, 170] on div "17676" at bounding box center [247, 170] width 210 height 10
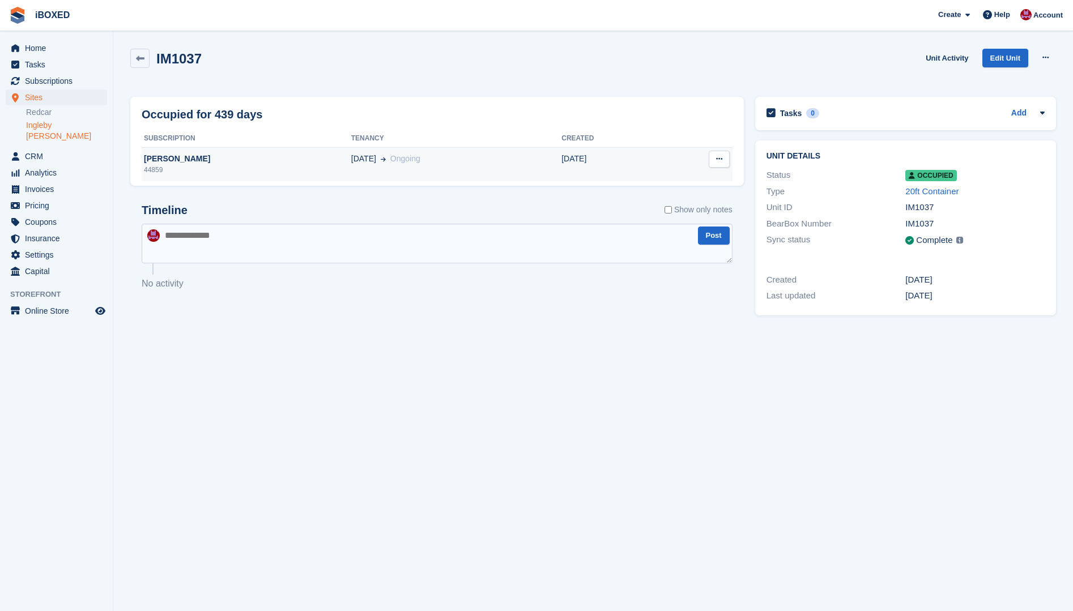
click at [390, 158] on span "Ongoing" at bounding box center [405, 158] width 30 height 9
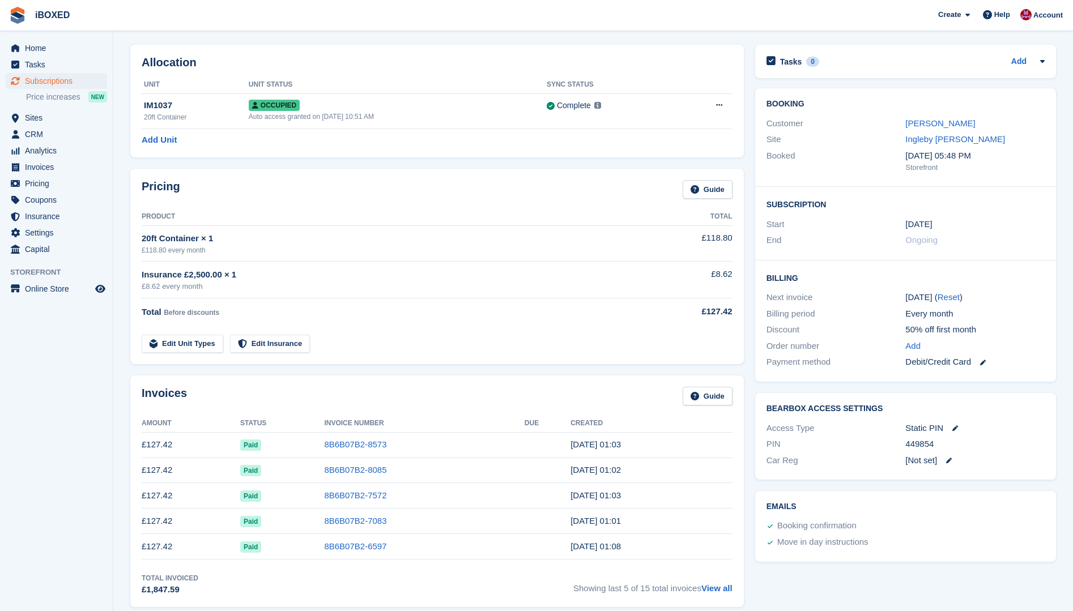
scroll to position [57, 0]
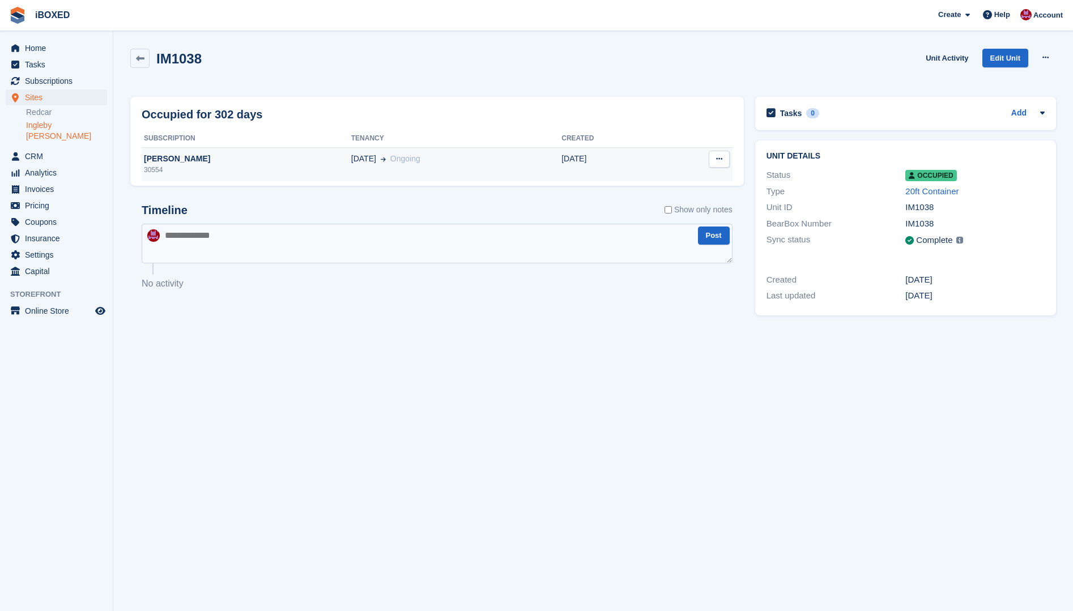
click at [240, 166] on div "30554" at bounding box center [247, 170] width 210 height 10
click at [285, 159] on div "[PERSON_NAME]" at bounding box center [247, 159] width 210 height 12
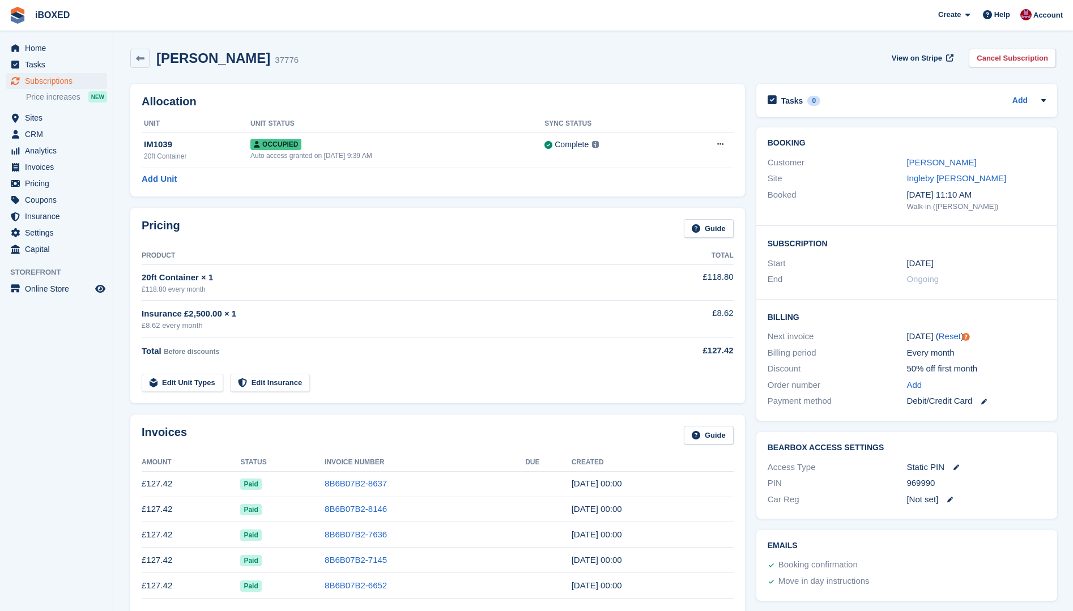
click at [3, 2] on span "iBOXED Create Subscription Invoice Contact Deal Discount Page Help Chat Support…" at bounding box center [536, 15] width 1073 height 31
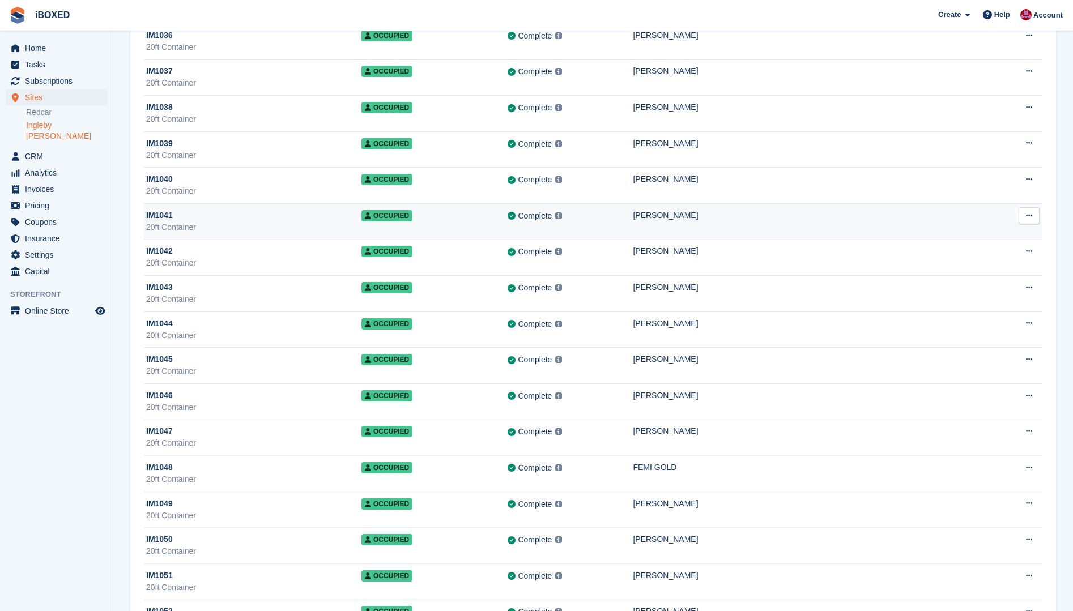
scroll to position [1416, 0]
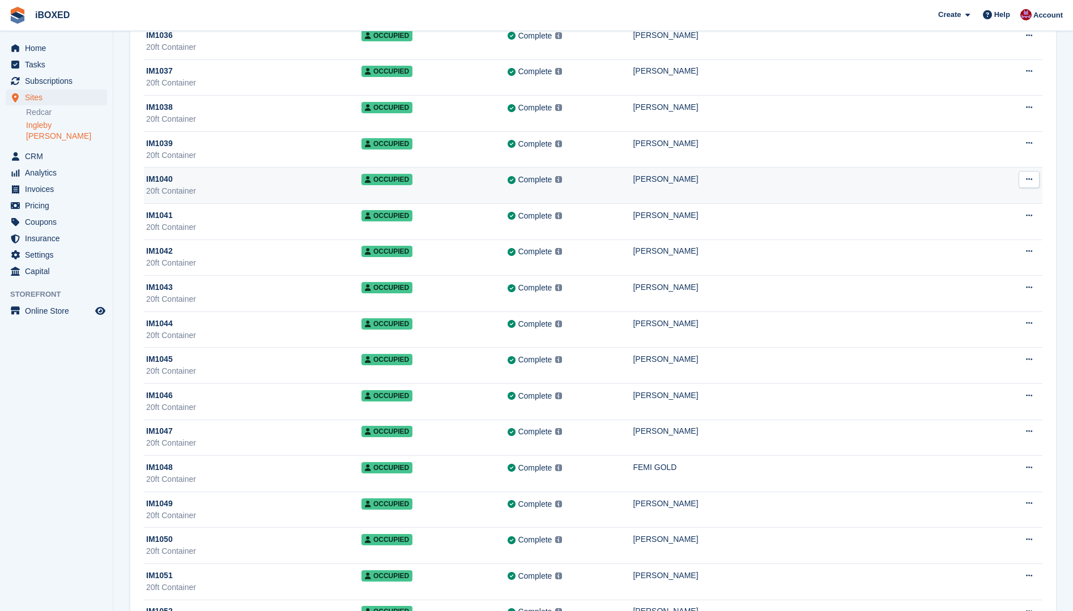
click at [842, 198] on td "[PERSON_NAME]" at bounding box center [810, 186] width 354 height 36
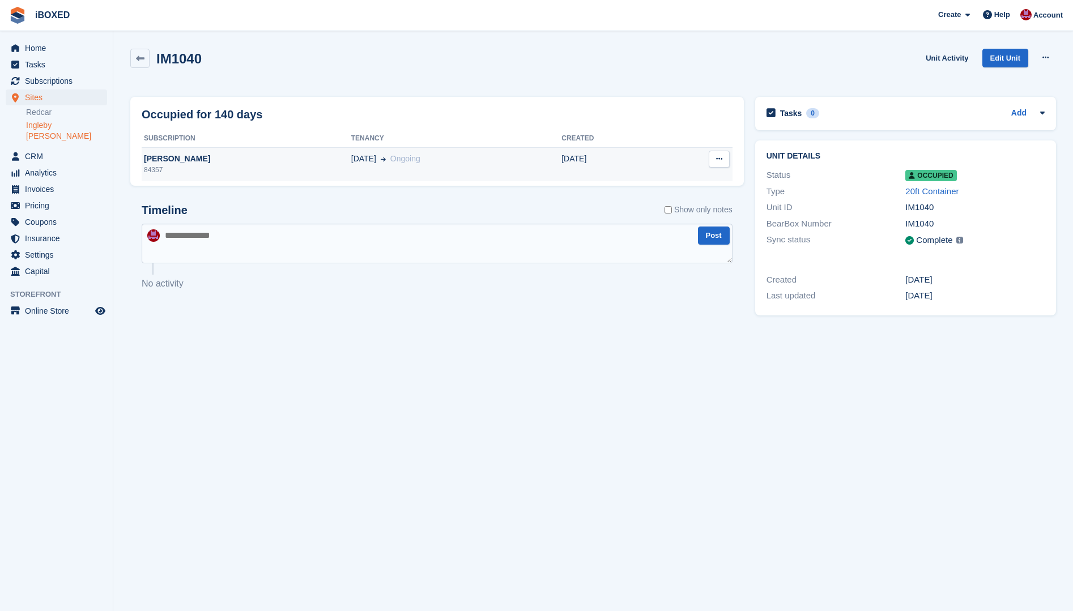
click at [611, 153] on td "03 May" at bounding box center [610, 164] width 99 height 34
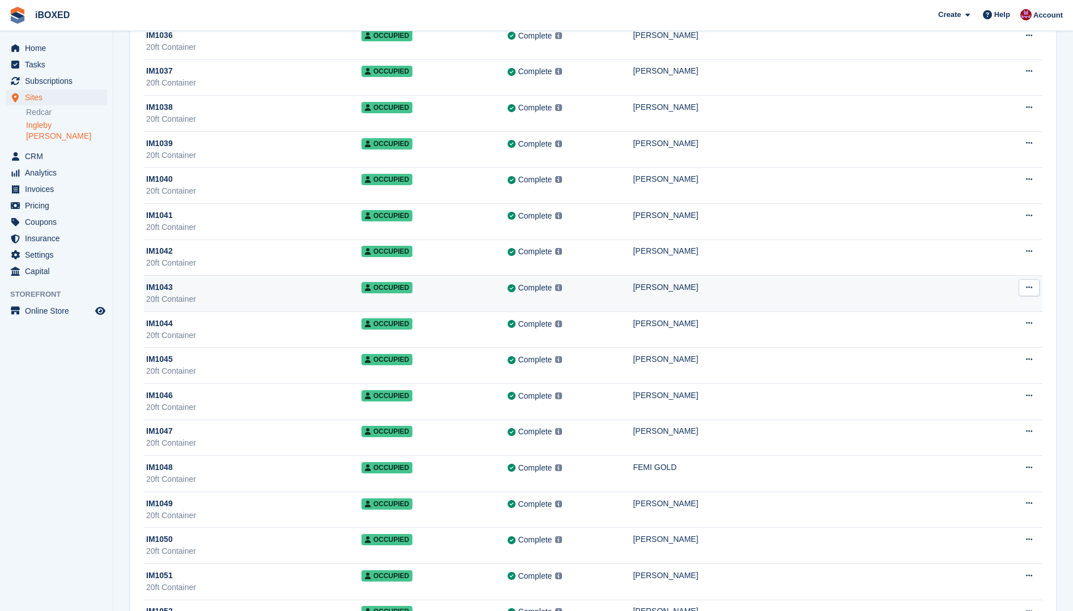
scroll to position [1416, 0]
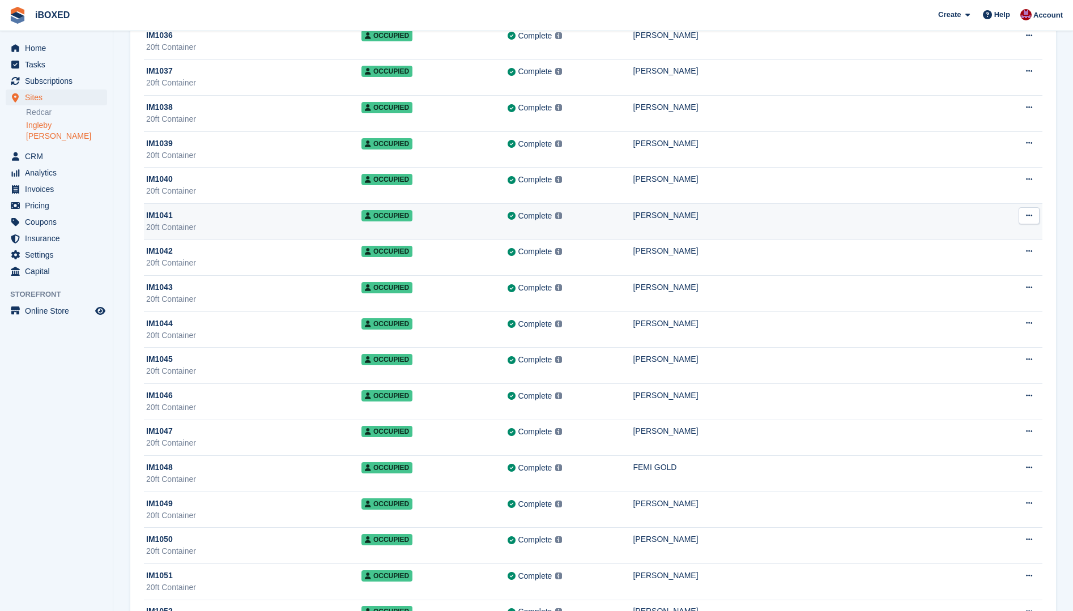
click at [807, 216] on div "[PERSON_NAME]" at bounding box center [810, 216] width 354 height 12
